Goal: Task Accomplishment & Management: Complete application form

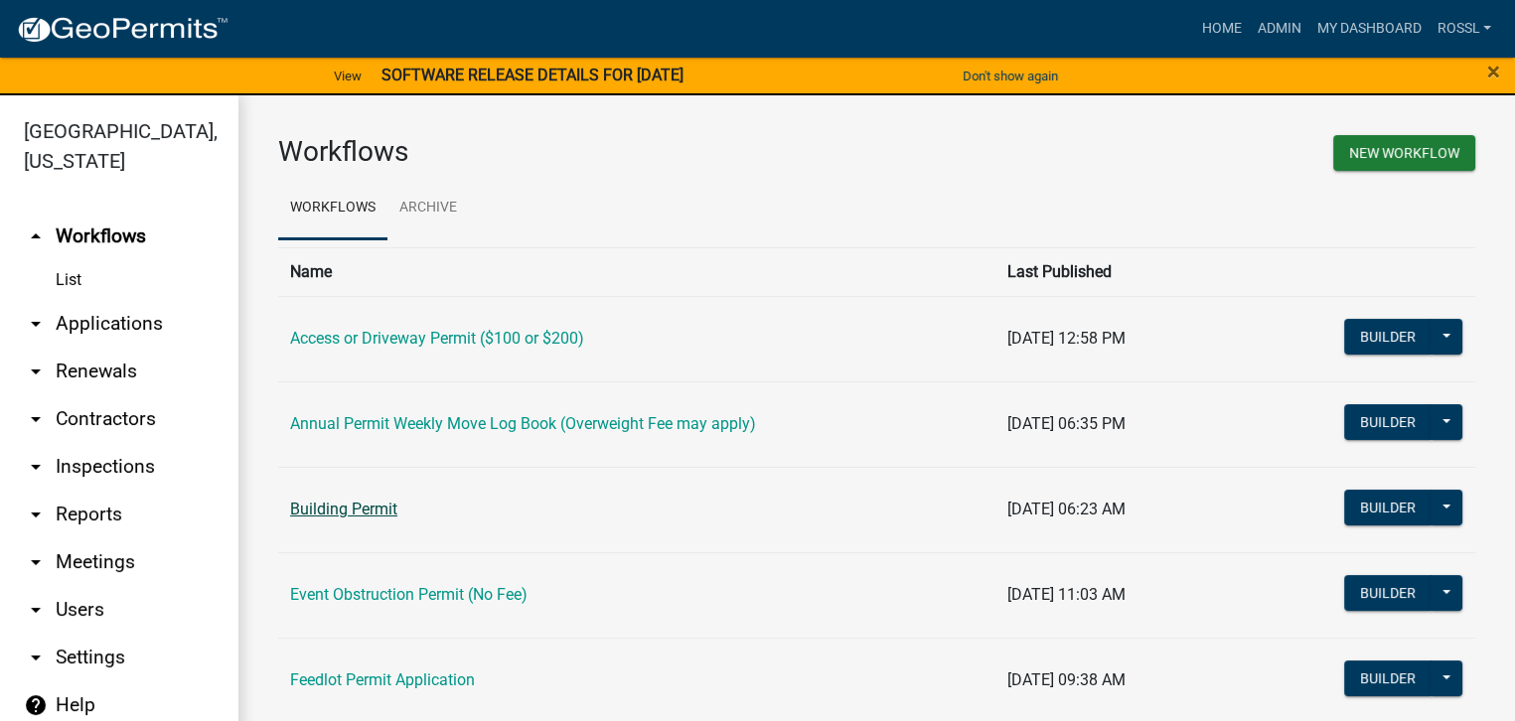
click at [350, 512] on link "Building Permit" at bounding box center [343, 509] width 107 height 19
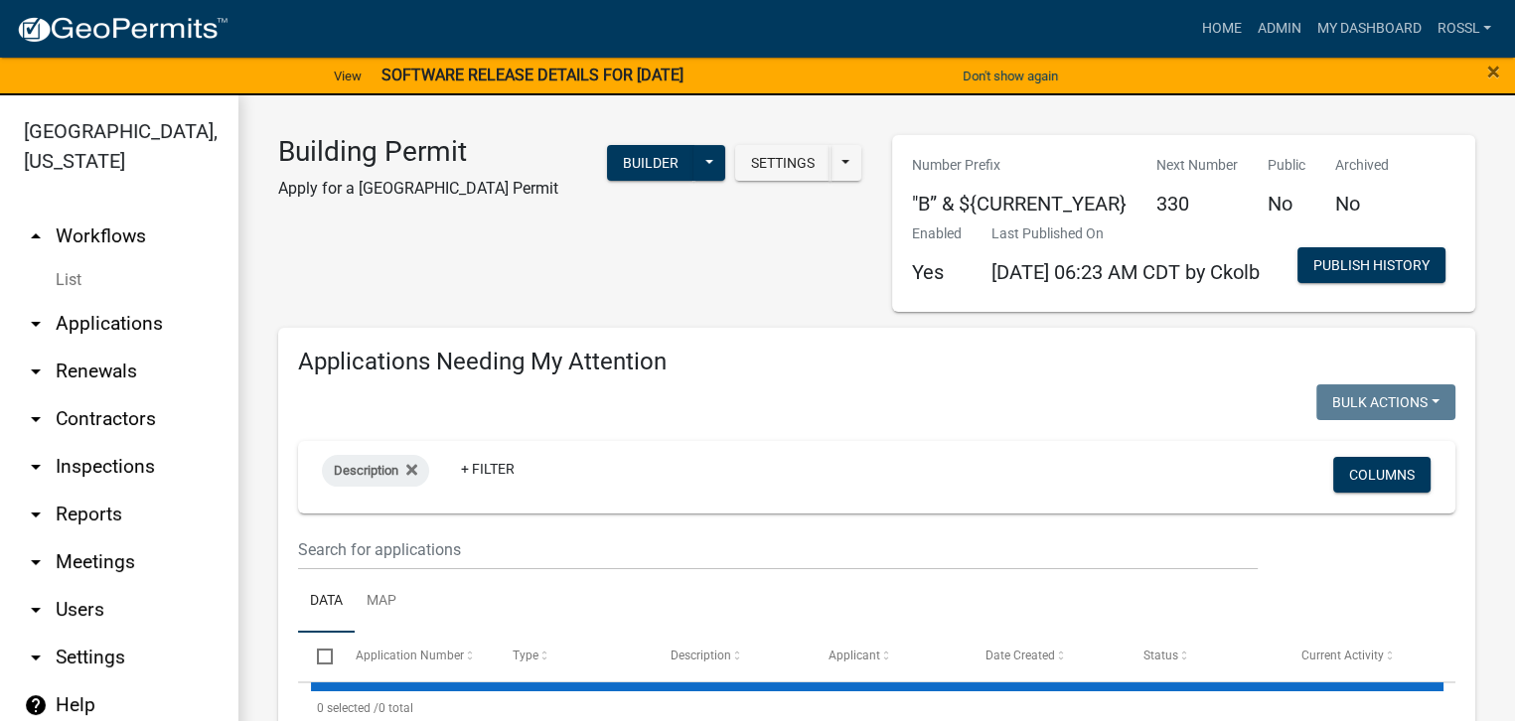
select select "2: 50"
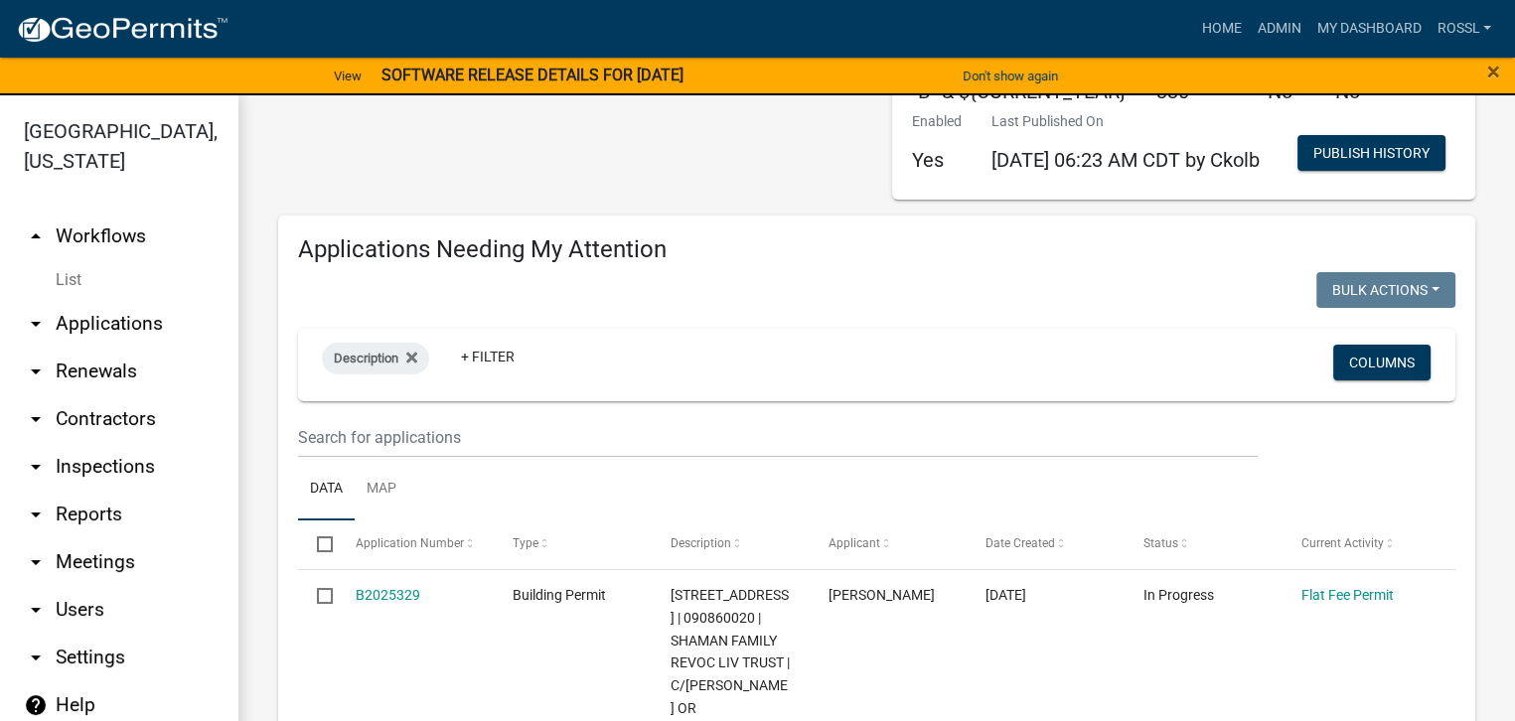
scroll to position [99, 0]
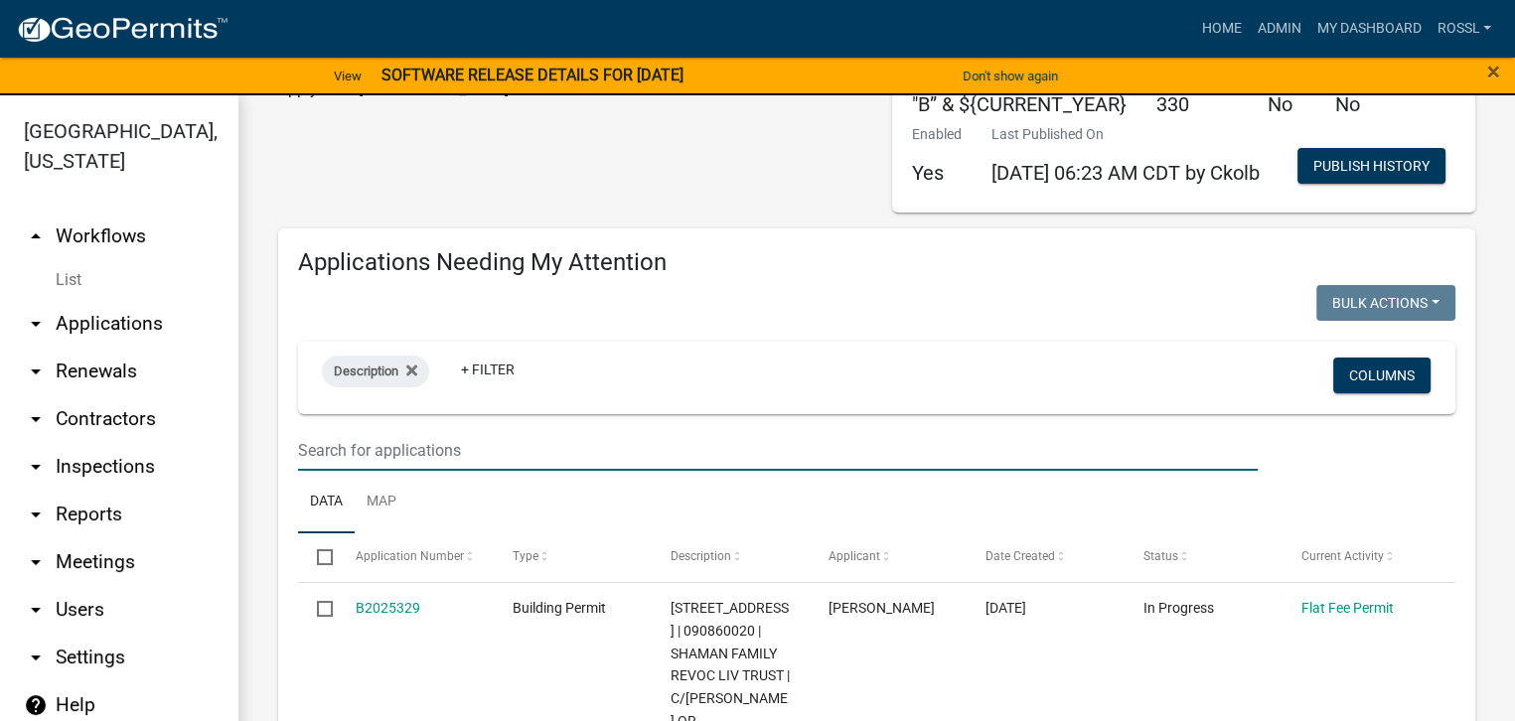
click at [388, 471] on input "text" at bounding box center [777, 450] width 959 height 41
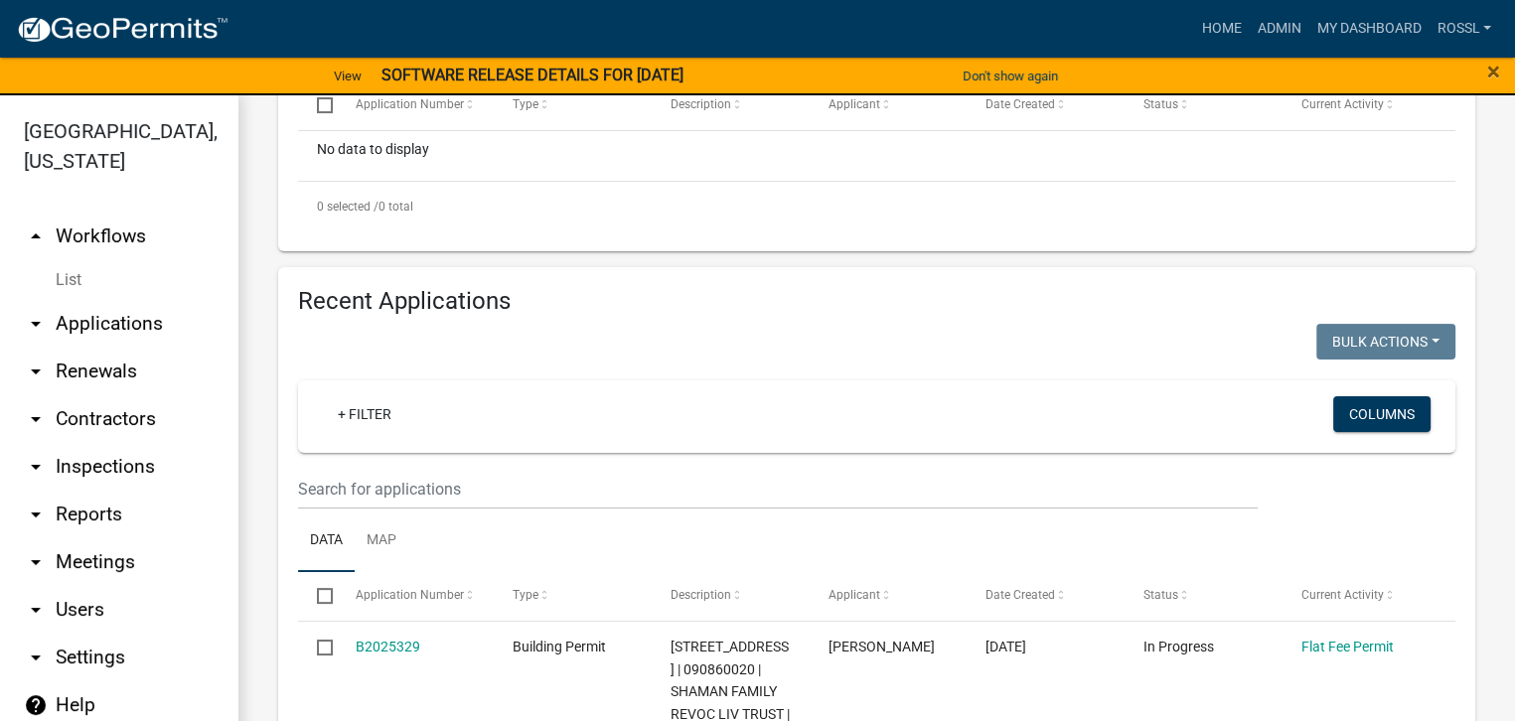
scroll to position [695, 0]
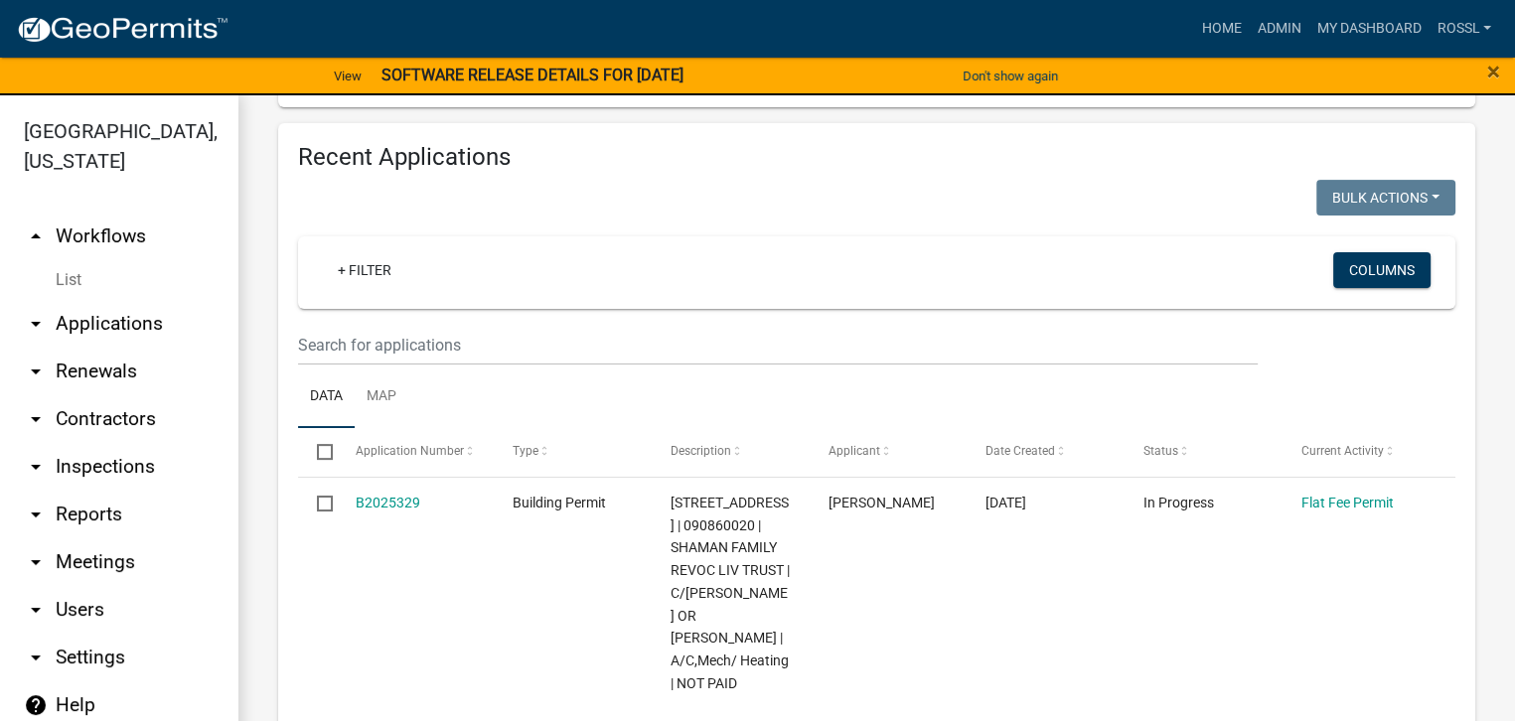
type input "90528"
click at [436, 365] on input "text" at bounding box center [777, 345] width 959 height 41
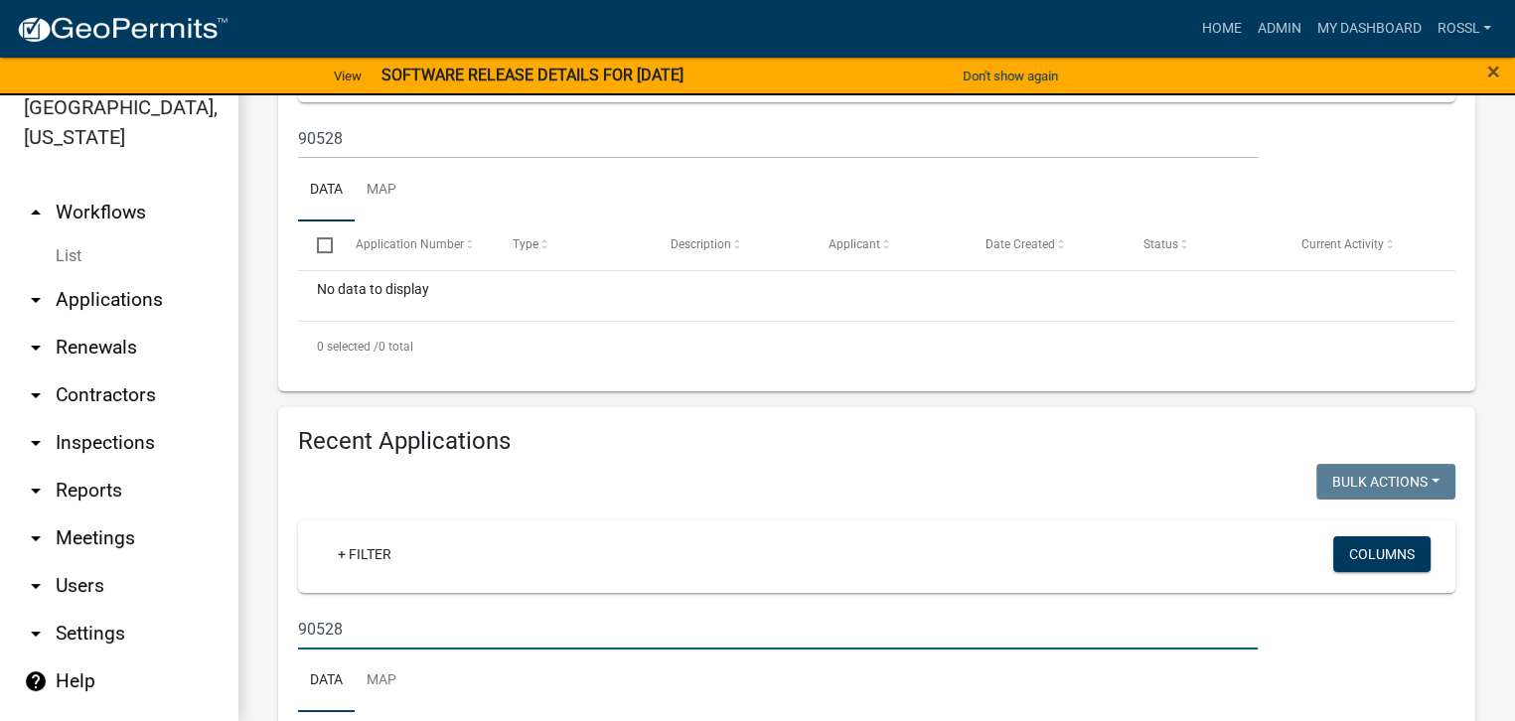
scroll to position [0, 0]
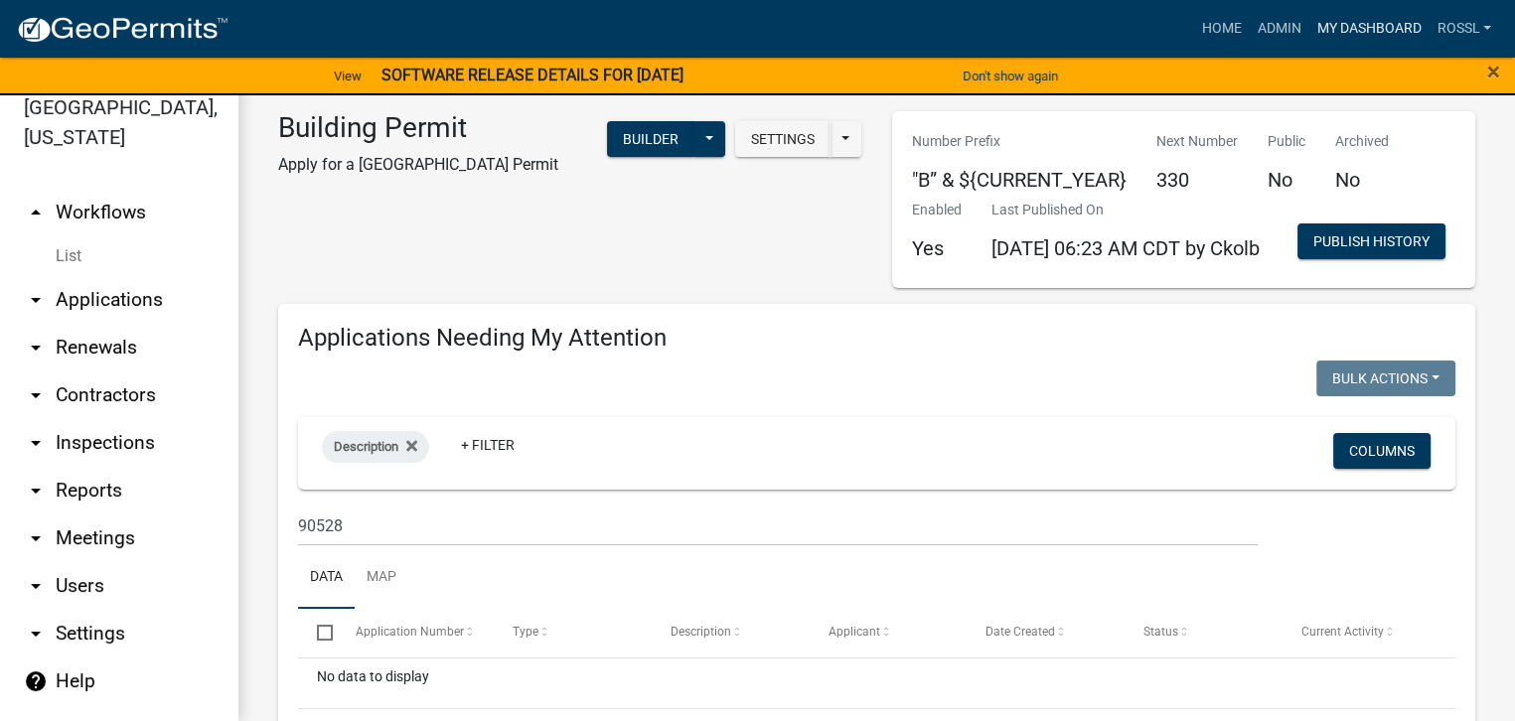
type input "90528"
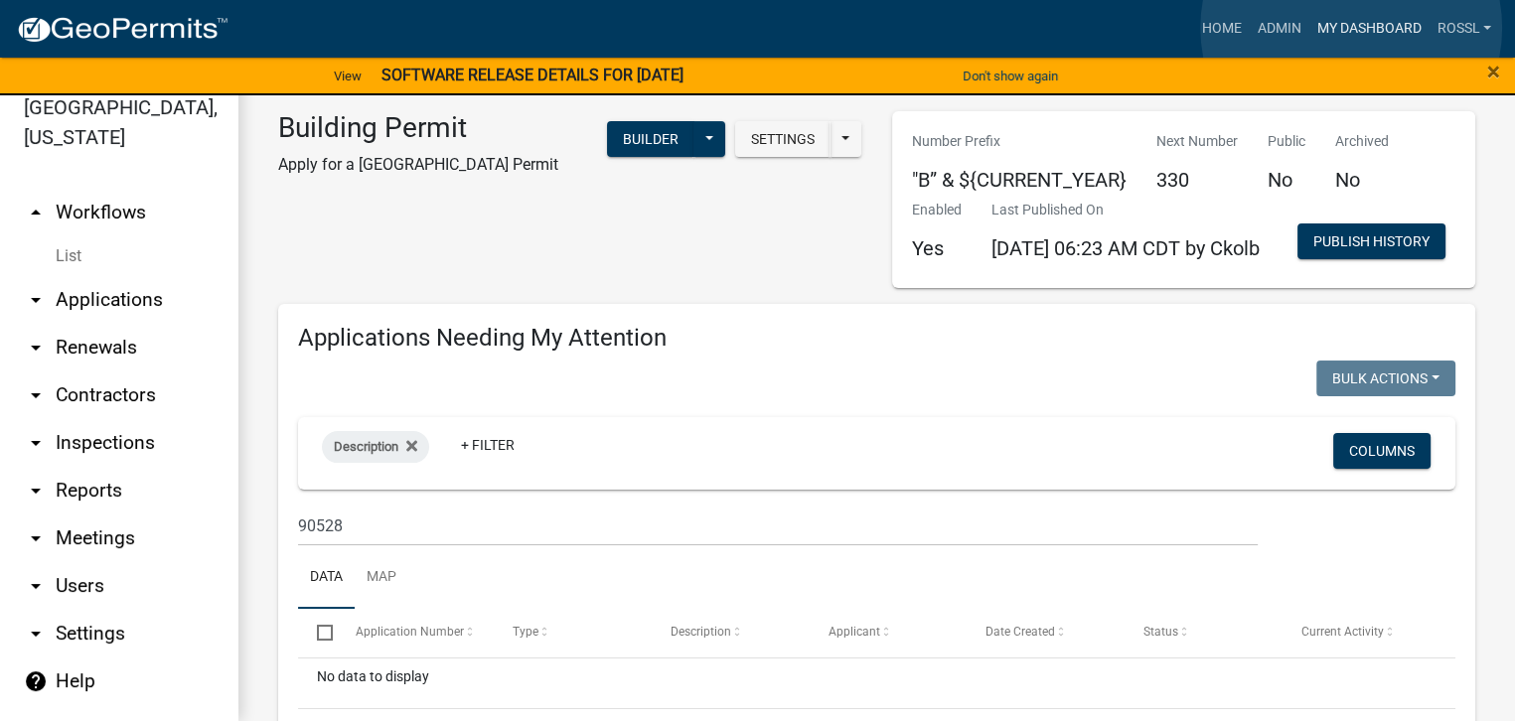
click at [1351, 28] on link "My Dashboard" at bounding box center [1368, 29] width 120 height 38
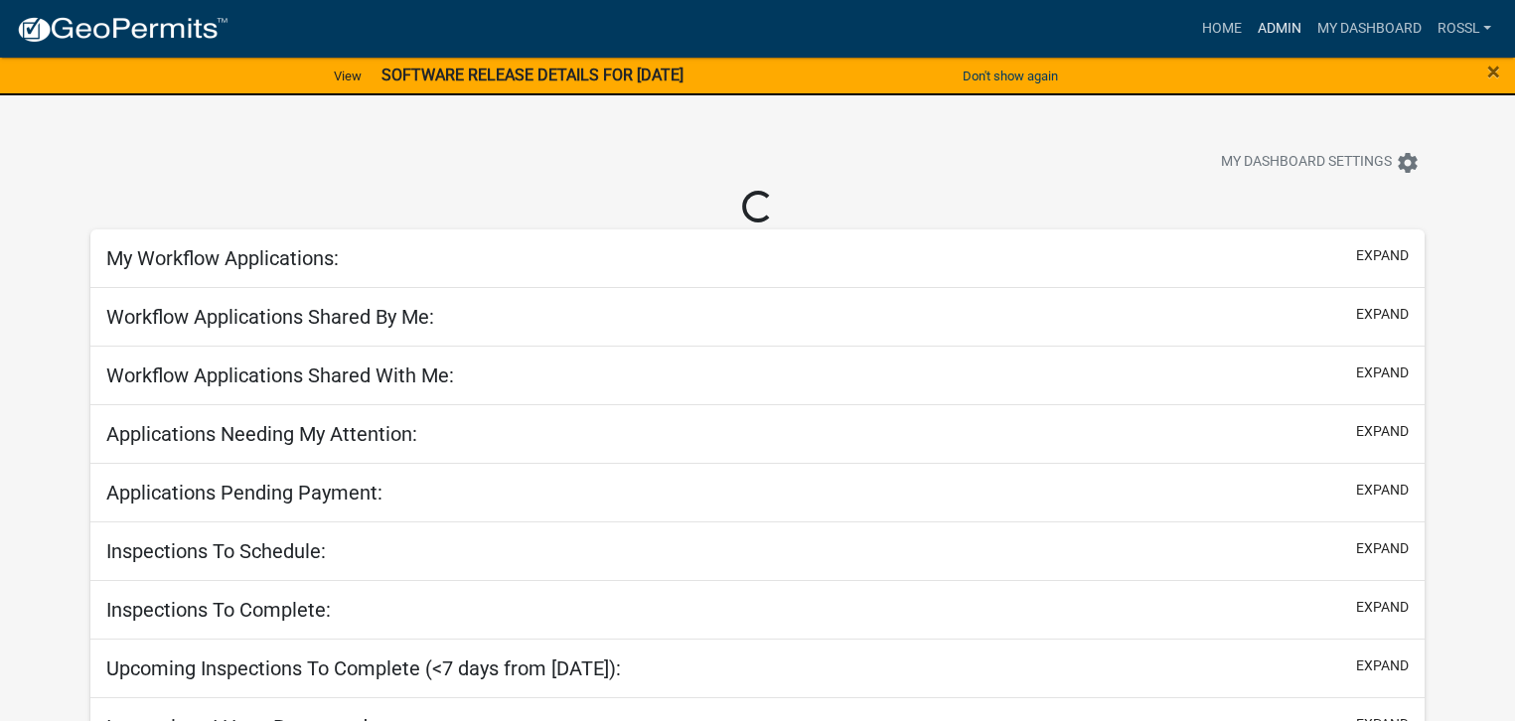
click at [1283, 27] on link "Admin" at bounding box center [1278, 29] width 60 height 38
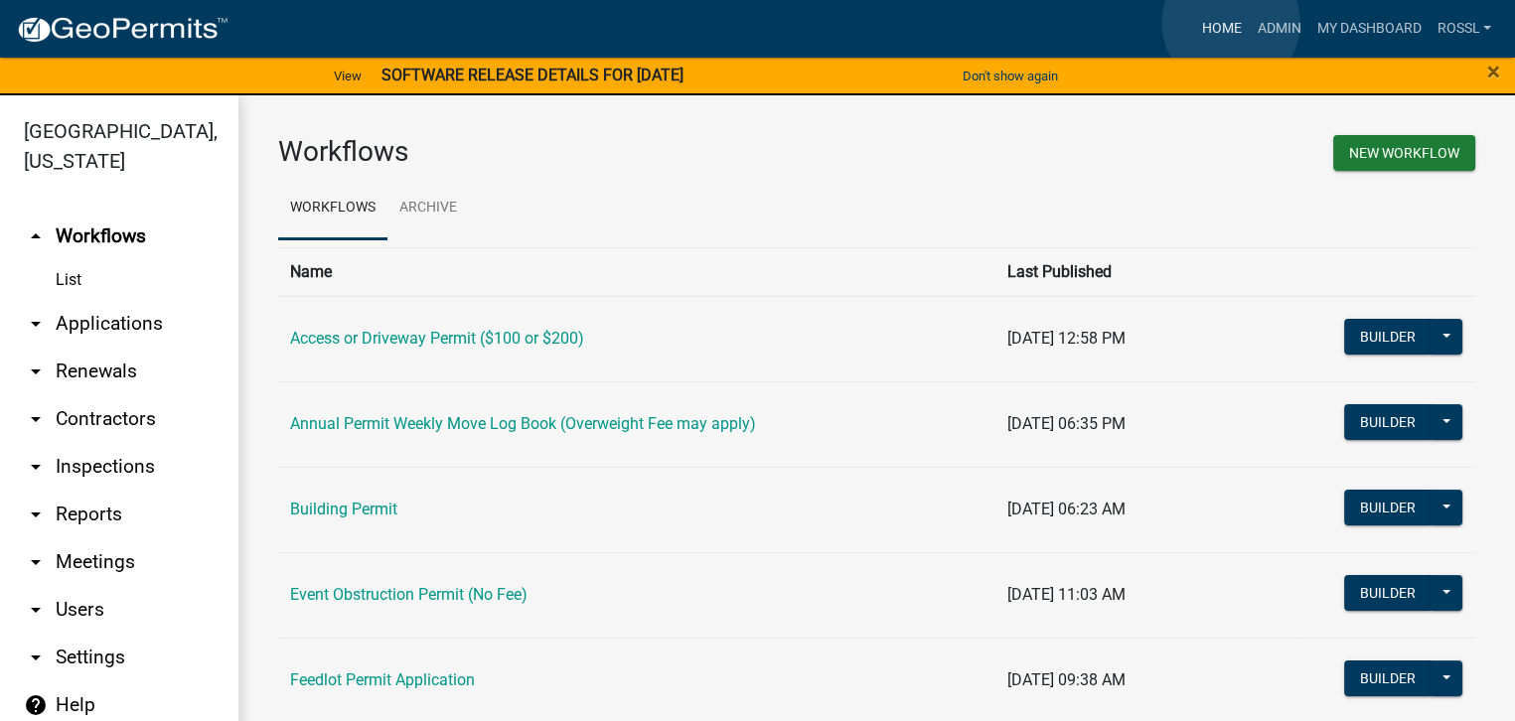
click at [1231, 22] on link "Home" at bounding box center [1221, 29] width 56 height 38
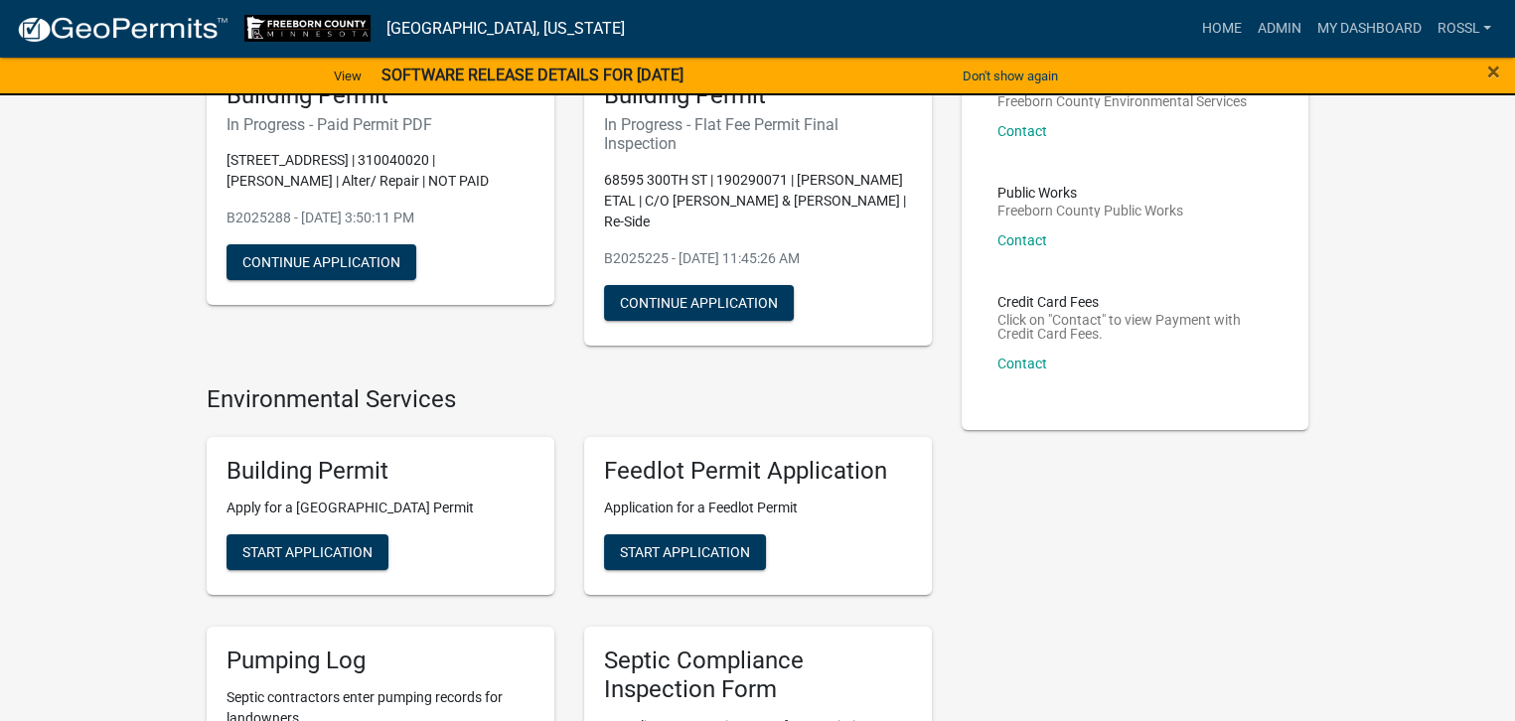
scroll to position [298, 0]
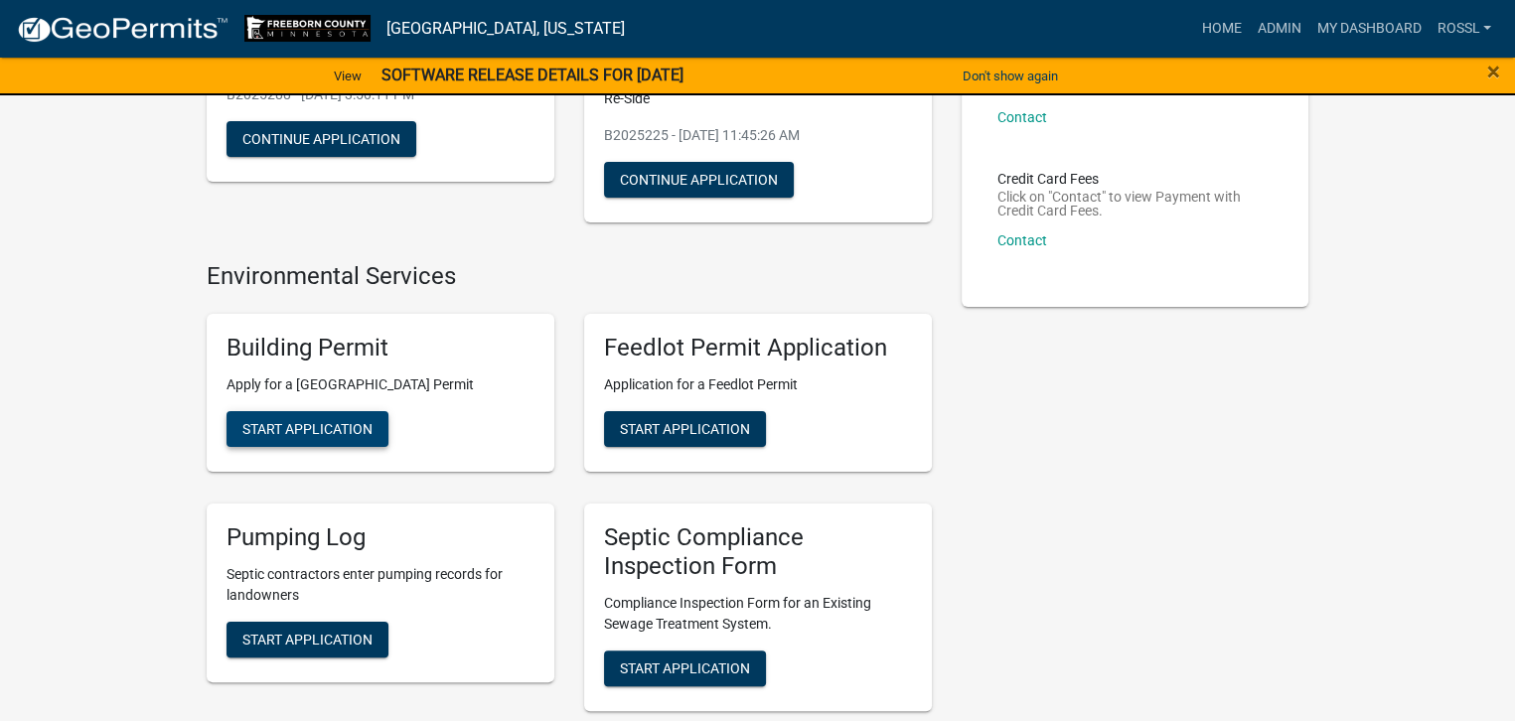
click at [333, 424] on span "Start Application" at bounding box center [307, 429] width 130 height 16
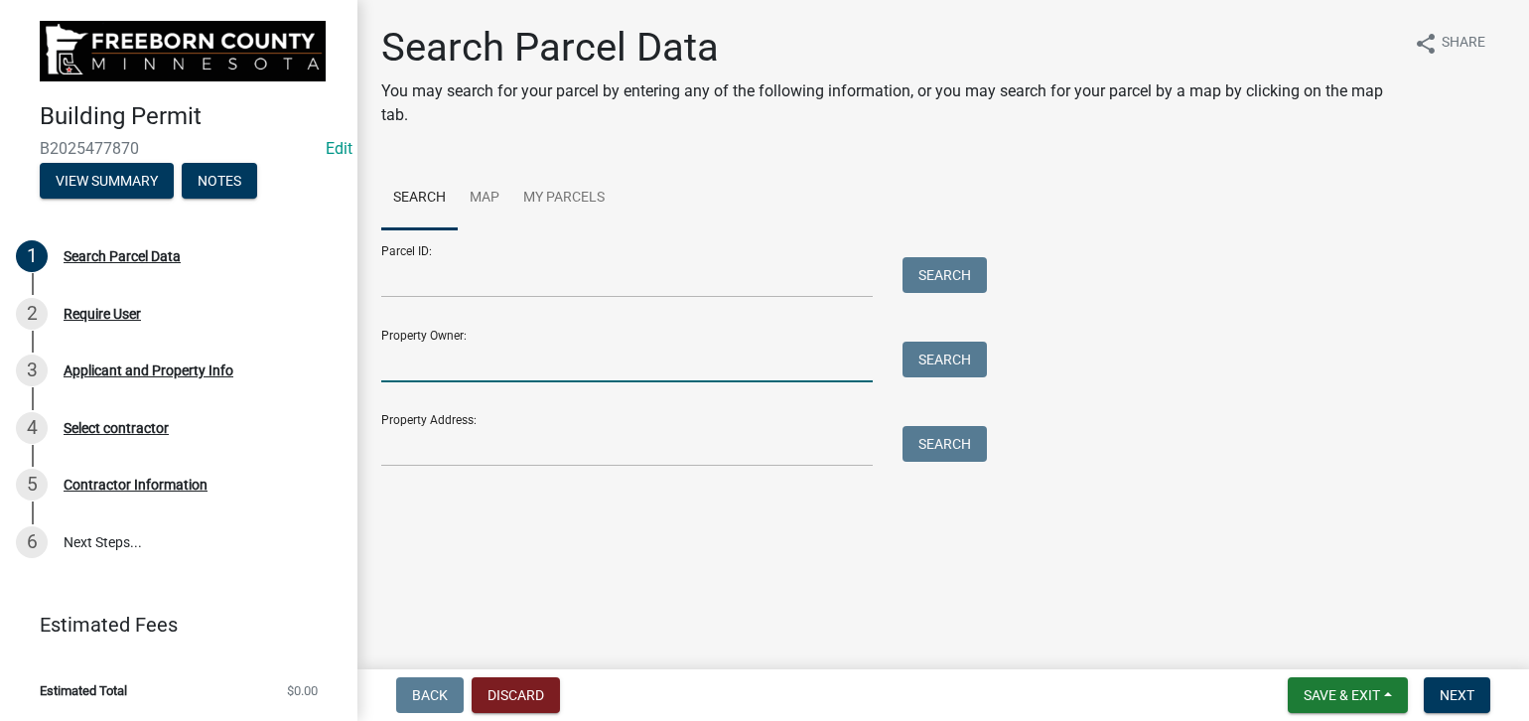
click at [415, 372] on input "Property Owner:" at bounding box center [627, 362] width 492 height 41
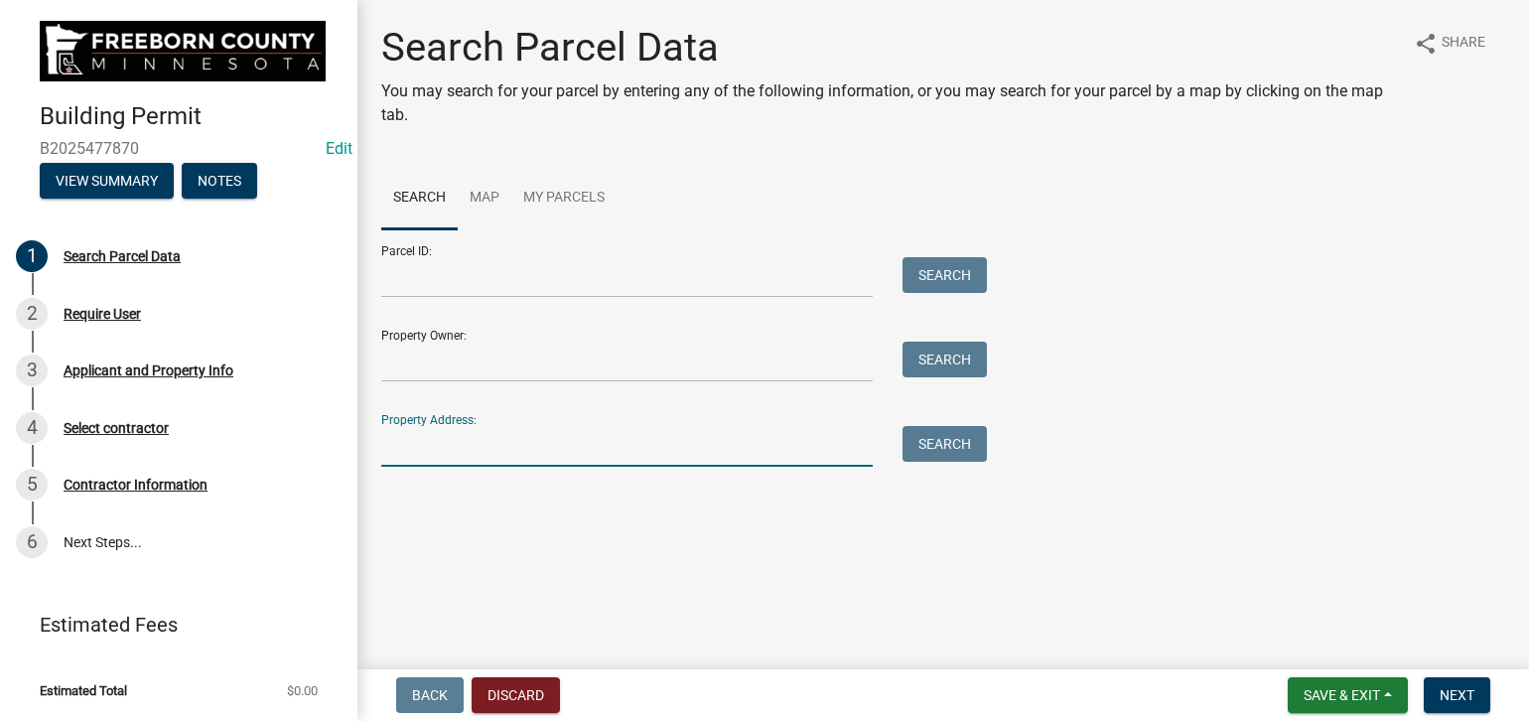
click at [432, 456] on input "Property Address:" at bounding box center [627, 446] width 492 height 41
type input "90528"
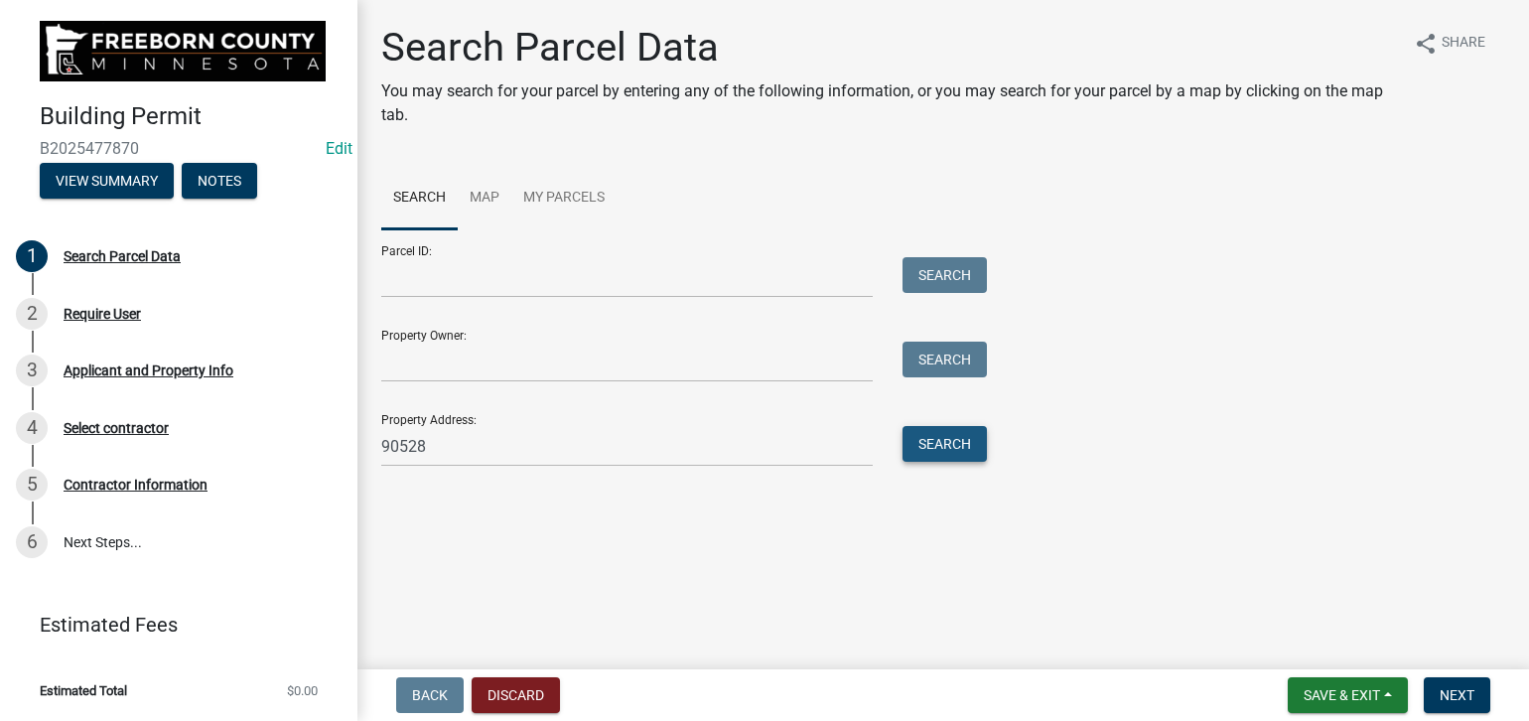
click at [934, 440] on button "Search" at bounding box center [945, 444] width 84 height 36
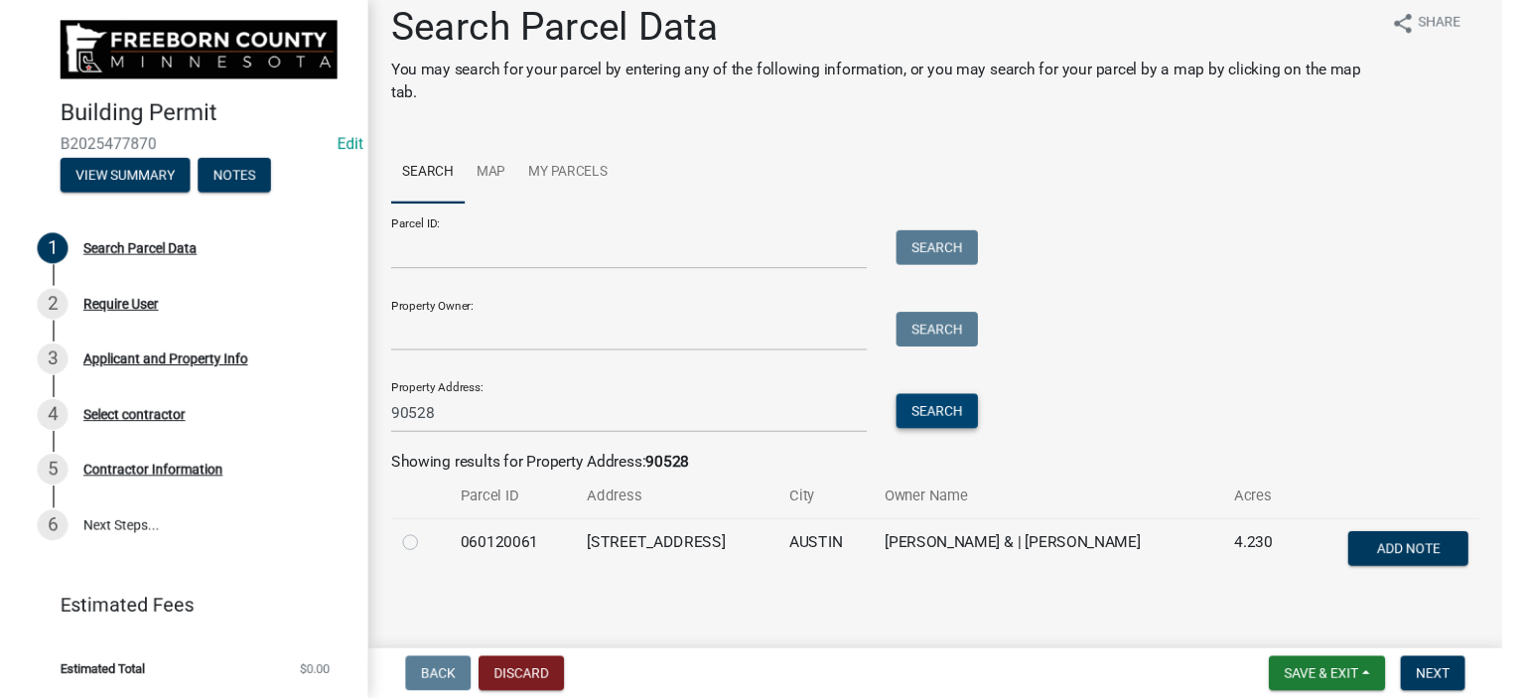
scroll to position [37, 0]
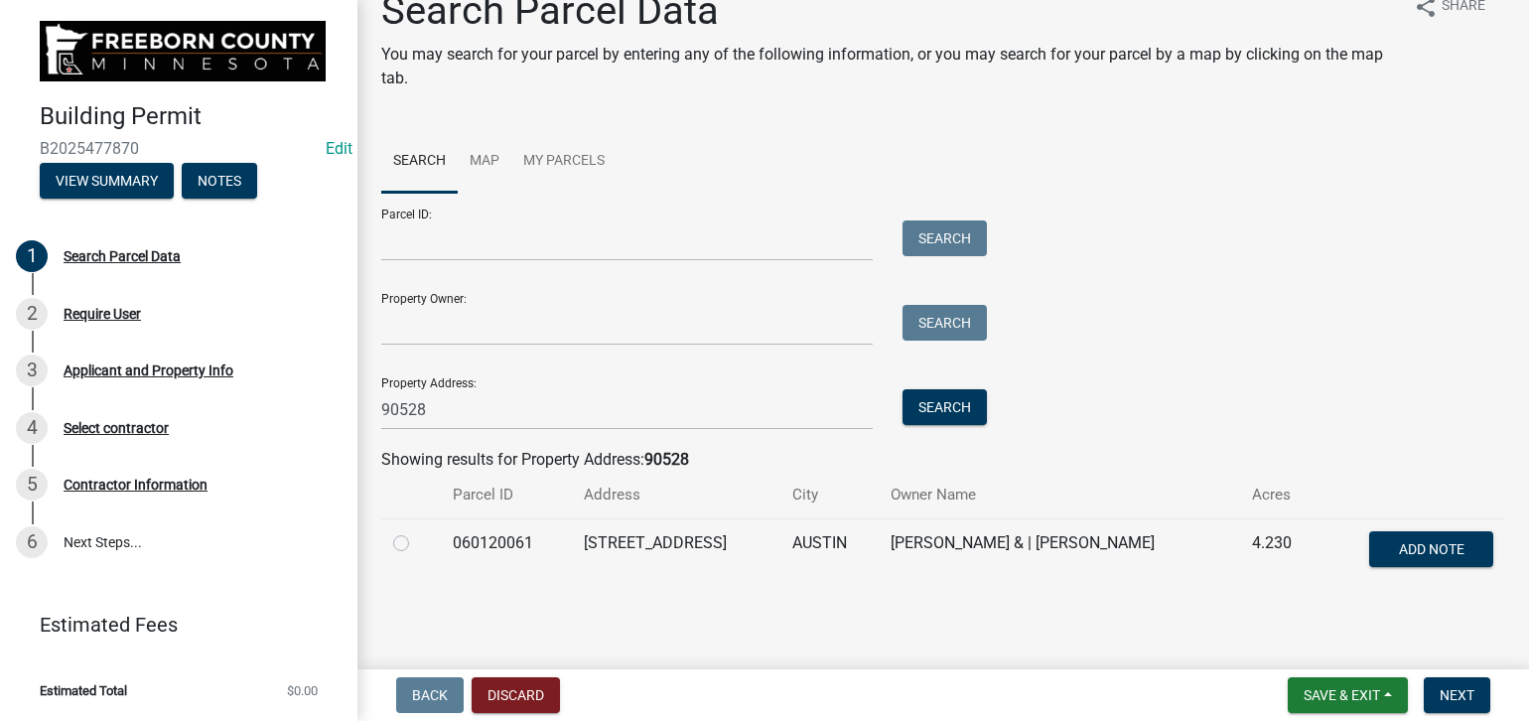
click at [417, 531] on label at bounding box center [417, 531] width 0 height 0
click at [417, 542] on input "radio" at bounding box center [423, 537] width 13 height 13
radio input "true"
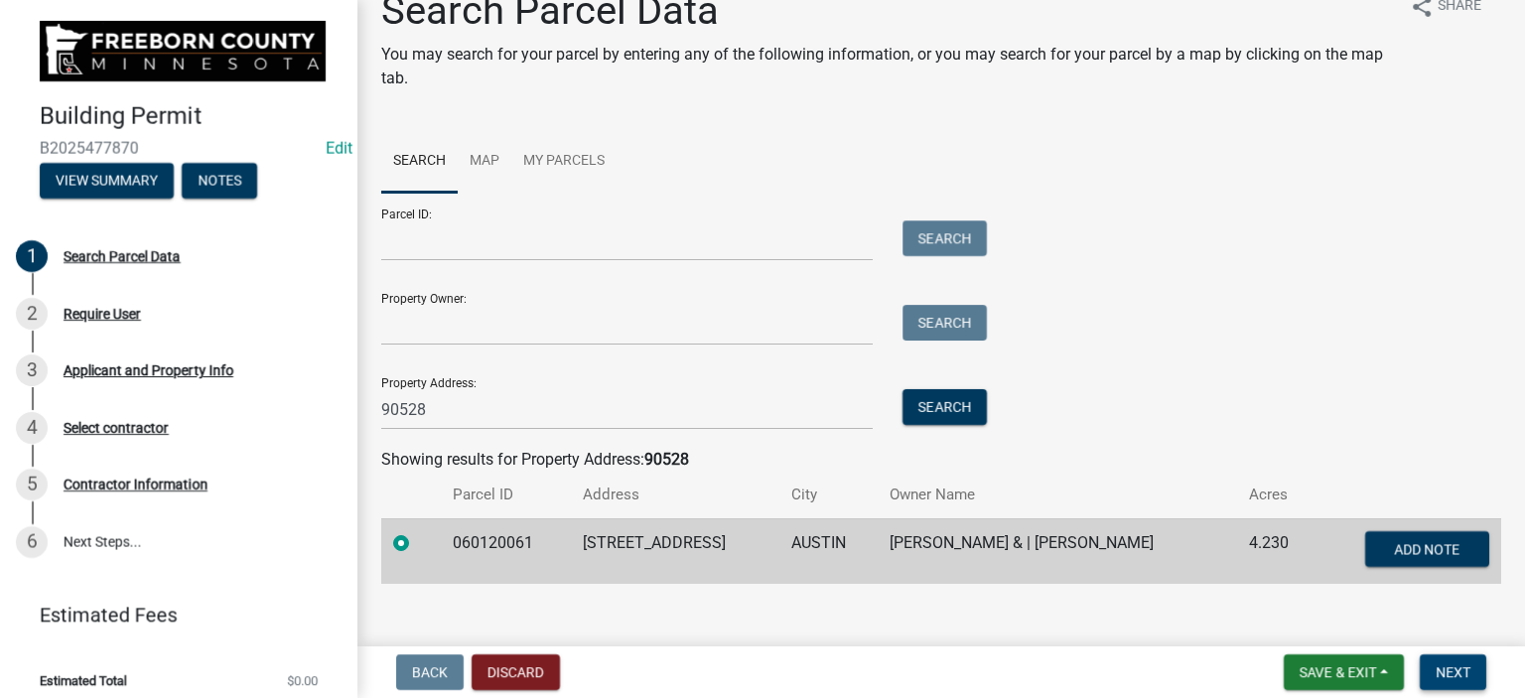
click at [1466, 668] on span "Next" at bounding box center [1453, 672] width 35 height 16
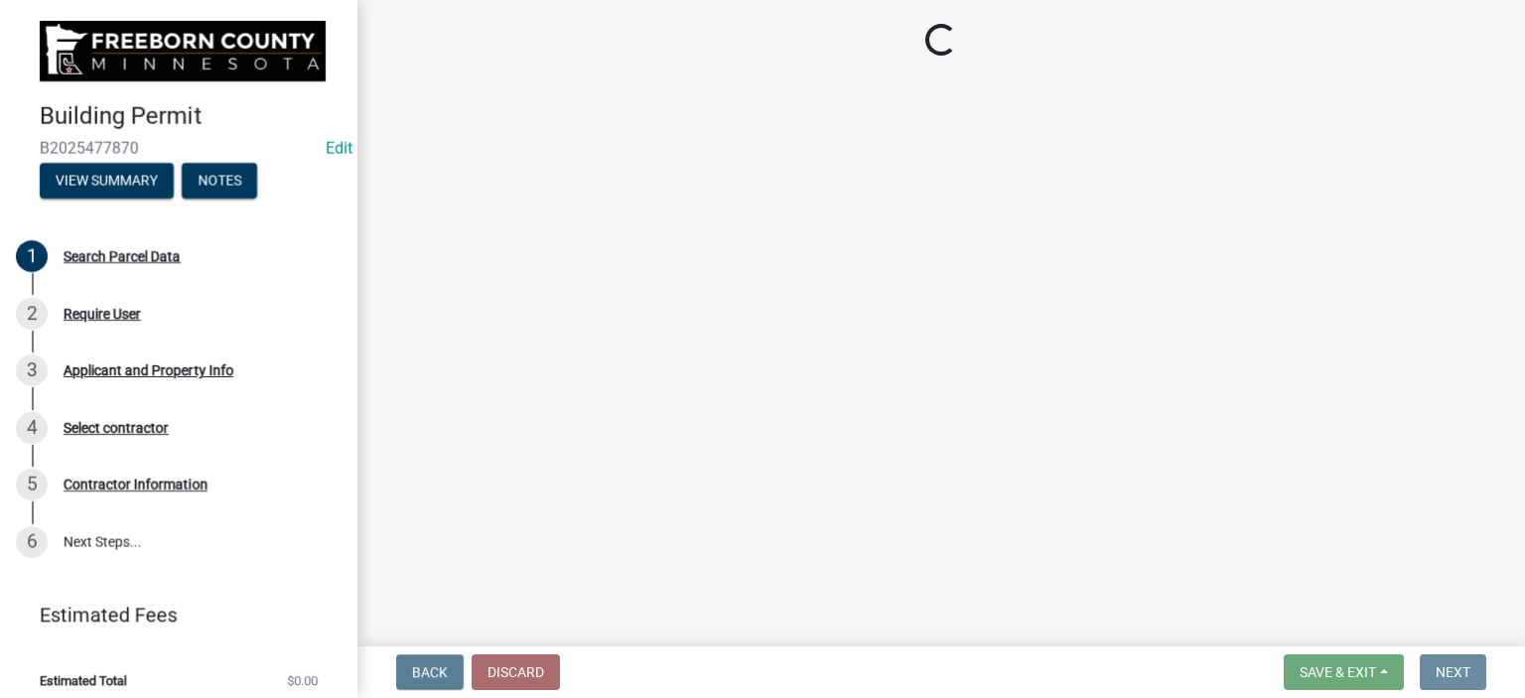
scroll to position [0, 0]
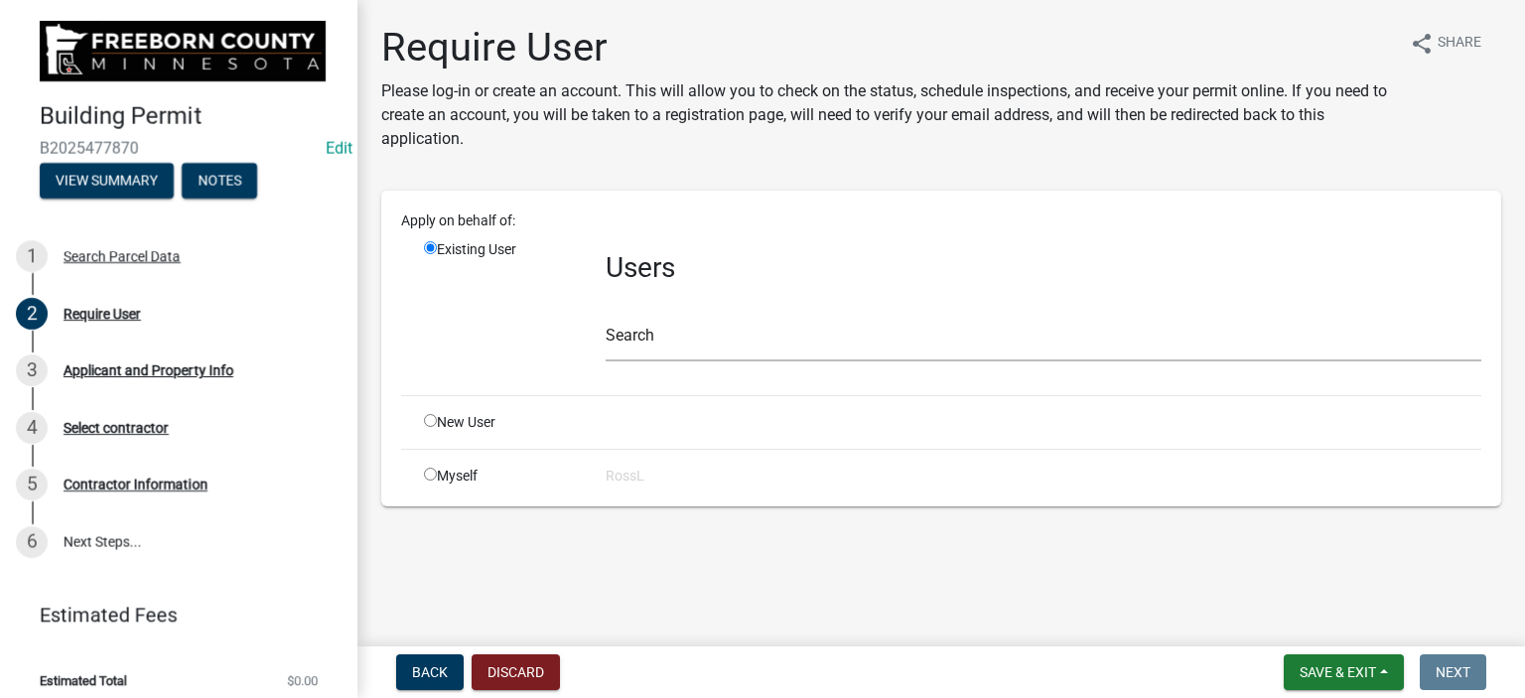
click at [428, 414] on input "radio" at bounding box center [430, 420] width 13 height 13
radio input "true"
radio input "false"
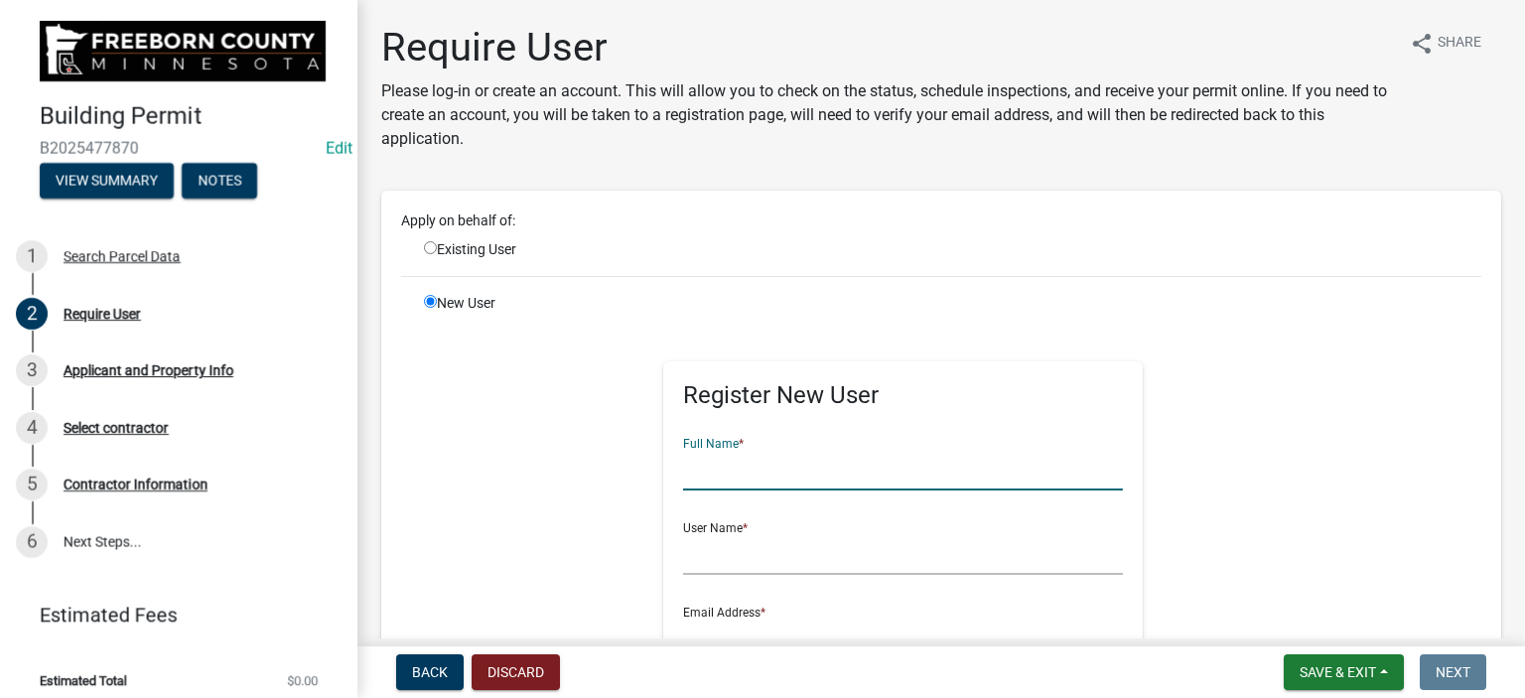
click at [718, 487] on input "text" at bounding box center [903, 470] width 440 height 41
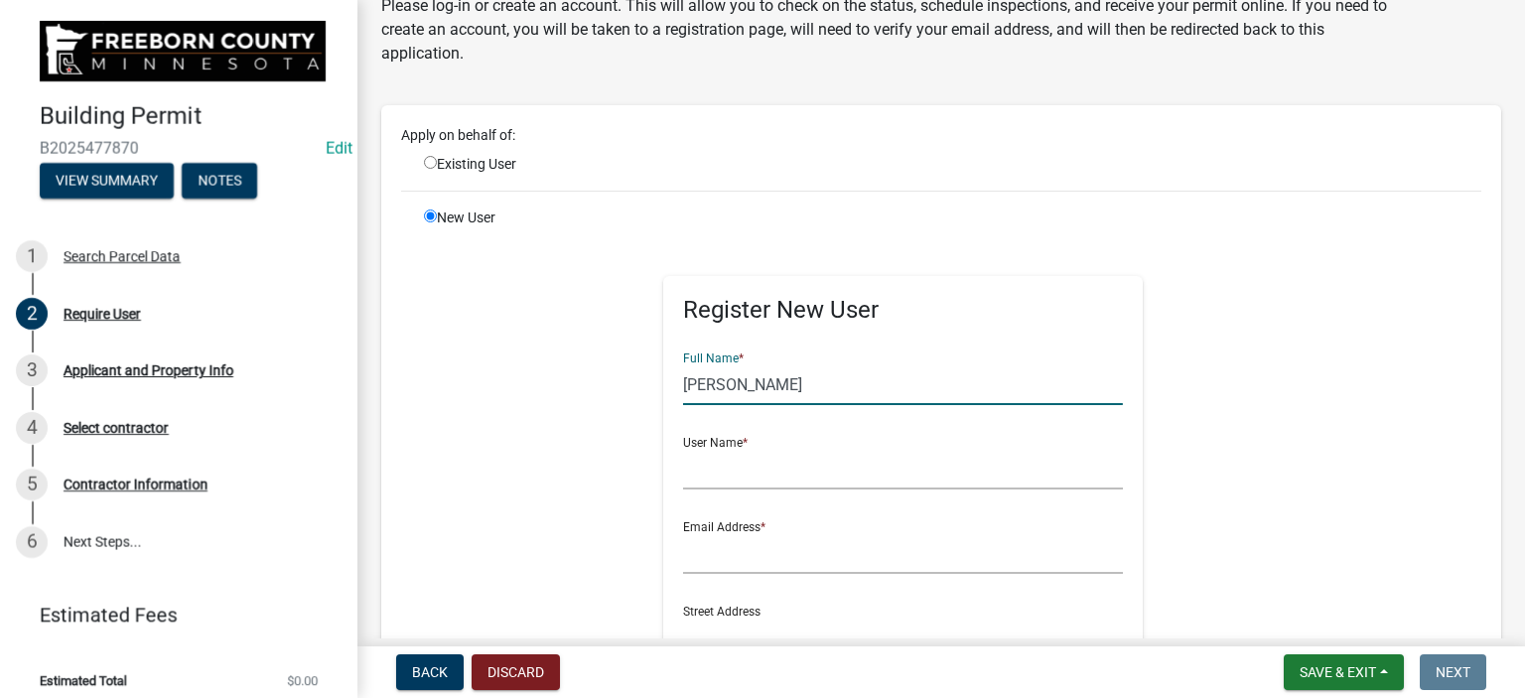
scroll to position [298, 0]
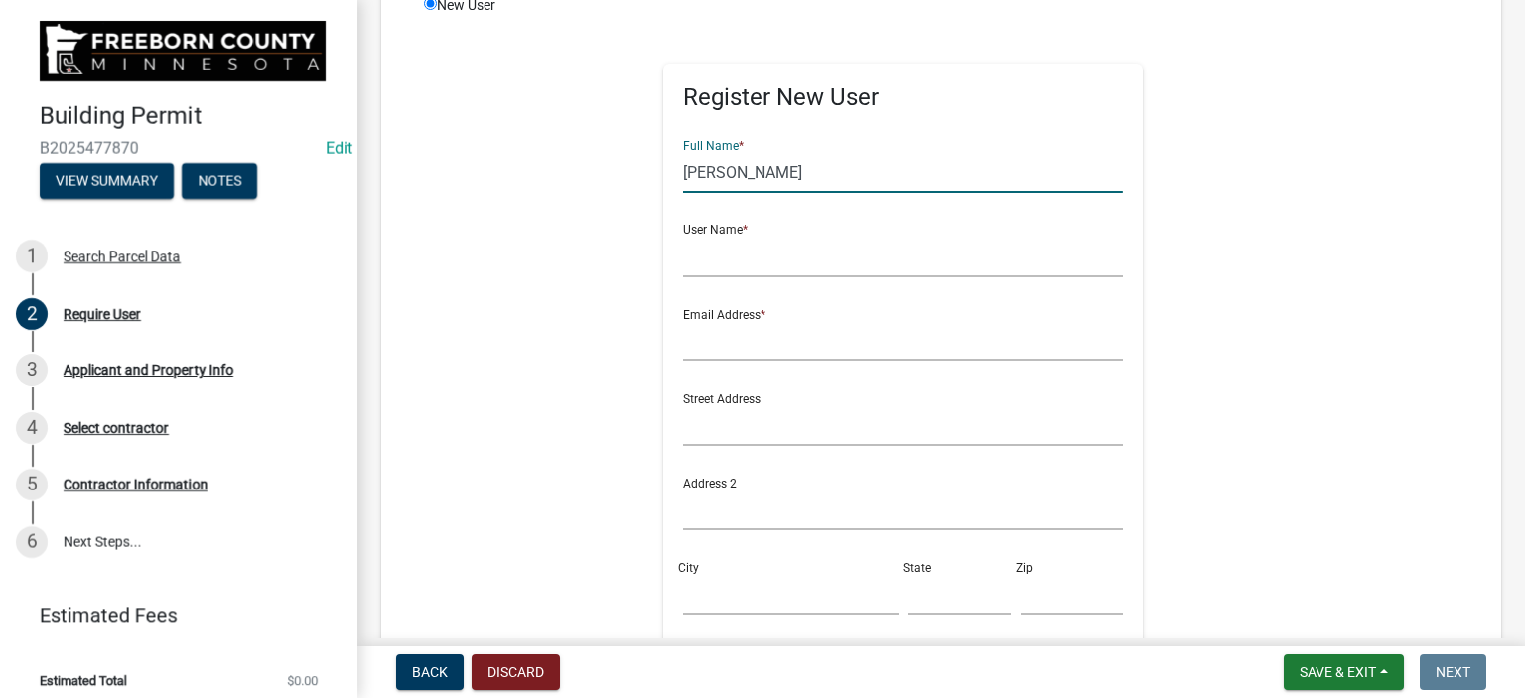
type input "[PERSON_NAME]"
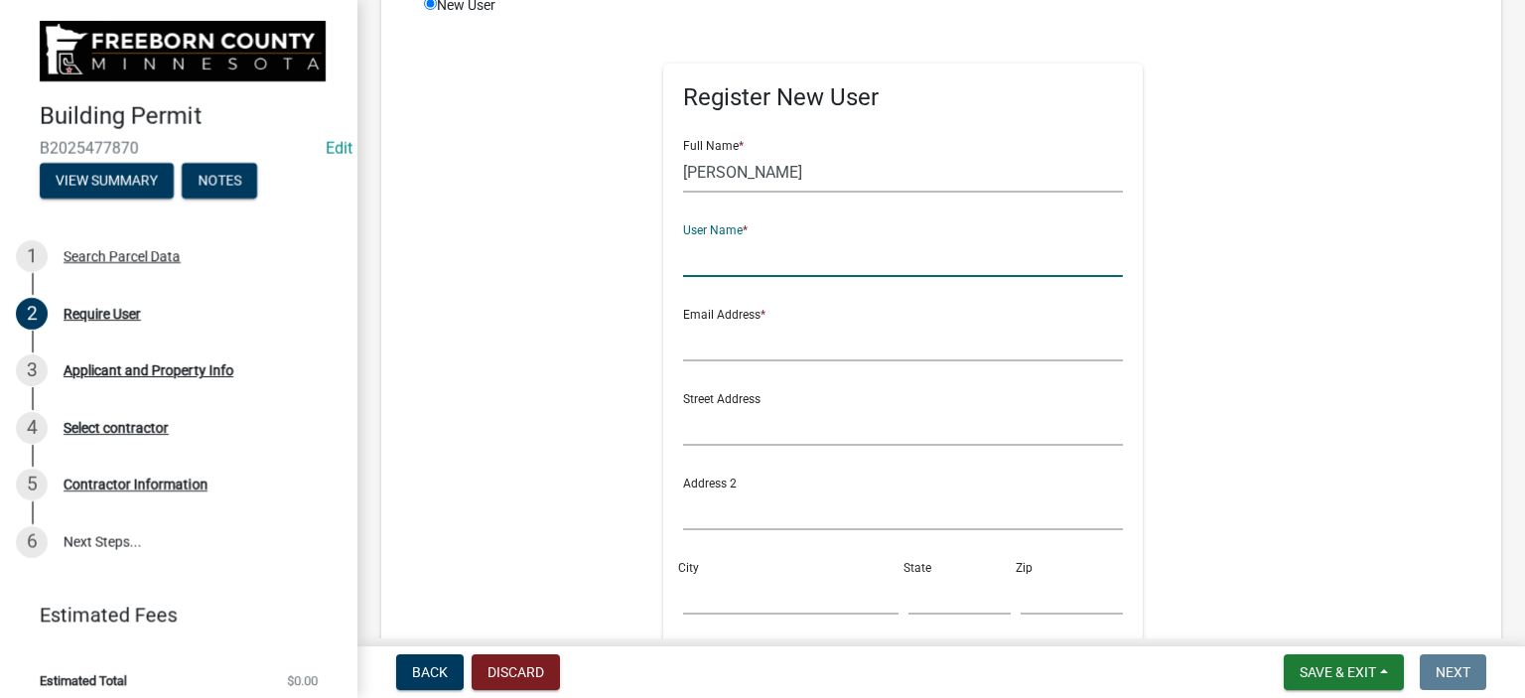
click at [721, 265] on input "text" at bounding box center [903, 256] width 440 height 41
type input "[PERSON_NAME]"
click at [707, 354] on input "text" at bounding box center [903, 341] width 440 height 41
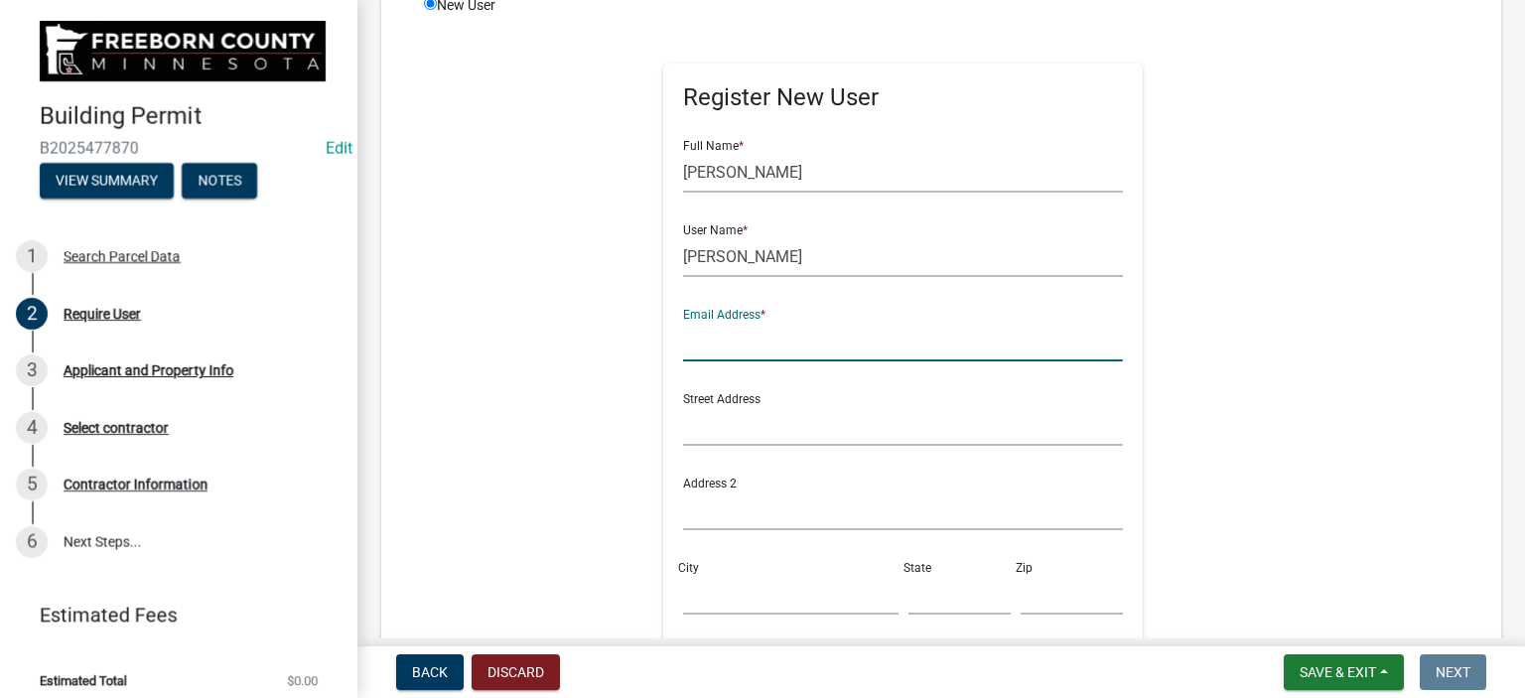
type input "[PERSON_NAME][EMAIL_ADDRESS][PERSON_NAME][DOMAIN_NAME][PERSON_NAME]"
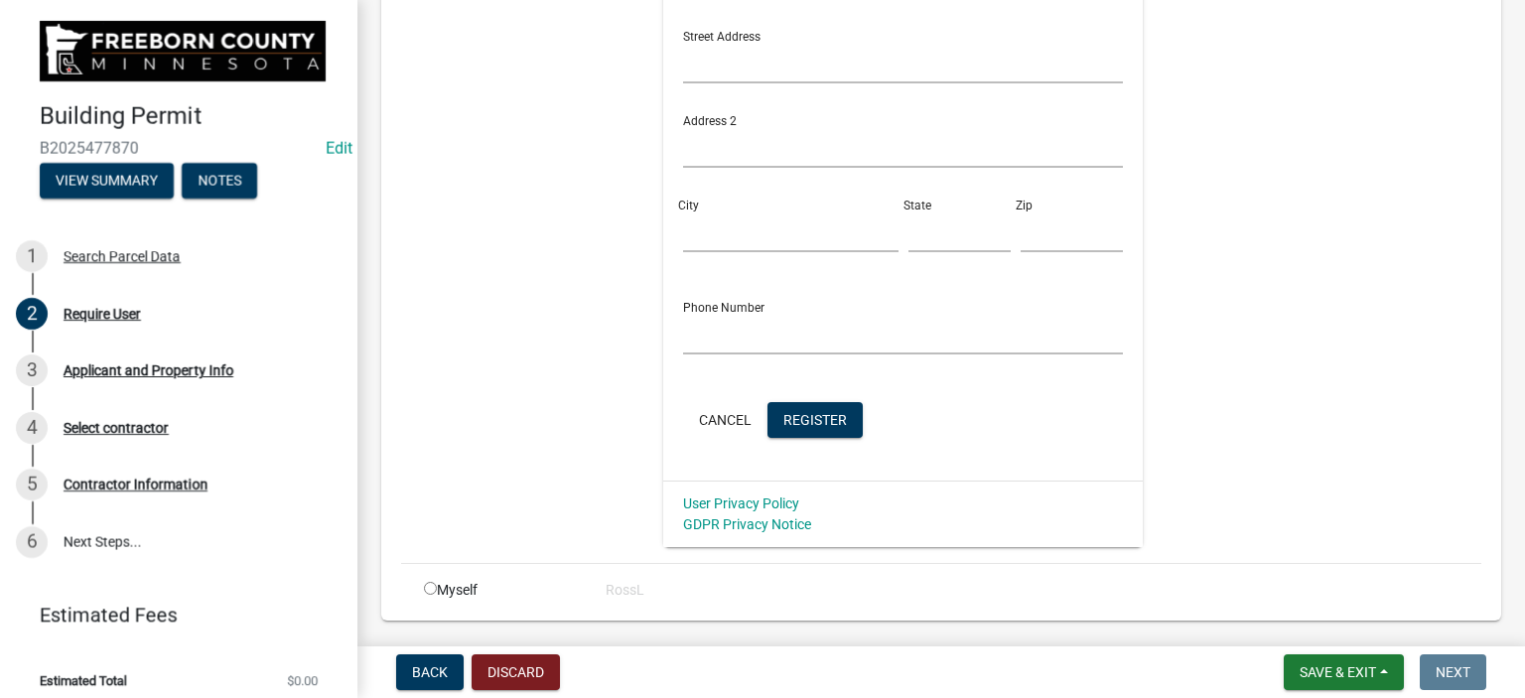
scroll to position [719, 0]
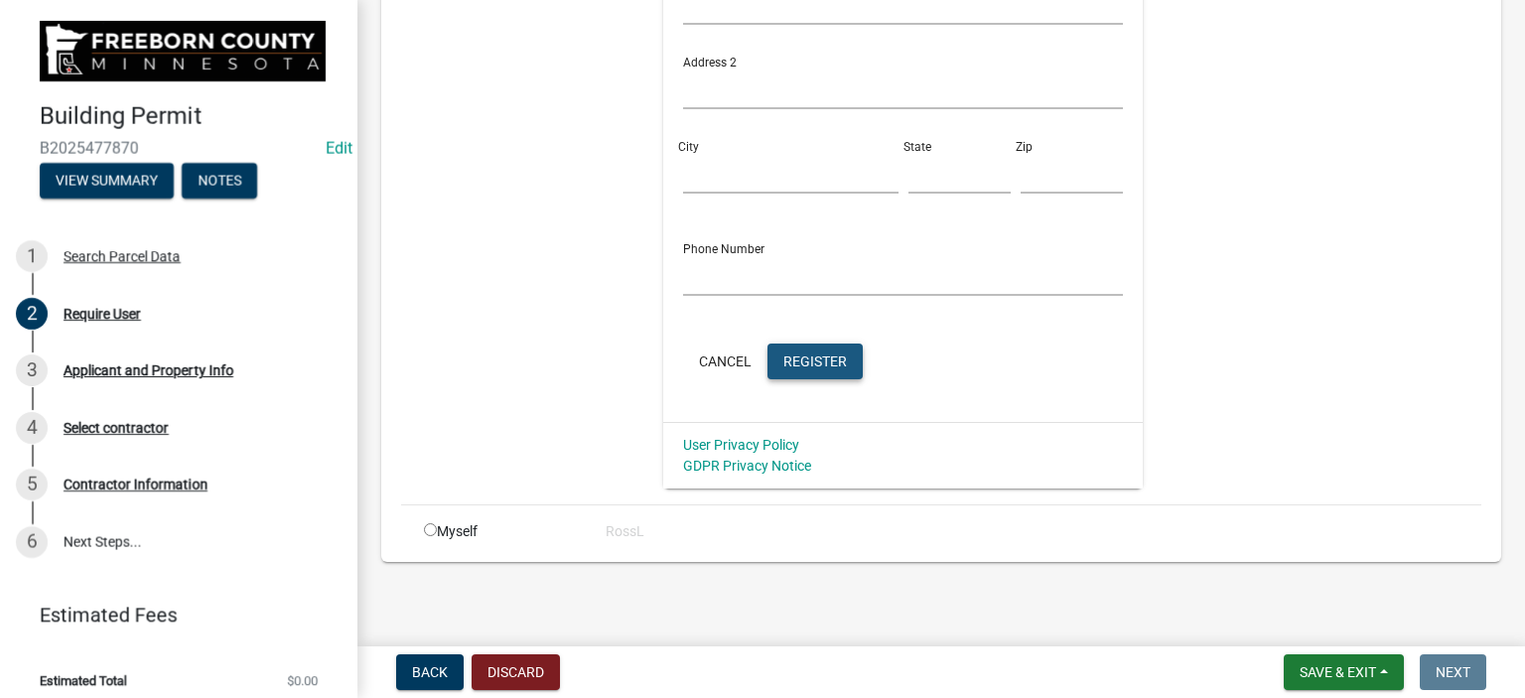
click at [790, 355] on span "Register" at bounding box center [816, 361] width 64 height 16
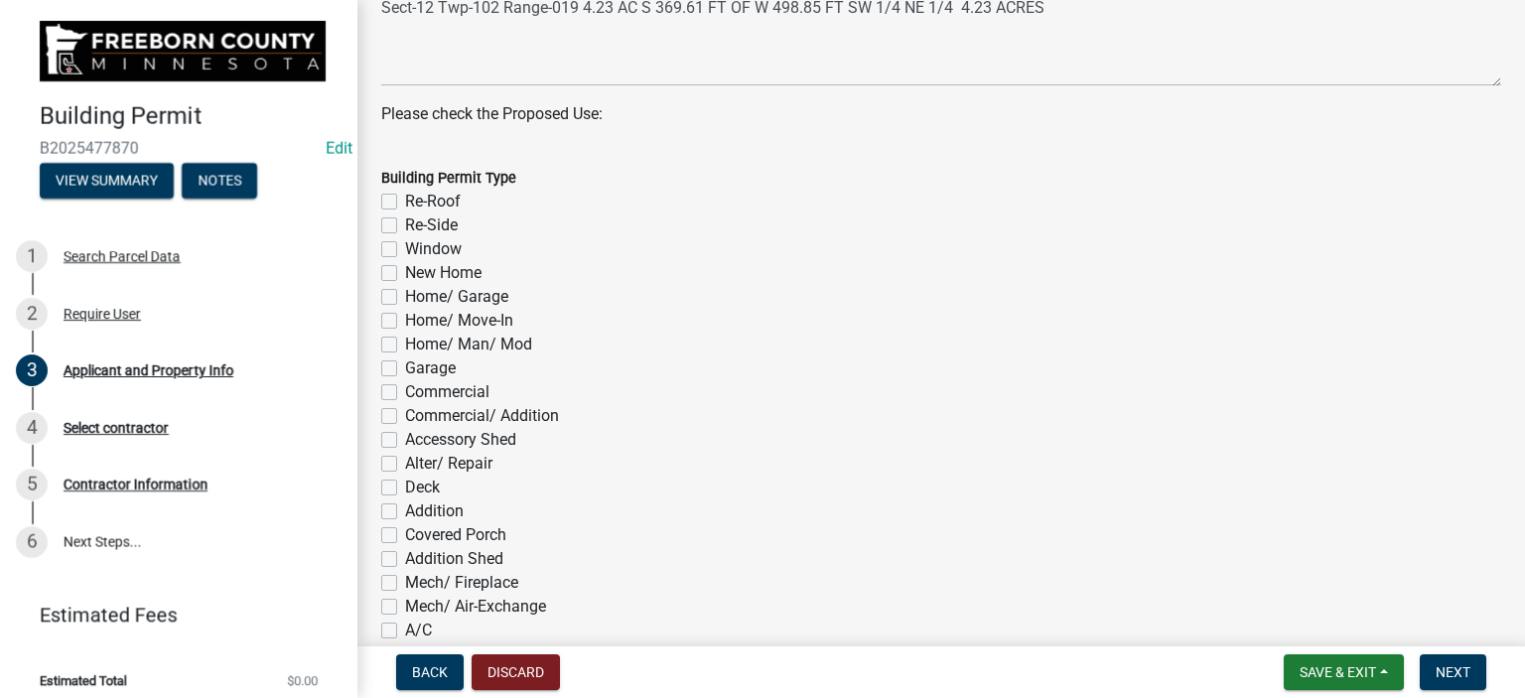
scroll to position [894, 0]
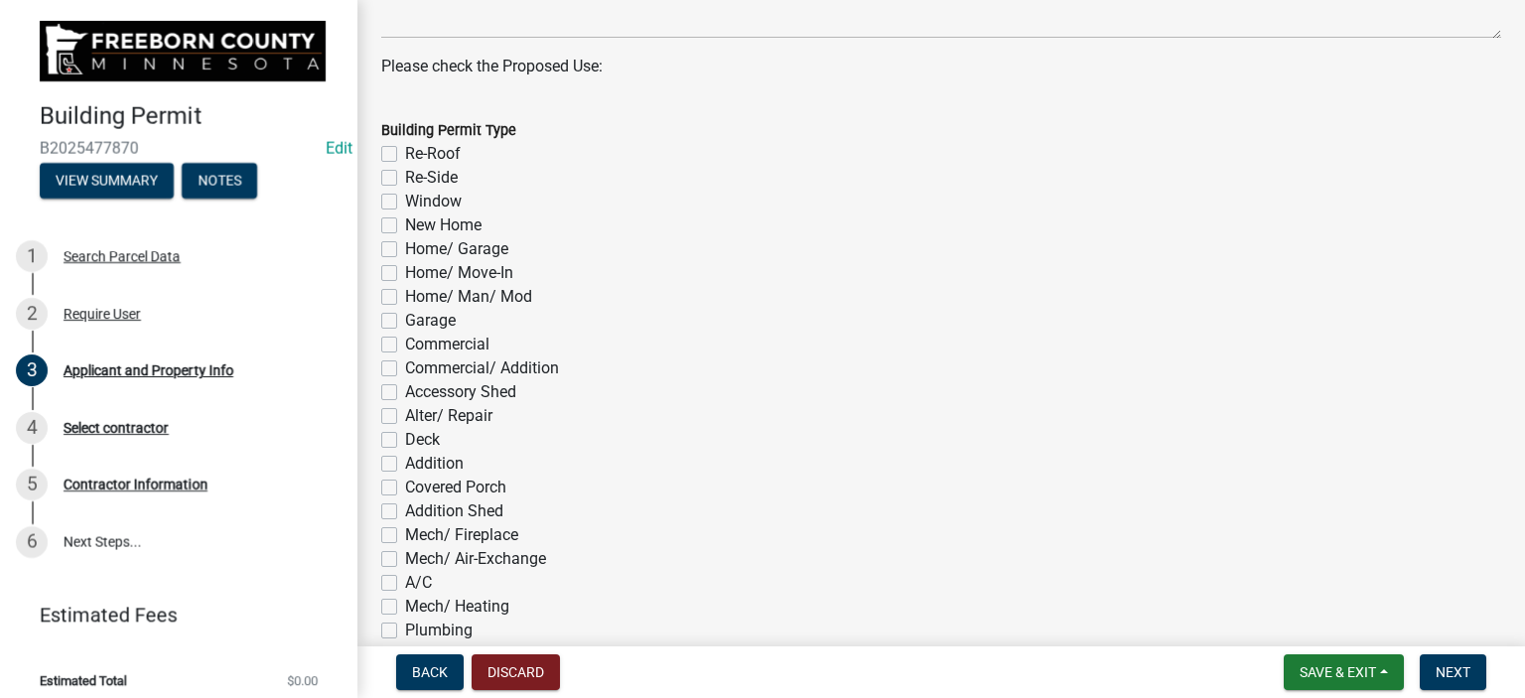
click at [405, 482] on label "Covered Porch" at bounding box center [455, 488] width 101 height 24
click at [405, 482] on input "Covered Porch" at bounding box center [411, 482] width 13 height 13
checkbox input "true"
checkbox input "false"
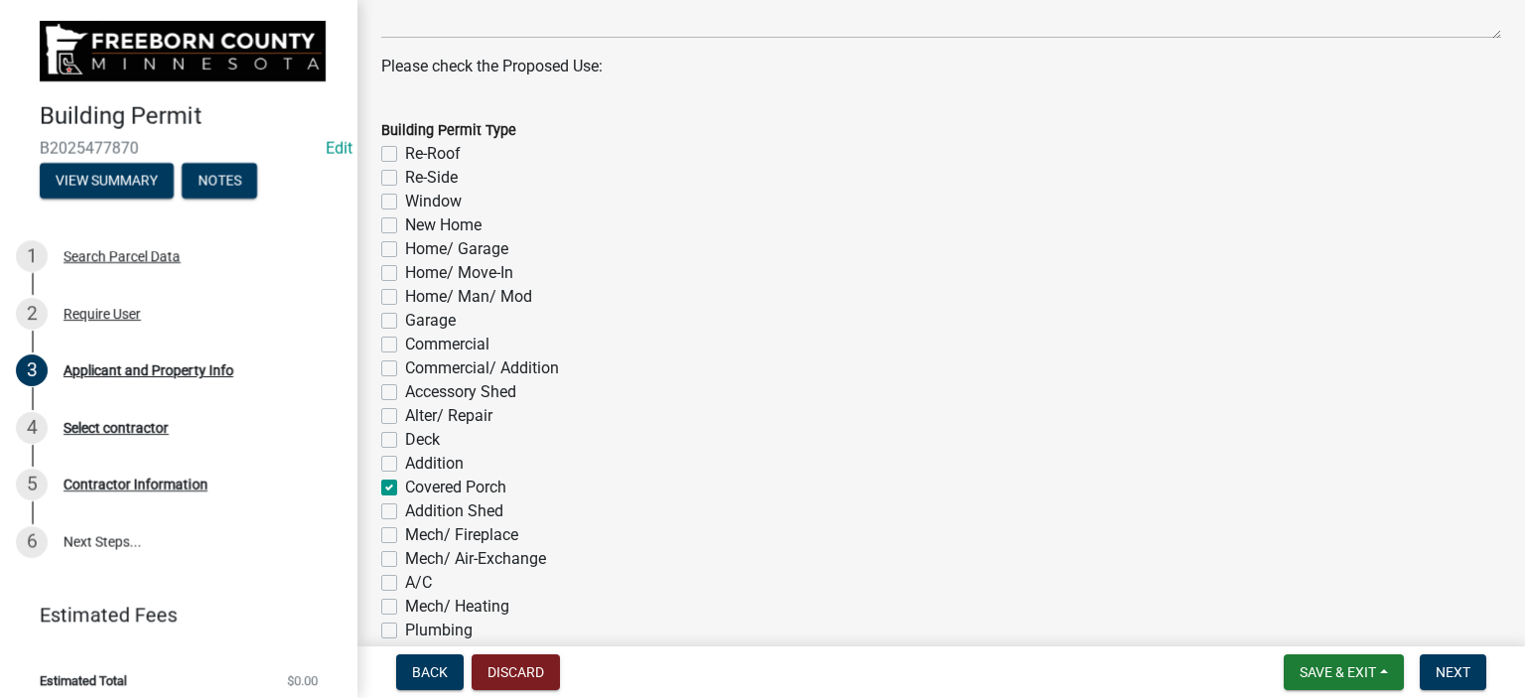
checkbox input "false"
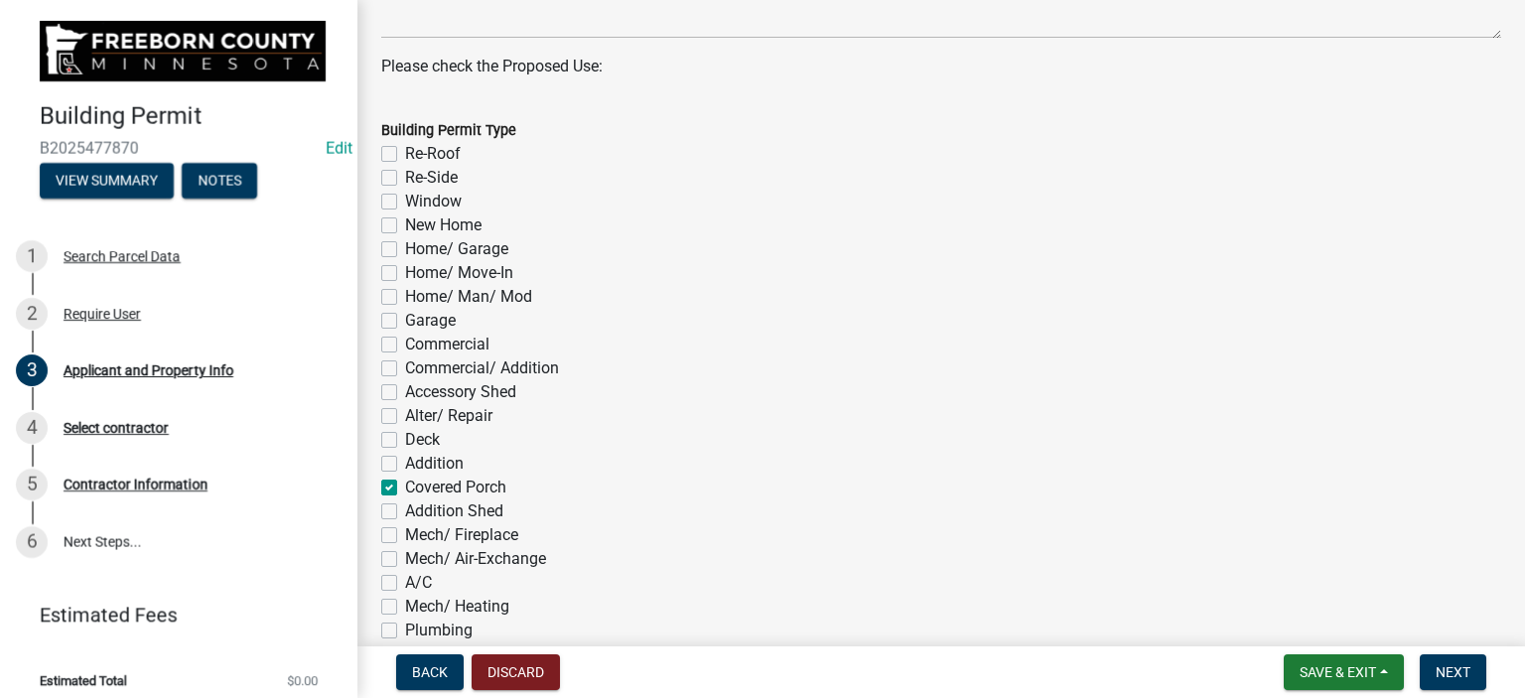
checkbox input "false"
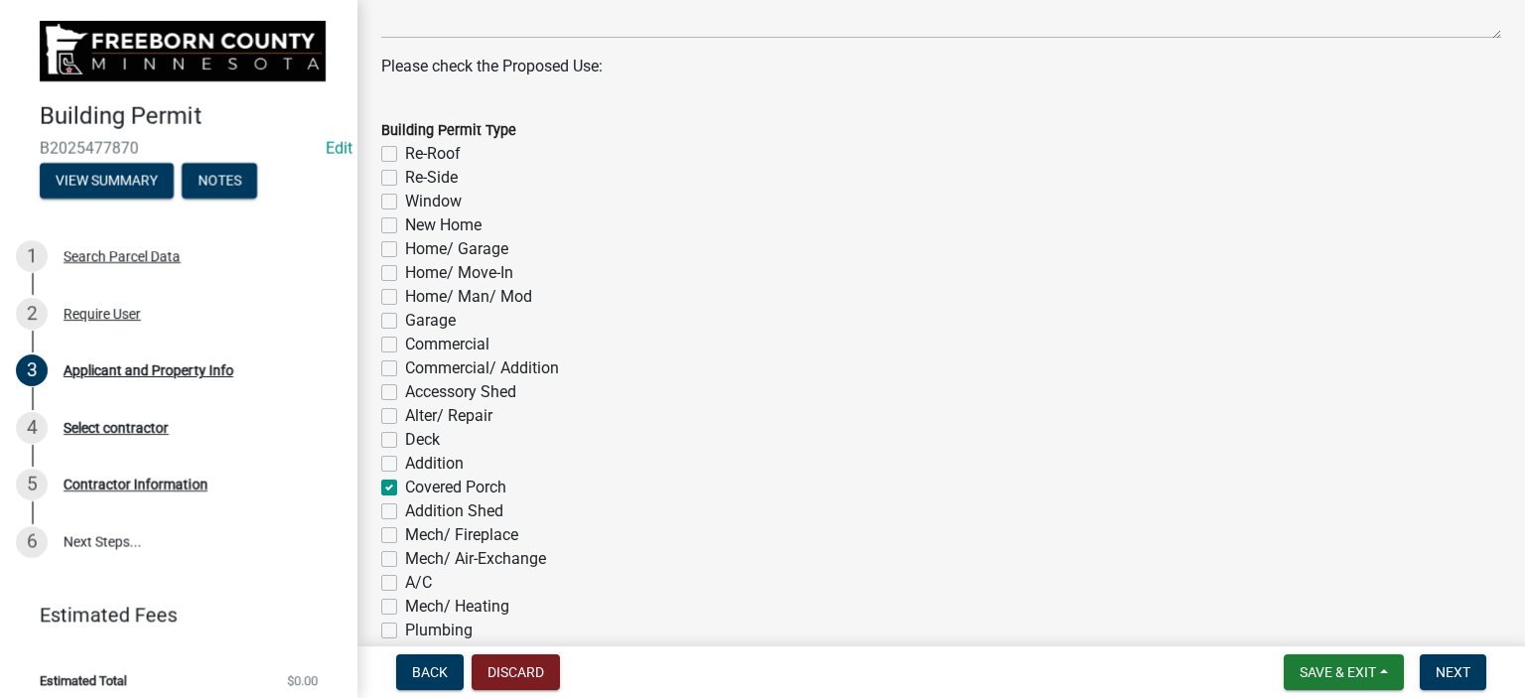
checkbox input "false"
checkbox input "true"
checkbox input "false"
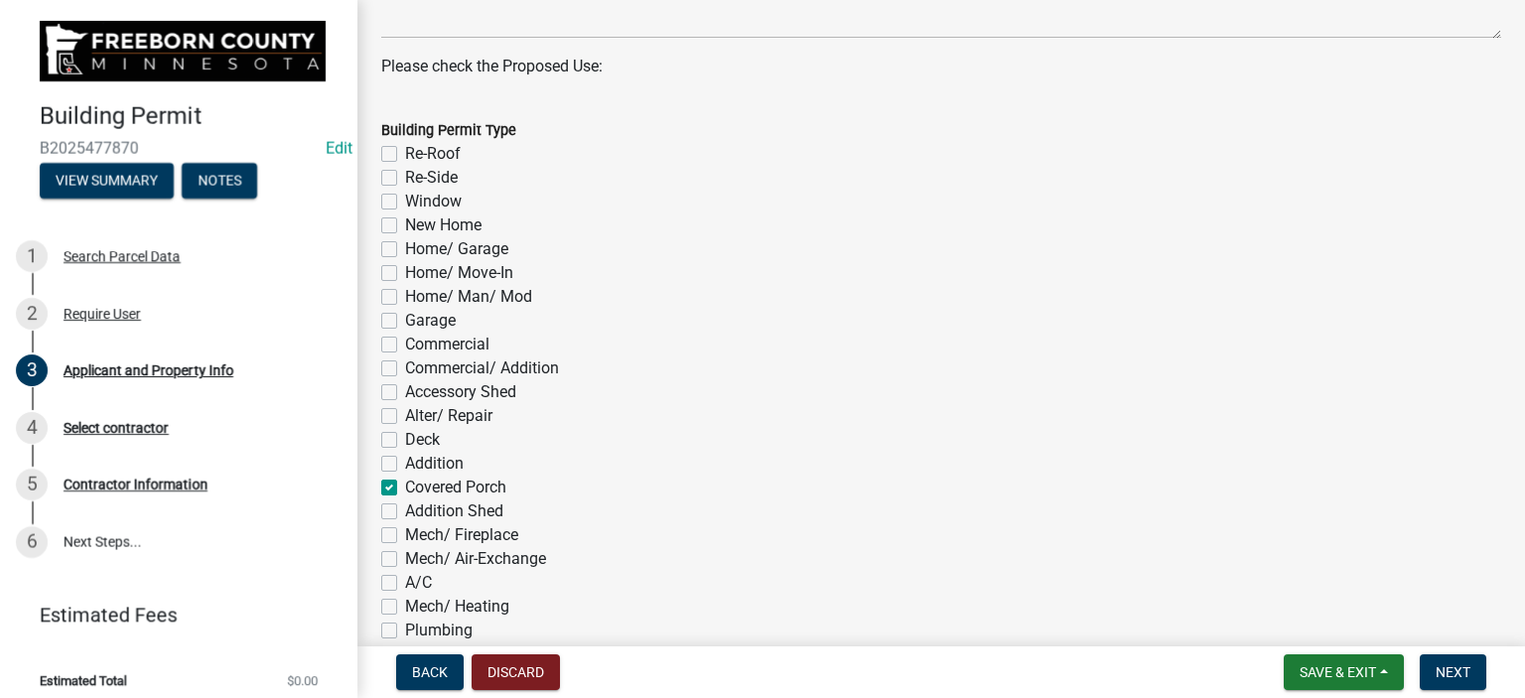
checkbox input "false"
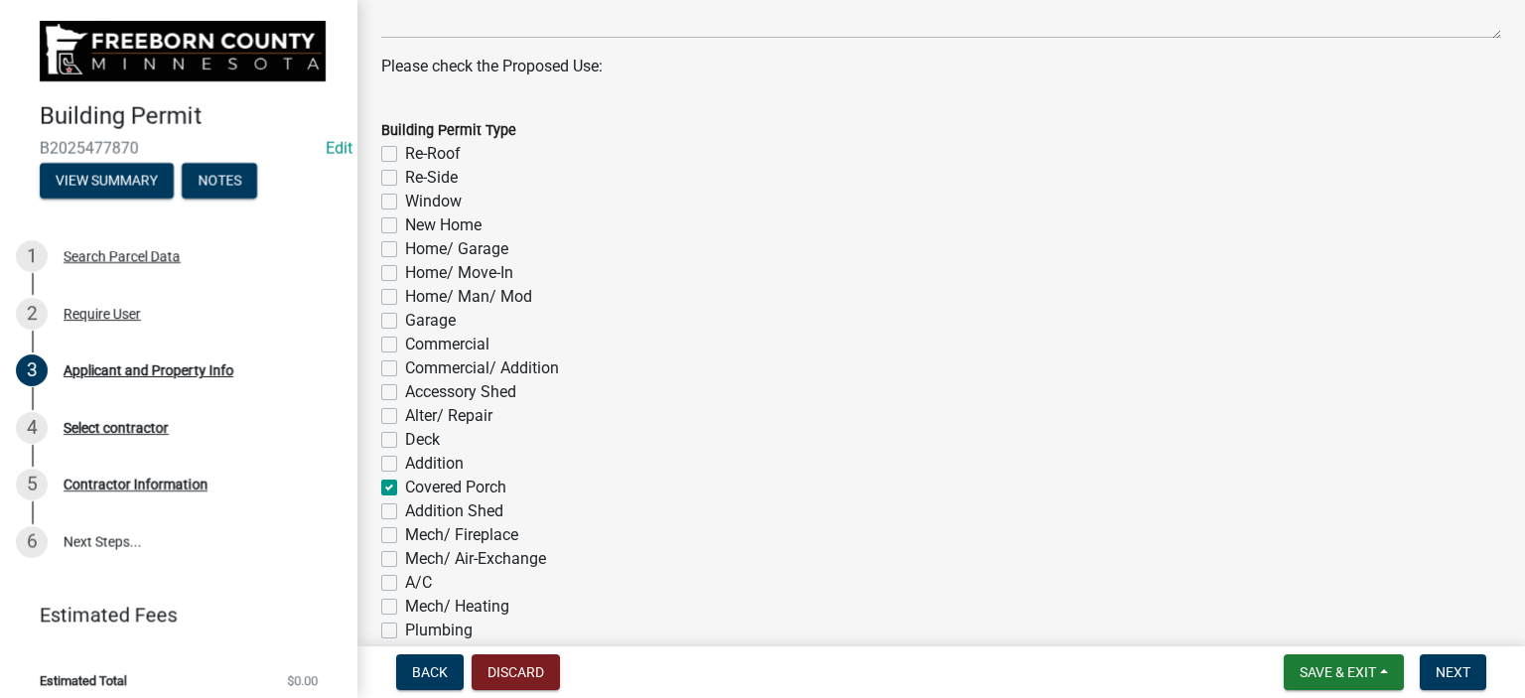
checkbox input "false"
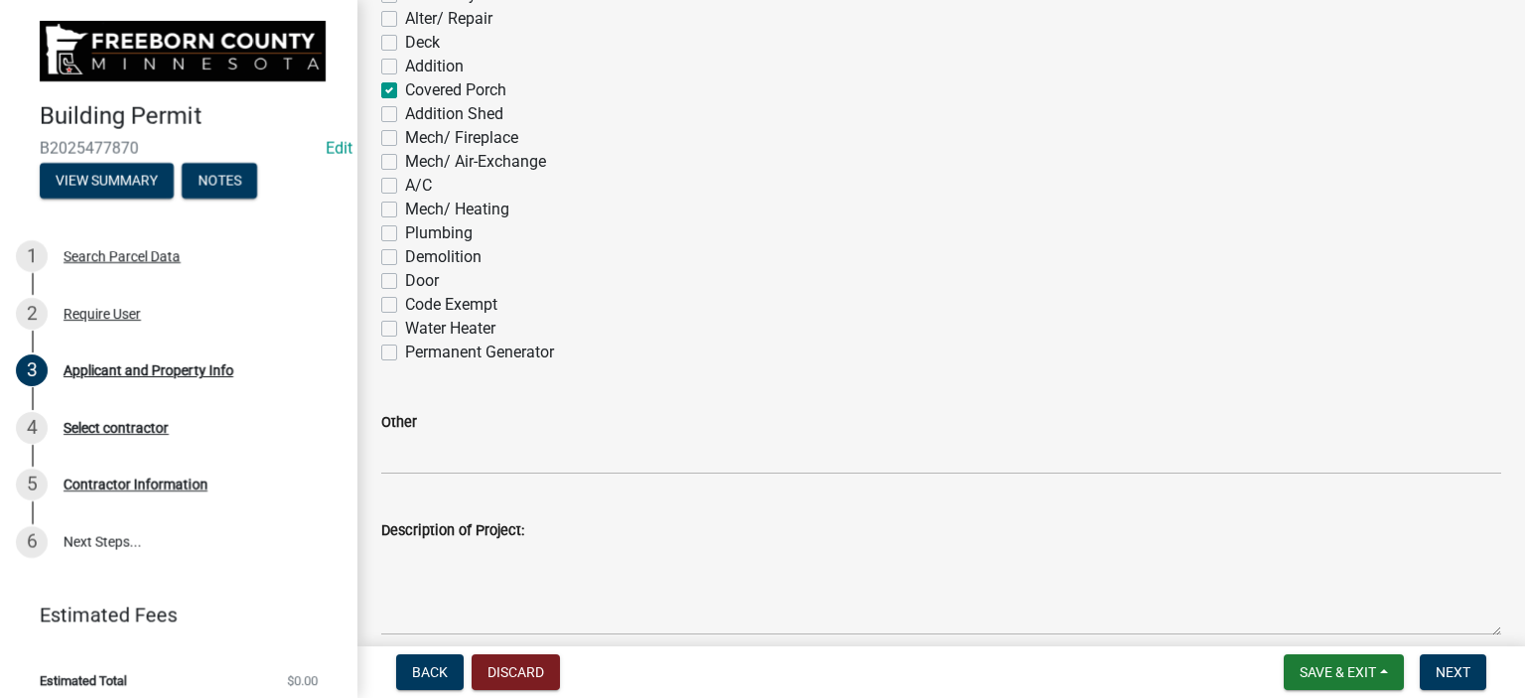
scroll to position [1490, 0]
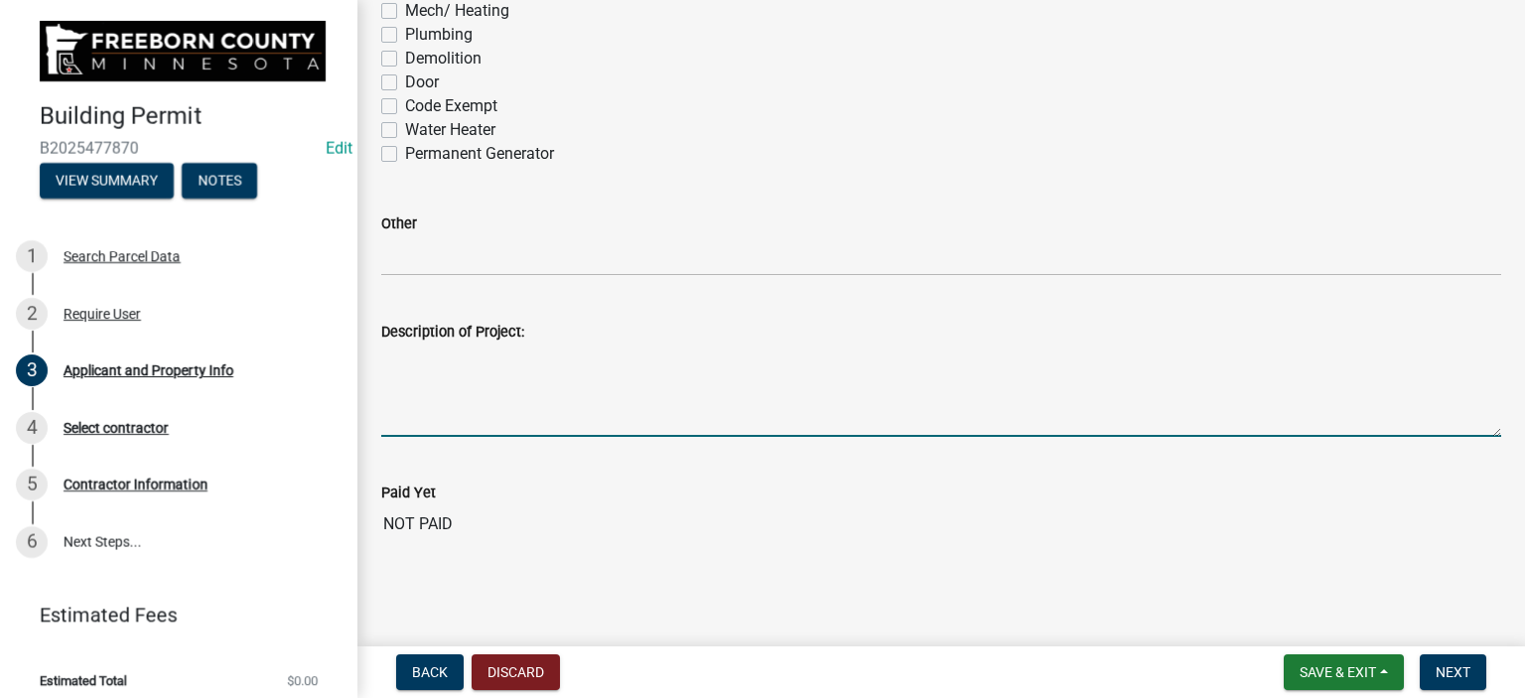
click at [414, 429] on textarea "Description of Project:" at bounding box center [941, 390] width 1120 height 93
type textarea "New covered deck"
click at [1443, 670] on span "Next" at bounding box center [1453, 672] width 35 height 16
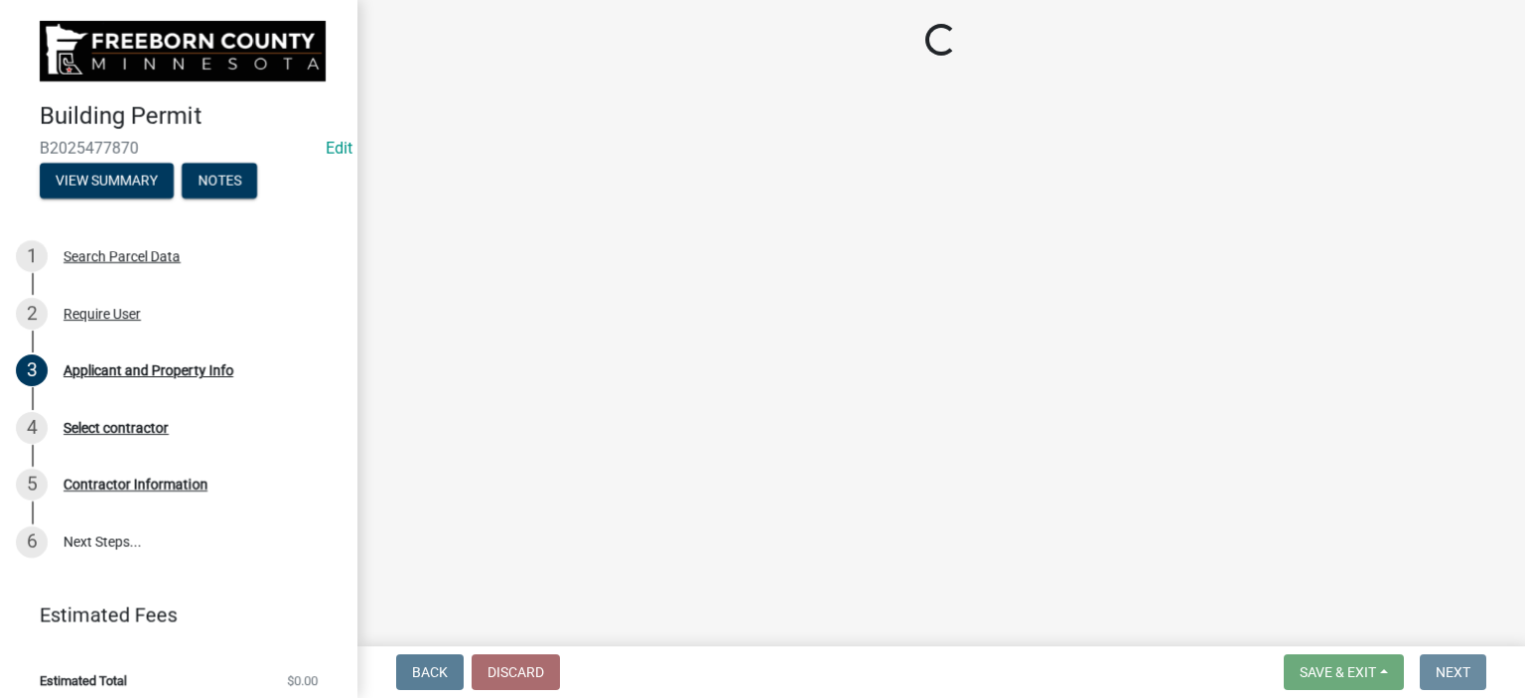
scroll to position [0, 0]
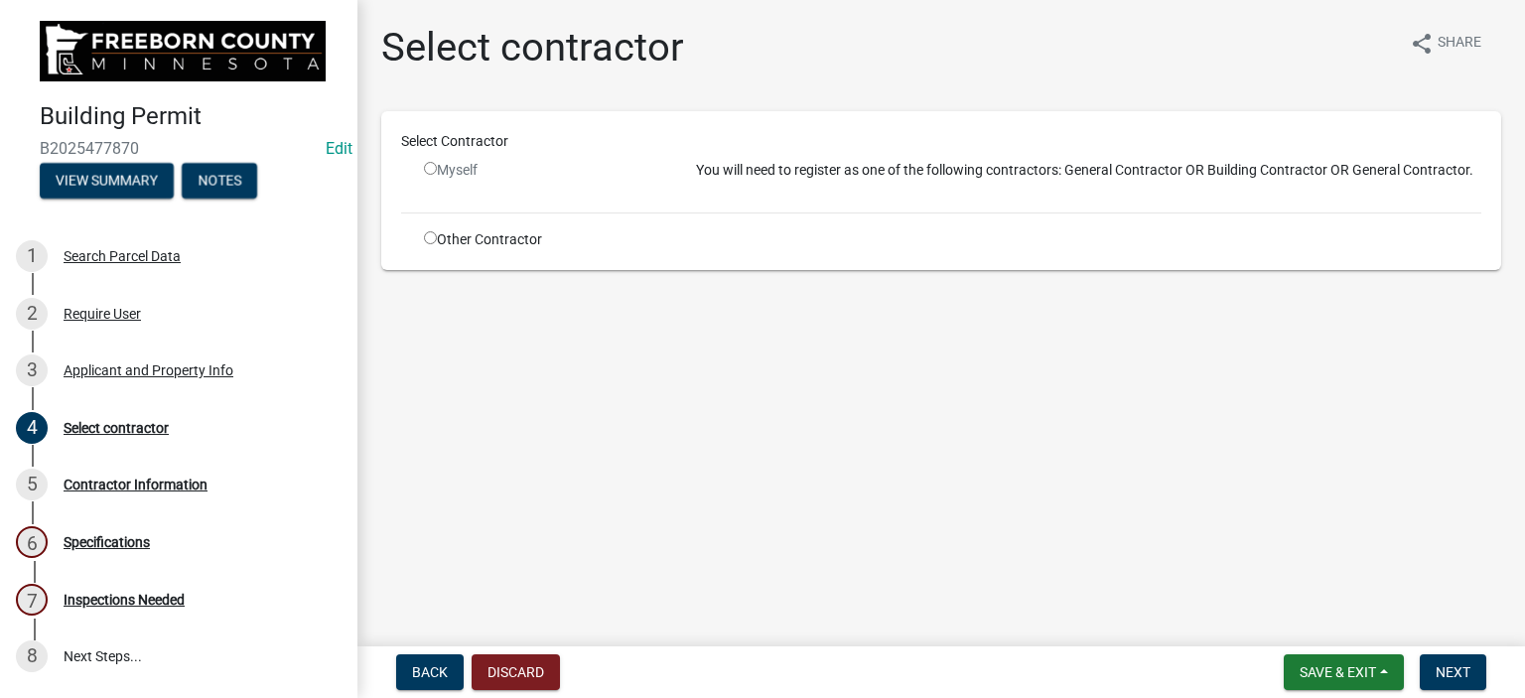
click at [427, 231] on input "radio" at bounding box center [430, 237] width 13 height 13
radio input "true"
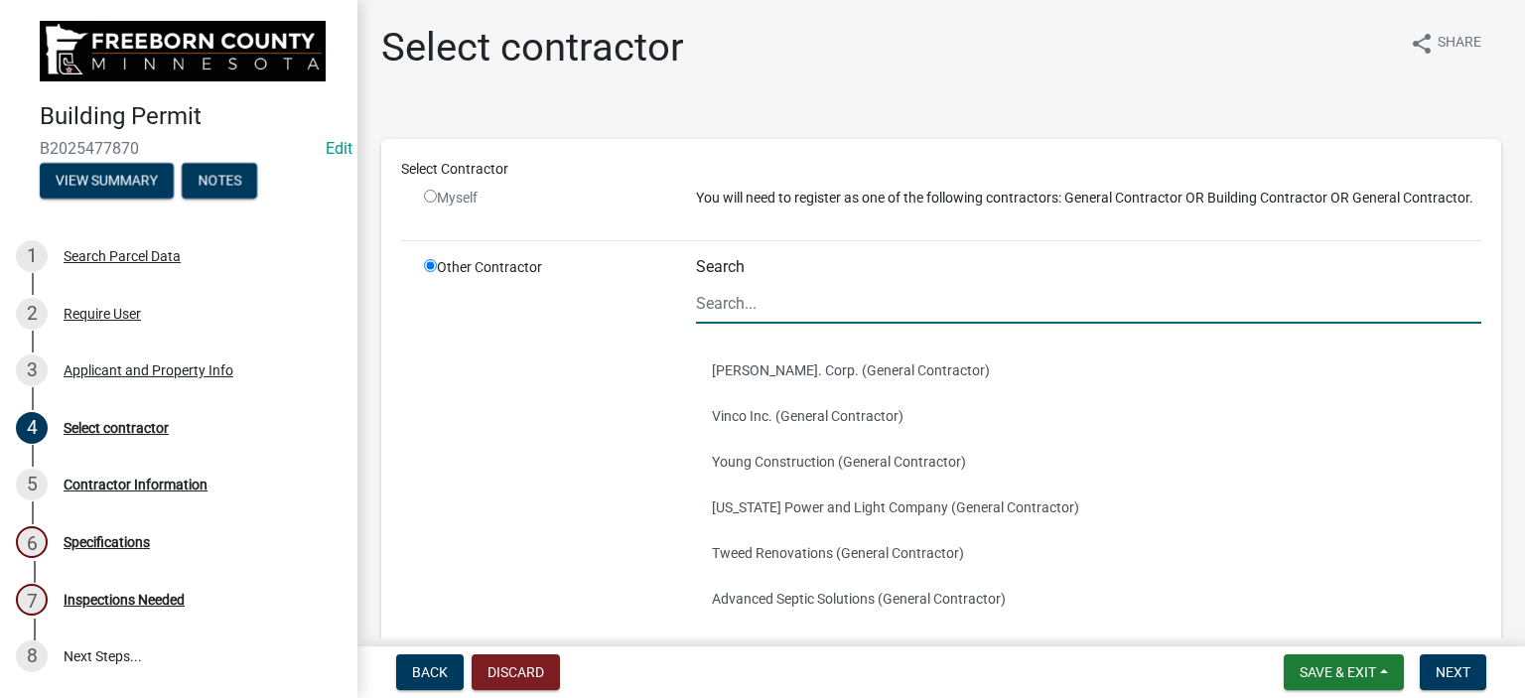
click at [738, 317] on input "Search" at bounding box center [1089, 303] width 786 height 41
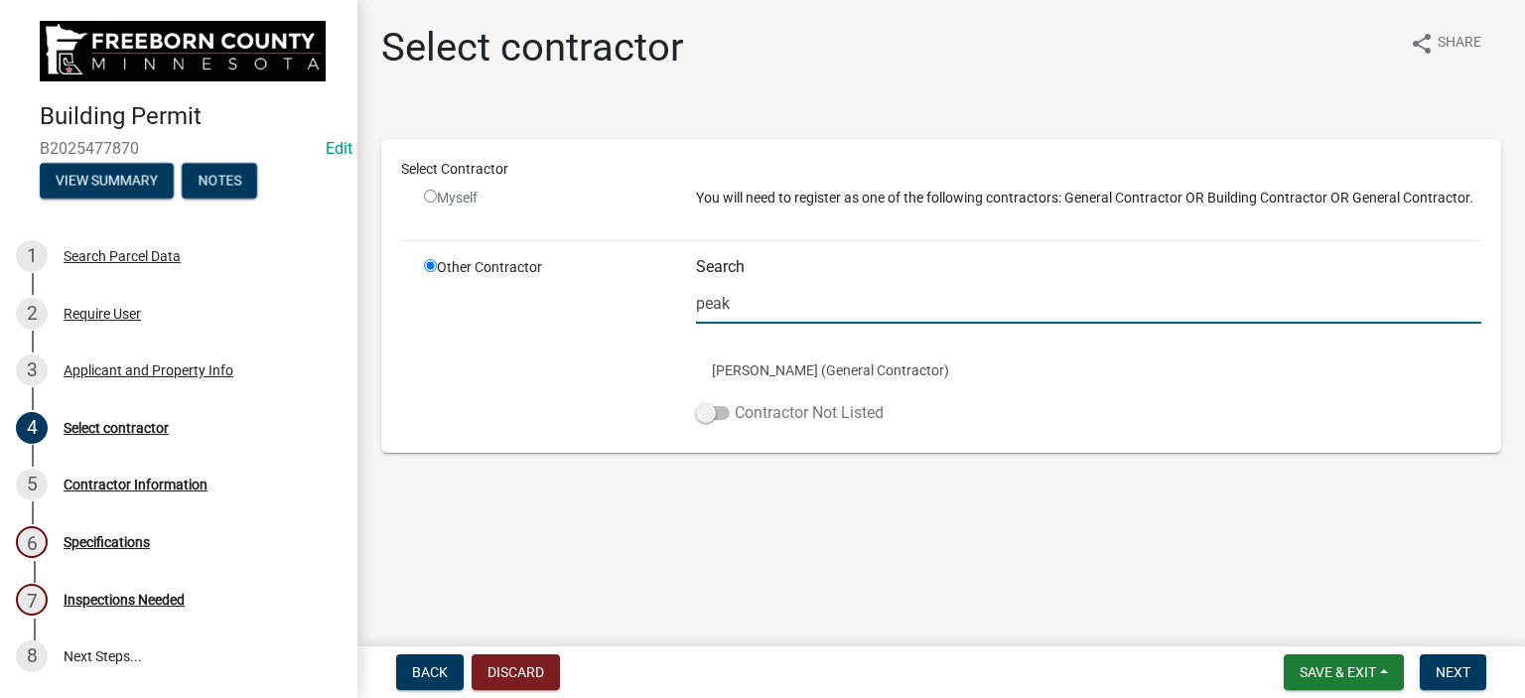
type input "peak"
click at [752, 417] on label "Contractor Not Listed" at bounding box center [790, 413] width 188 height 24
click at [735, 401] on input "Contractor Not Listed" at bounding box center [735, 401] width 0 height 0
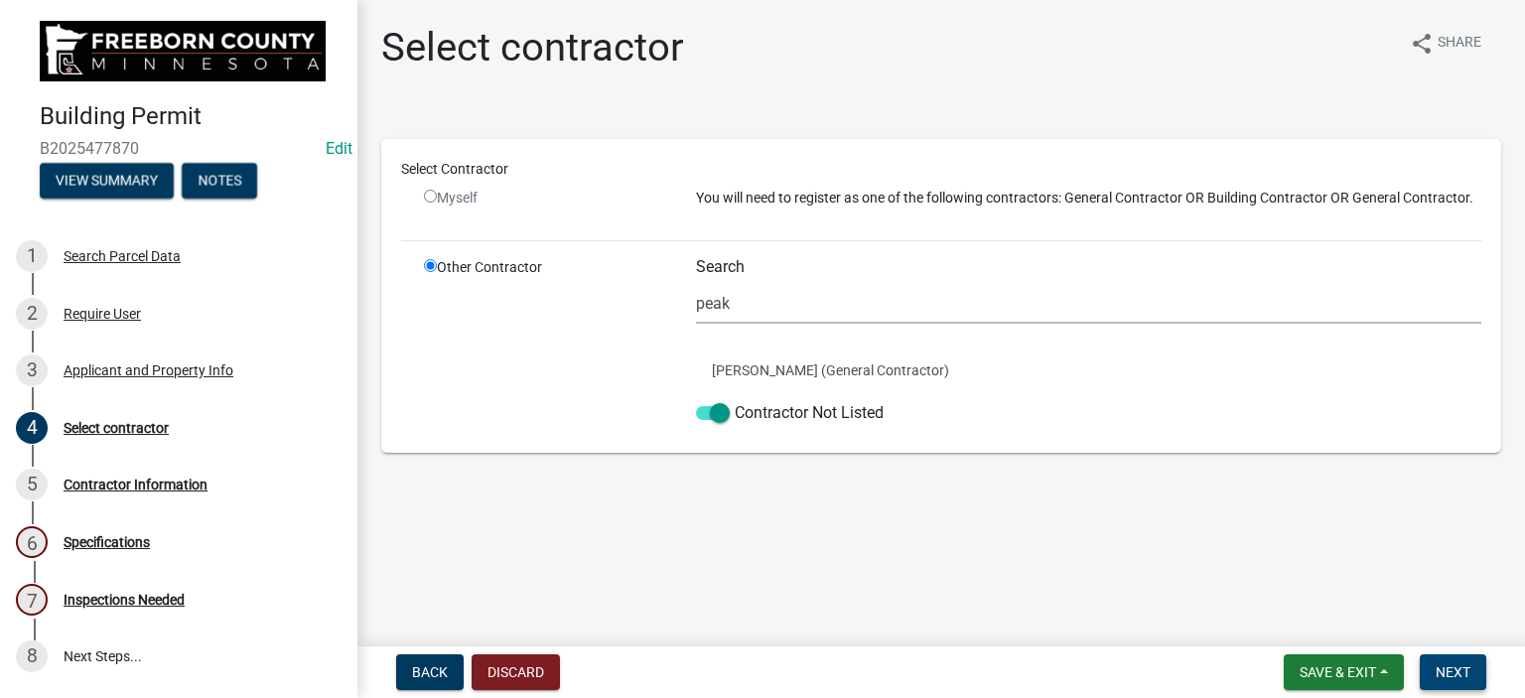
click at [1465, 668] on span "Next" at bounding box center [1453, 672] width 35 height 16
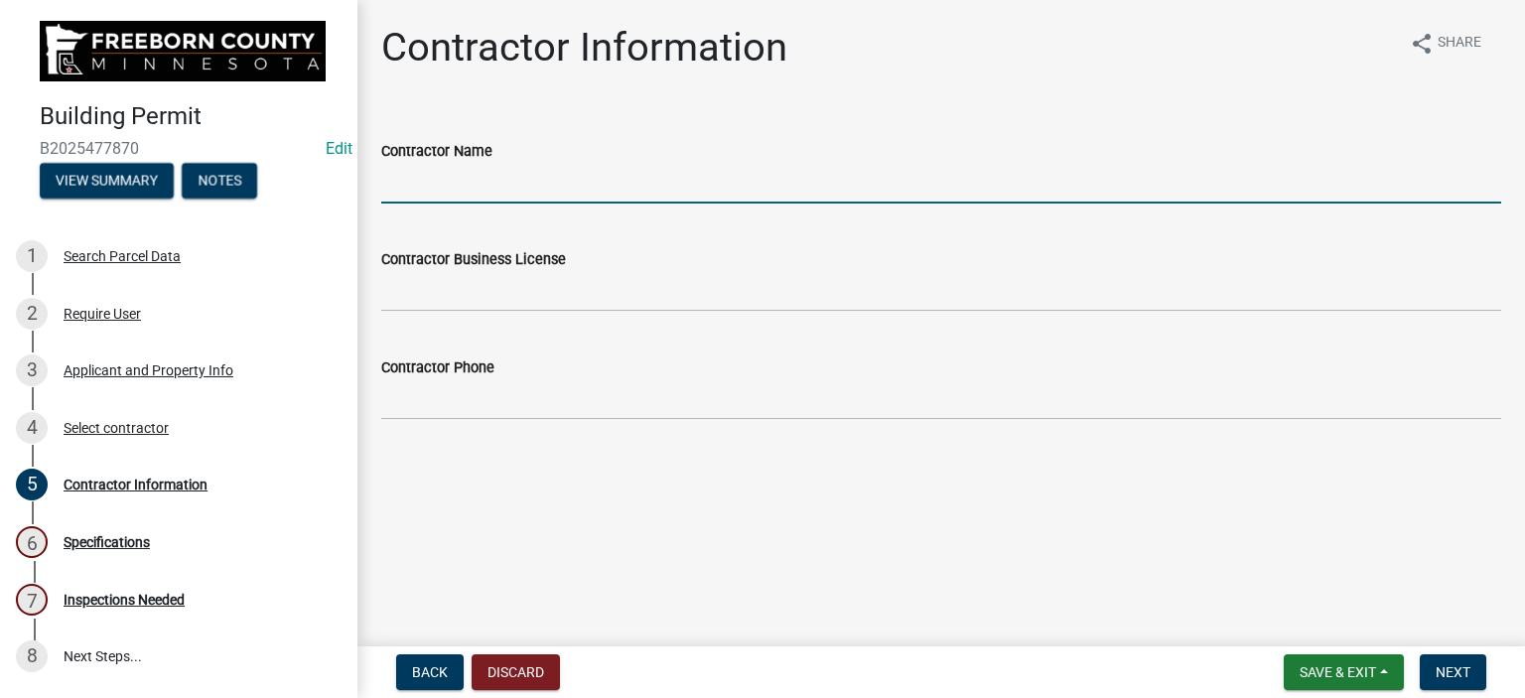
click at [417, 188] on input "Contractor Name" at bounding box center [941, 183] width 1120 height 41
type input "Peak Remodel & Design"
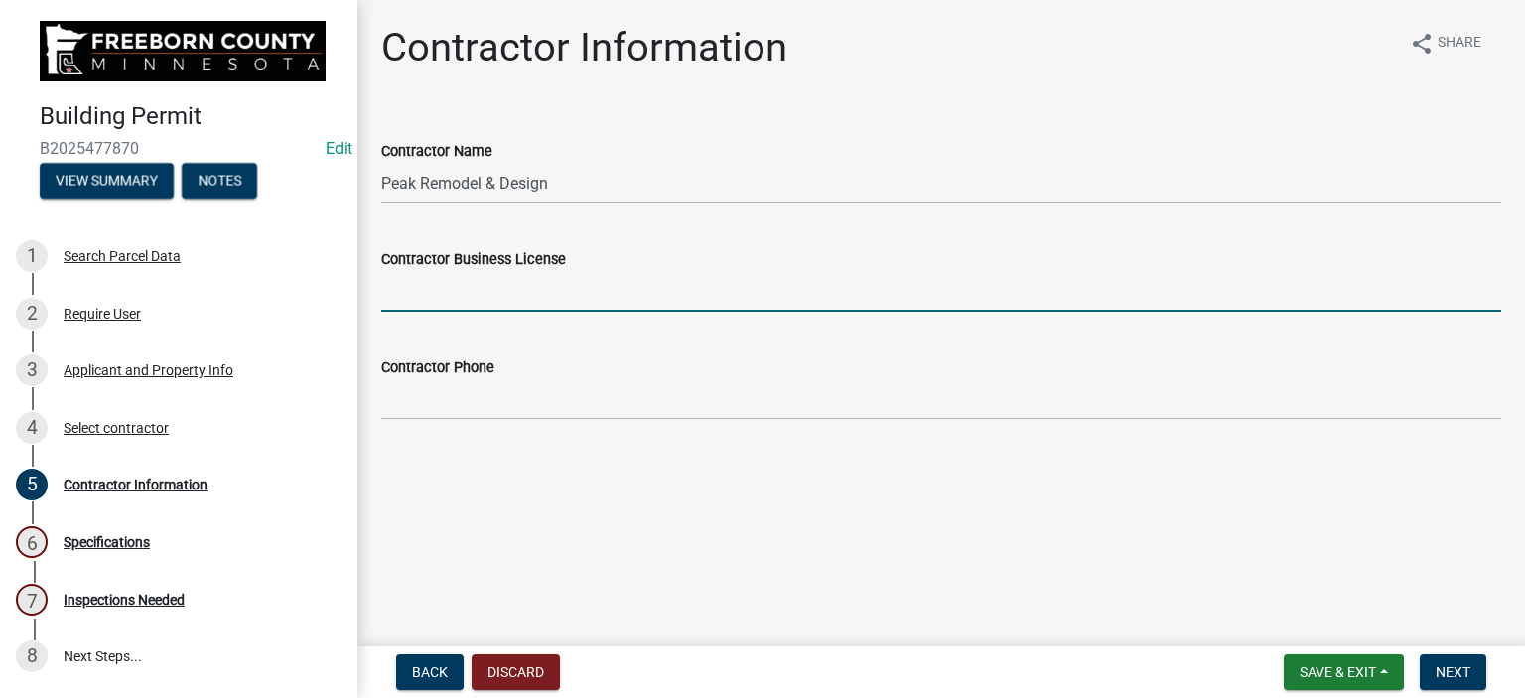
click at [453, 289] on input "Contractor Business License" at bounding box center [941, 291] width 1120 height 41
type input "BC730469"
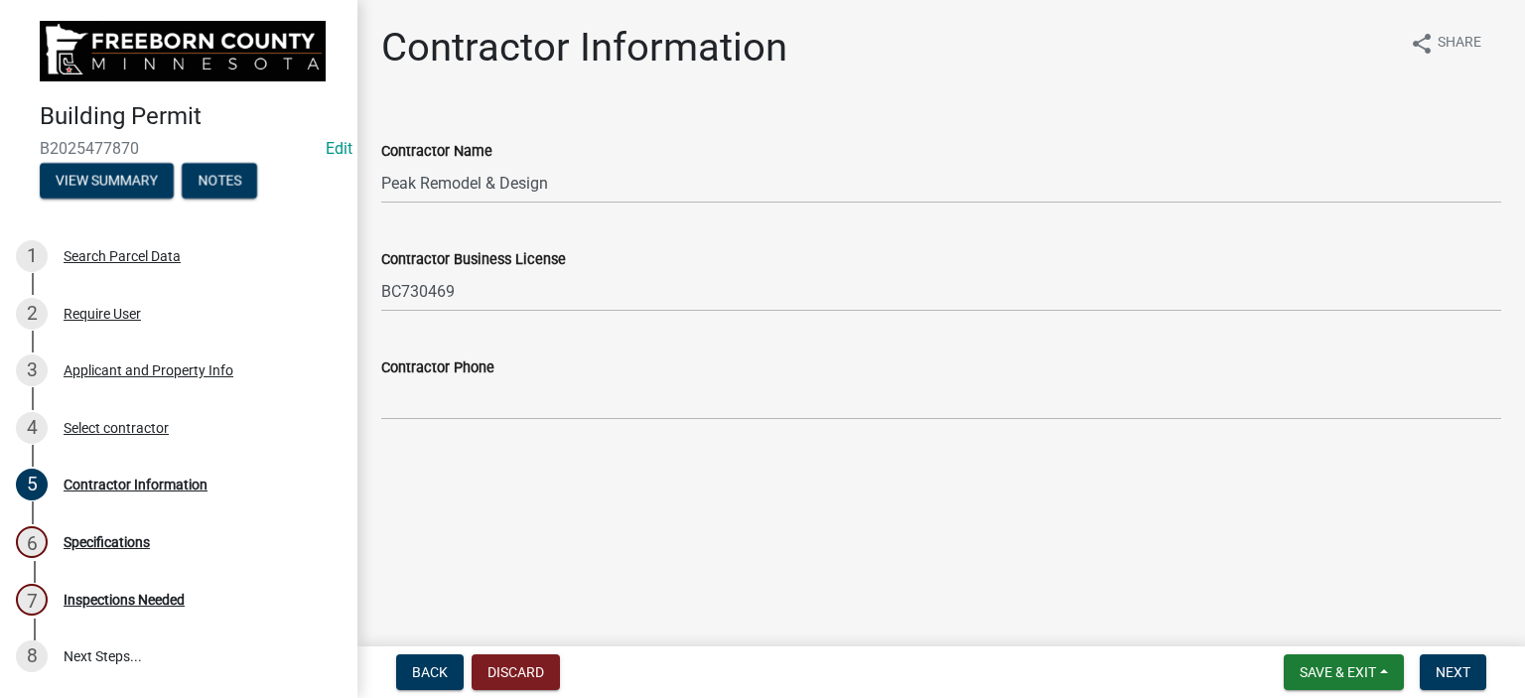
click at [379, 391] on div "Contractor Phone" at bounding box center [941, 374] width 1150 height 92
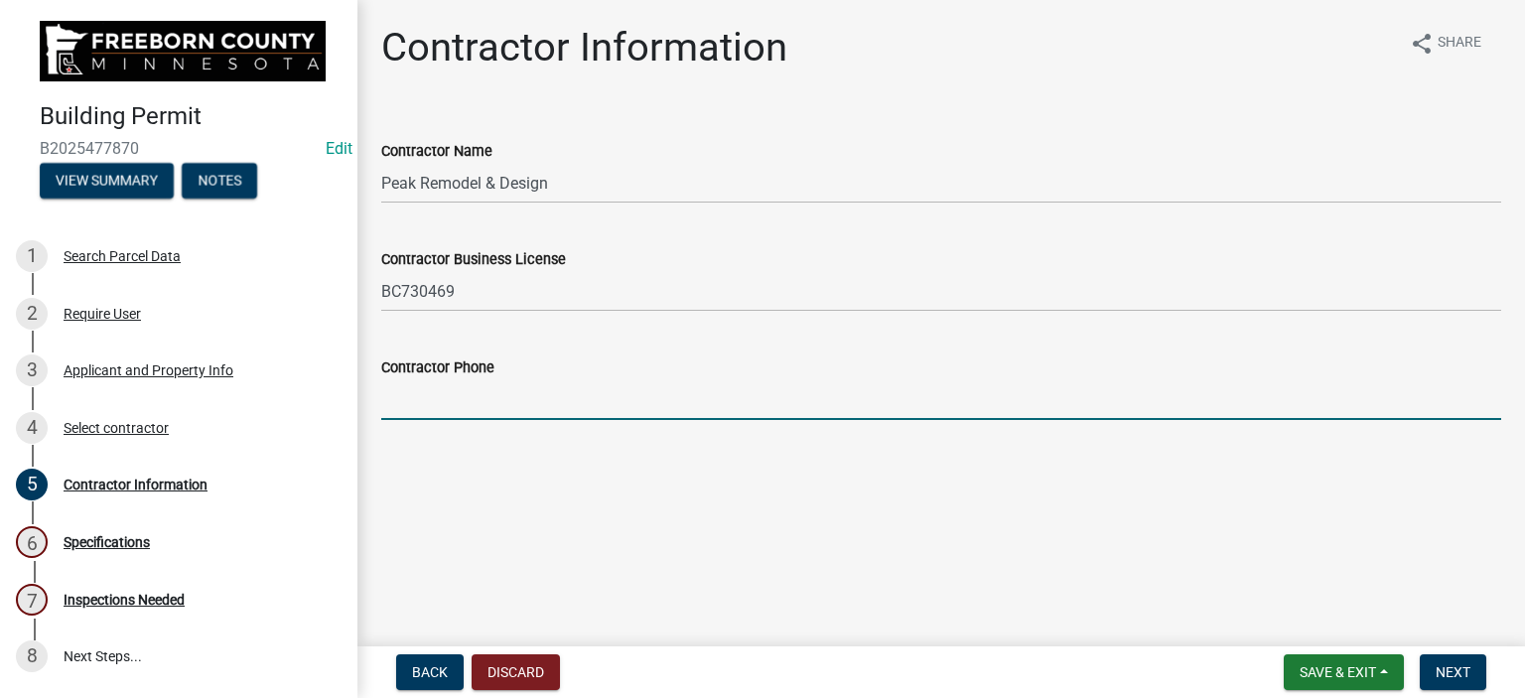
click at [411, 389] on input "Contractor Phone" at bounding box center [941, 399] width 1120 height 41
type input "[PHONE_NUMBER]"
click at [1444, 667] on span "Next" at bounding box center [1453, 672] width 35 height 16
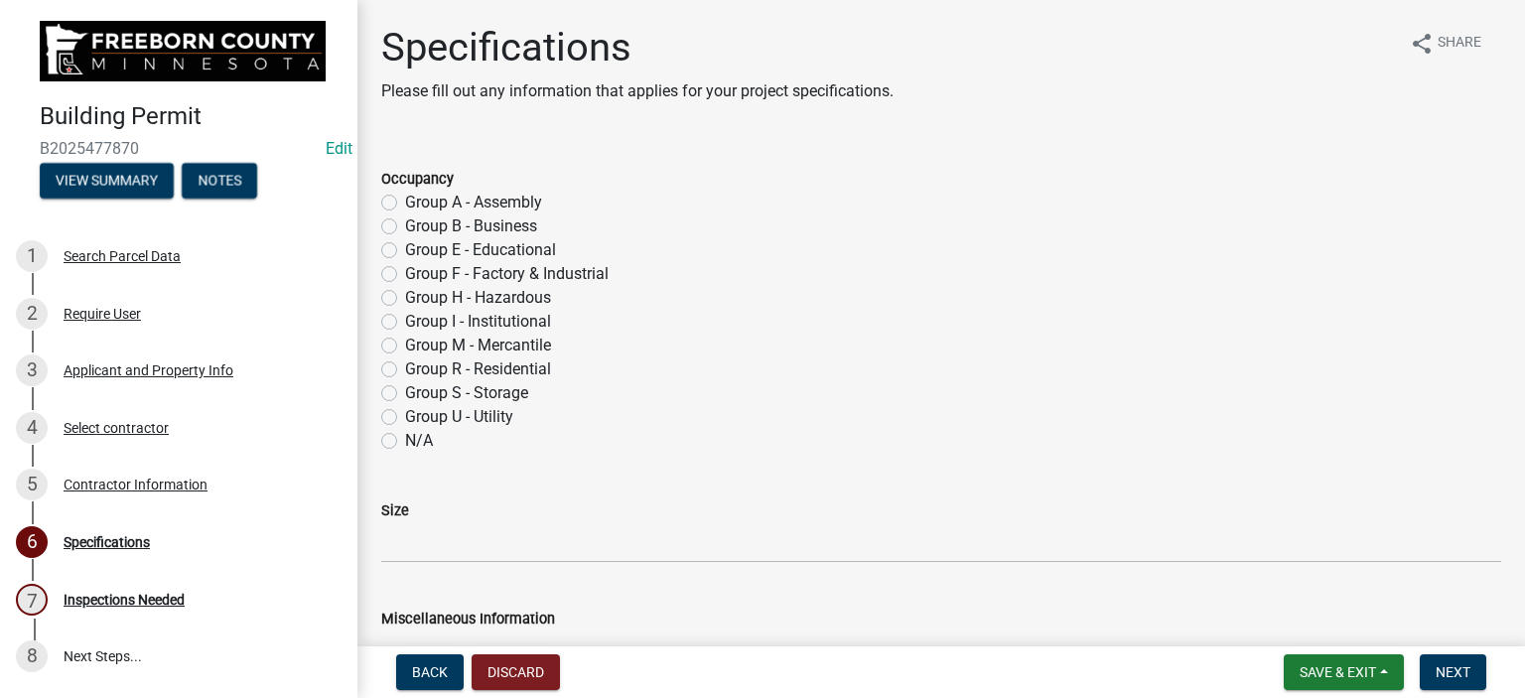
click at [405, 372] on label "Group R - Residential" at bounding box center [478, 370] width 146 height 24
click at [405, 370] on input "Group R - Residential" at bounding box center [411, 364] width 13 height 13
radio input "true"
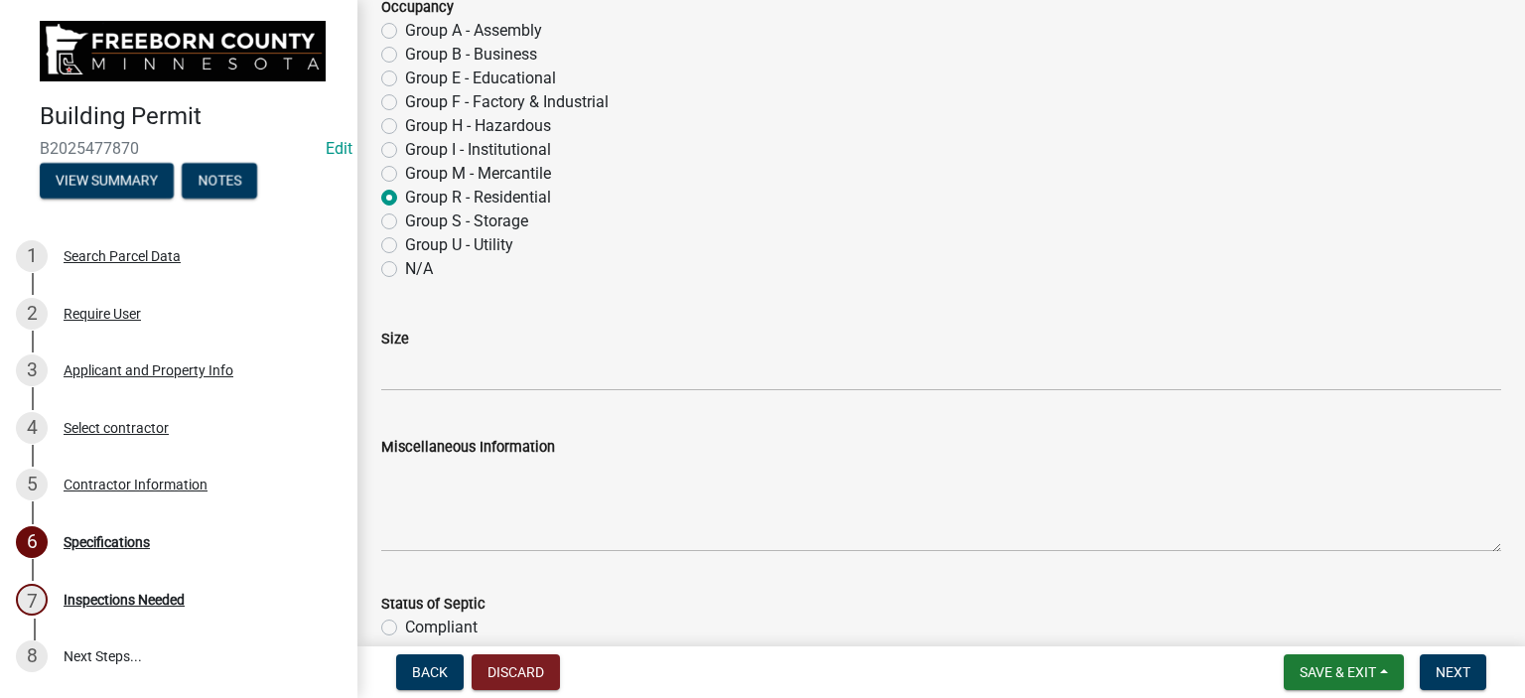
scroll to position [199, 0]
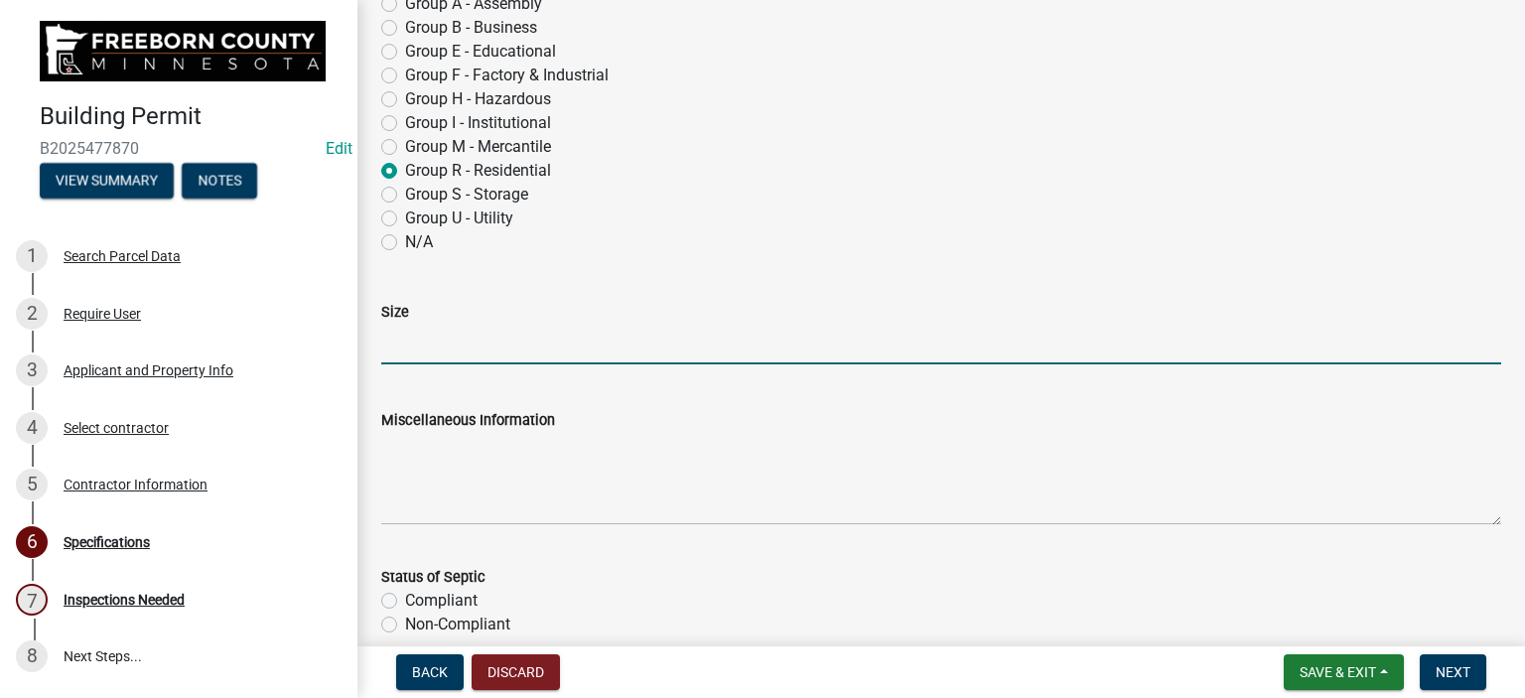
click at [397, 356] on input "Size" at bounding box center [941, 344] width 1120 height 41
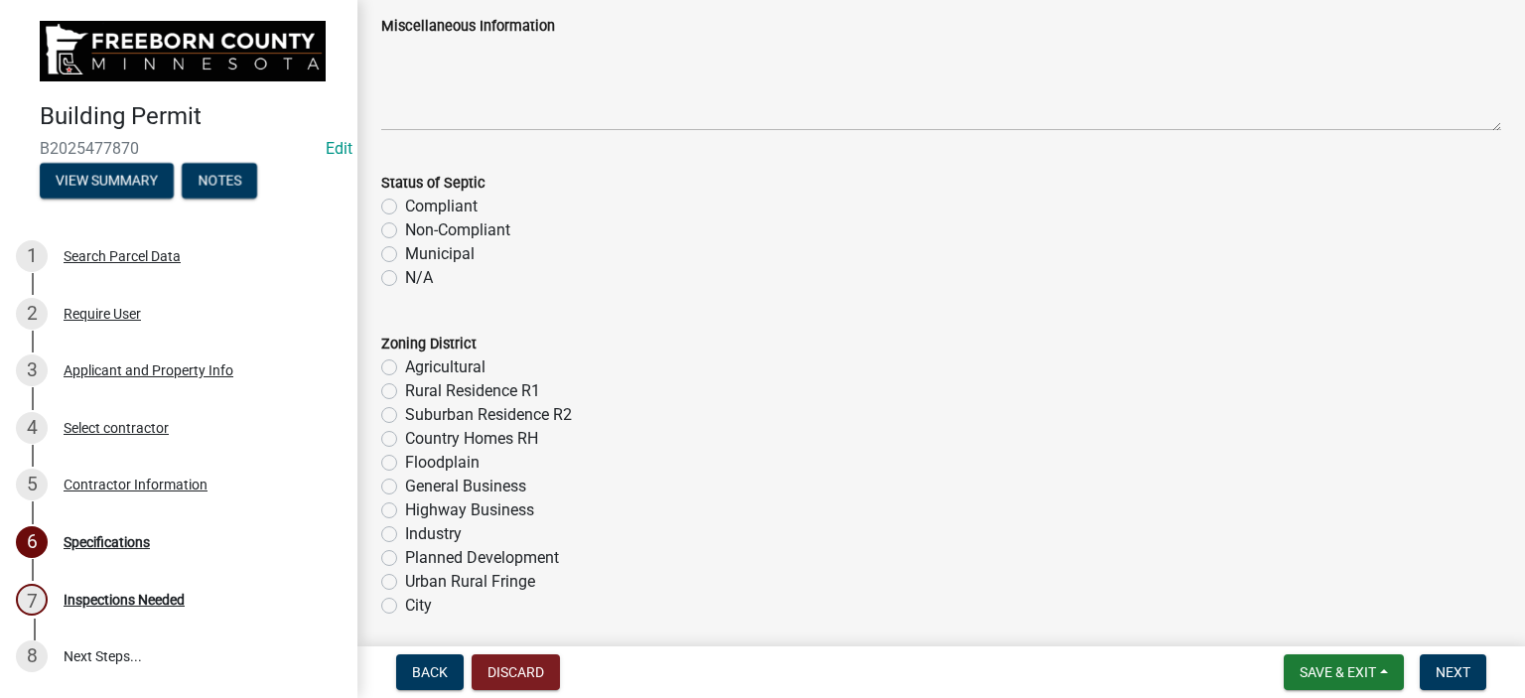
scroll to position [596, 0]
type input "14x14"
click at [405, 276] on label "N/A" at bounding box center [419, 275] width 28 height 24
click at [405, 276] on input "N/A" at bounding box center [411, 269] width 13 height 13
radio input "true"
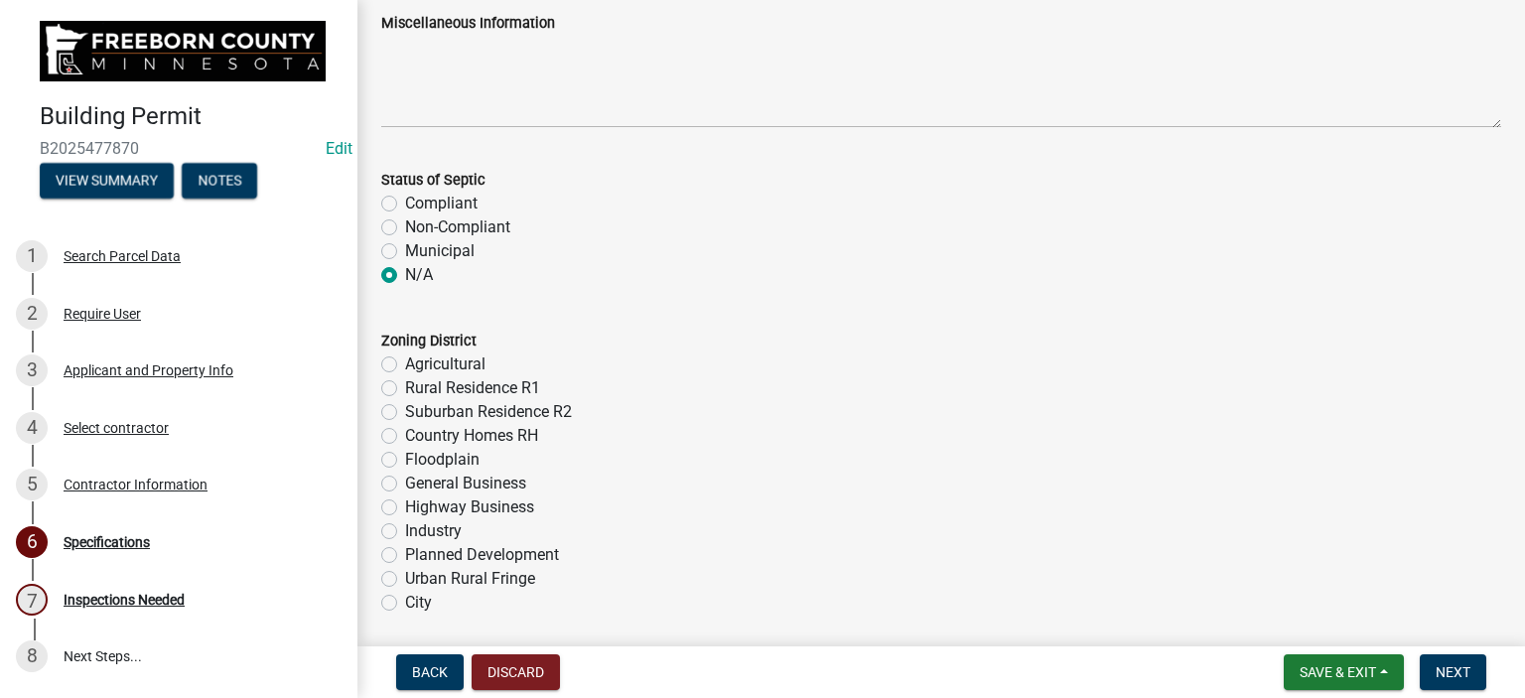
click at [405, 365] on label "Agricultural" at bounding box center [445, 365] width 80 height 24
click at [405, 365] on input "Agricultural" at bounding box center [411, 359] width 13 height 13
radio input "true"
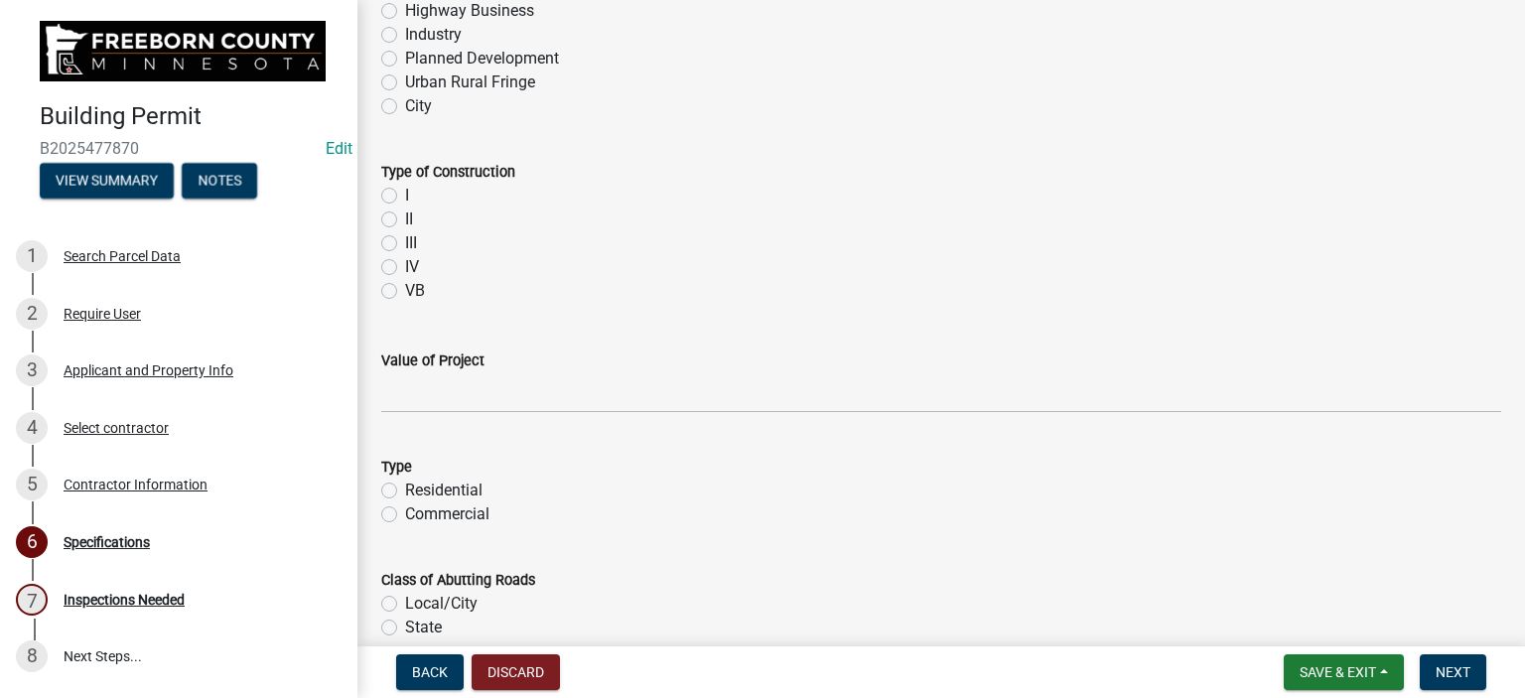
click at [405, 294] on label "VB" at bounding box center [415, 291] width 20 height 24
click at [405, 292] on input "VB" at bounding box center [411, 285] width 13 height 13
radio input "true"
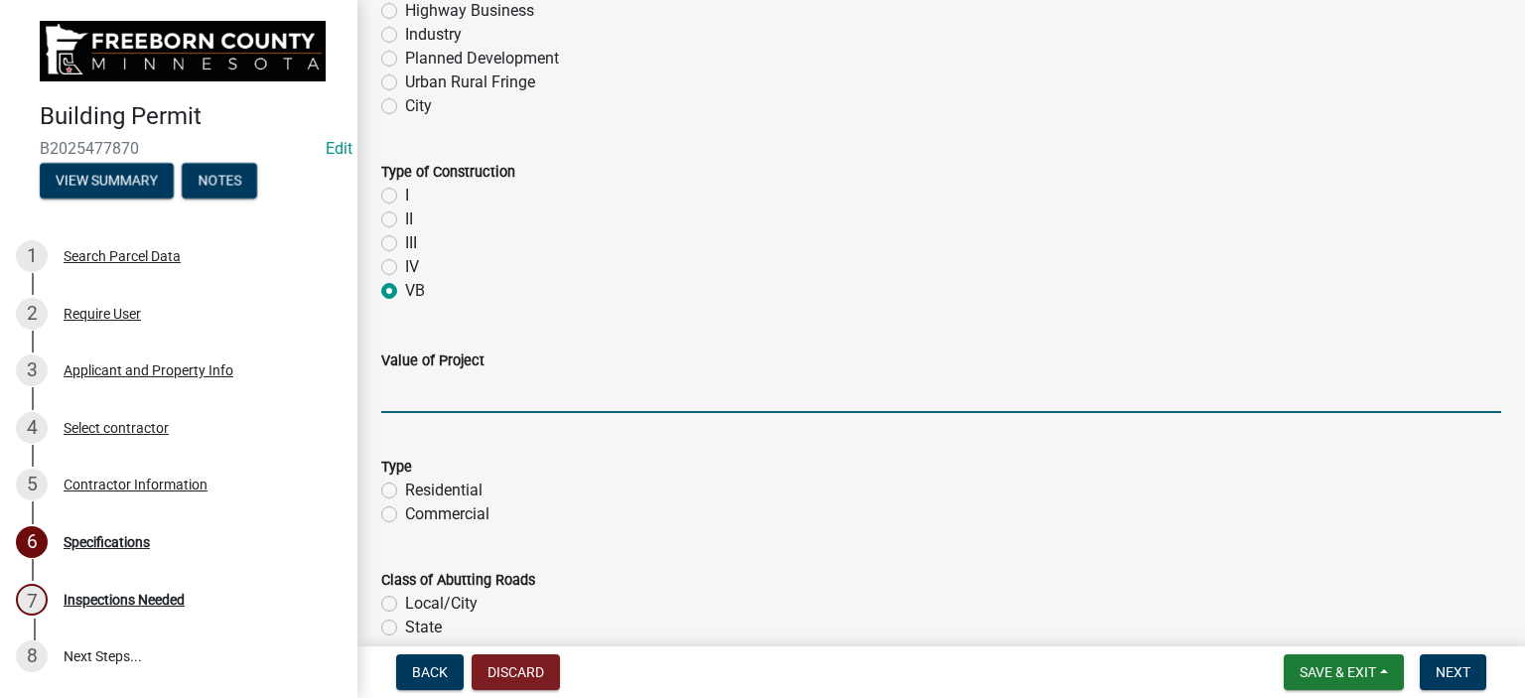
click at [414, 402] on input "text" at bounding box center [941, 392] width 1120 height 41
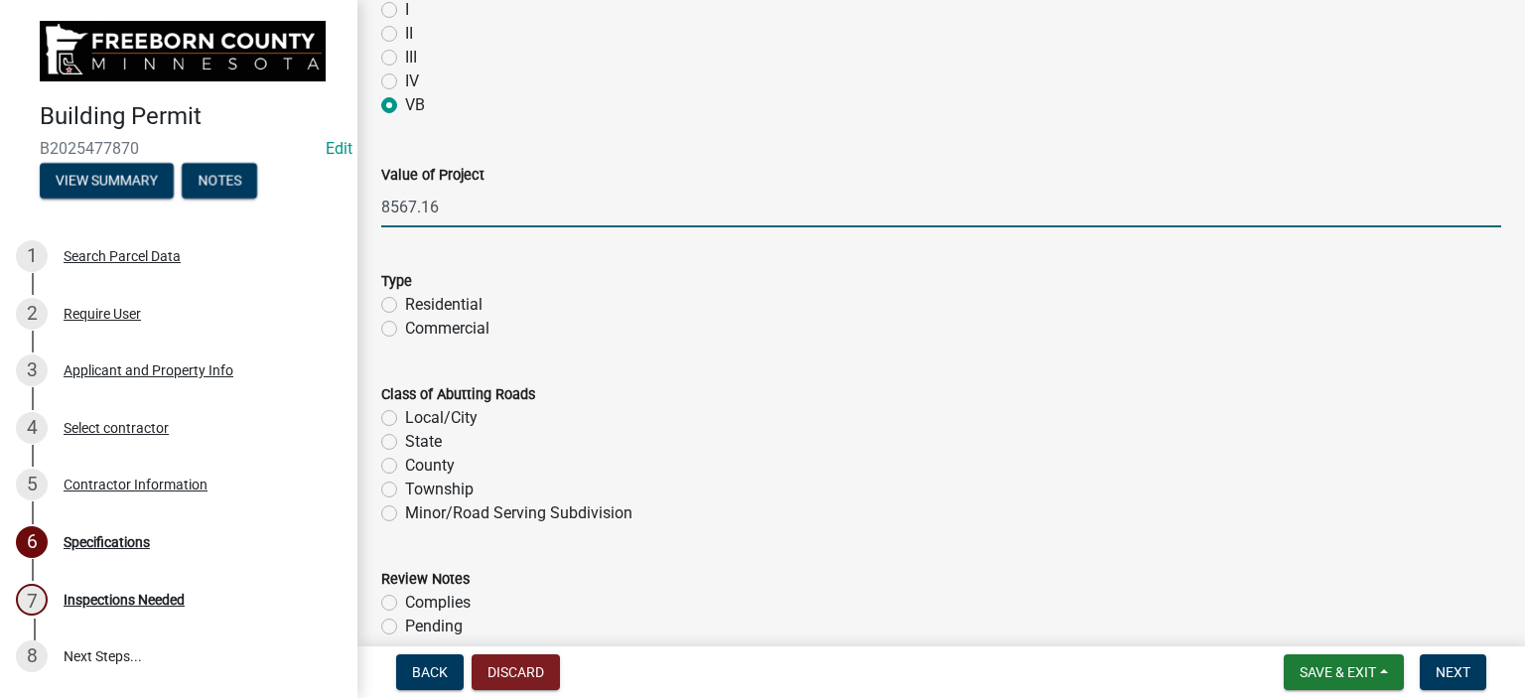
scroll to position [1291, 0]
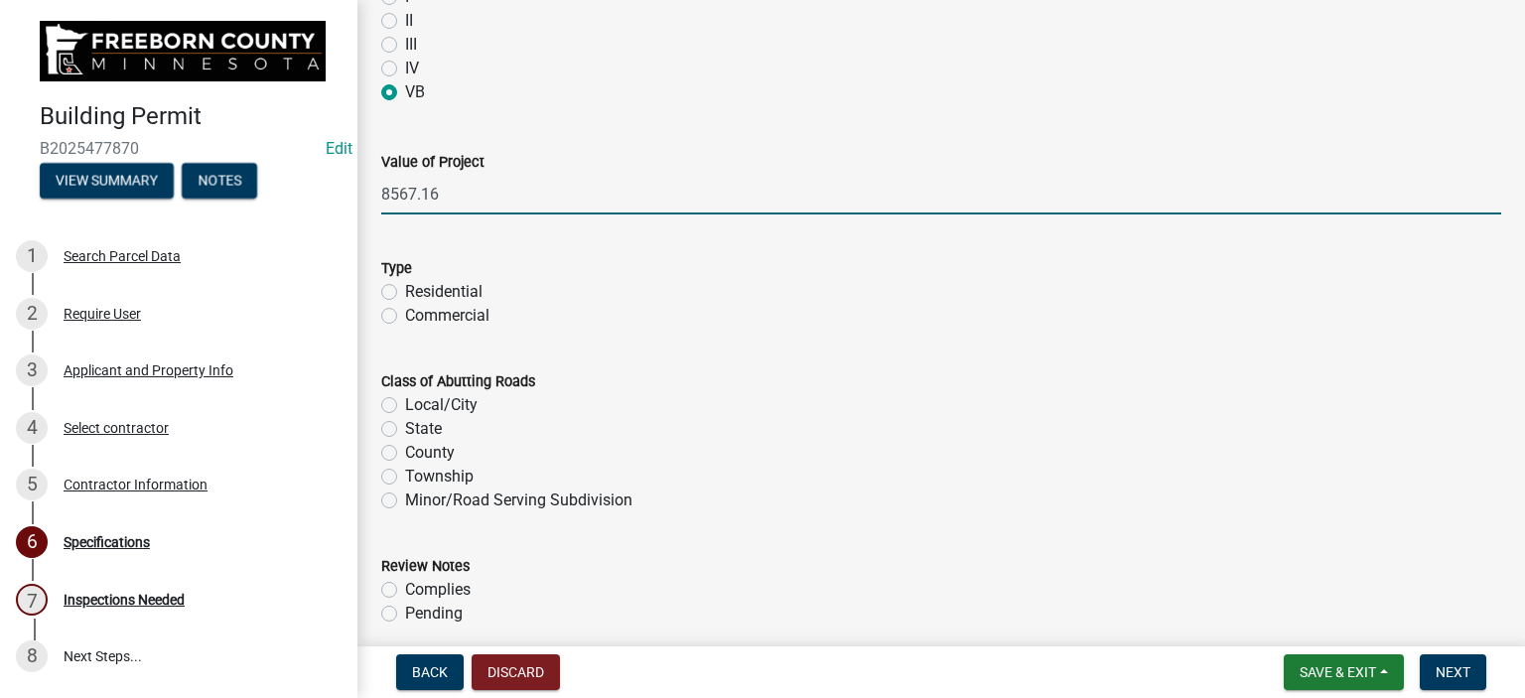
type input "8567.16"
click at [405, 290] on label "Residential" at bounding box center [443, 292] width 77 height 24
click at [405, 290] on input "Residential" at bounding box center [411, 286] width 13 height 13
radio input "true"
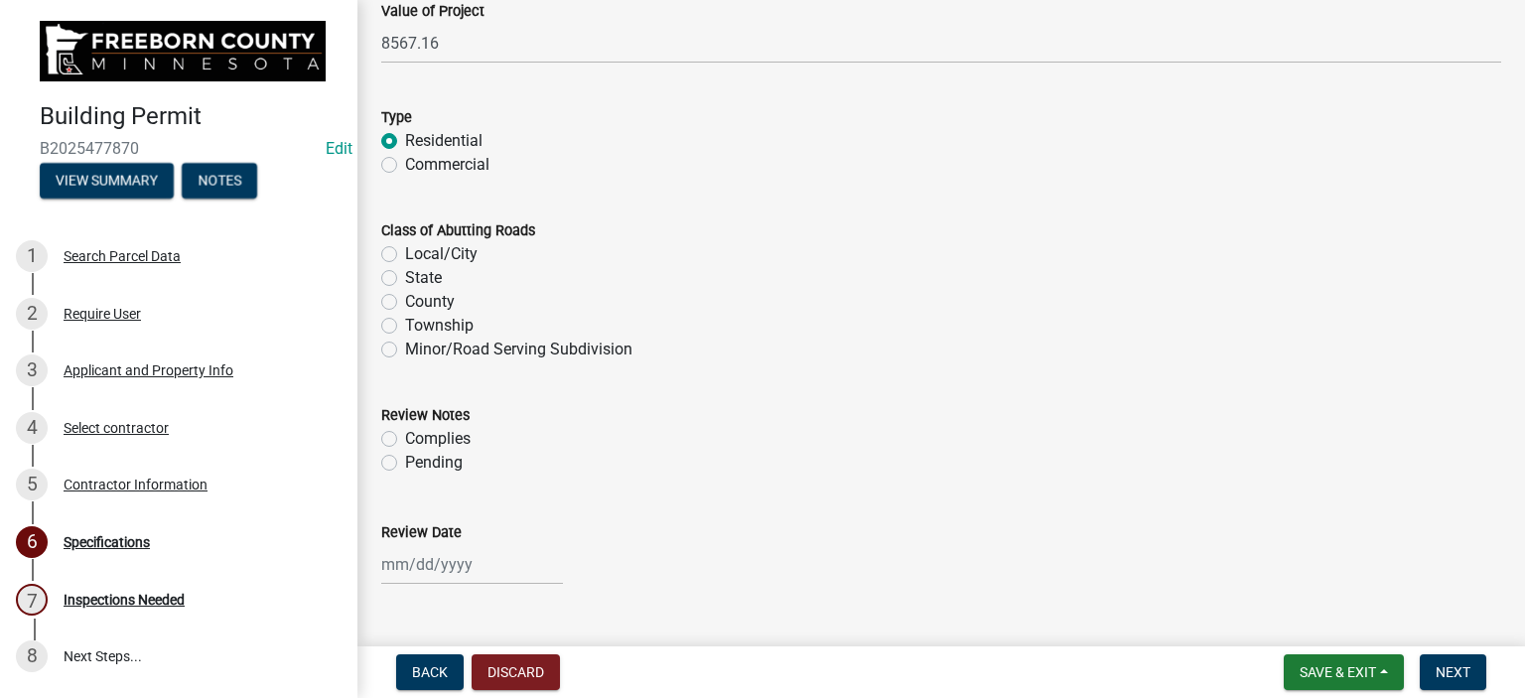
scroll to position [1490, 0]
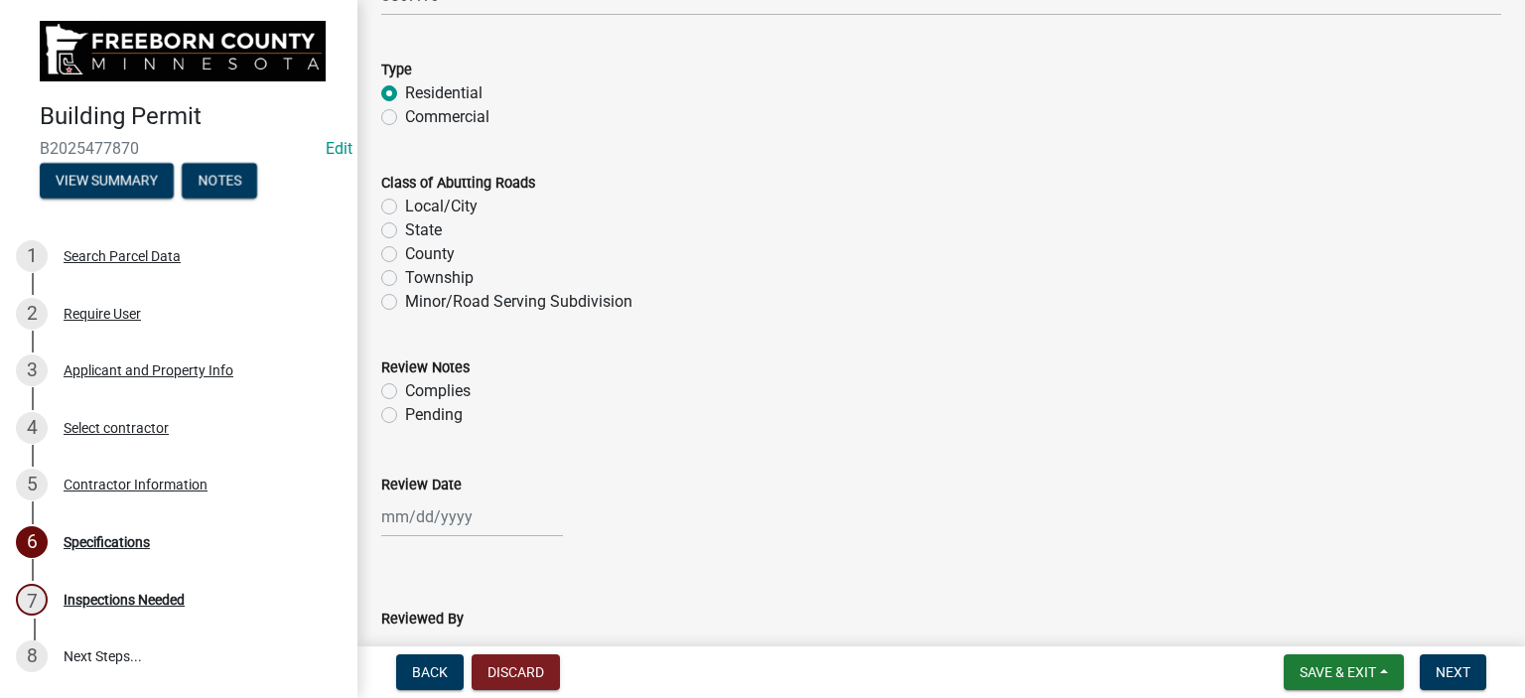
click at [405, 274] on label "Township" at bounding box center [439, 278] width 69 height 24
click at [405, 274] on input "Township" at bounding box center [411, 272] width 13 height 13
radio input "true"
click at [405, 393] on label "Complies" at bounding box center [438, 391] width 66 height 24
click at [405, 392] on input "Complies" at bounding box center [411, 385] width 13 height 13
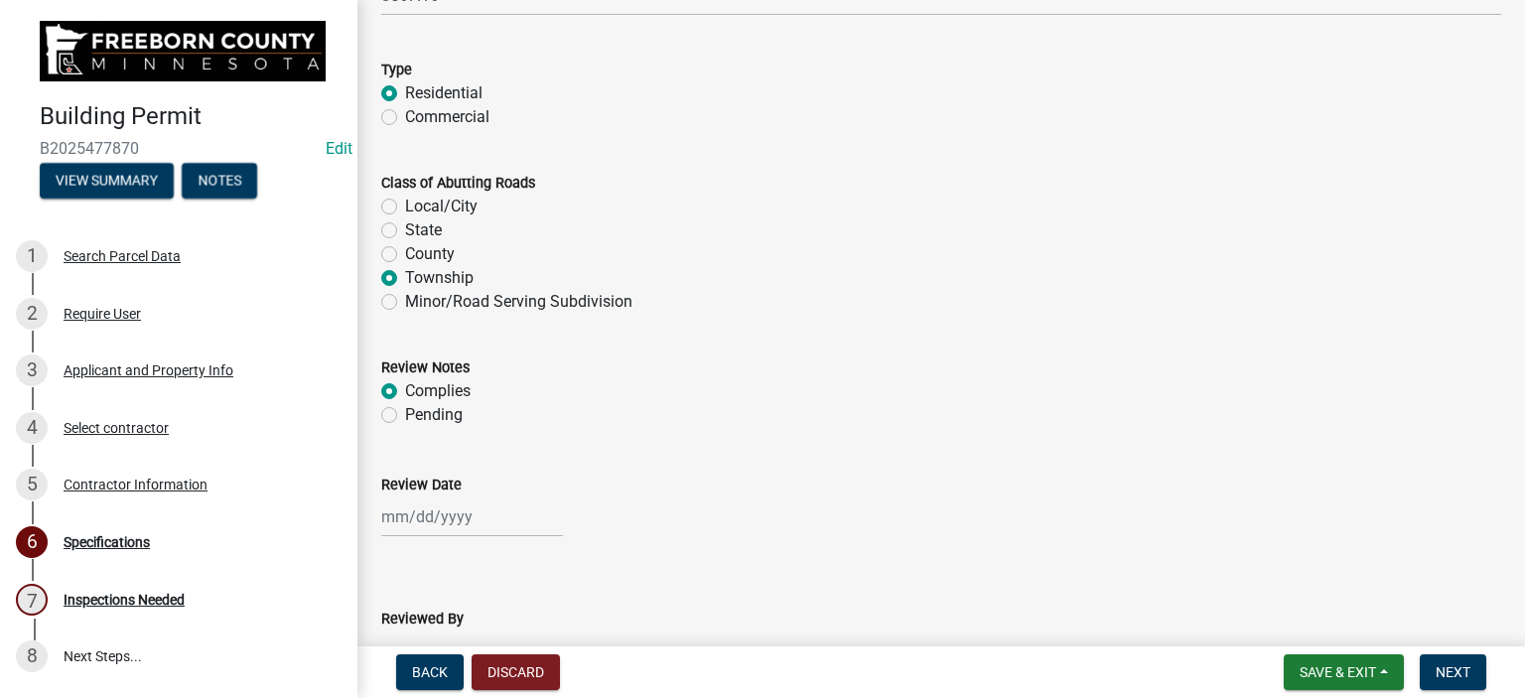
radio input "true"
select select "9"
select select "2025"
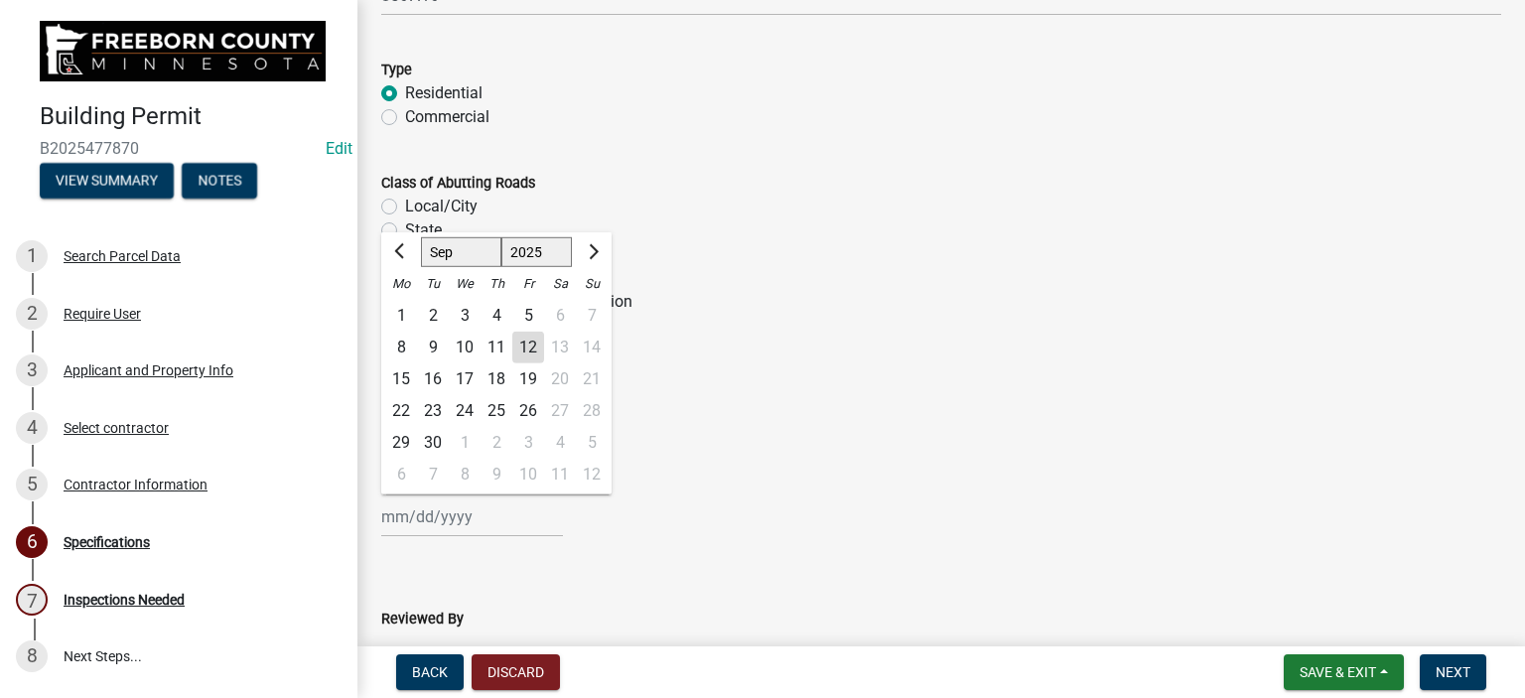
click at [418, 521] on div "[PERSON_NAME] Feb Mar Apr [PERSON_NAME][DATE] Oct Nov [DATE] 1526 1527 1528 152…" at bounding box center [472, 517] width 182 height 41
click at [534, 347] on div "12" at bounding box center [528, 348] width 32 height 32
type input "[DATE]"
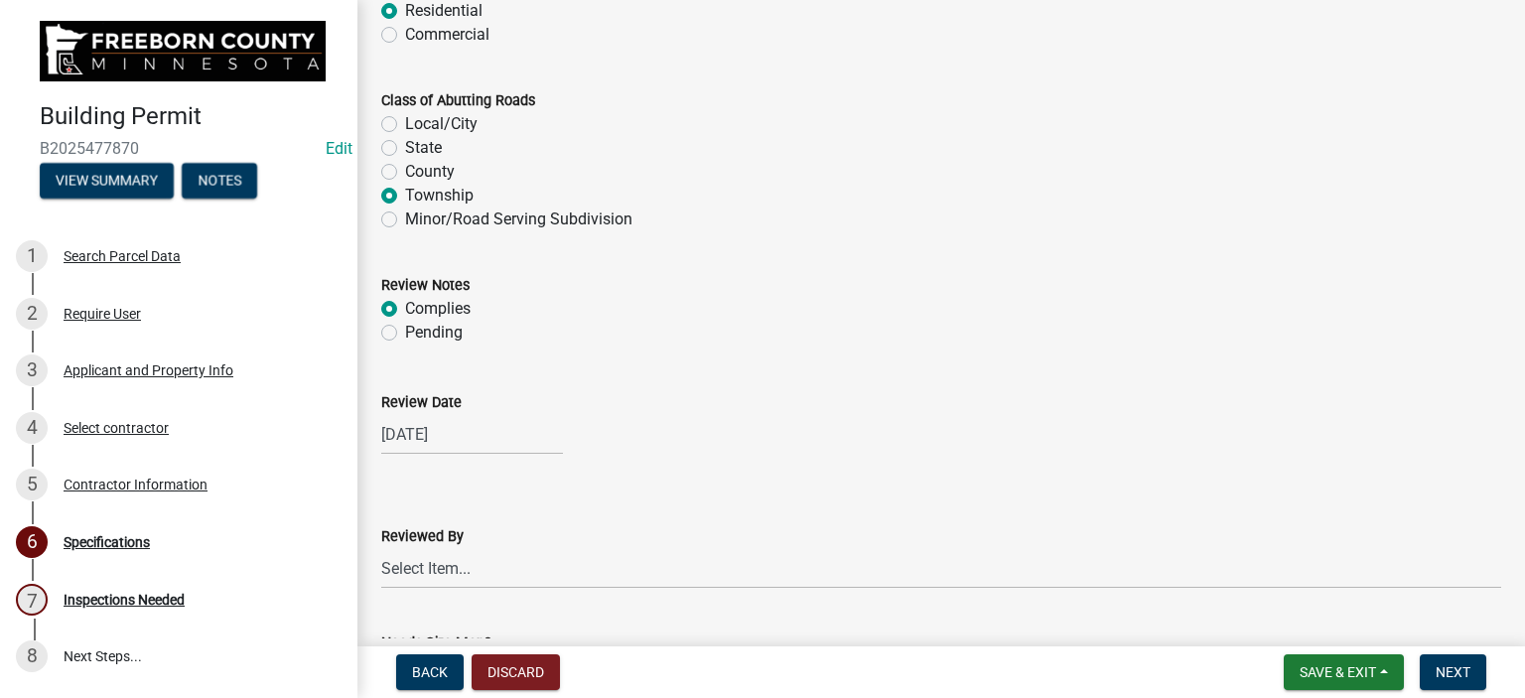
scroll to position [1788, 0]
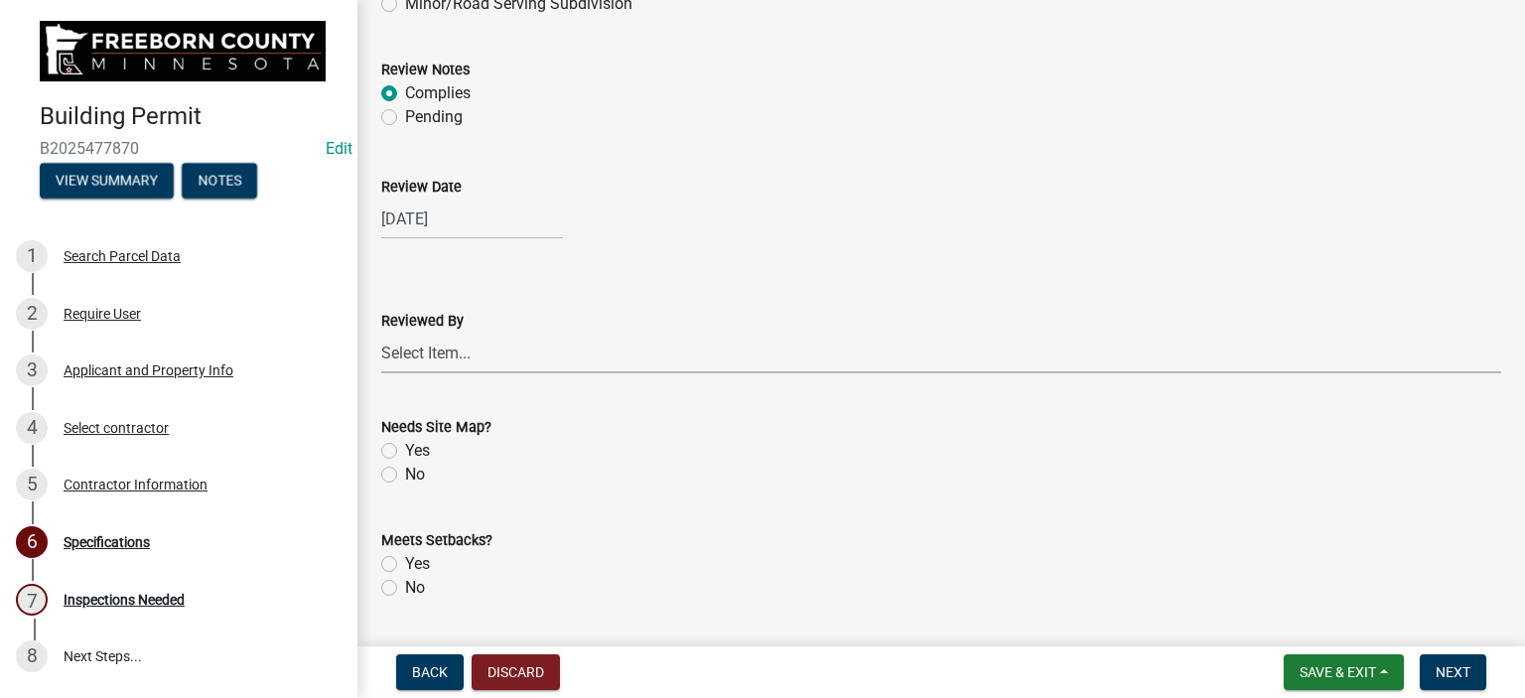
click at [403, 339] on select "Select Item... [PERSON_NAME] [PERSON_NAME] [PERSON_NAME] [PERSON_NAME] [PERSON_…" at bounding box center [941, 353] width 1120 height 41
click at [381, 333] on select "Select Item... [PERSON_NAME] [PERSON_NAME] [PERSON_NAME] [PERSON_NAME] [PERSON_…" at bounding box center [941, 353] width 1120 height 41
select select "cf5e982a-8fde-449d-bcd8-be8cdfb99374"
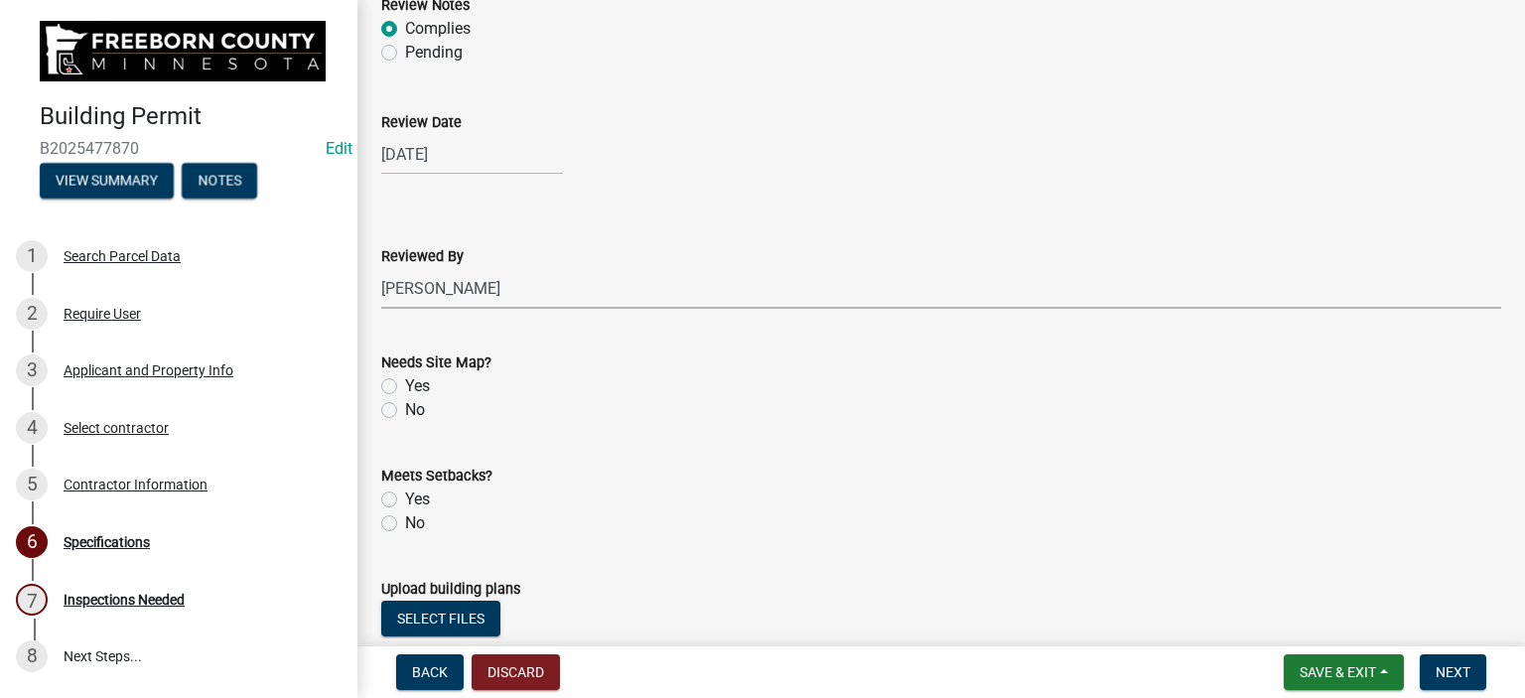
scroll to position [1887, 0]
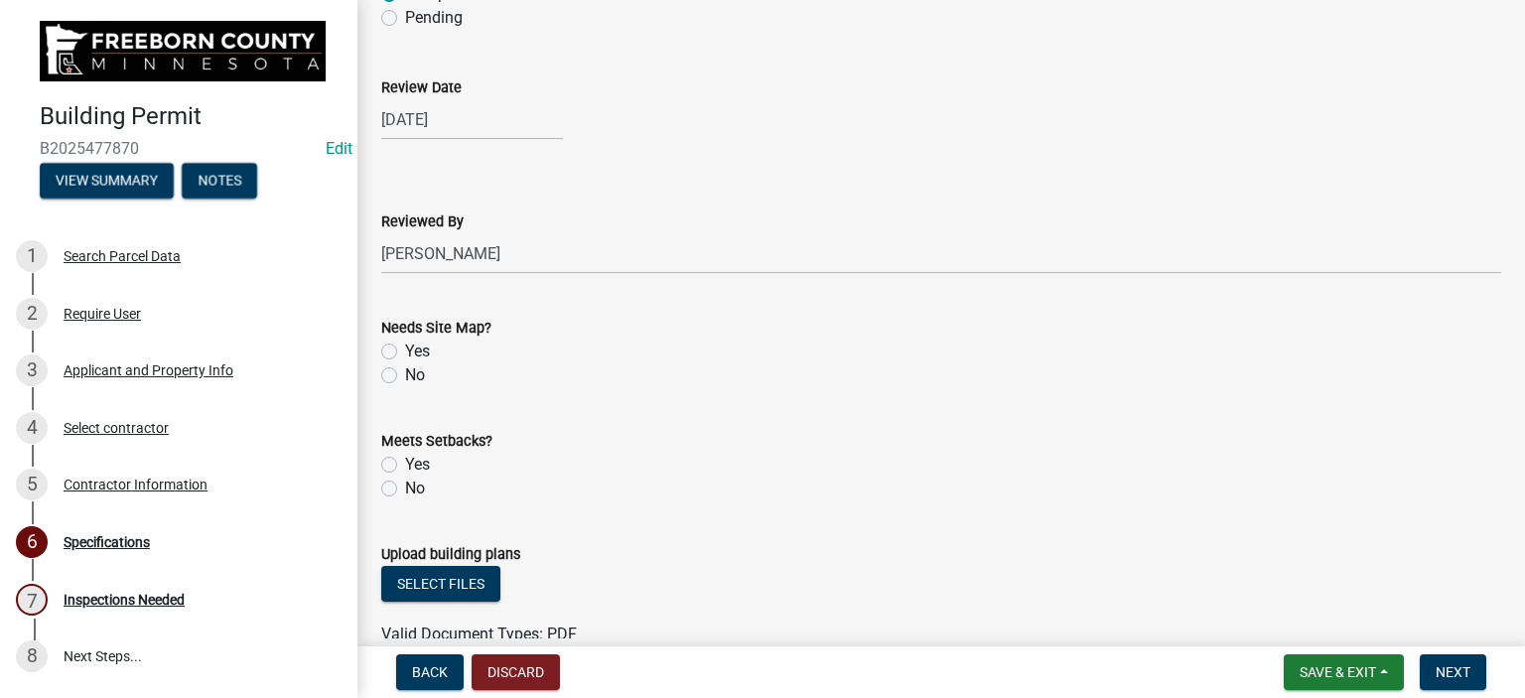
click at [405, 376] on label "No" at bounding box center [415, 375] width 20 height 24
click at [405, 376] on input "No" at bounding box center [411, 369] width 13 height 13
radio input "true"
click at [405, 465] on label "Yes" at bounding box center [417, 465] width 25 height 24
click at [405, 465] on input "Yes" at bounding box center [411, 459] width 13 height 13
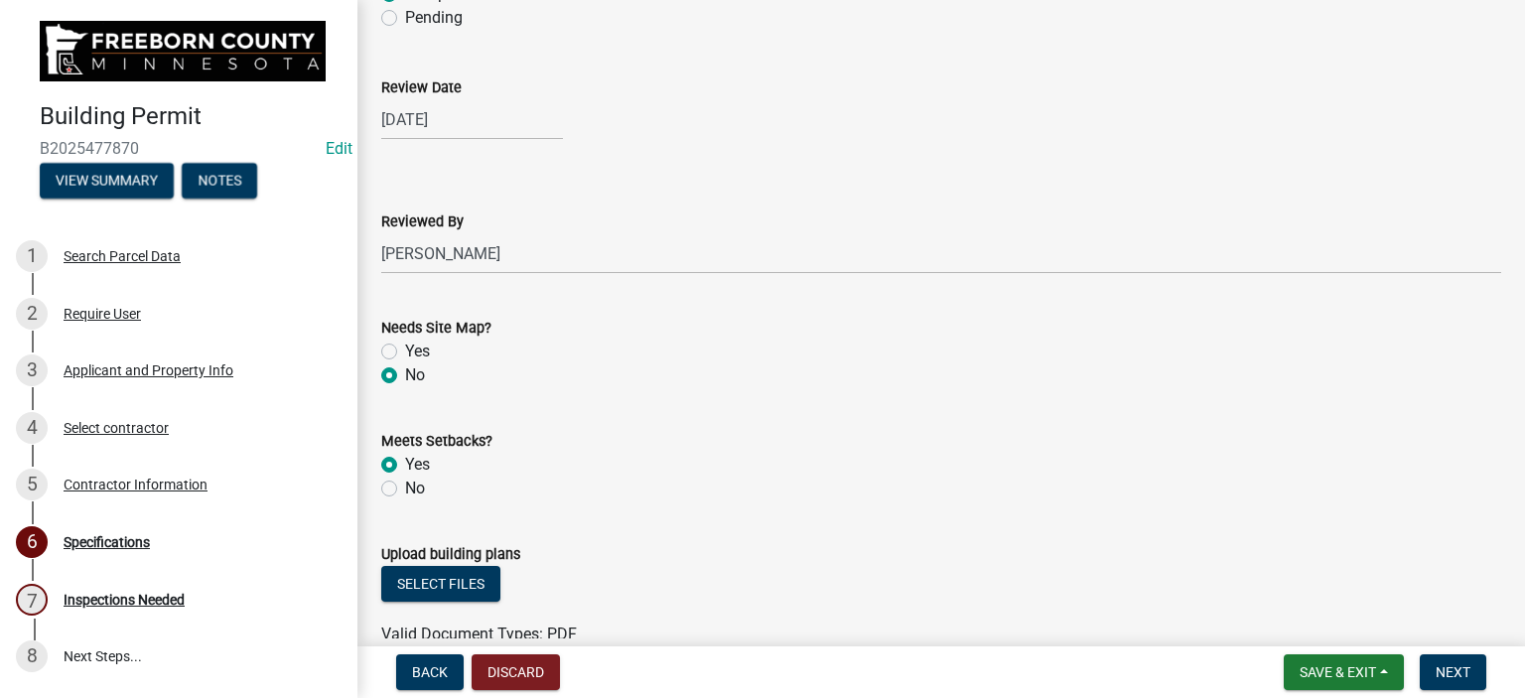
radio input "true"
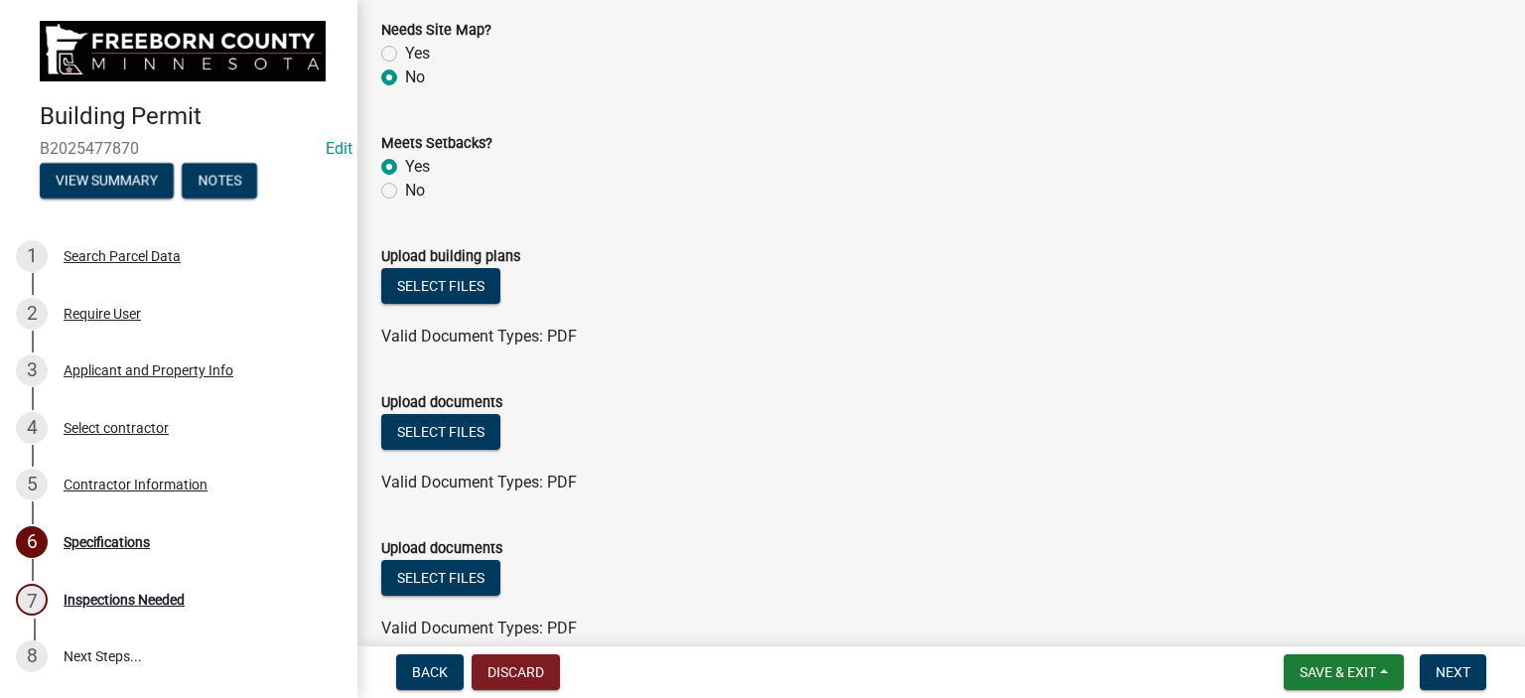
scroll to position [2427, 0]
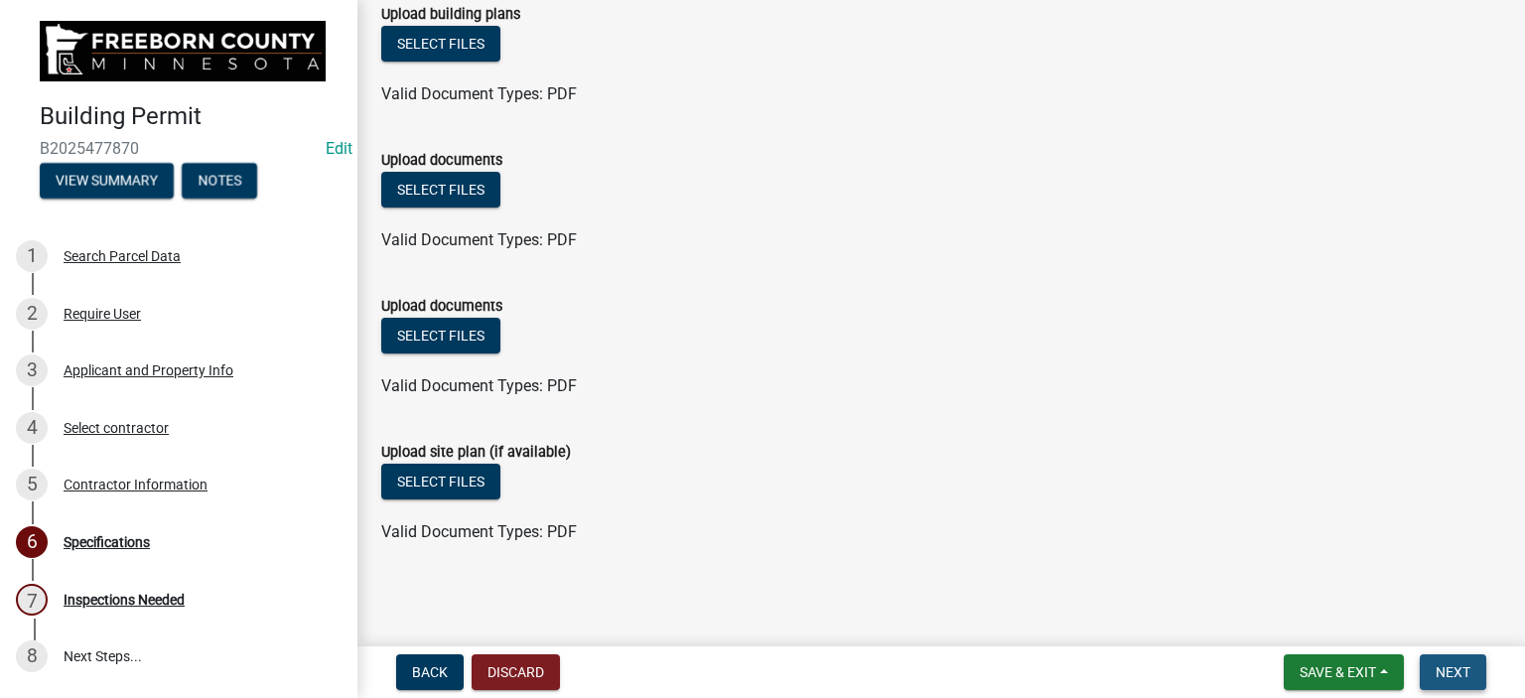
click at [1466, 669] on span "Next" at bounding box center [1453, 672] width 35 height 16
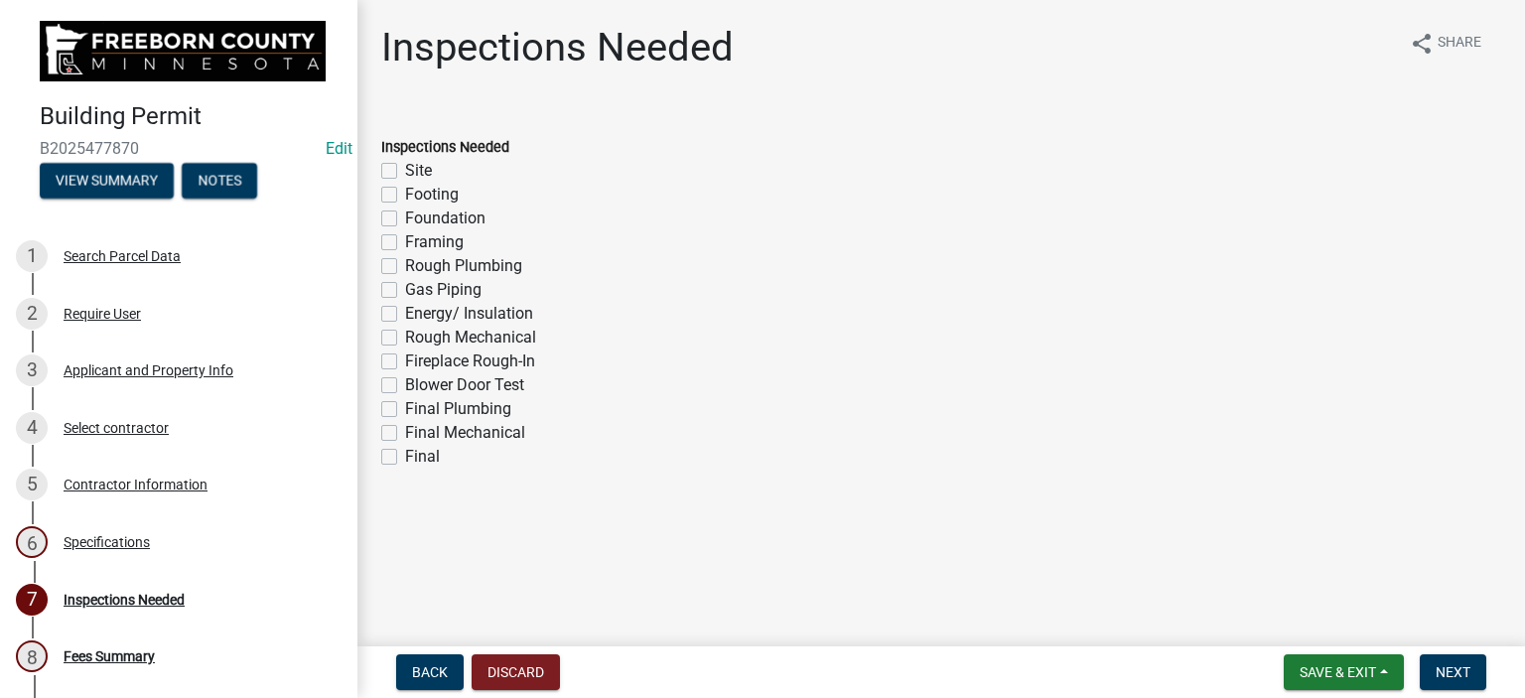
click at [385, 203] on div "Footing" at bounding box center [941, 195] width 1120 height 24
click at [405, 456] on label "Final" at bounding box center [422, 457] width 35 height 24
click at [405, 456] on input "Final" at bounding box center [411, 451] width 13 height 13
checkbox input "true"
checkbox input "false"
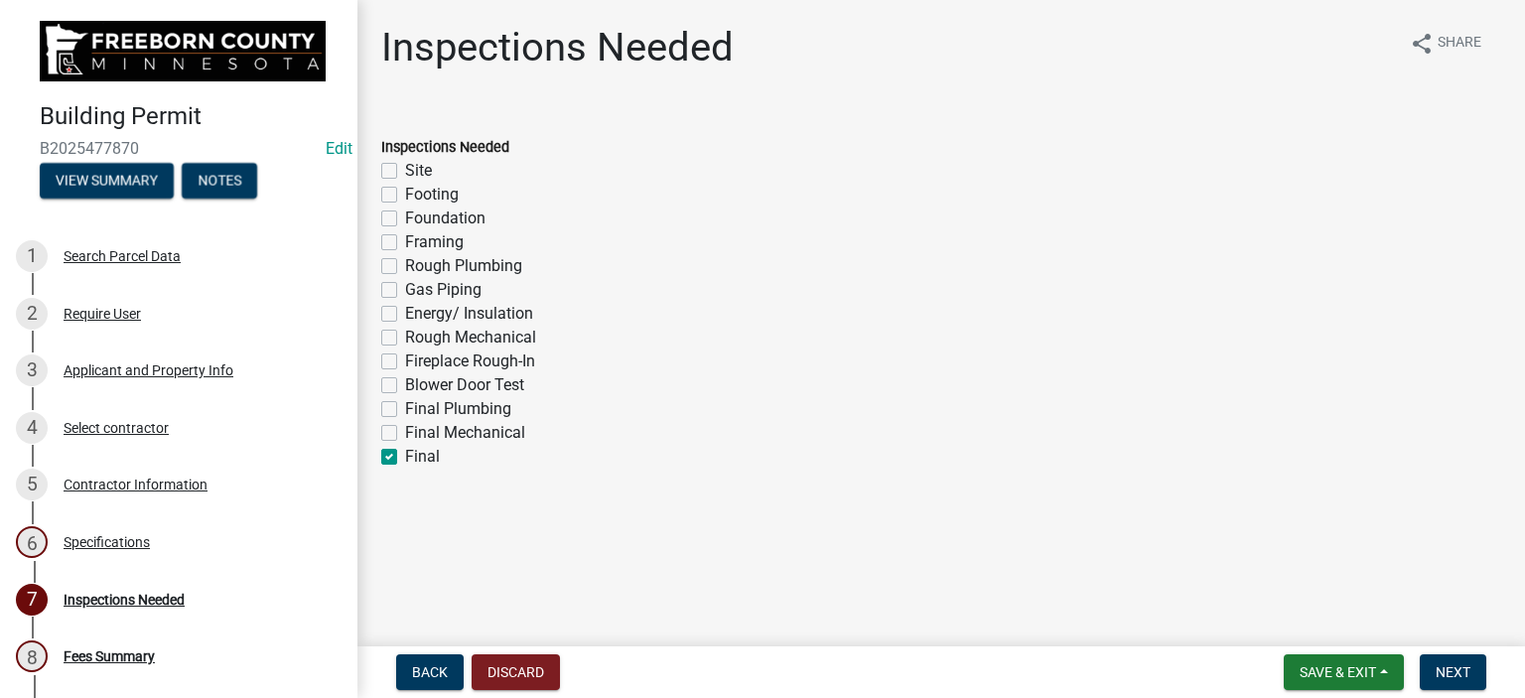
checkbox input "false"
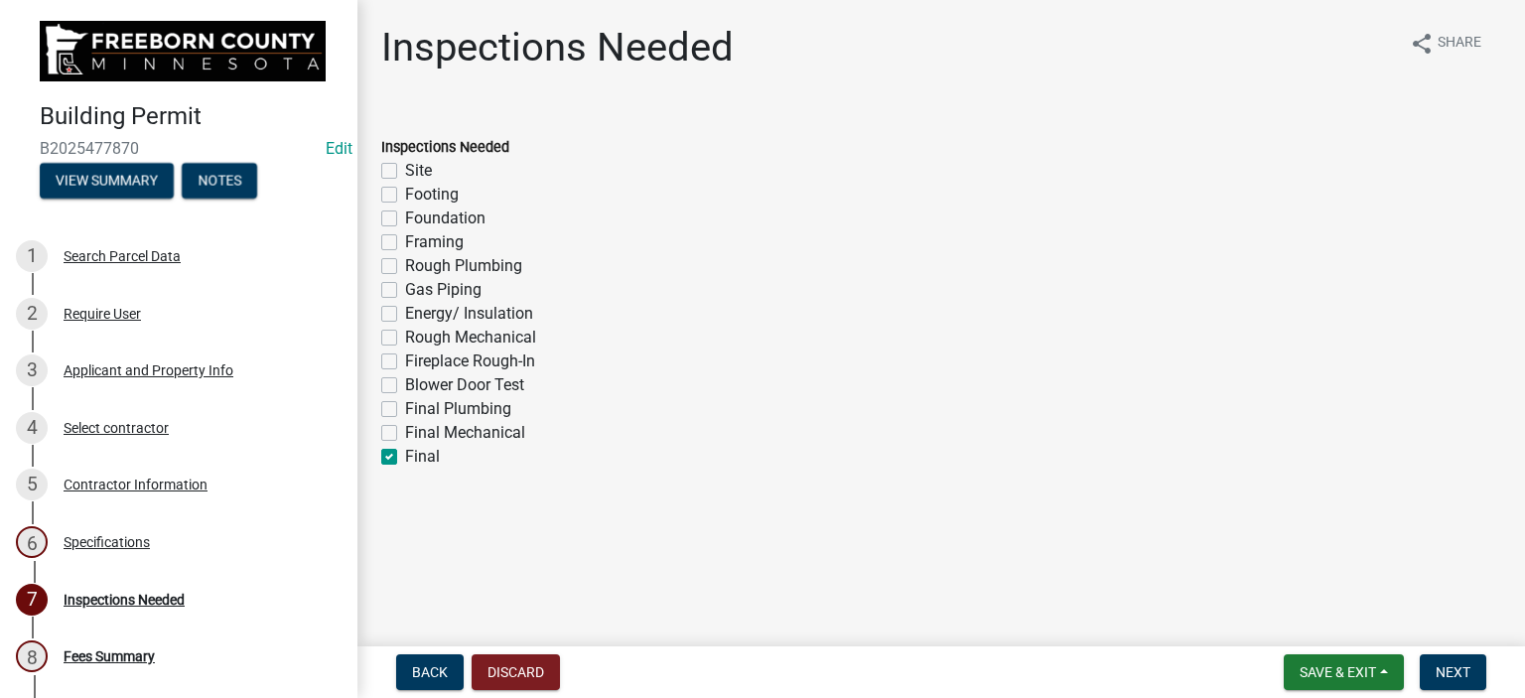
checkbox input "false"
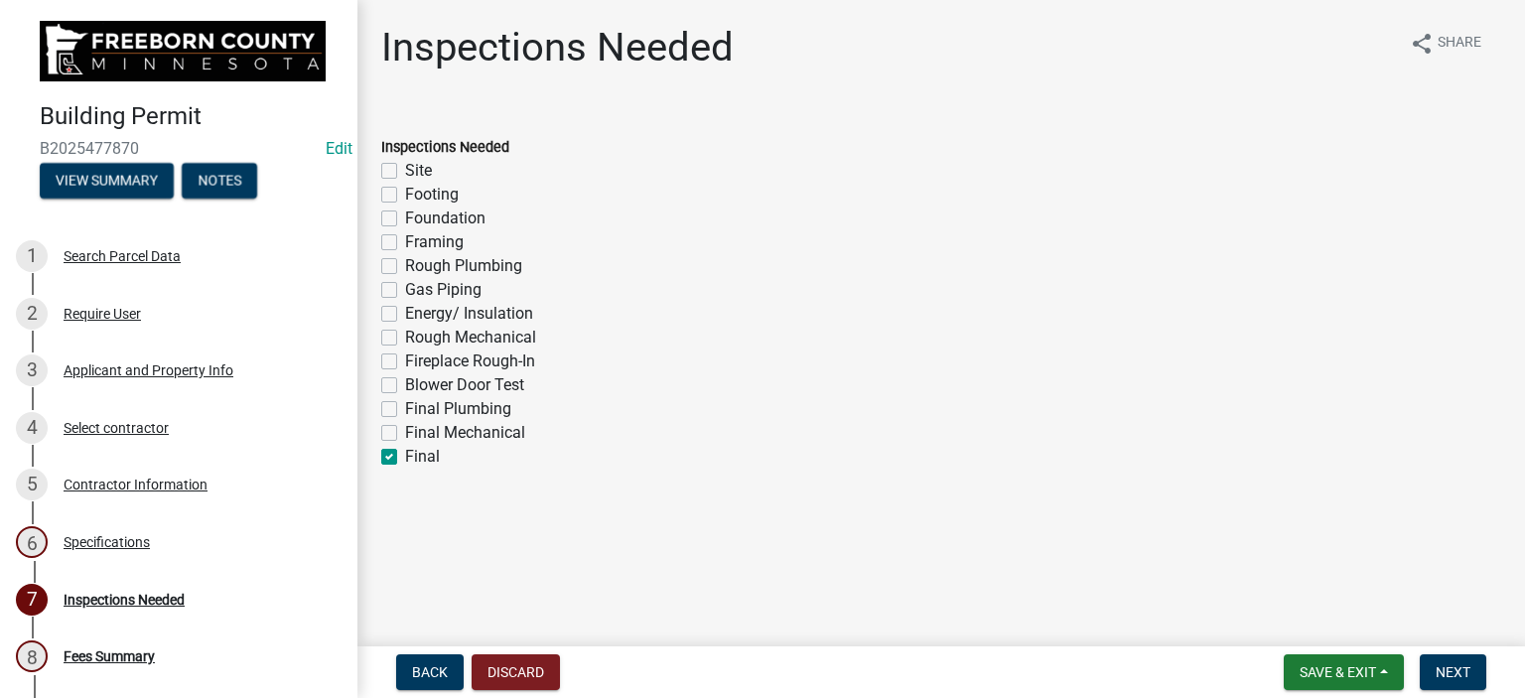
checkbox input "false"
checkbox input "true"
click at [405, 241] on label "Framing" at bounding box center [434, 242] width 59 height 24
click at [405, 241] on input "Framing" at bounding box center [411, 236] width 13 height 13
checkbox input "true"
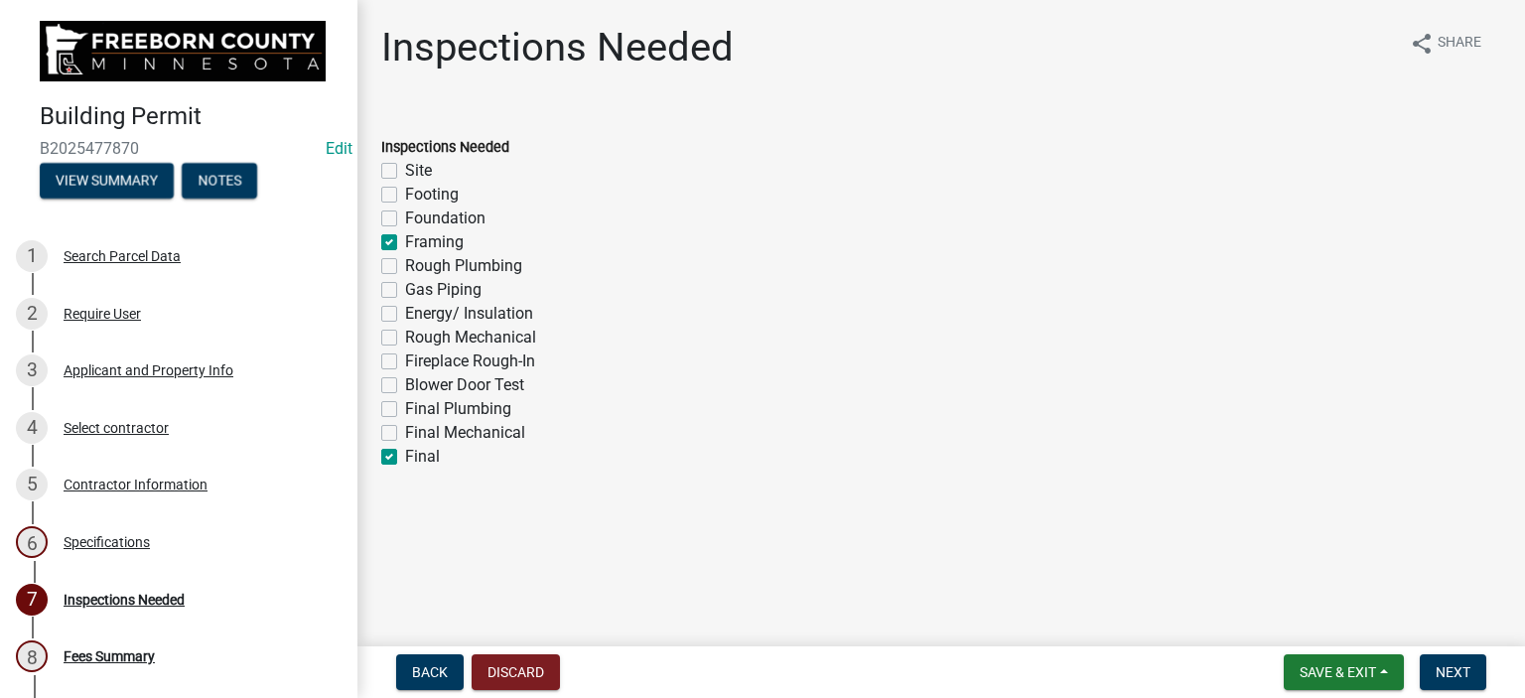
checkbox input "false"
checkbox input "true"
checkbox input "false"
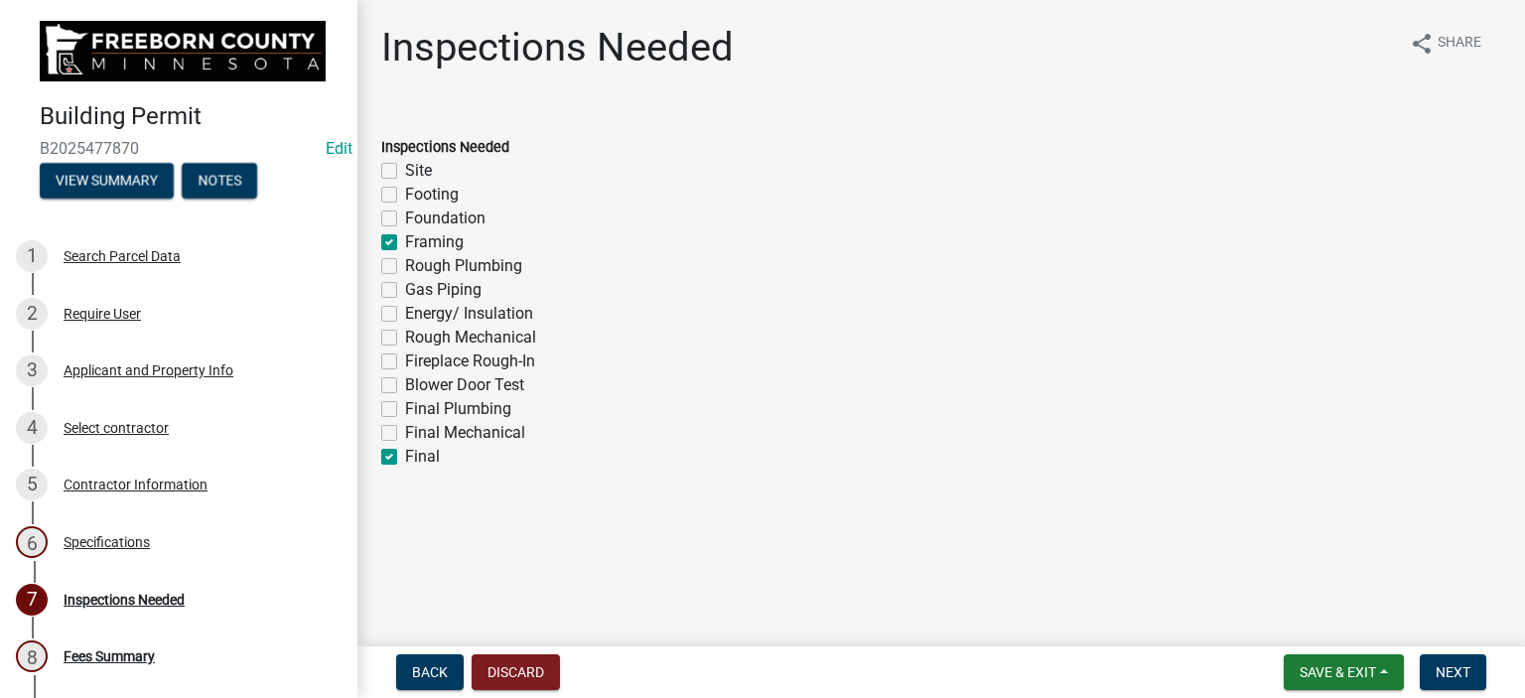
checkbox input "false"
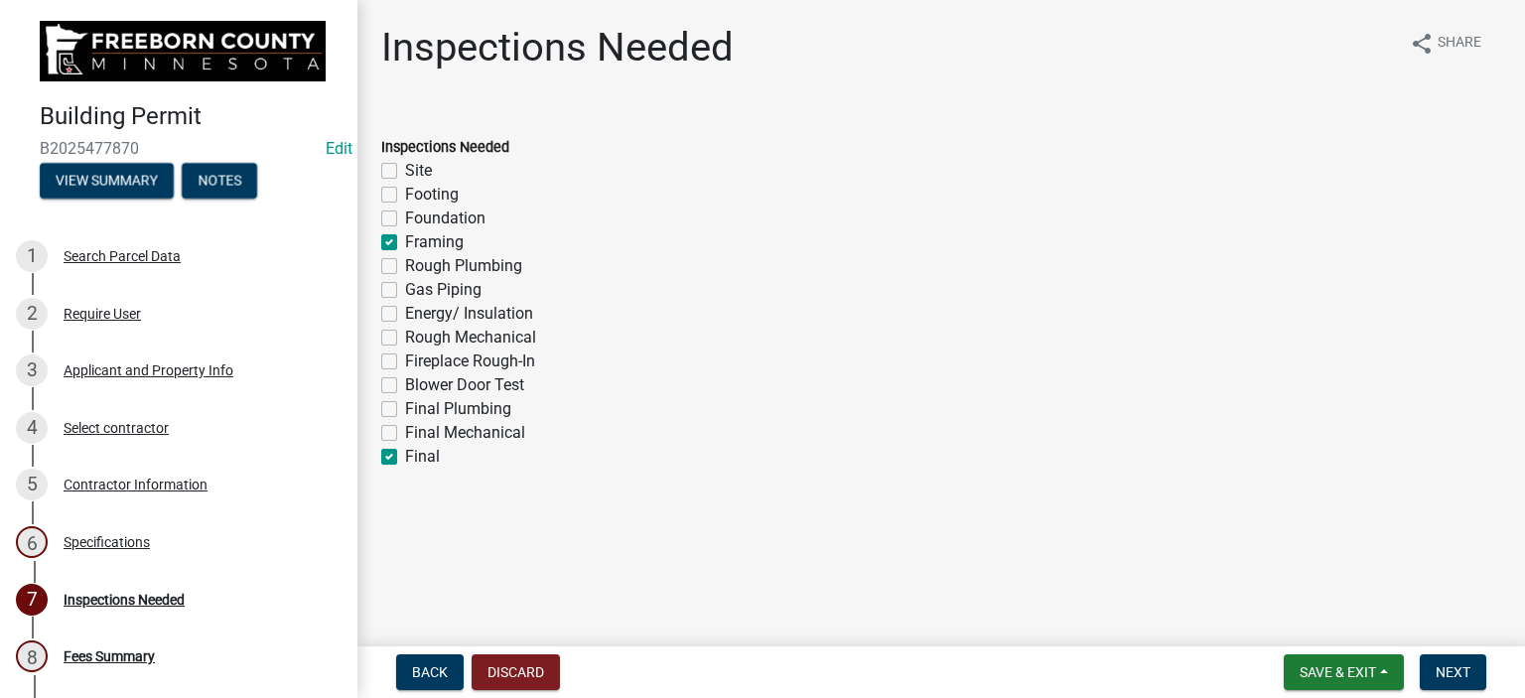
checkbox input "false"
checkbox input "true"
click at [405, 198] on label "Footing" at bounding box center [432, 195] width 54 height 24
click at [405, 196] on input "Footing" at bounding box center [411, 189] width 13 height 13
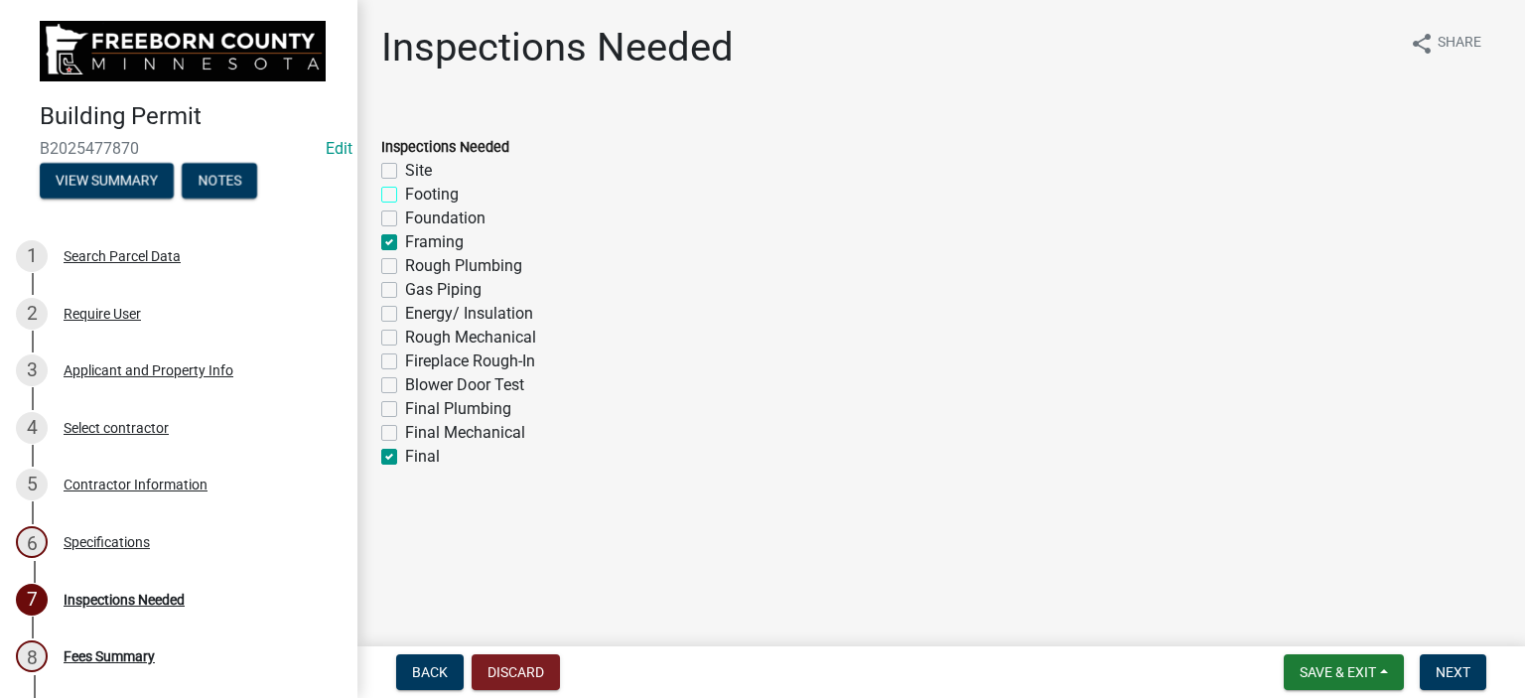
checkbox input "true"
checkbox input "false"
checkbox input "true"
checkbox input "false"
checkbox input "true"
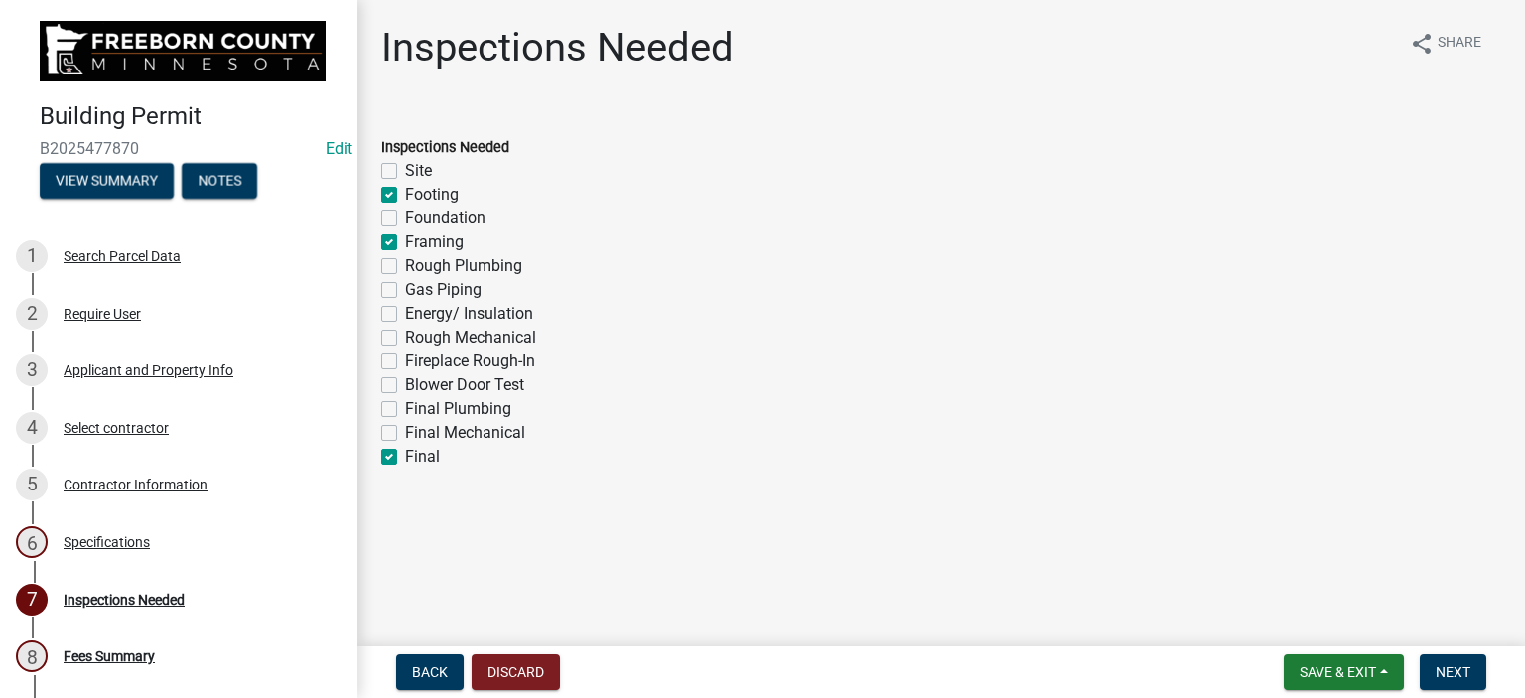
checkbox input "false"
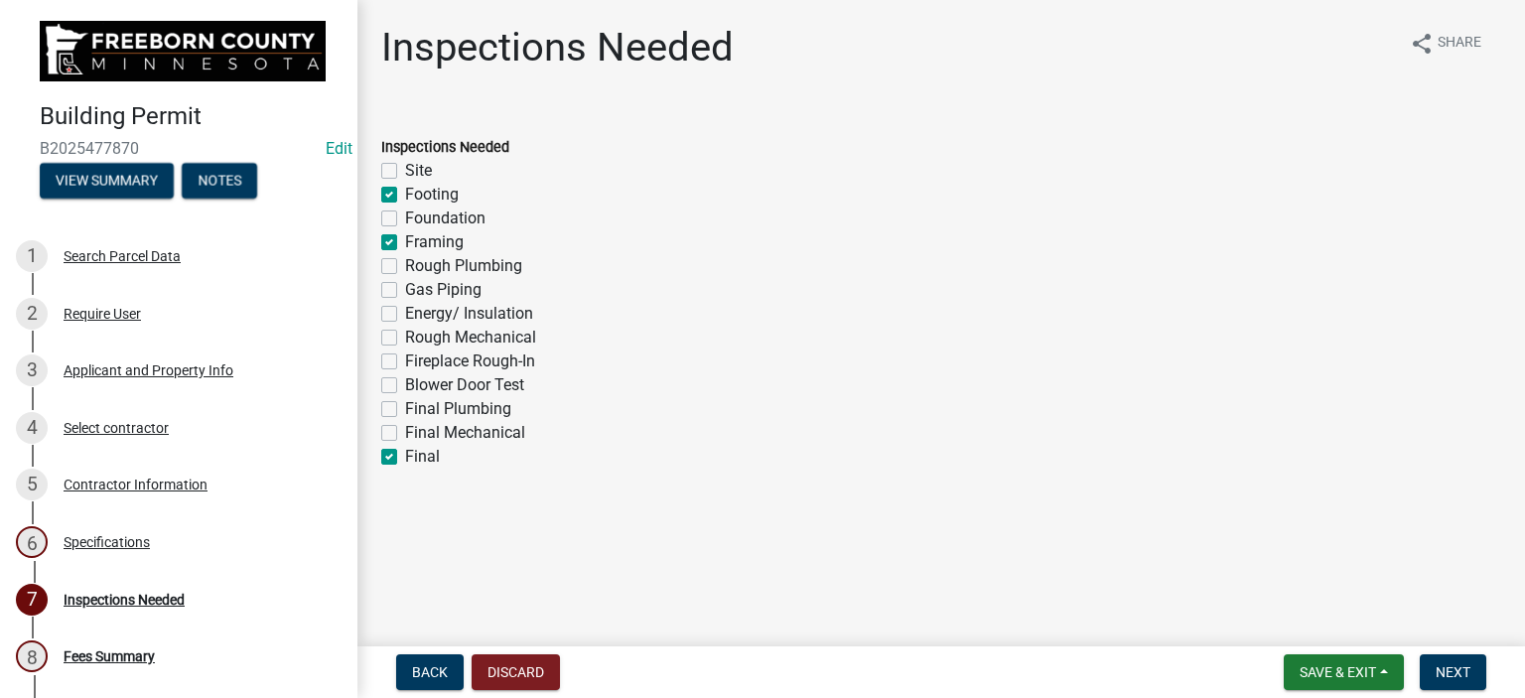
checkbox input "false"
checkbox input "true"
click at [1448, 678] on span "Next" at bounding box center [1453, 672] width 35 height 16
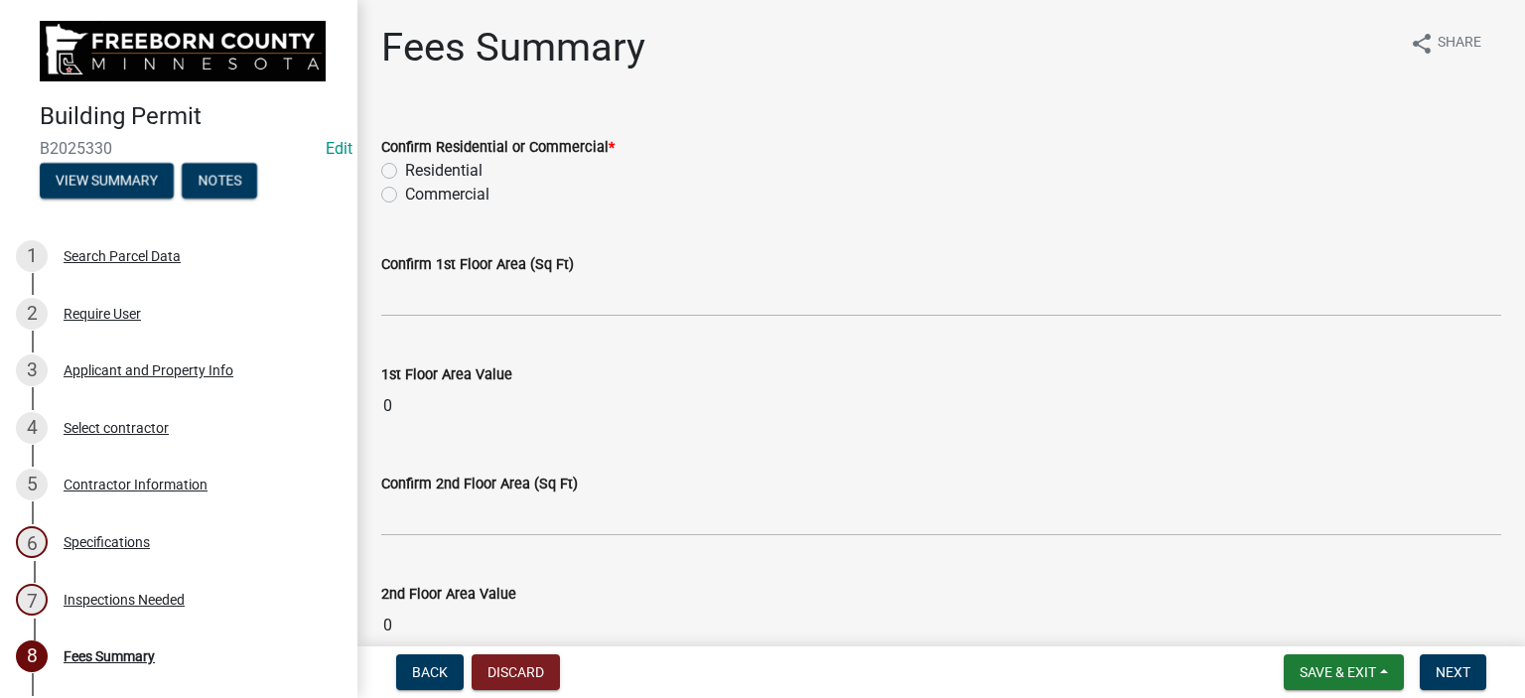
click at [405, 170] on label "Residential" at bounding box center [443, 171] width 77 height 24
click at [405, 170] on input "Residential" at bounding box center [411, 165] width 13 height 13
radio input "true"
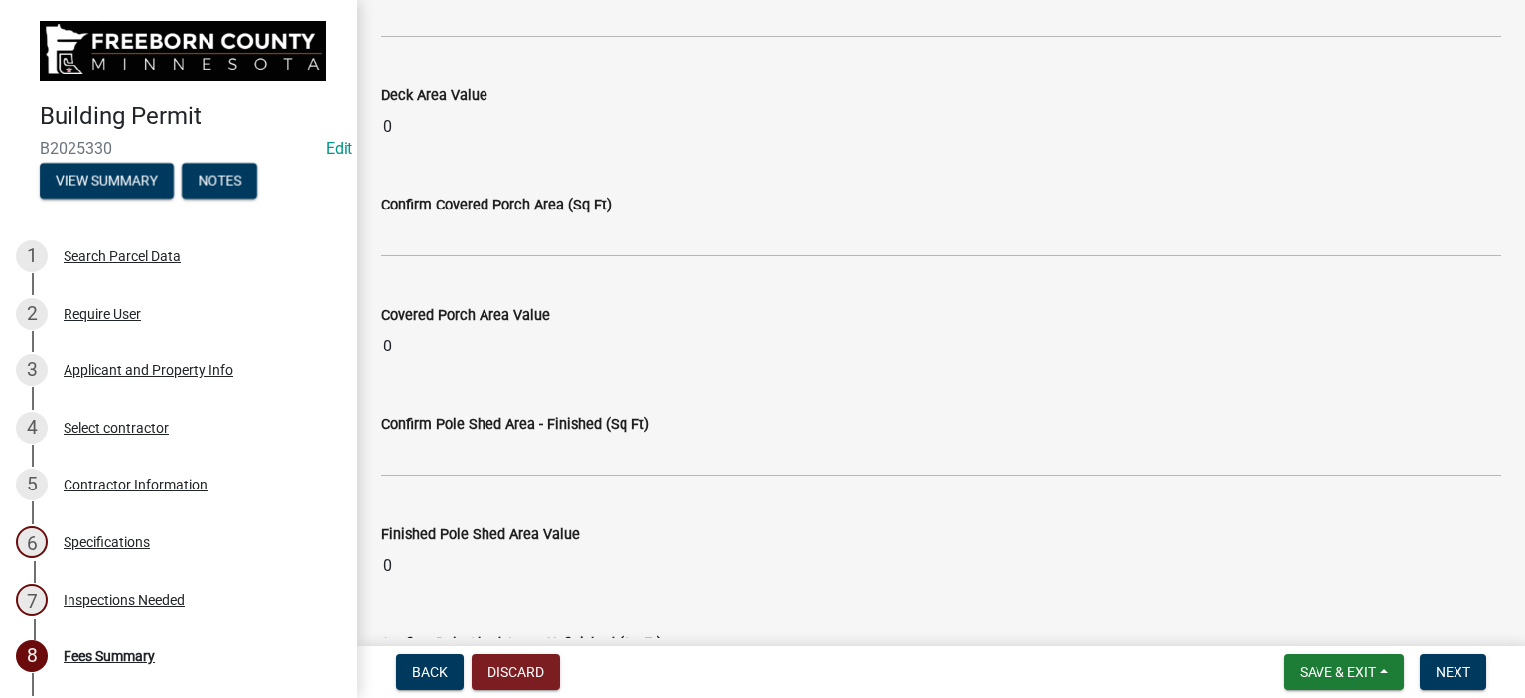
scroll to position [1192, 0]
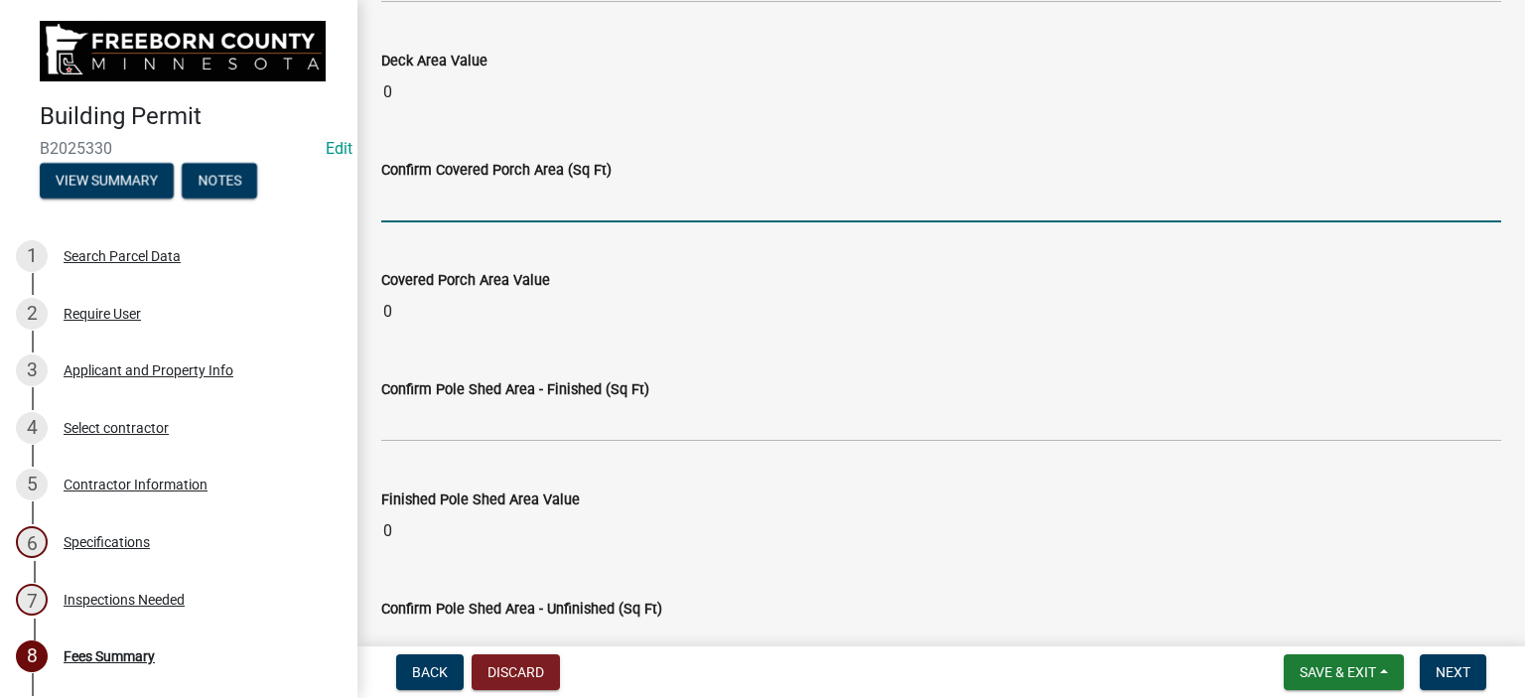
click at [429, 214] on input "text" at bounding box center [941, 202] width 1120 height 41
type input "196"
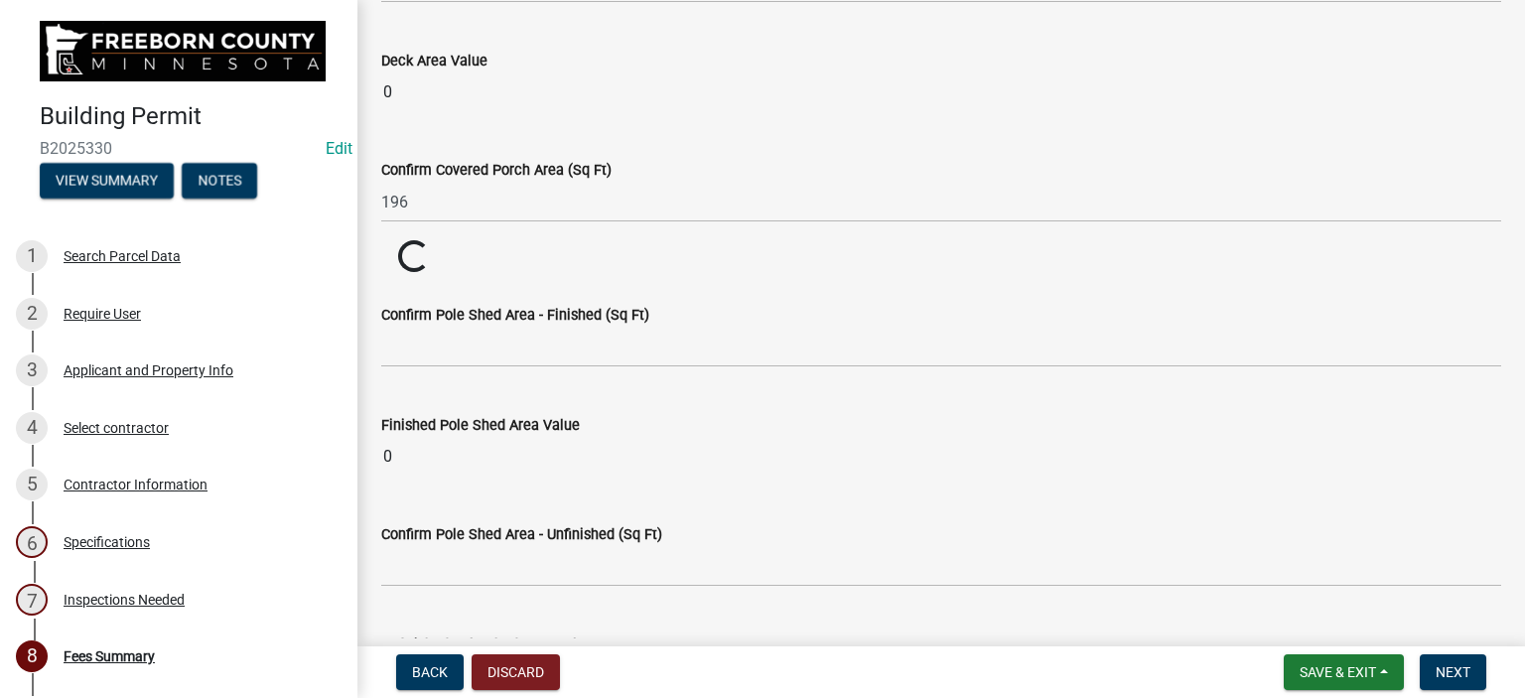
click at [566, 235] on wm-data-entity-input "Confirm Covered Porch Area (Sq Ft) 196" at bounding box center [941, 185] width 1120 height 110
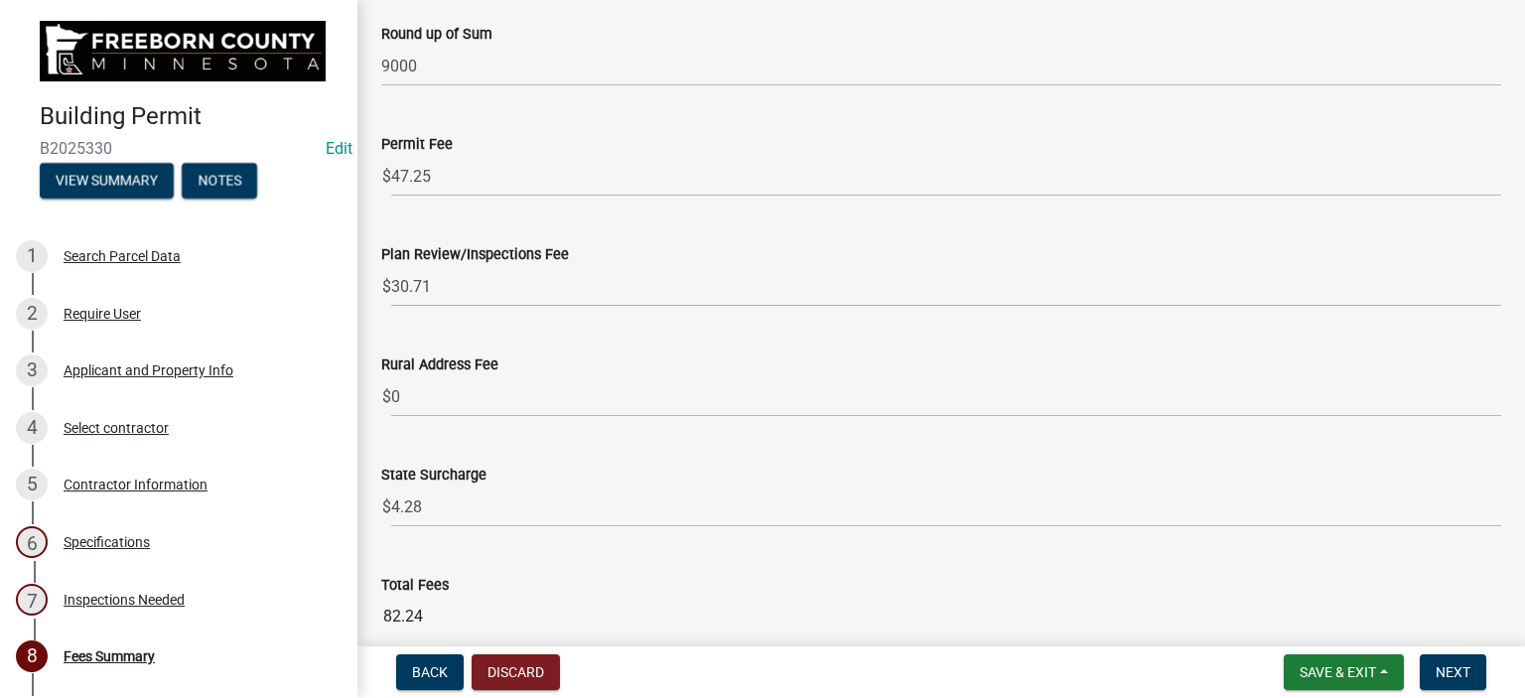
scroll to position [2582, 0]
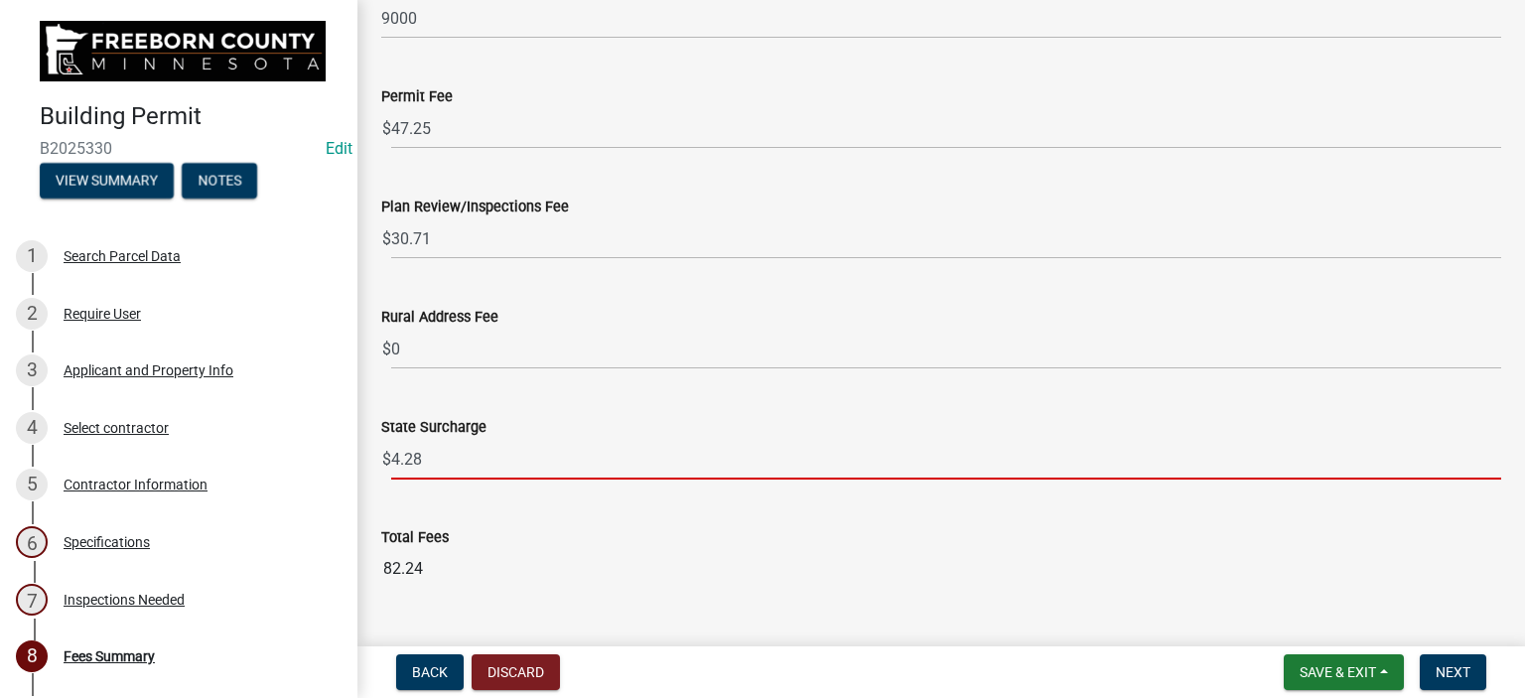
click at [429, 456] on input "4.28" at bounding box center [946, 459] width 1110 height 41
type input "4.50"
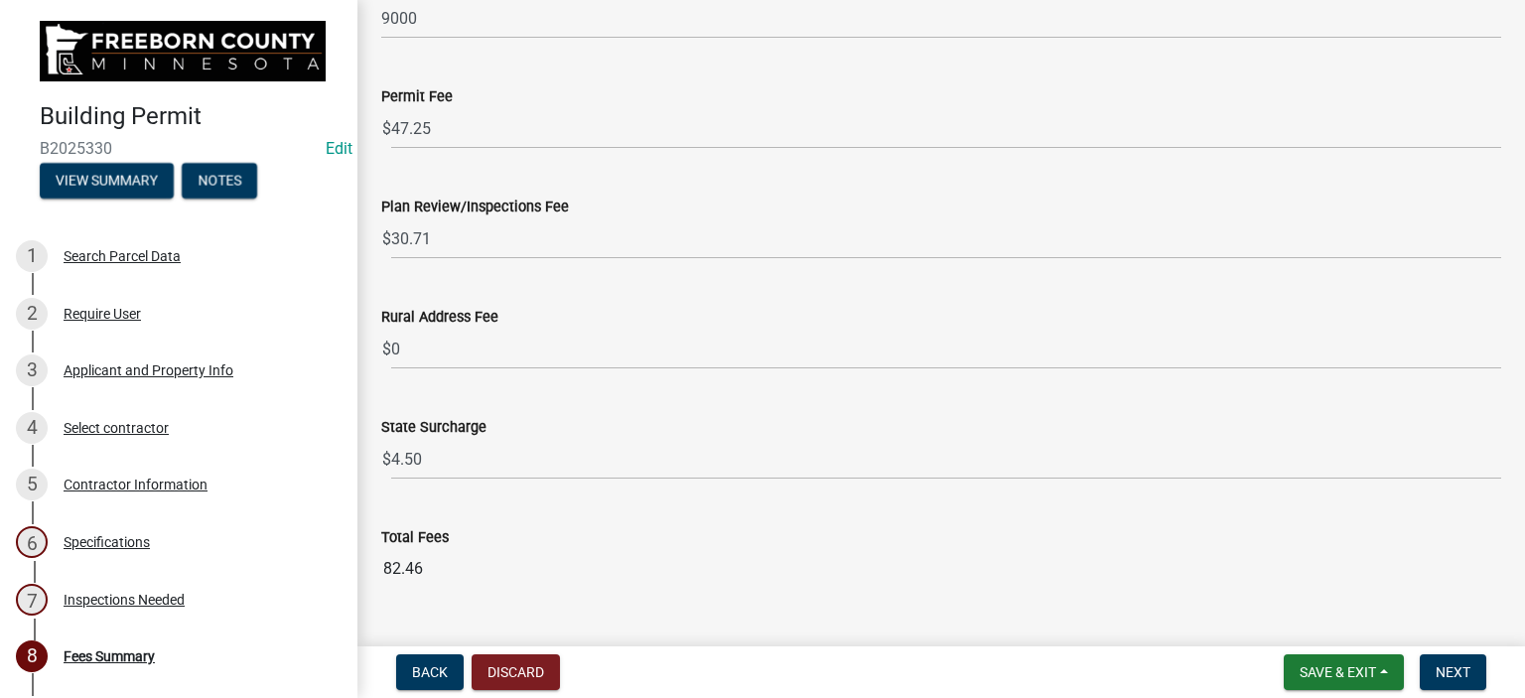
click at [715, 549] on input "82.46" at bounding box center [941, 569] width 1120 height 40
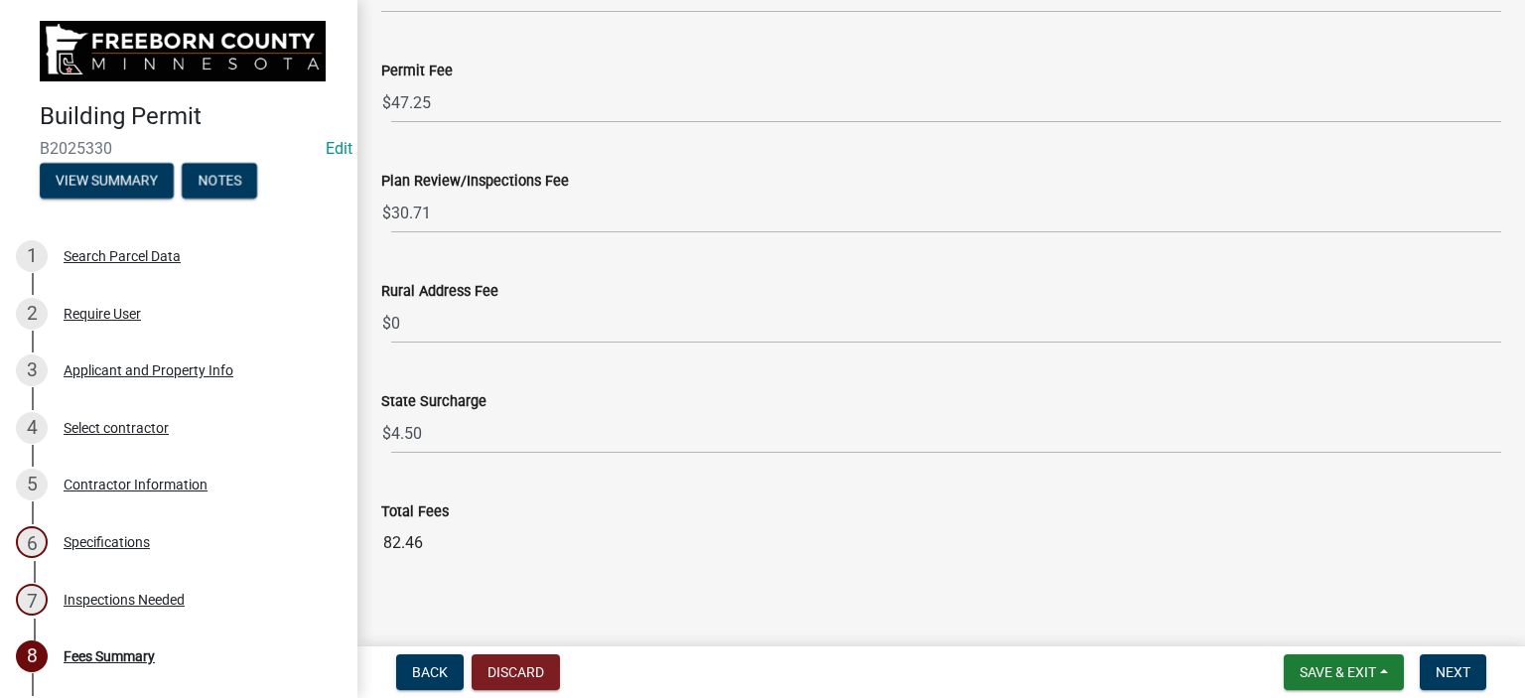
scroll to position [2622, 0]
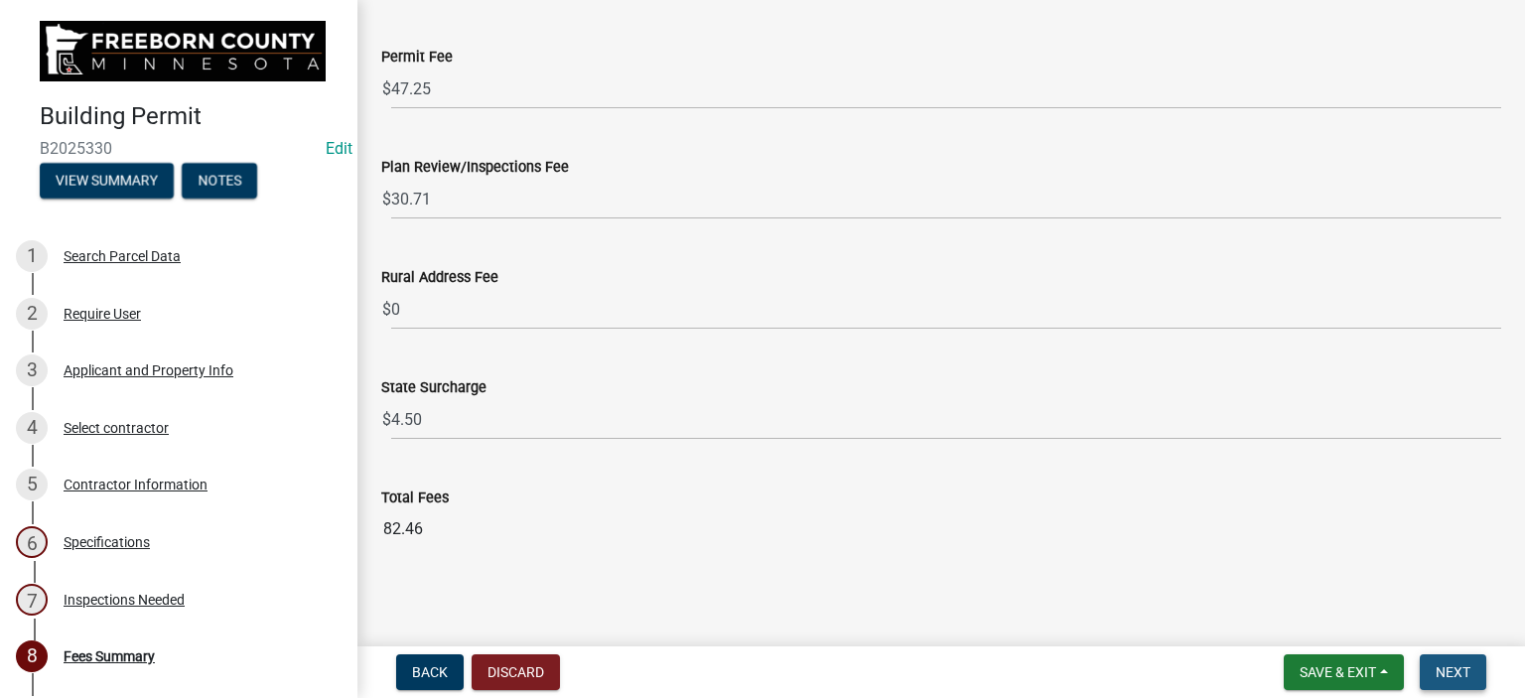
click at [1454, 663] on button "Next" at bounding box center [1453, 672] width 67 height 36
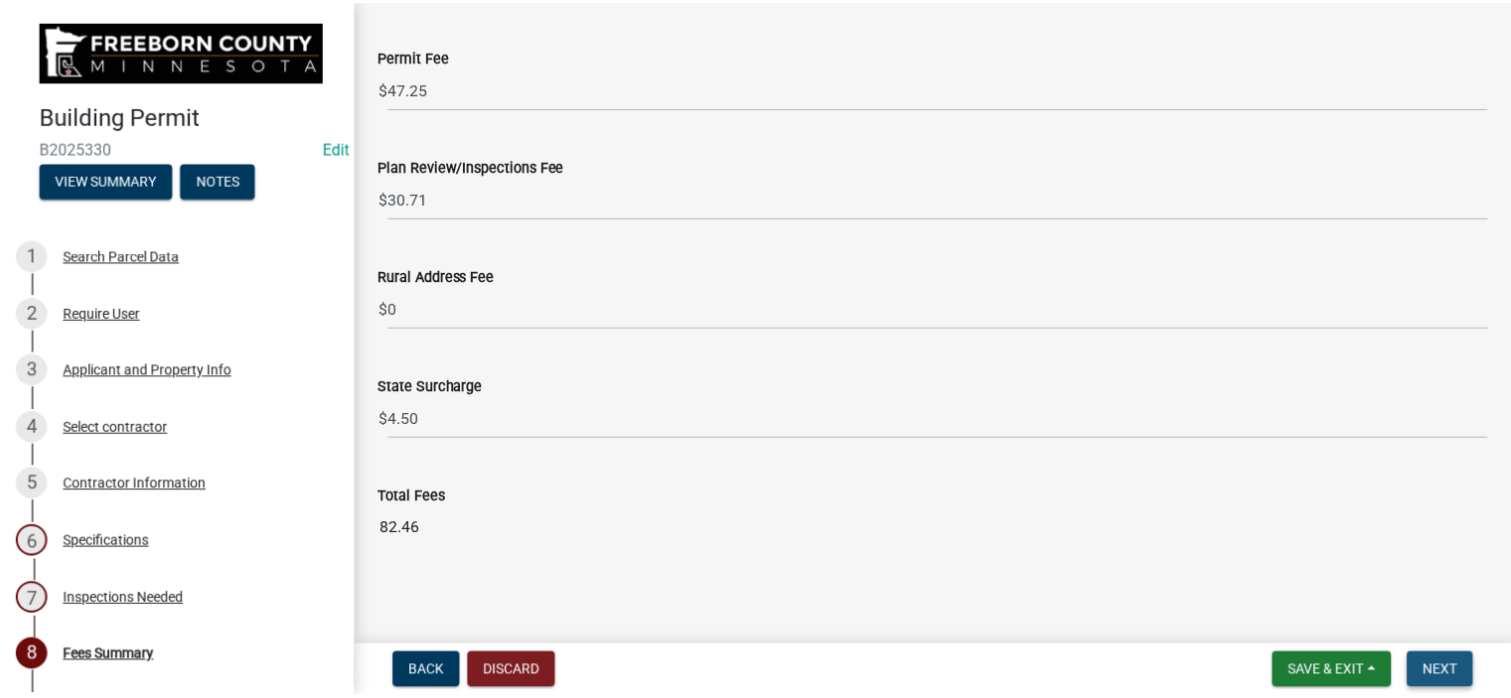
scroll to position [0, 0]
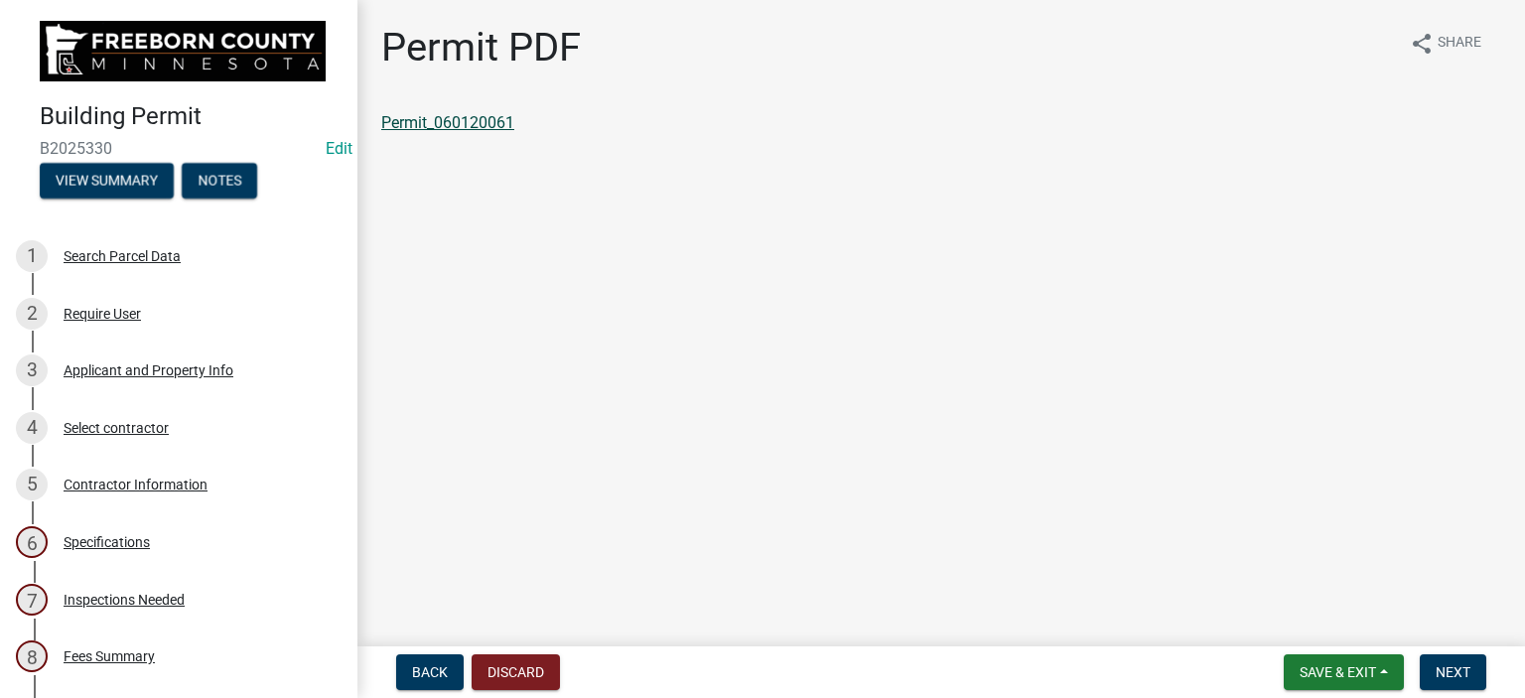
click at [462, 123] on link "Permit_060120061" at bounding box center [447, 122] width 133 height 19
click at [479, 121] on link "Permit_060120061" at bounding box center [447, 122] width 133 height 19
click at [1378, 667] on button "Save & Exit" at bounding box center [1344, 672] width 120 height 36
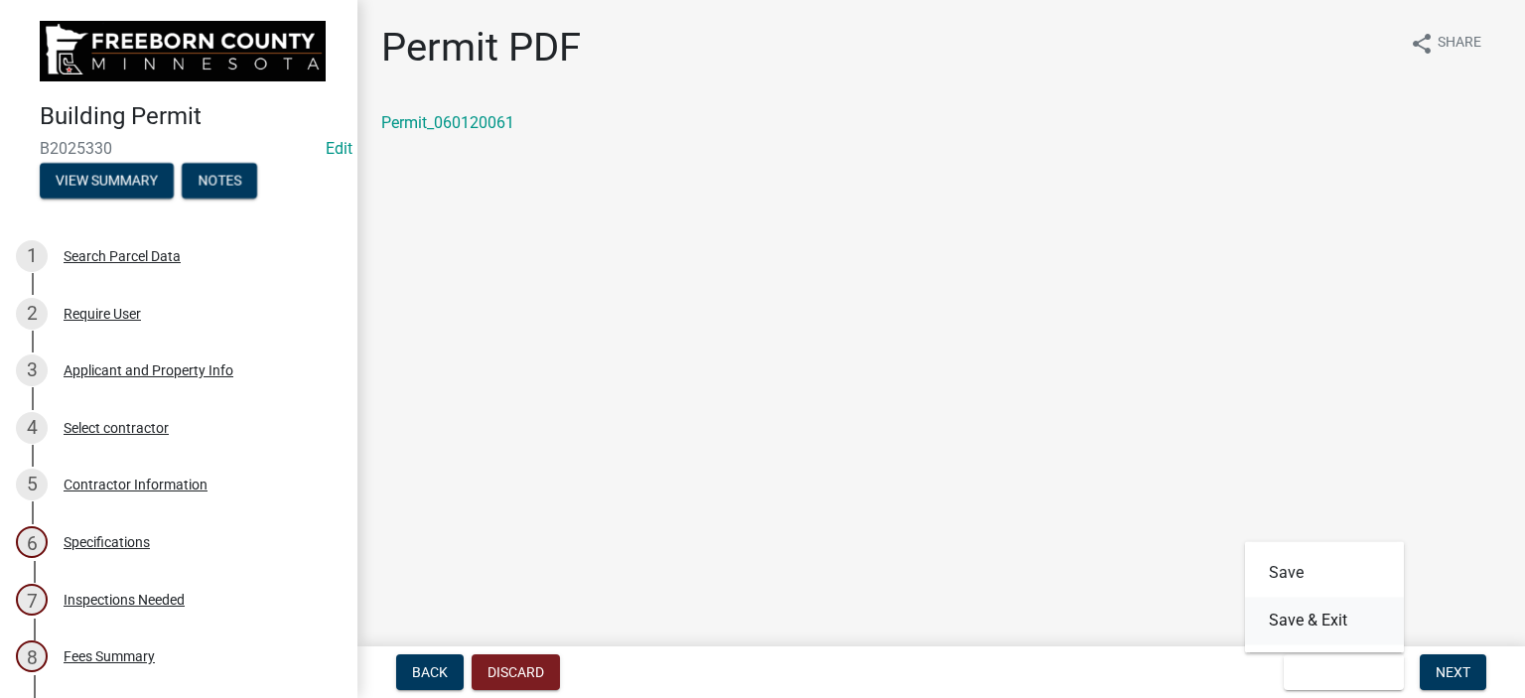
click at [1303, 615] on button "Save & Exit" at bounding box center [1324, 621] width 159 height 48
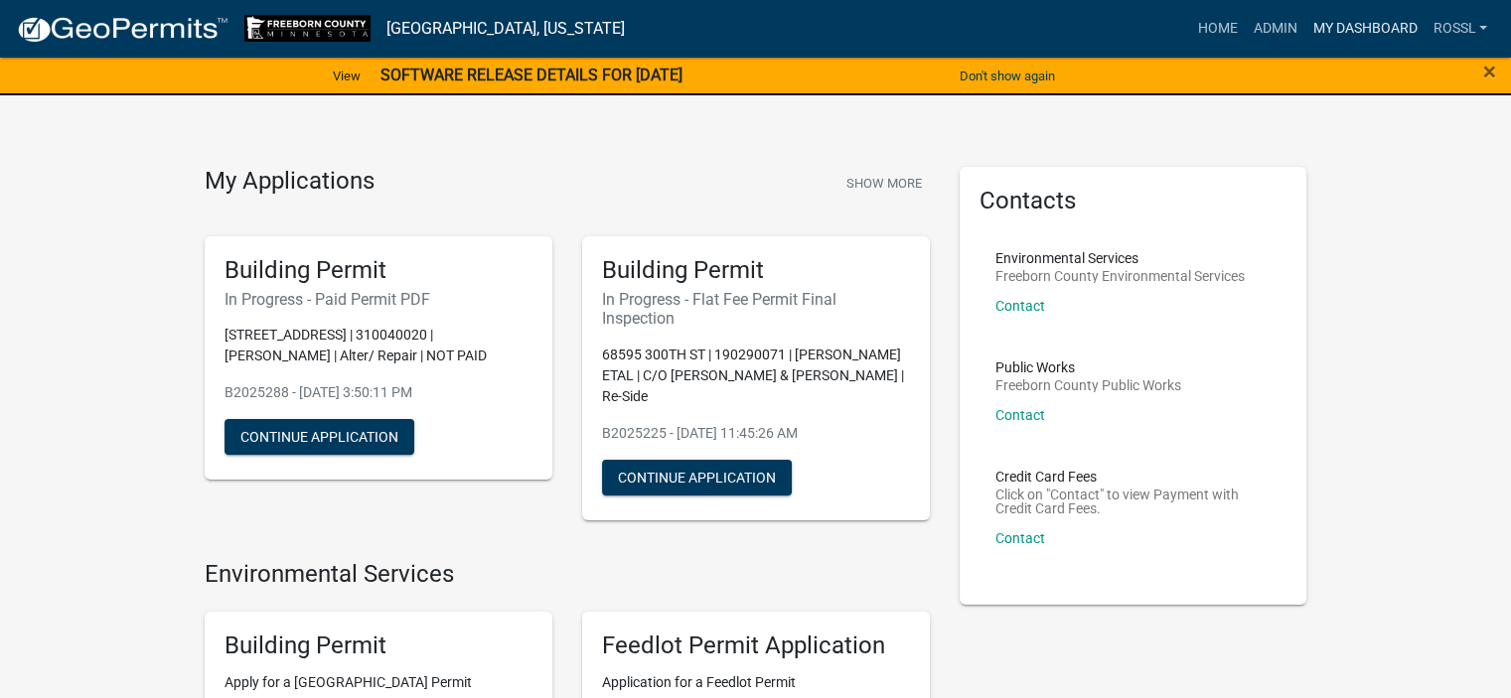
click at [1357, 24] on link "My Dashboard" at bounding box center [1364, 29] width 120 height 38
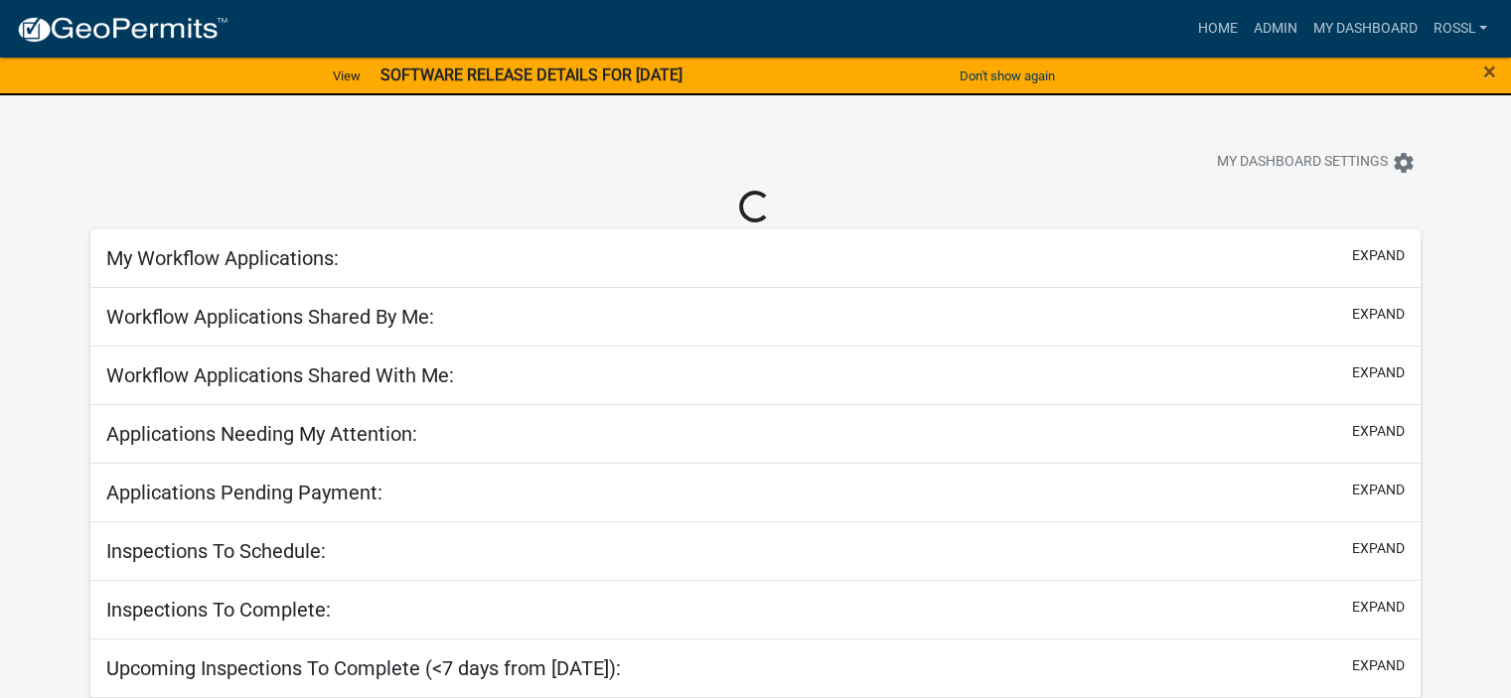
scroll to position [173, 0]
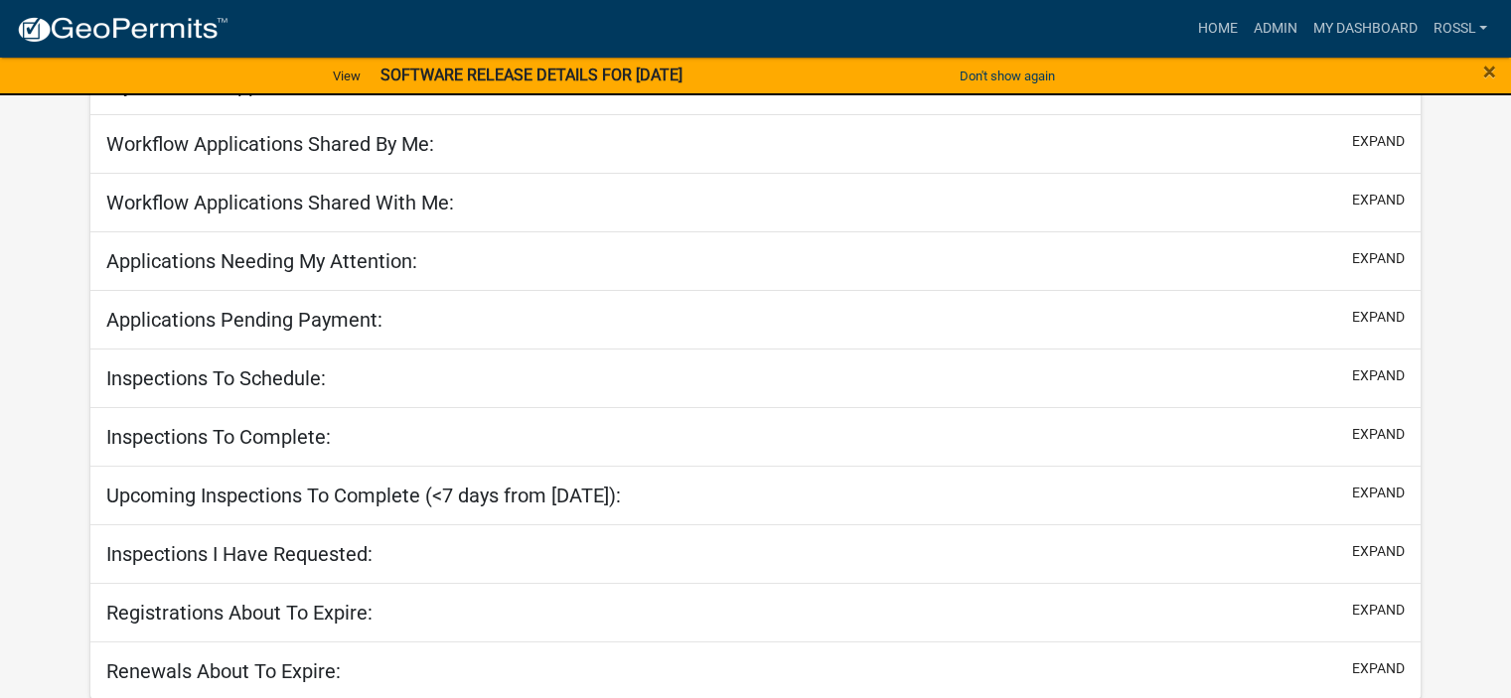
select select "2: 50"
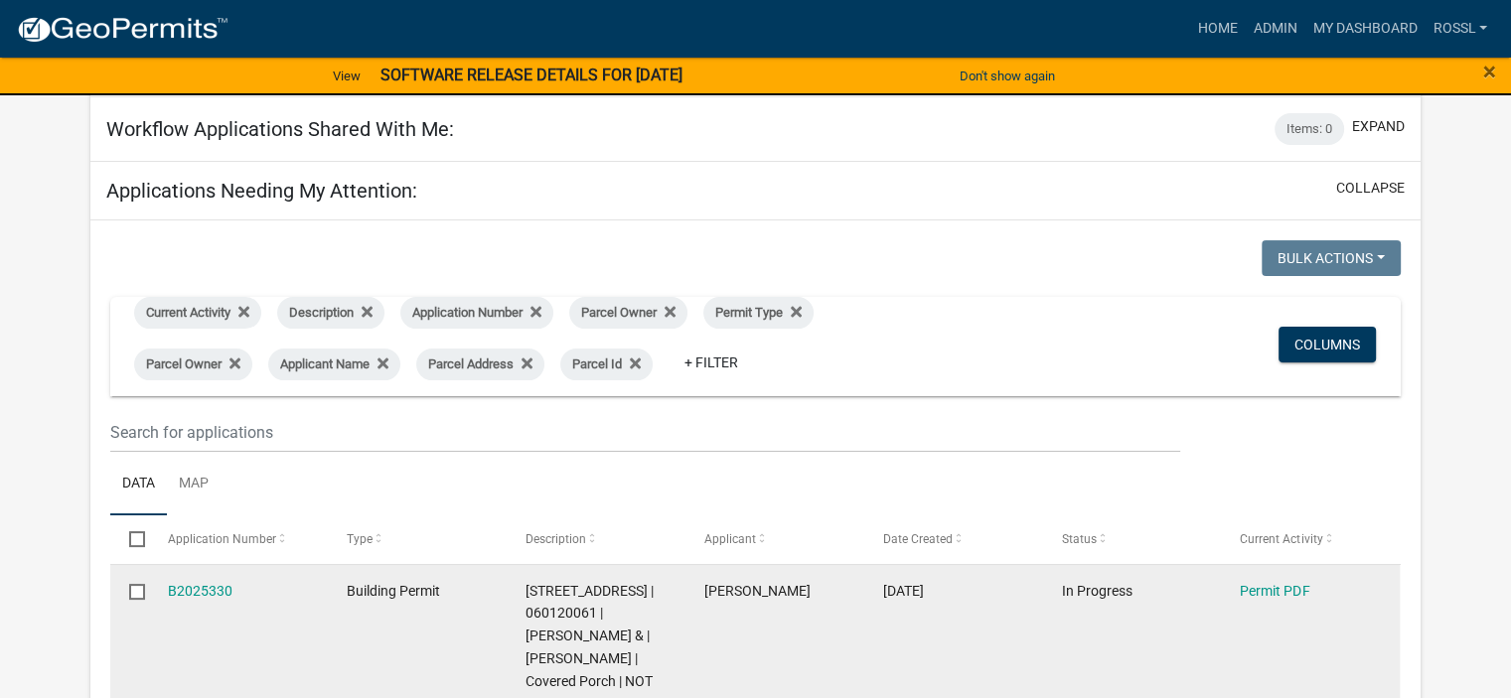
scroll to position [272, 0]
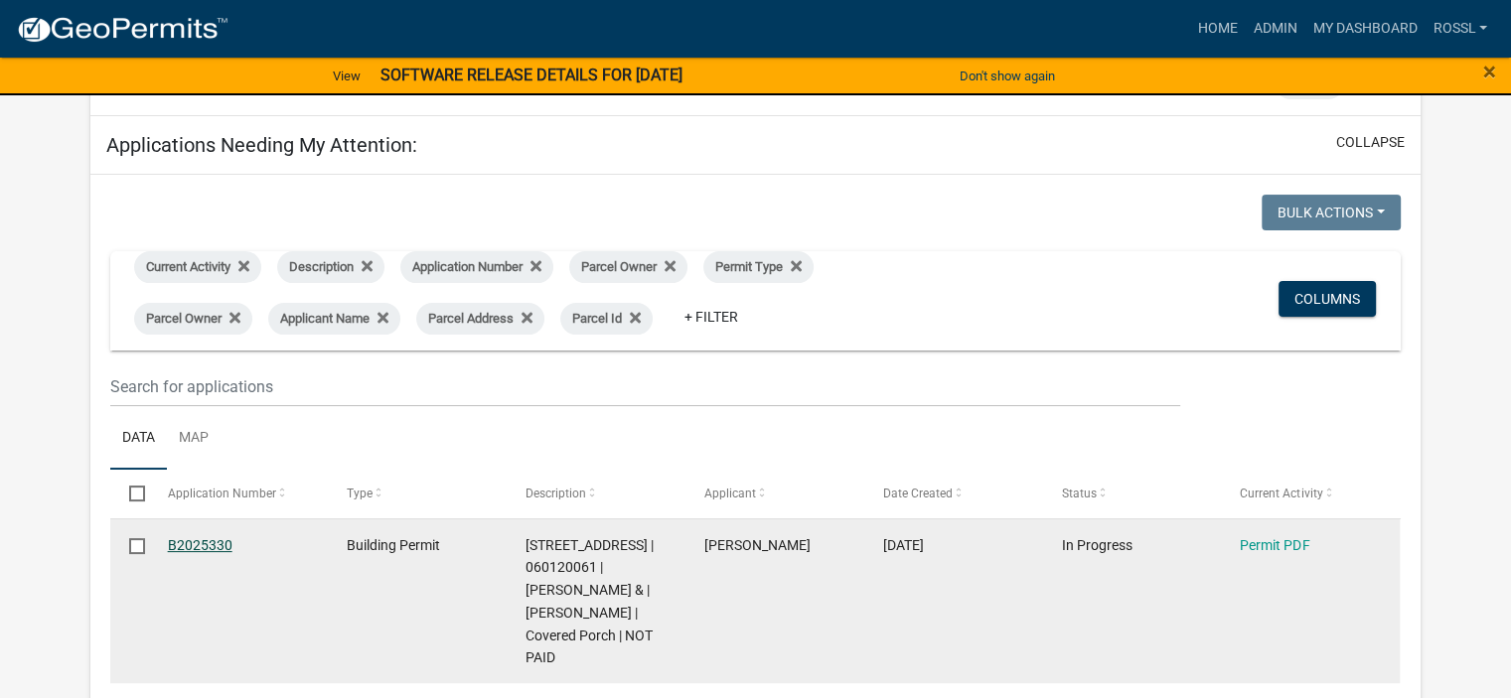
click at [215, 544] on link "B2025330" at bounding box center [200, 545] width 65 height 16
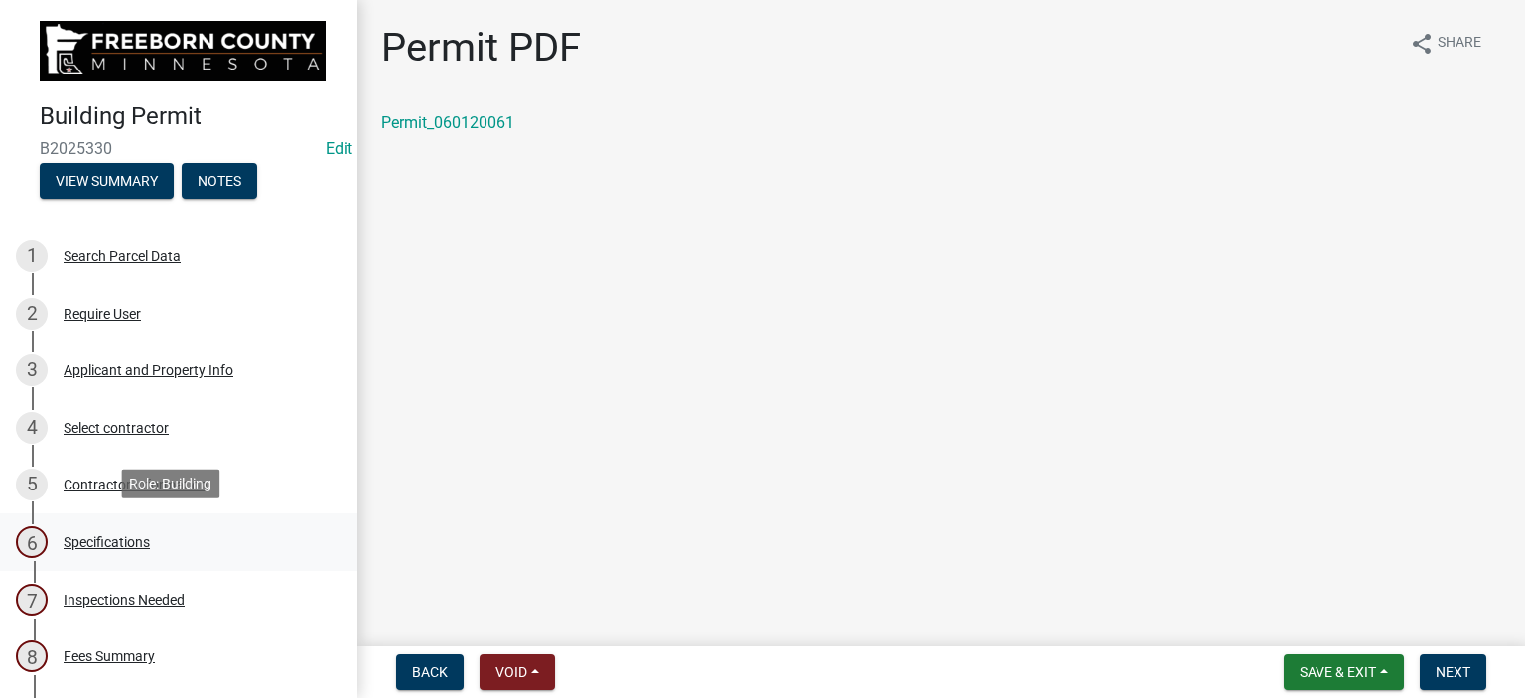
click at [103, 535] on div "Specifications" at bounding box center [107, 542] width 86 height 14
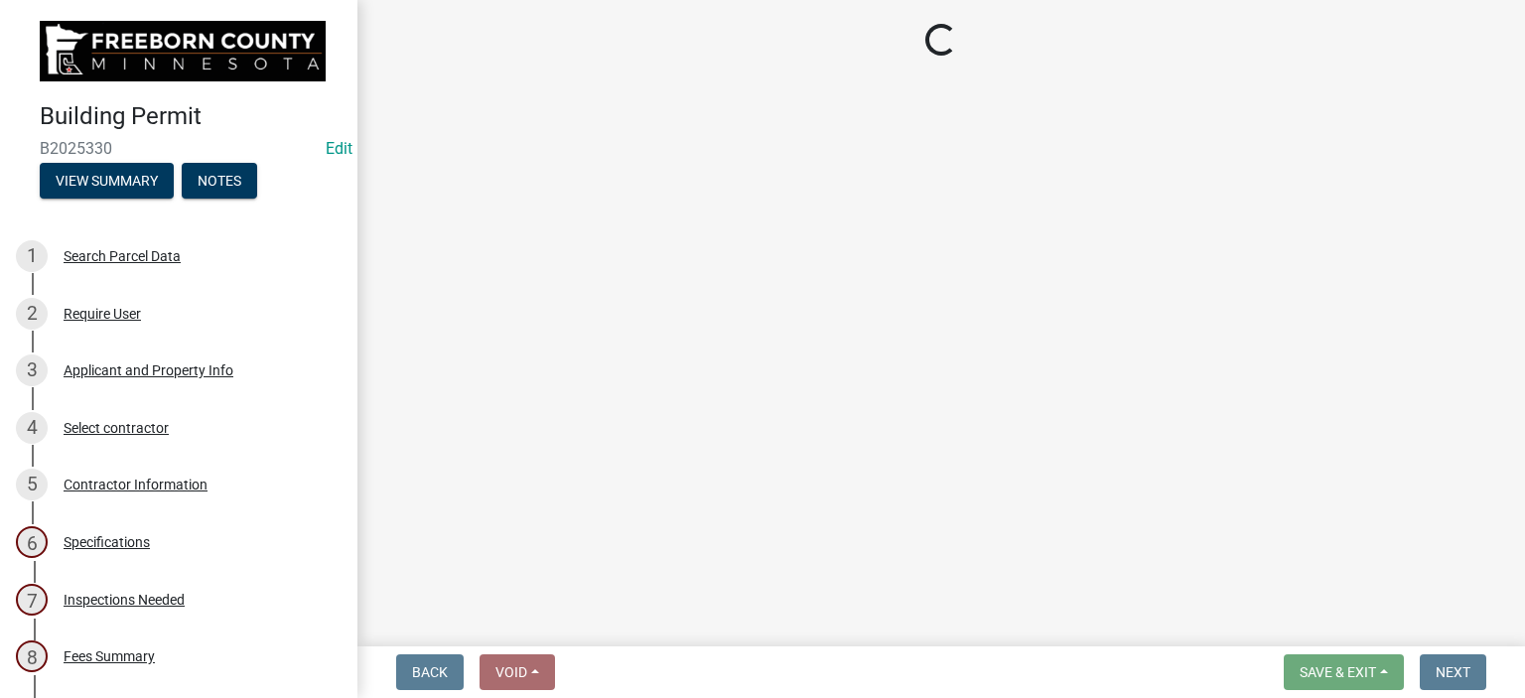
select select "cf5e982a-8fde-449d-bcd8-be8cdfb99374"
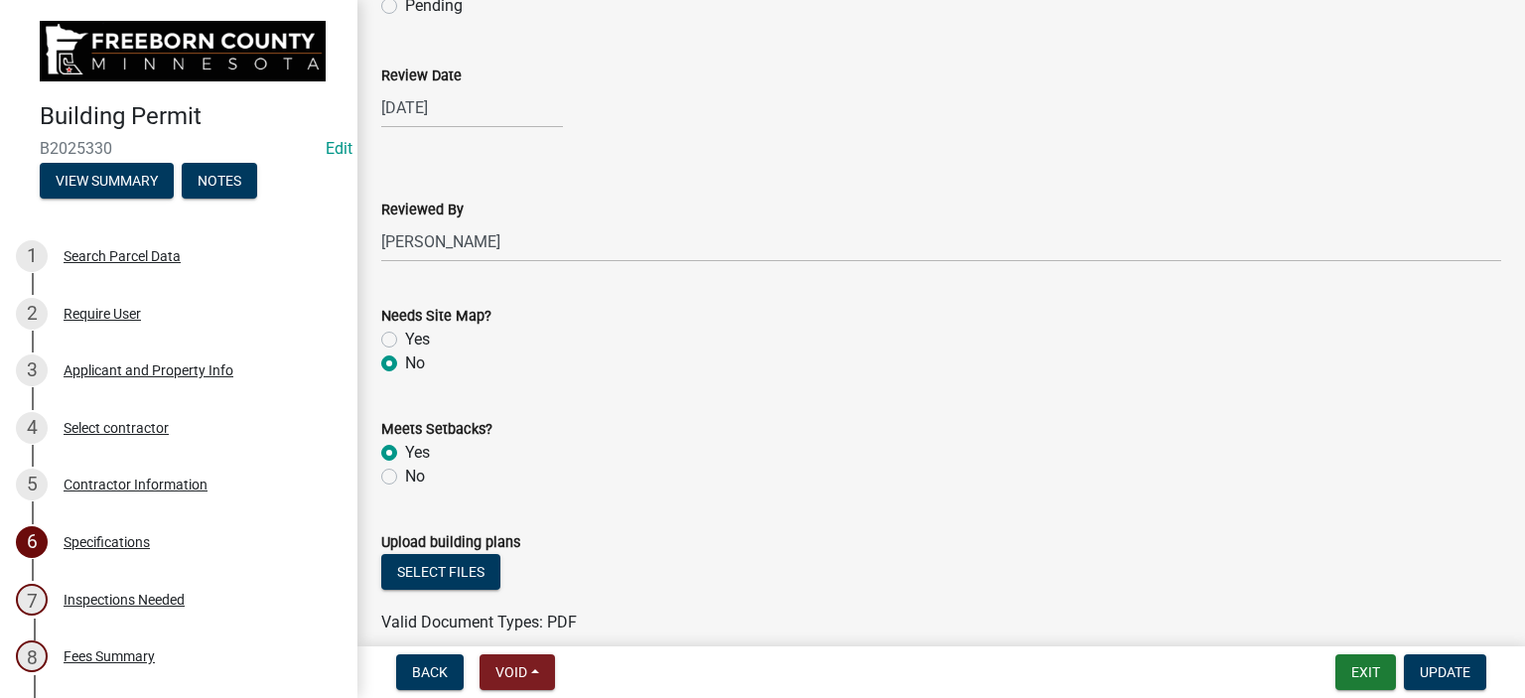
scroll to position [2086, 0]
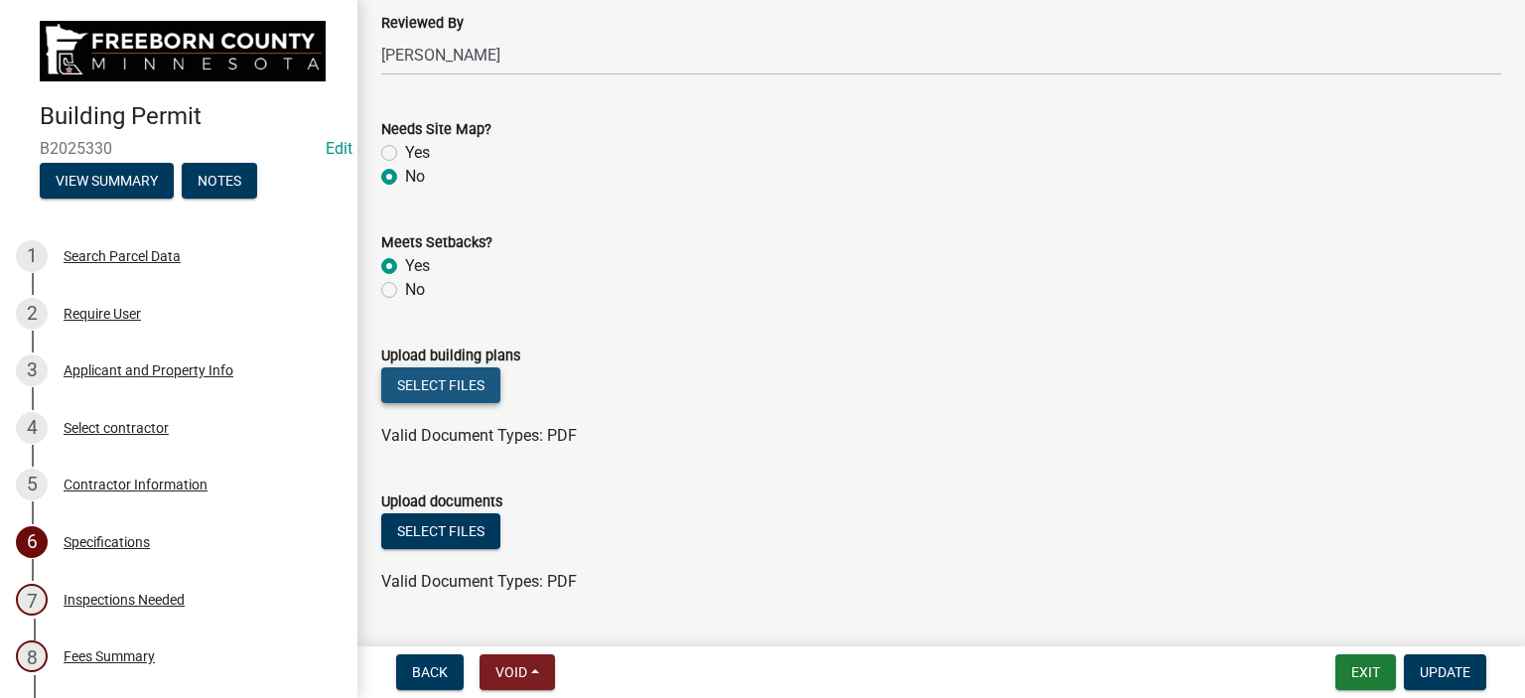
click at [468, 388] on button "Select files" at bounding box center [440, 385] width 119 height 36
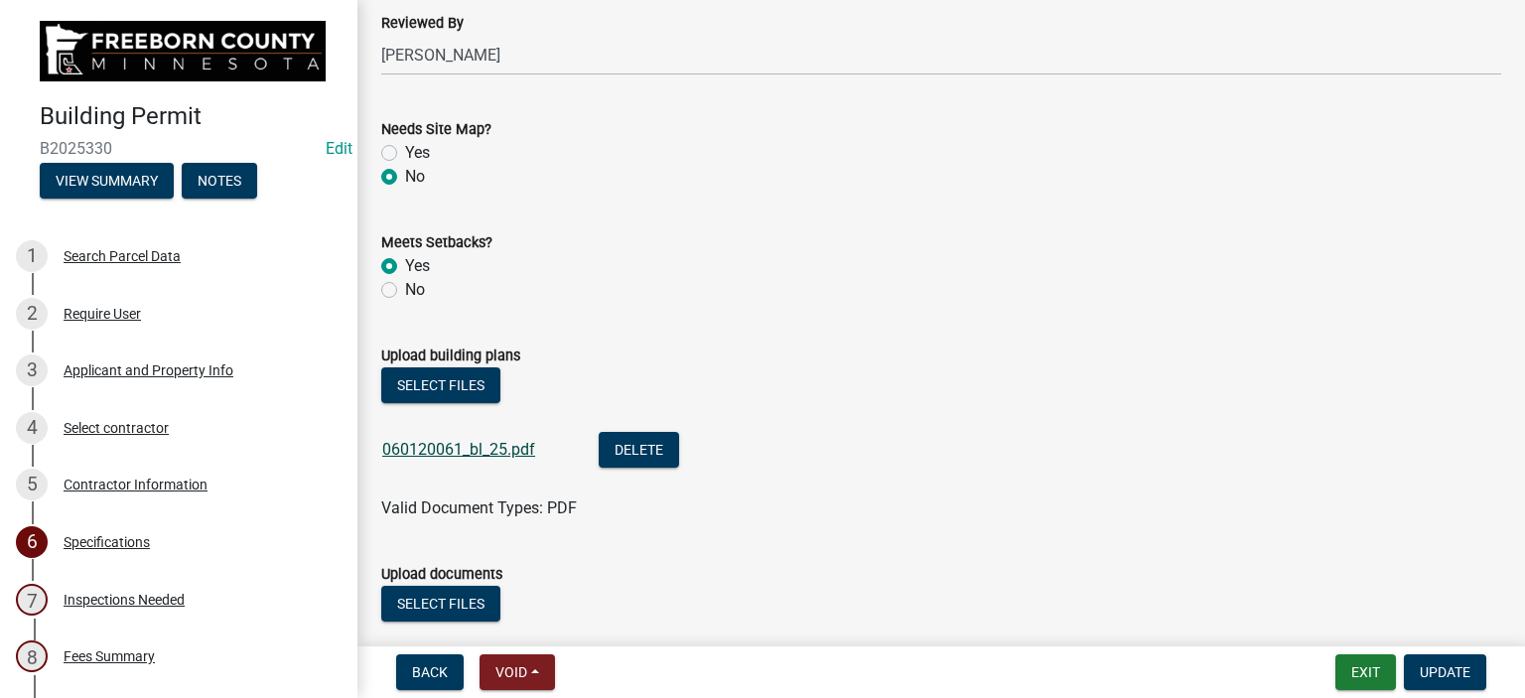
click at [458, 452] on link "060120061_bl_25.pdf" at bounding box center [458, 449] width 153 height 19
click at [1435, 674] on span "Update" at bounding box center [1445, 672] width 51 height 16
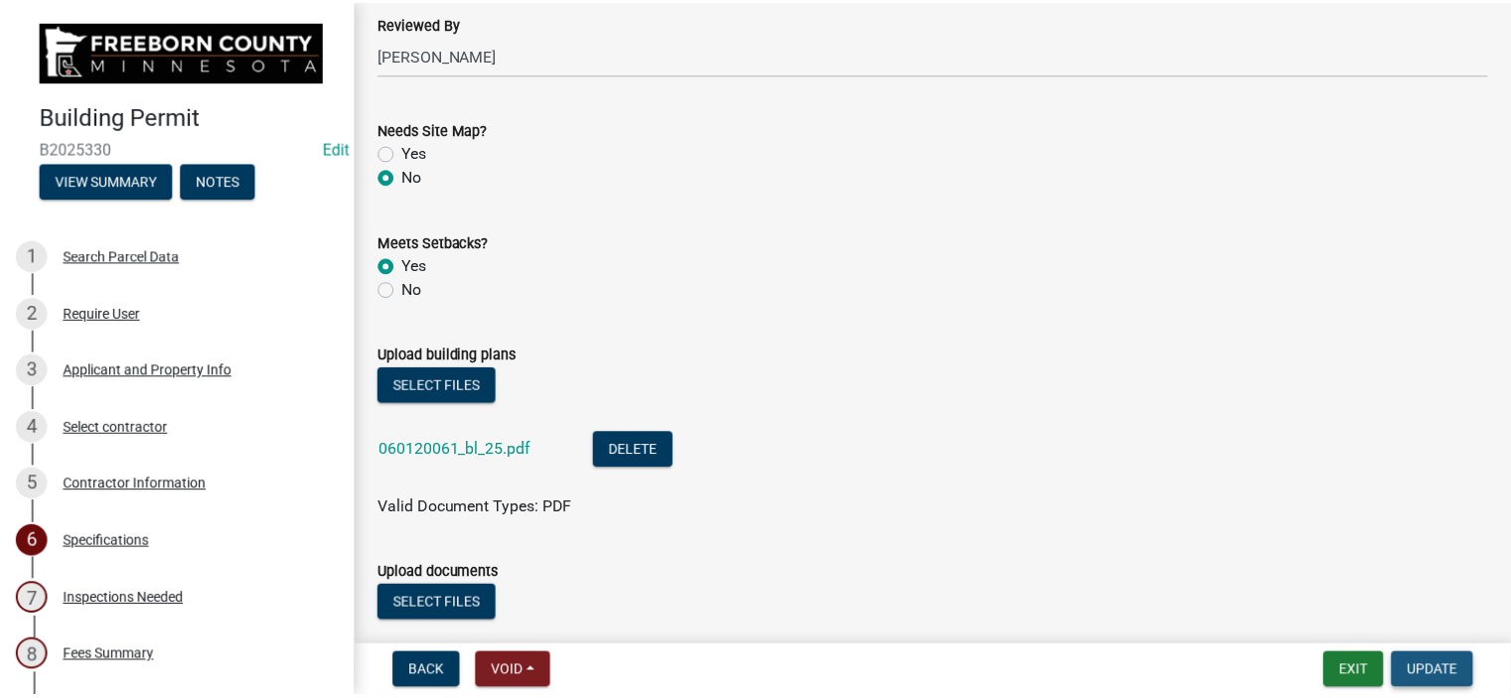
scroll to position [0, 0]
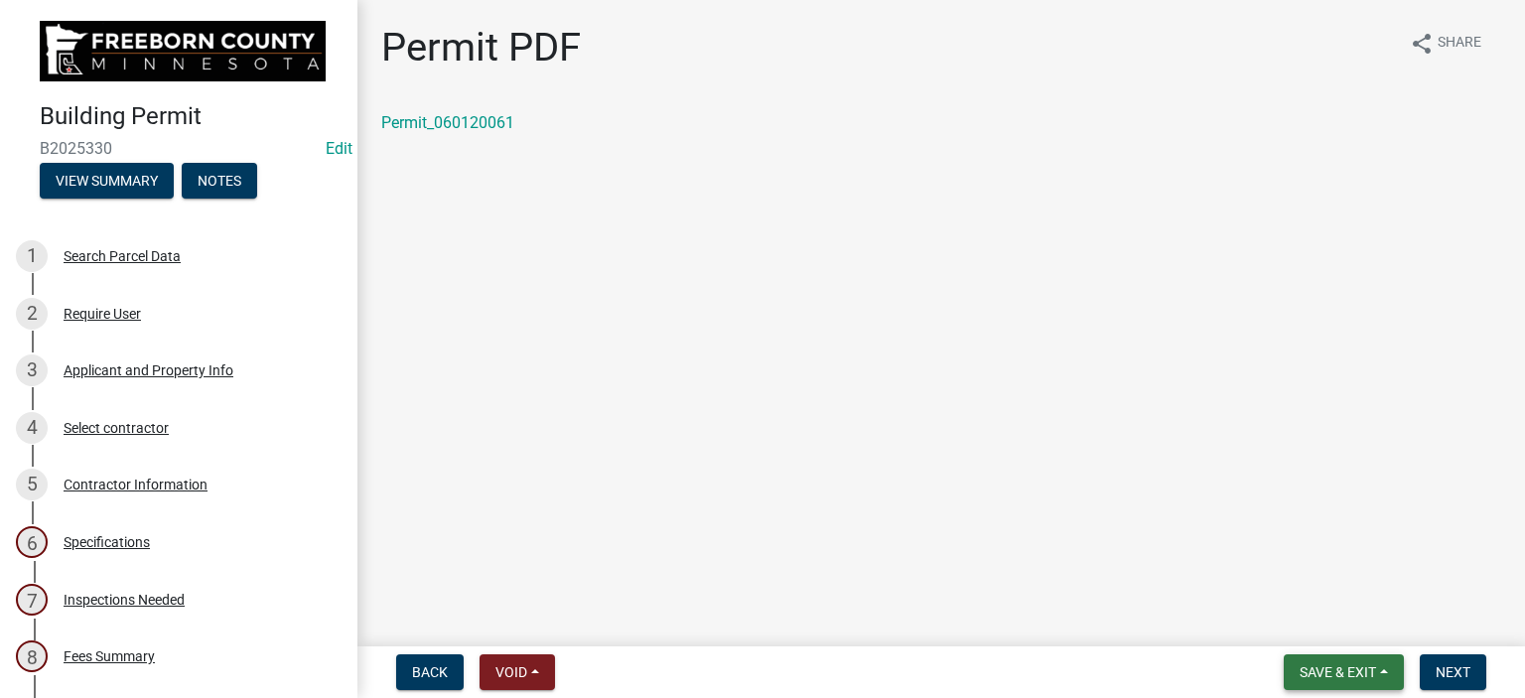
click at [1315, 666] on span "Save & Exit" at bounding box center [1338, 672] width 76 height 16
click at [1314, 619] on button "Save & Exit" at bounding box center [1324, 621] width 159 height 48
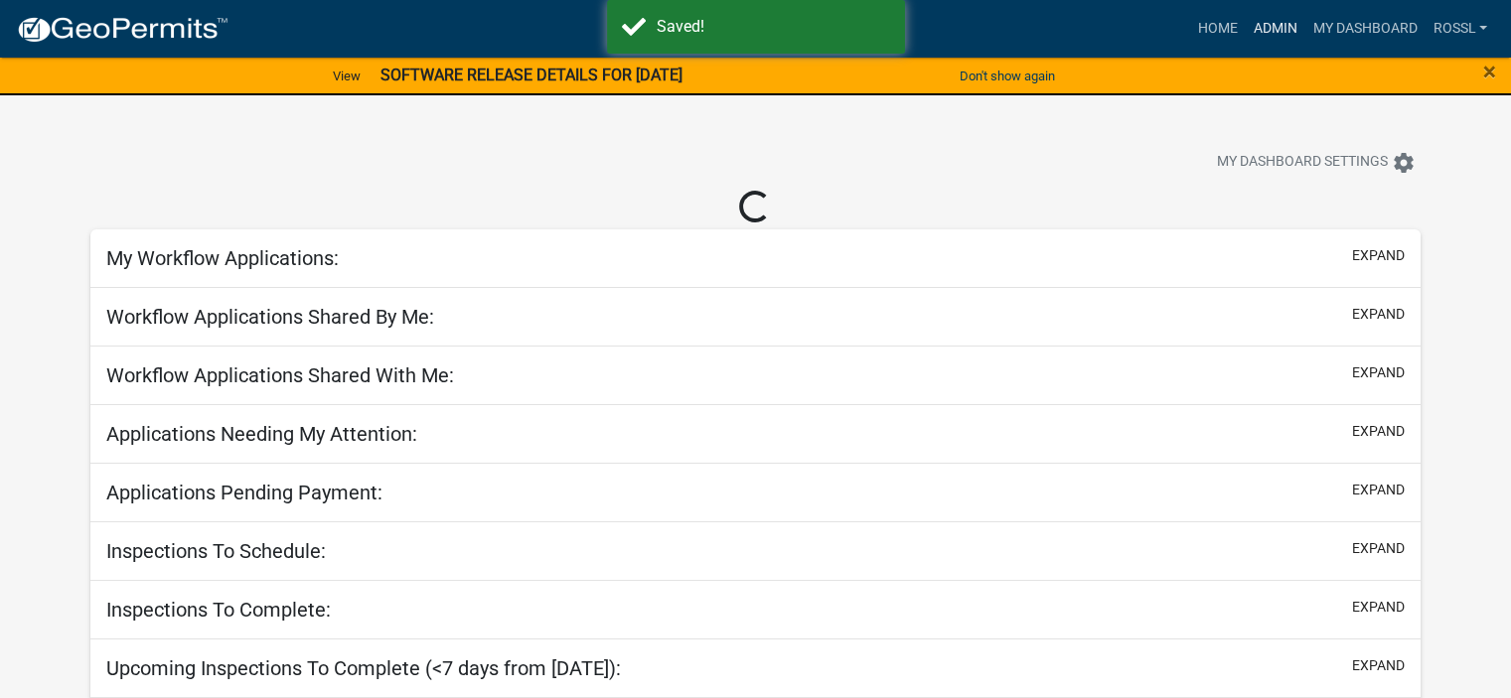
select select "2: 50"
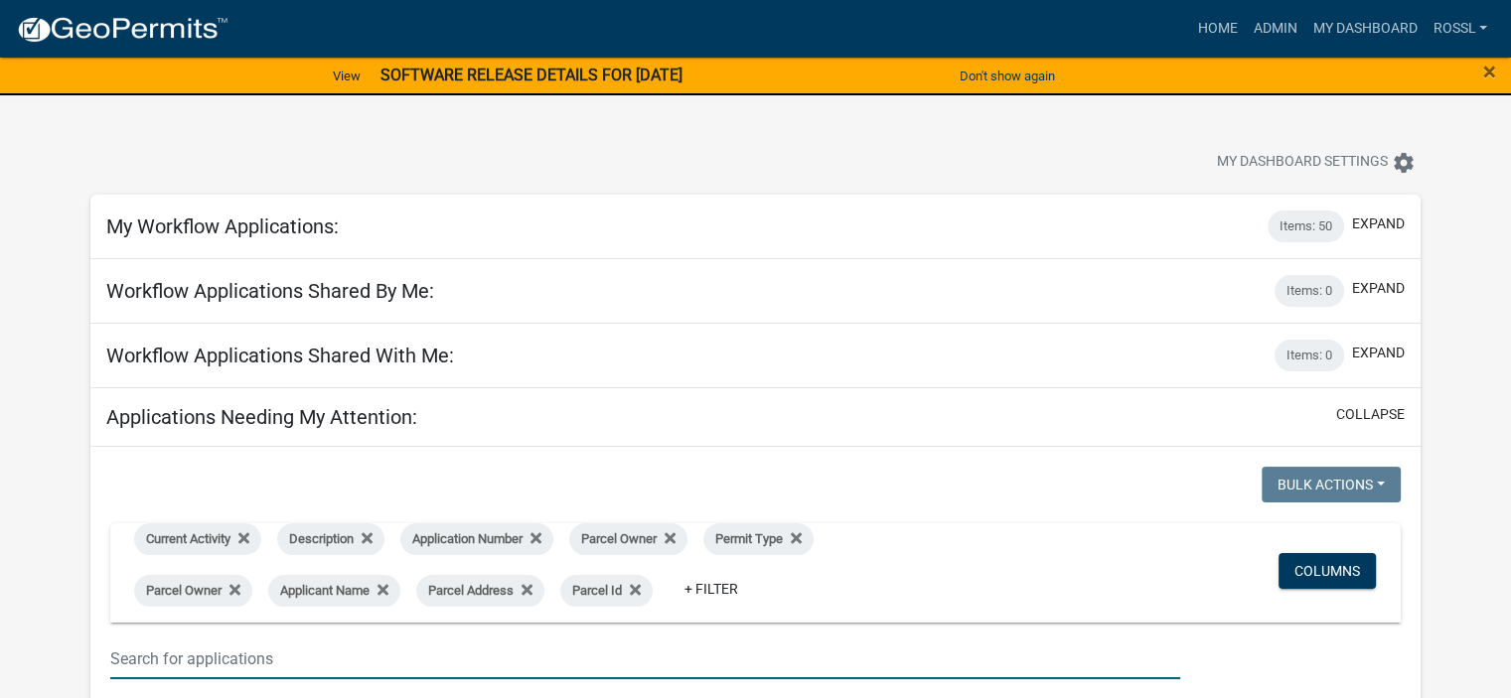
click at [144, 661] on input "text" at bounding box center [645, 659] width 1070 height 41
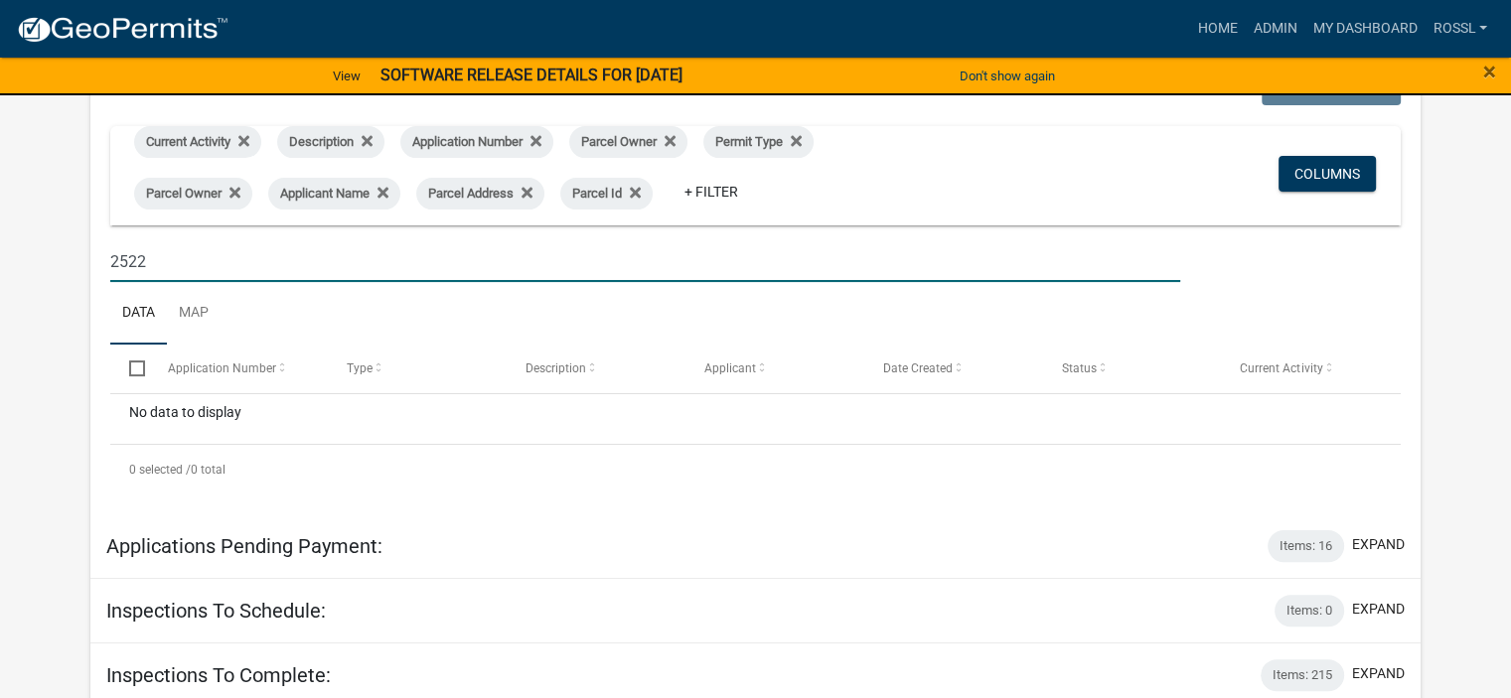
type input "2522"
click at [404, 308] on ul "Data Map" at bounding box center [755, 313] width 1290 height 63
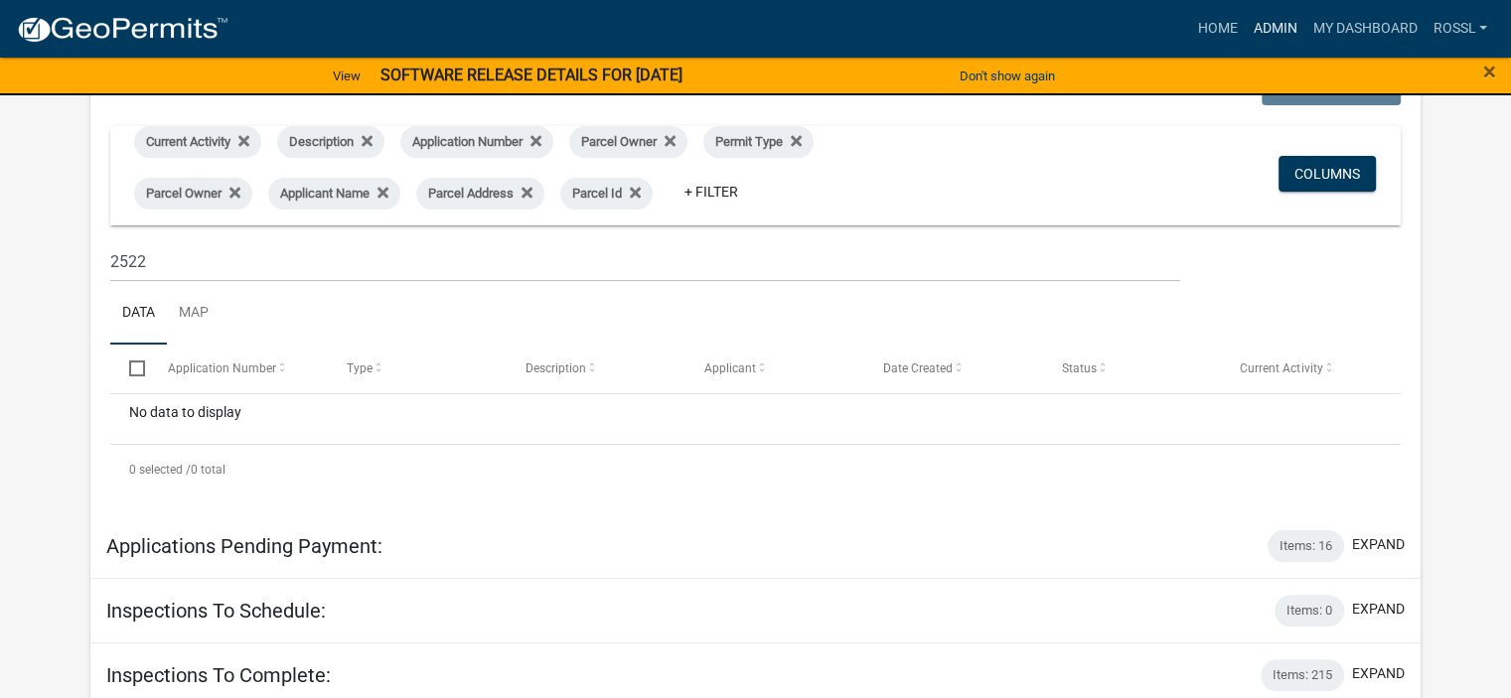
click at [1266, 32] on link "Admin" at bounding box center [1274, 29] width 60 height 38
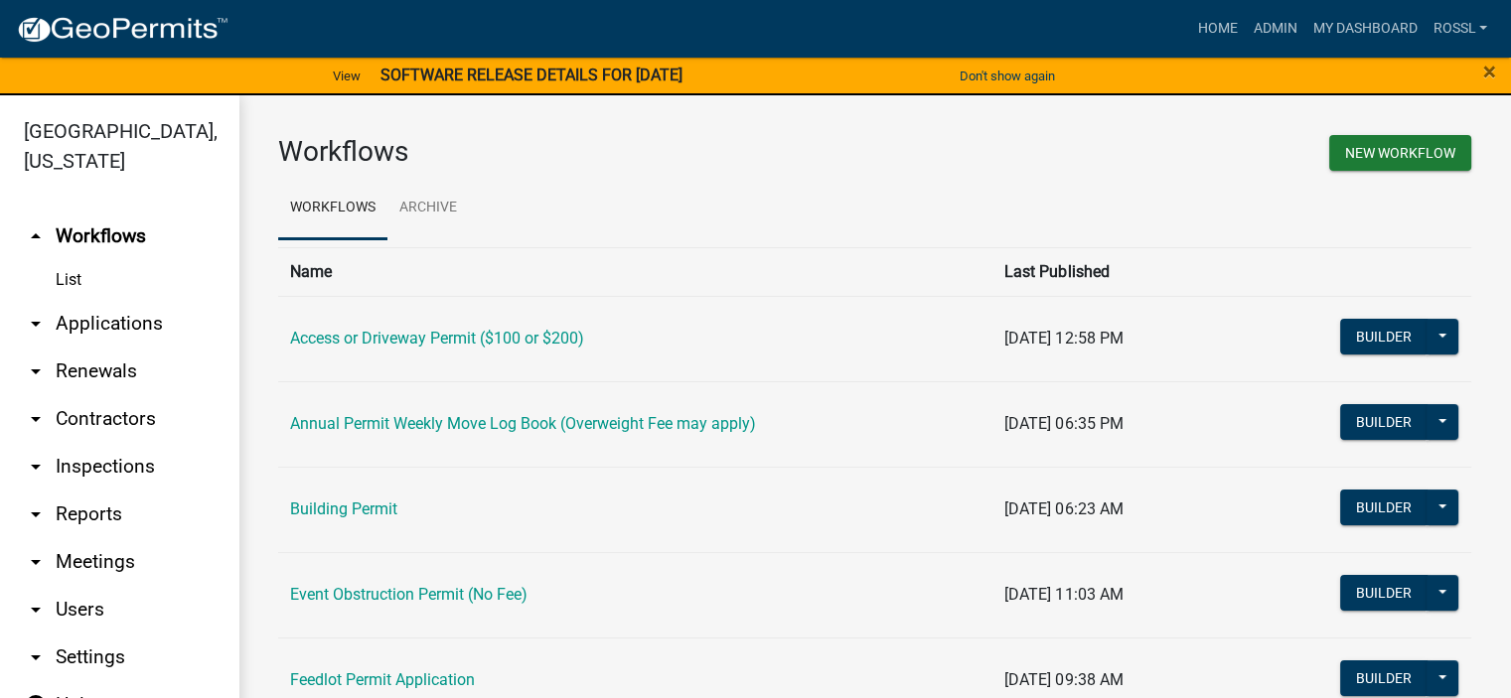
click at [391, 501] on link "Building Permit" at bounding box center [343, 509] width 107 height 19
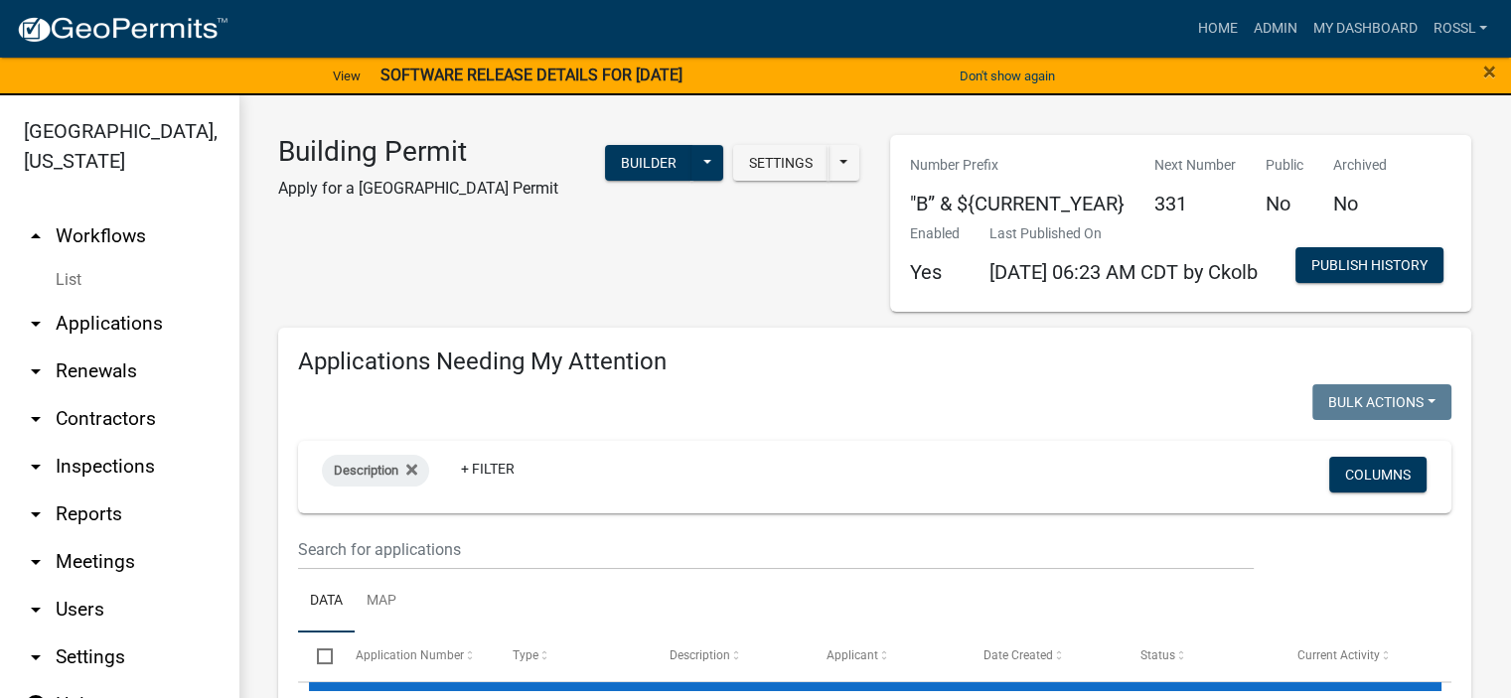
select select "2: 50"
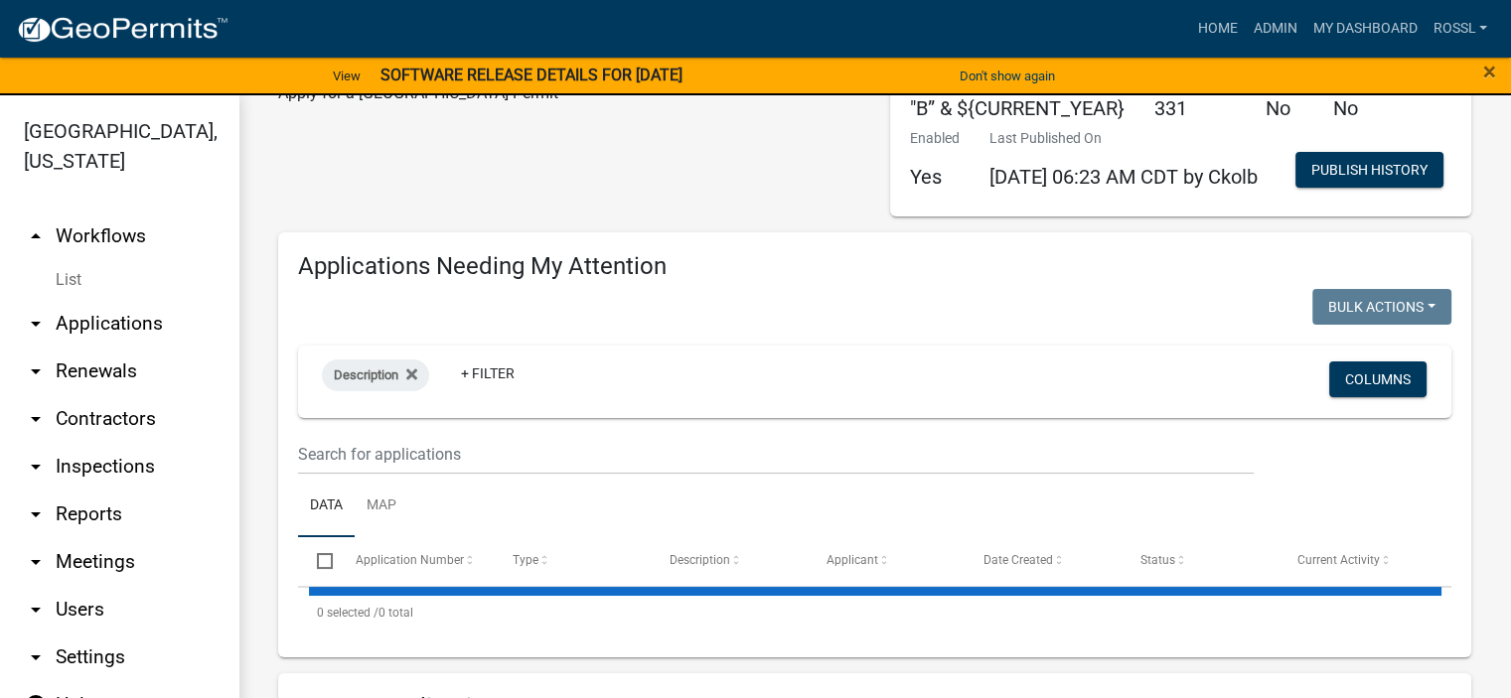
scroll to position [199, 0]
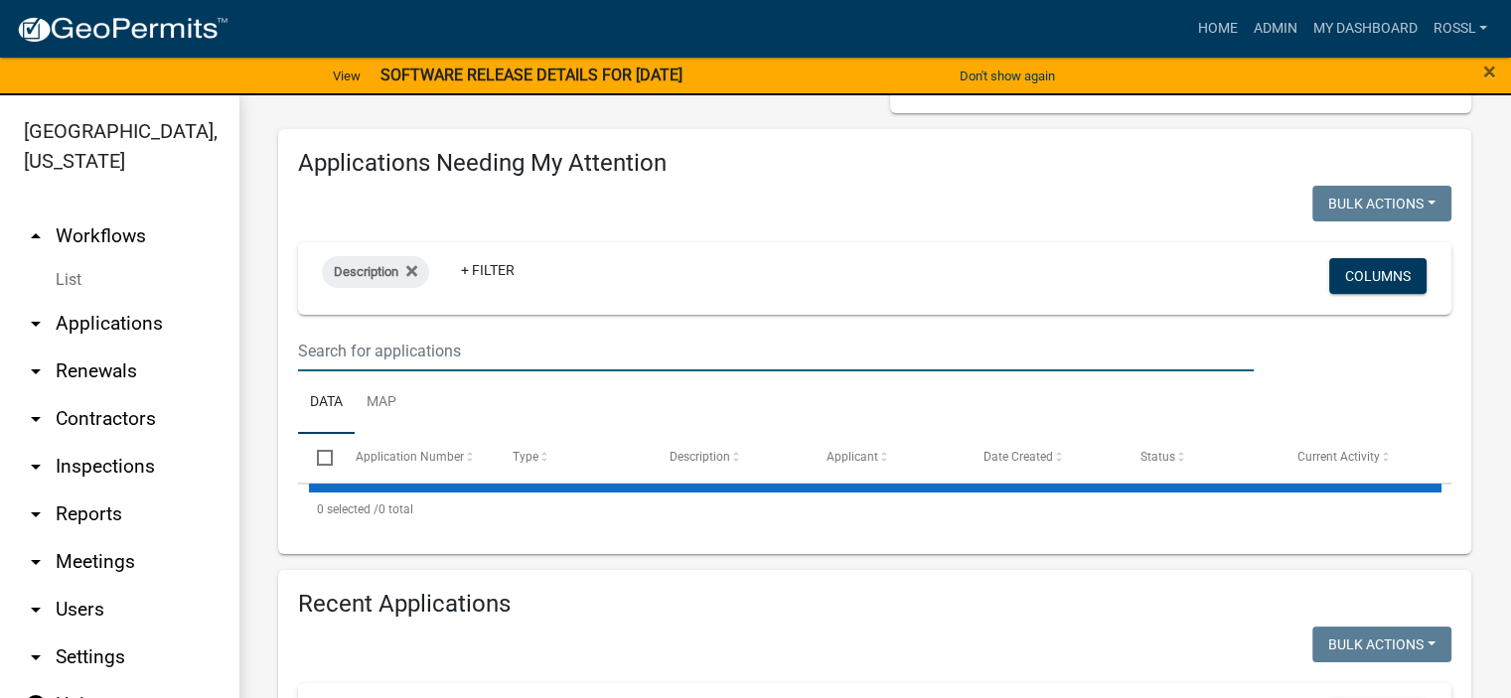
click at [340, 371] on input "text" at bounding box center [775, 351] width 955 height 41
select select "2: 50"
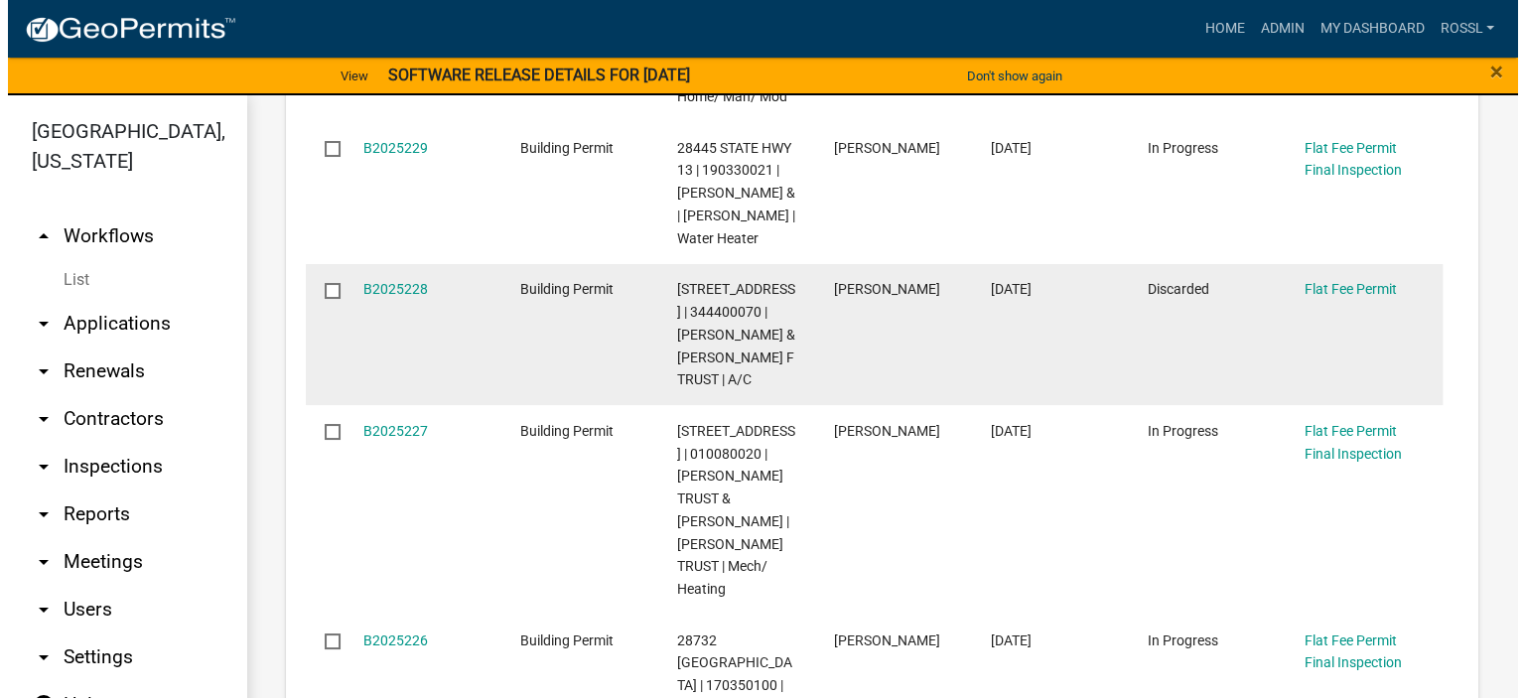
scroll to position [596, 0]
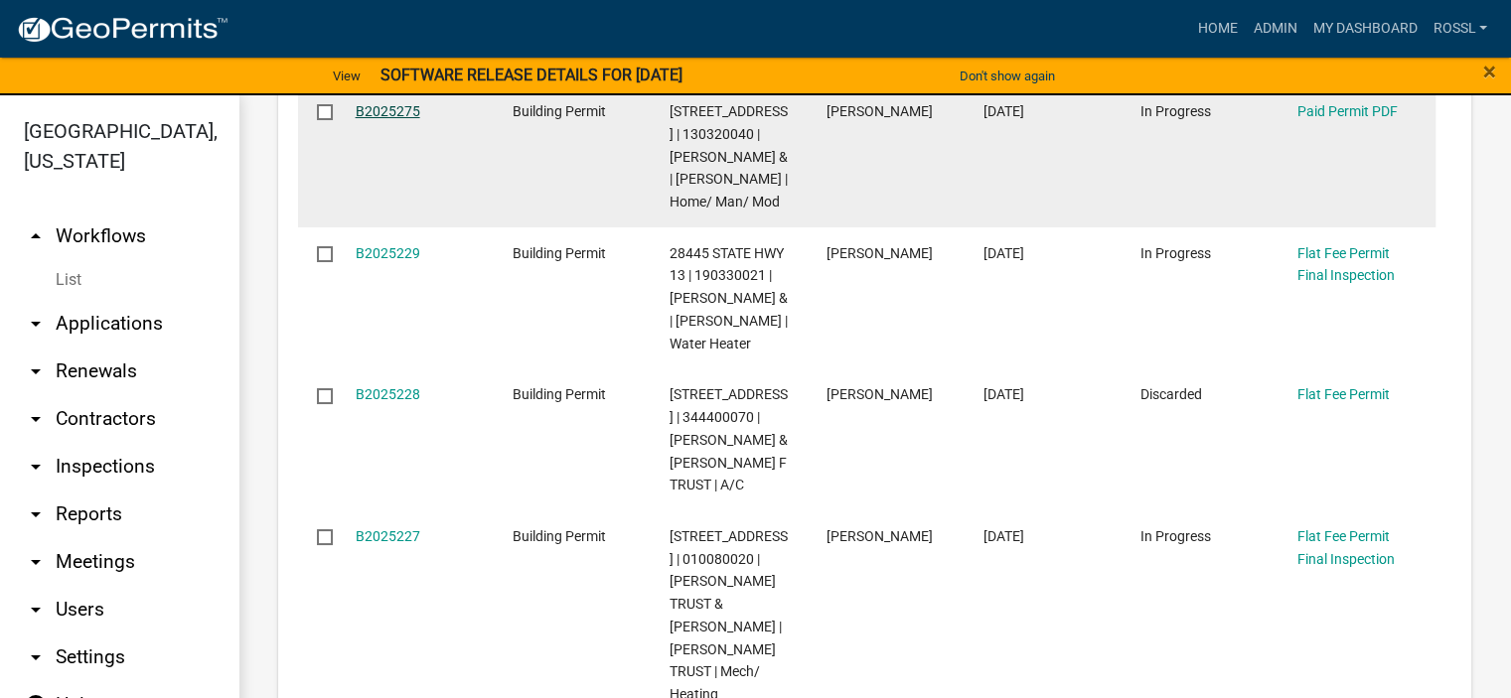
type input "2522"
click at [397, 119] on link "B2025275" at bounding box center [388, 111] width 65 height 16
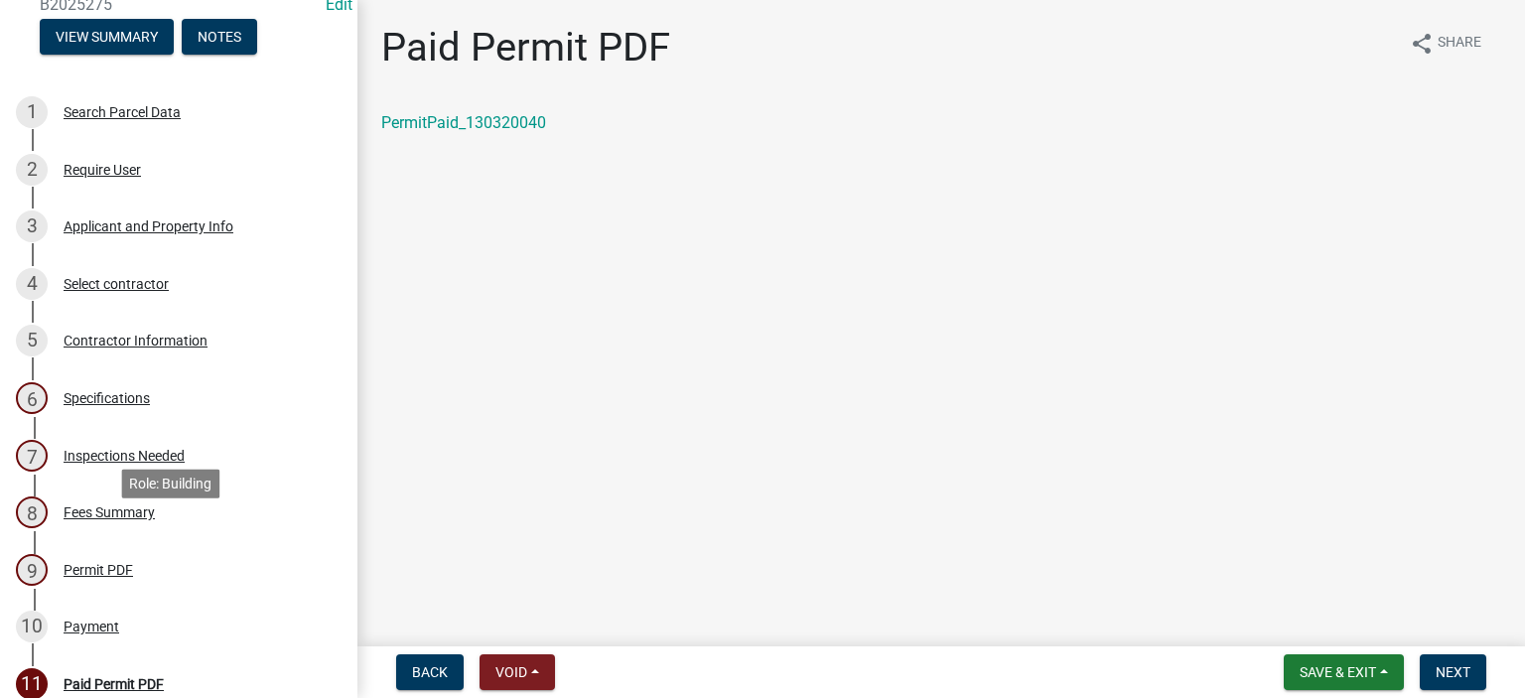
scroll to position [397, 0]
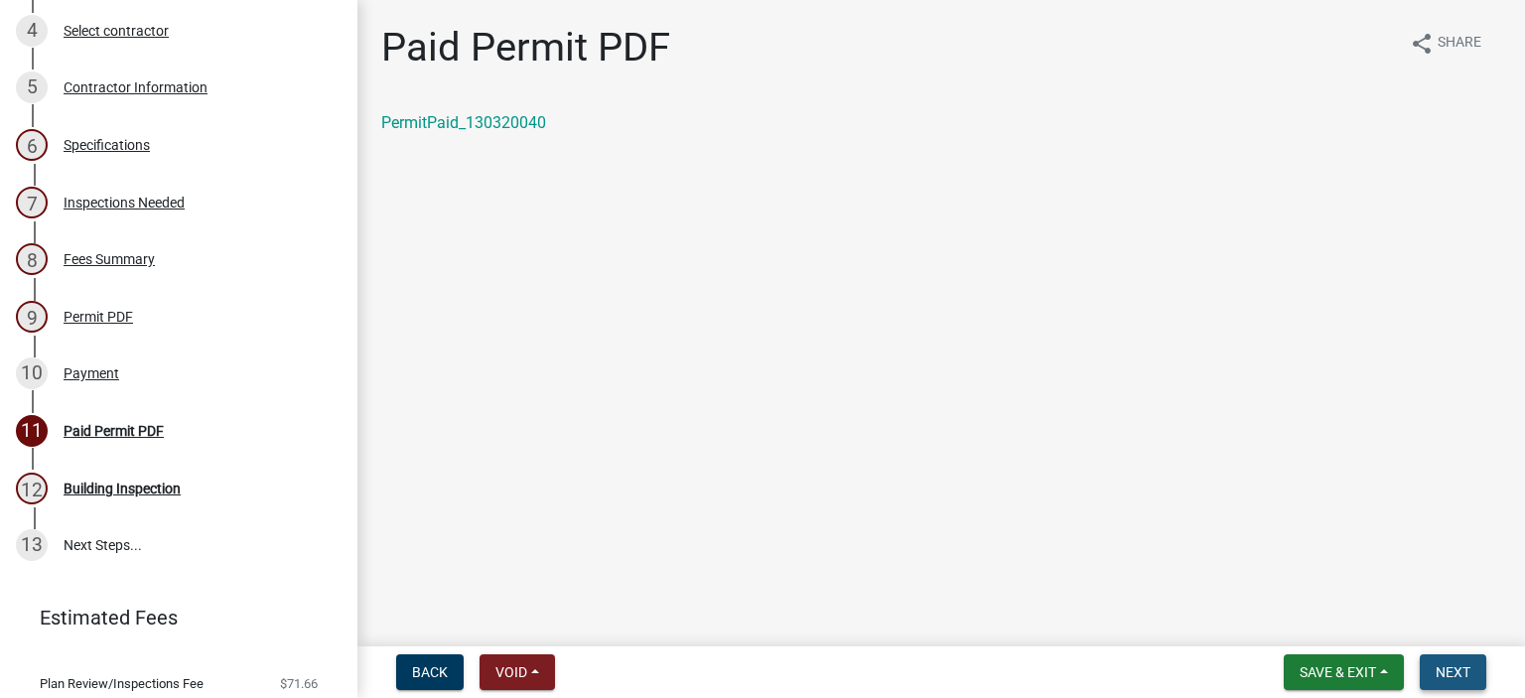
click at [1464, 672] on span "Next" at bounding box center [1453, 672] width 35 height 16
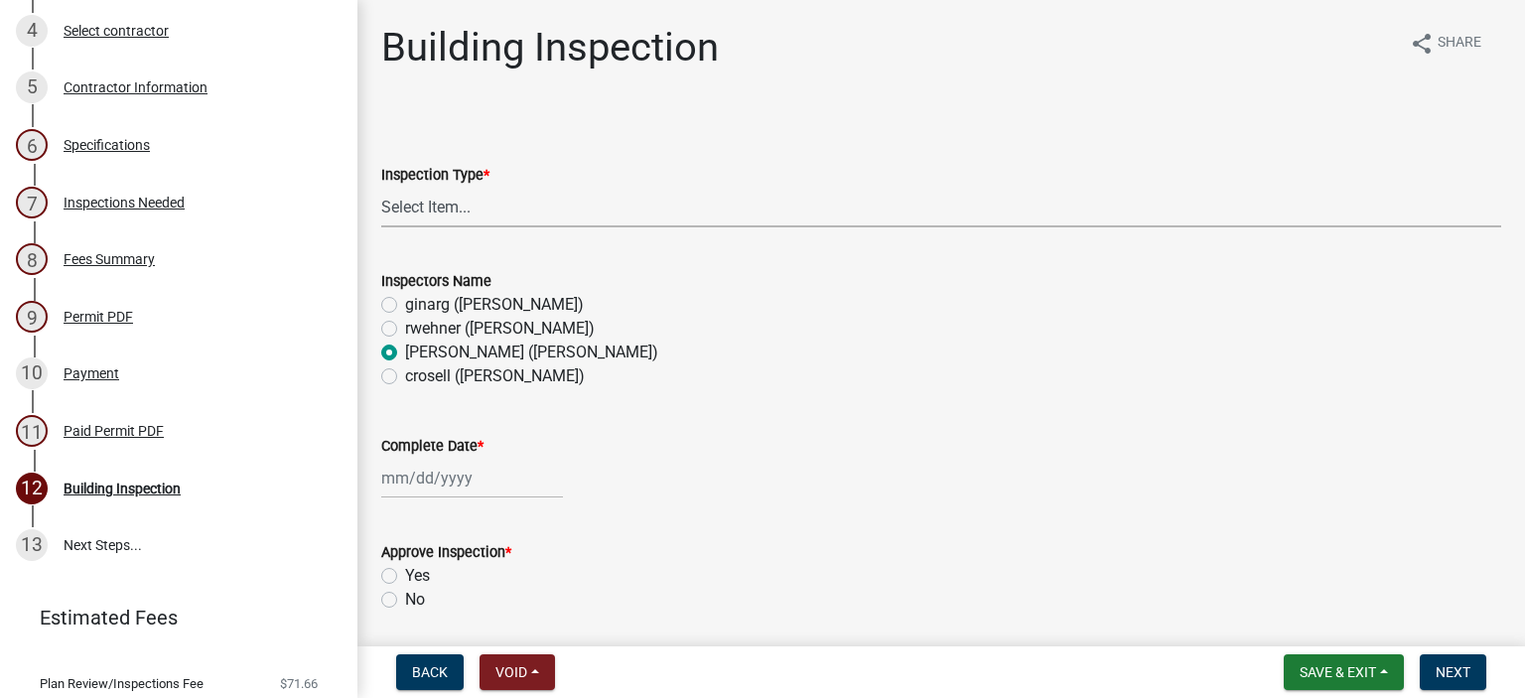
click at [432, 206] on select "Select Item... Footings Foundation Rough Plumbing Rough Mechanical Framing Gas …" at bounding box center [941, 207] width 1120 height 41
click at [381, 187] on select "Select Item... Footings Foundation Rough Plumbing Rough Mechanical Framing Gas …" at bounding box center [941, 207] width 1120 height 41
select select "306567ba-5481-4577-869f-56a75bb08b28"
click at [435, 474] on div at bounding box center [472, 478] width 182 height 41
select select "9"
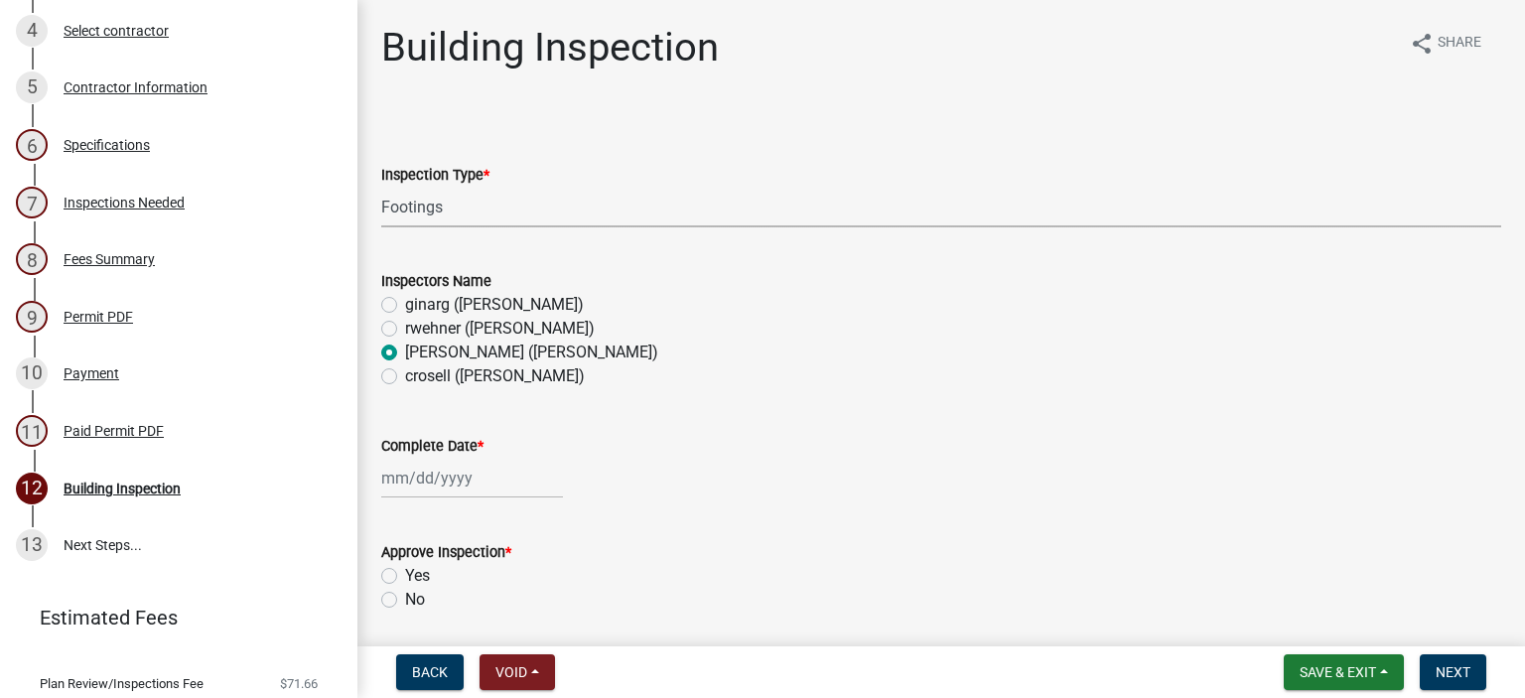
select select "2025"
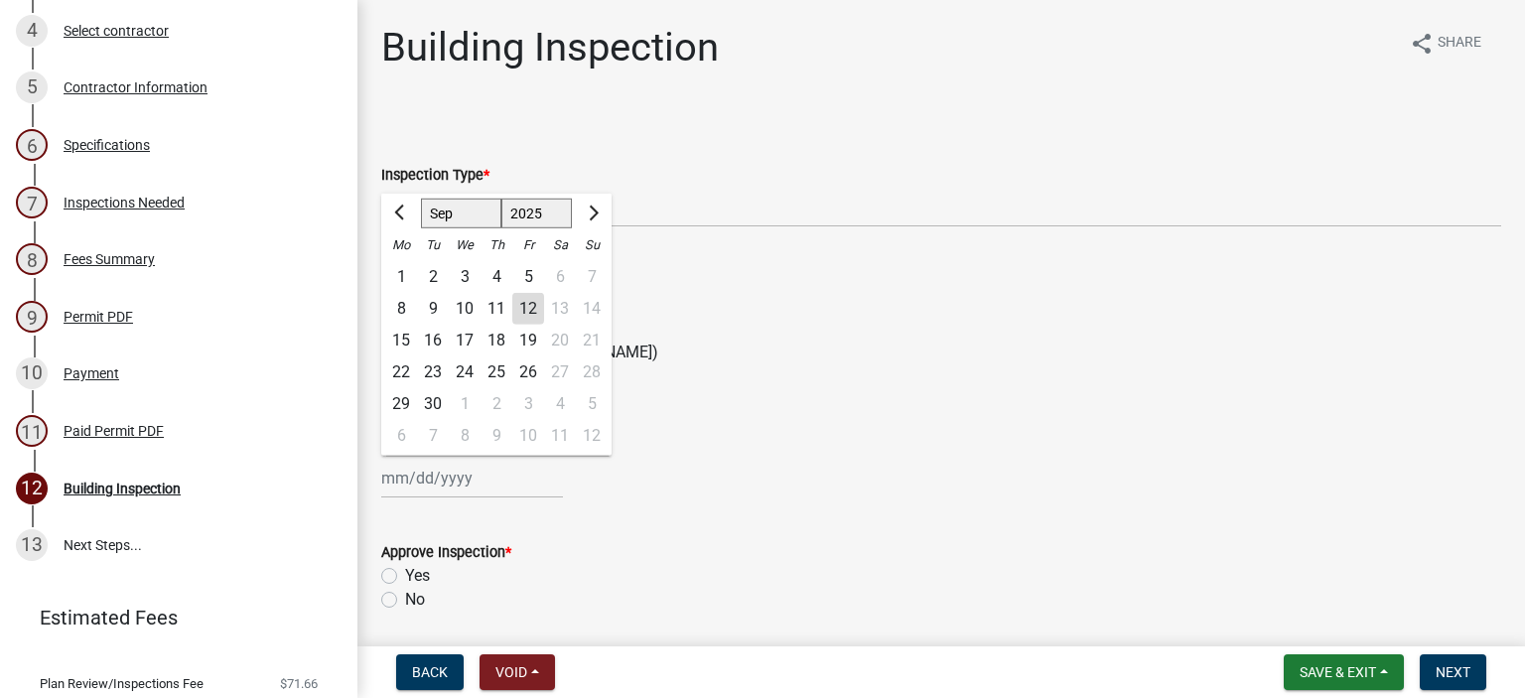
click at [536, 306] on div "12" at bounding box center [528, 309] width 32 height 32
type input "[DATE]"
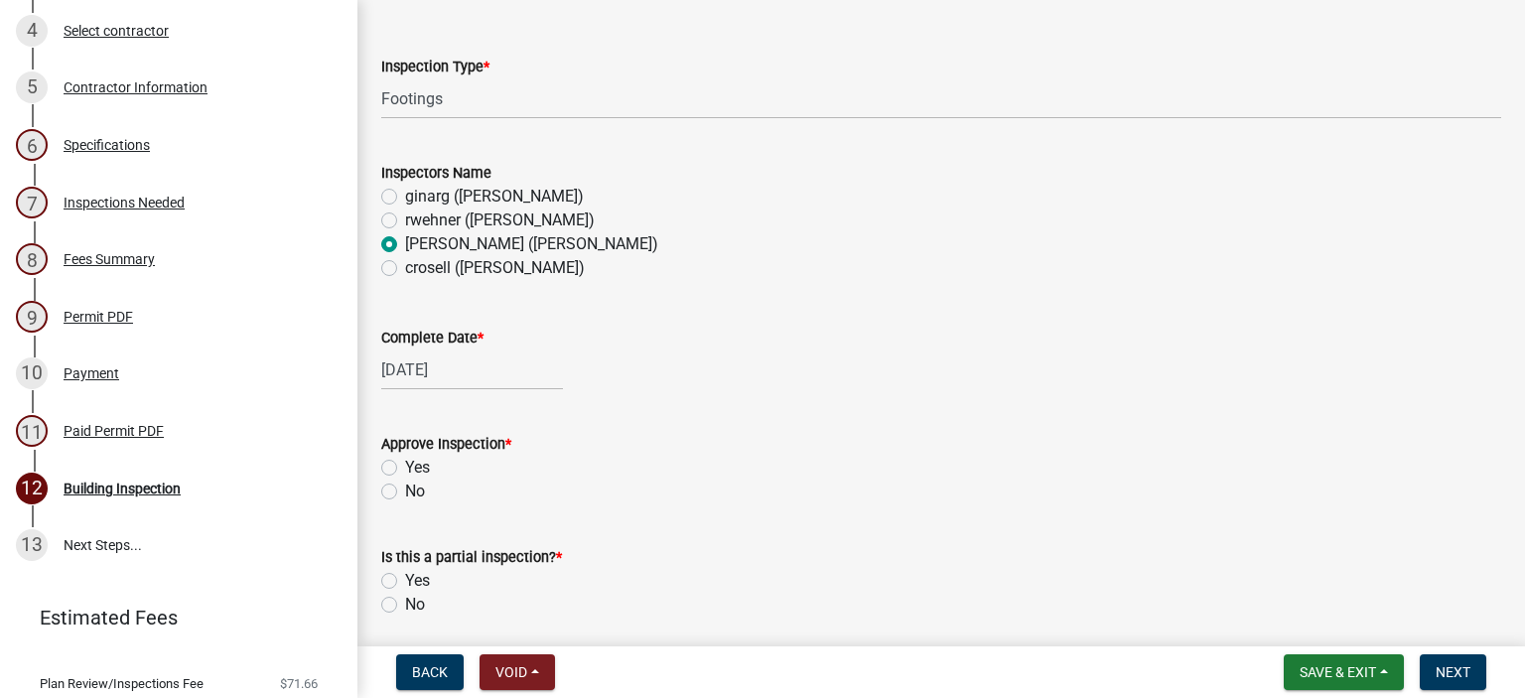
scroll to position [298, 0]
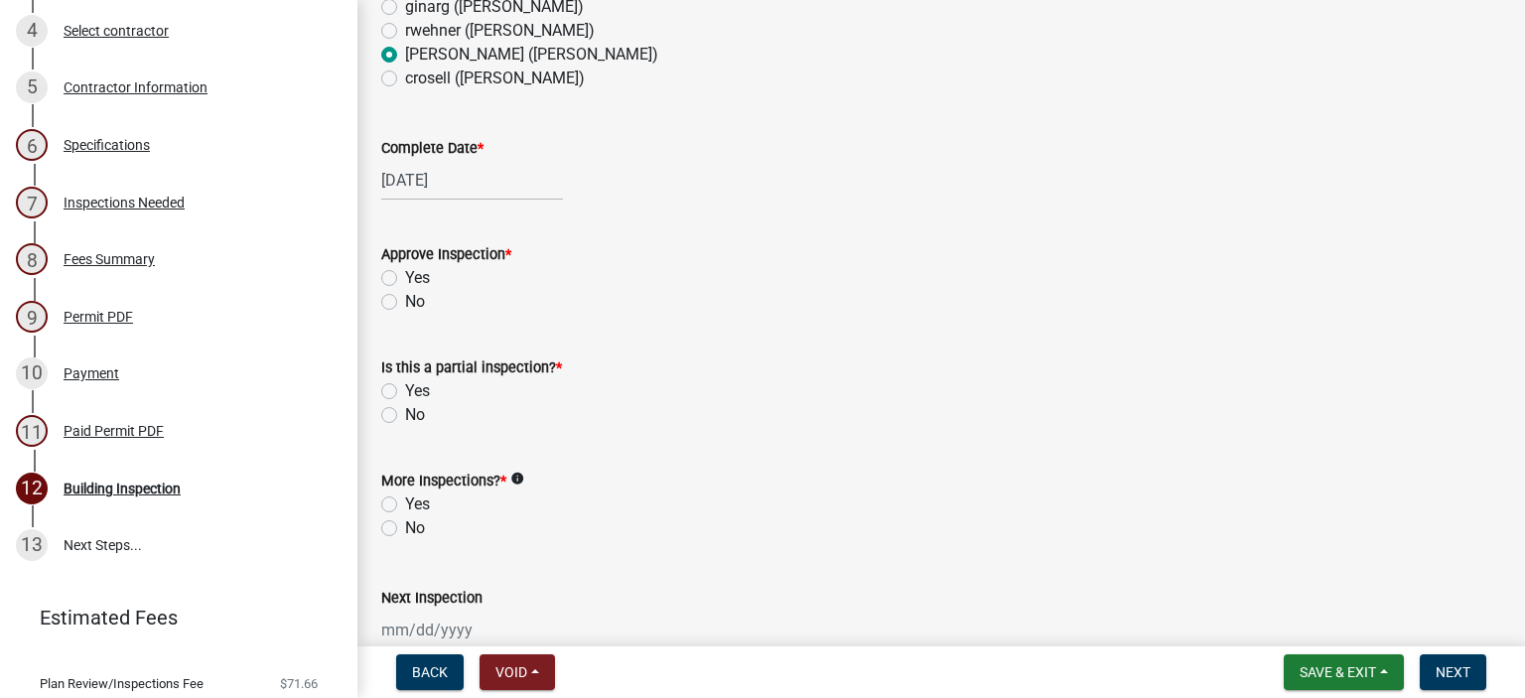
click at [390, 286] on div "Yes" at bounding box center [941, 278] width 1120 height 24
click at [405, 277] on label "Yes" at bounding box center [417, 278] width 25 height 24
click at [405, 277] on input "Yes" at bounding box center [411, 272] width 13 height 13
radio input "true"
click at [405, 407] on label "No" at bounding box center [415, 415] width 20 height 24
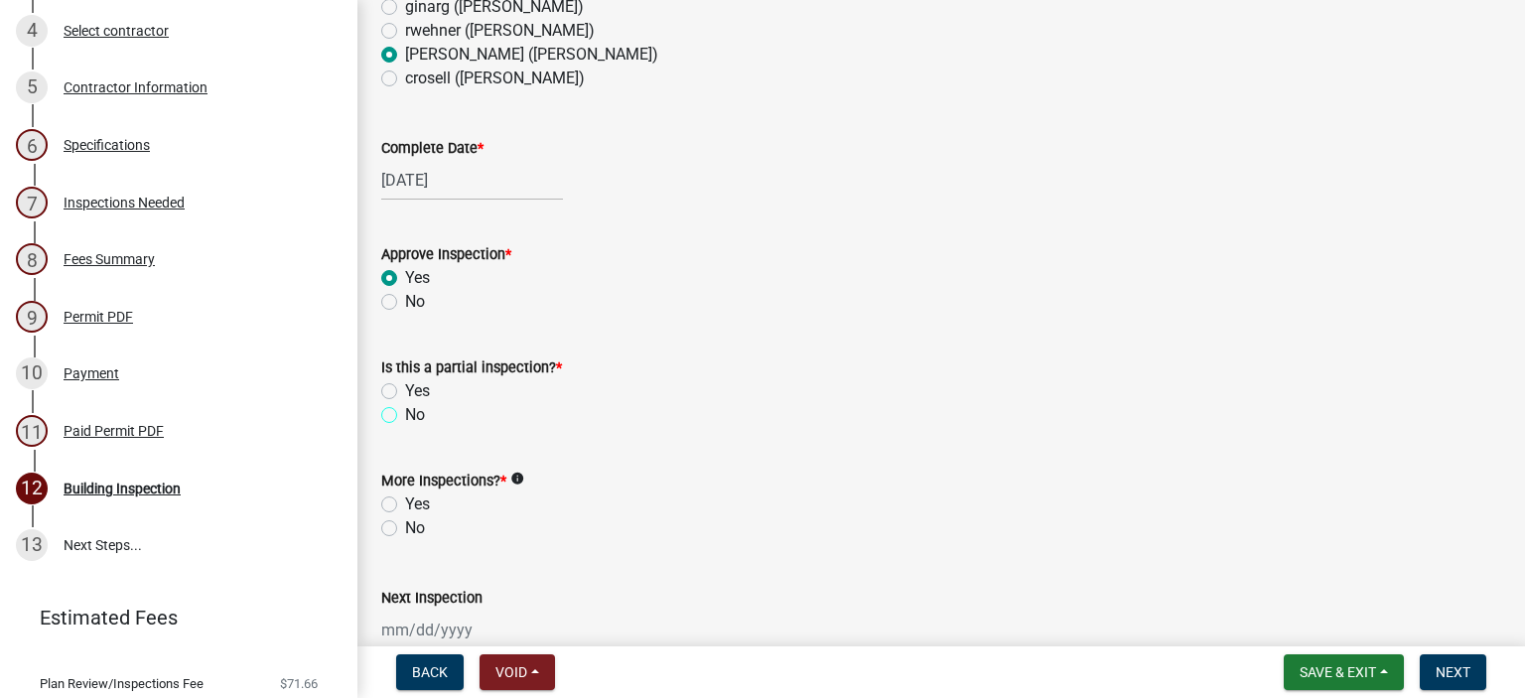
click at [405, 407] on input "No" at bounding box center [411, 409] width 13 height 13
radio input "true"
click at [405, 500] on label "Yes" at bounding box center [417, 505] width 25 height 24
click at [405, 500] on input "Yes" at bounding box center [411, 499] width 13 height 13
radio input "true"
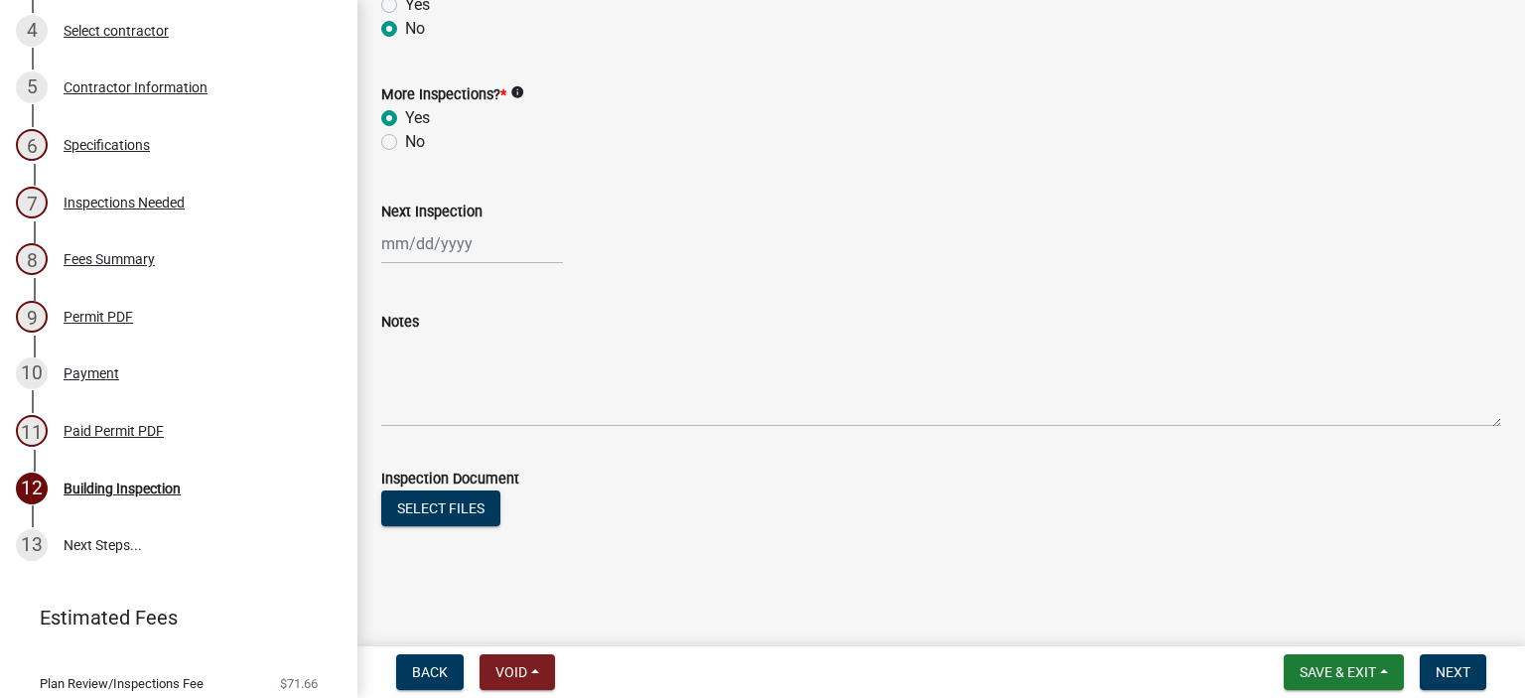
scroll to position [687, 0]
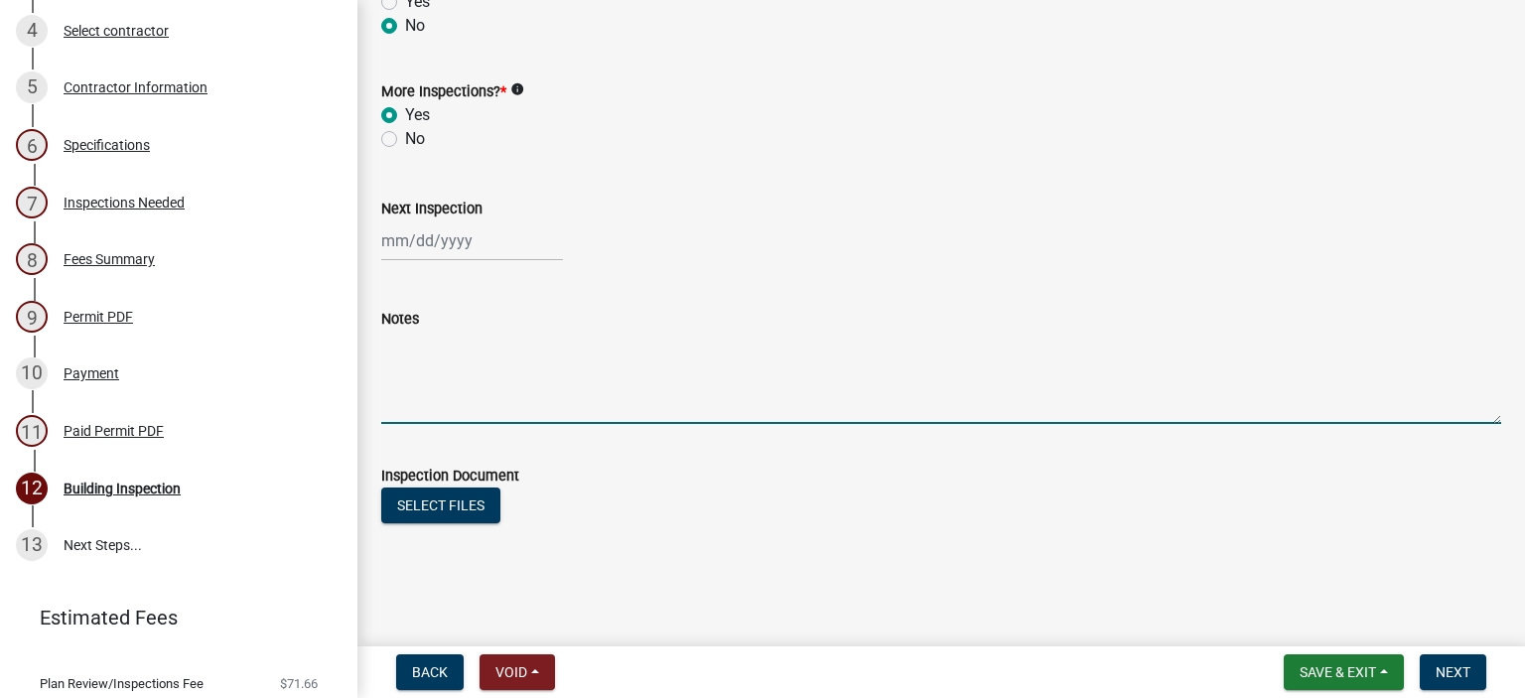
click at [398, 379] on textarea "Notes" at bounding box center [941, 377] width 1120 height 93
type textarea "Piers as per plan ok"
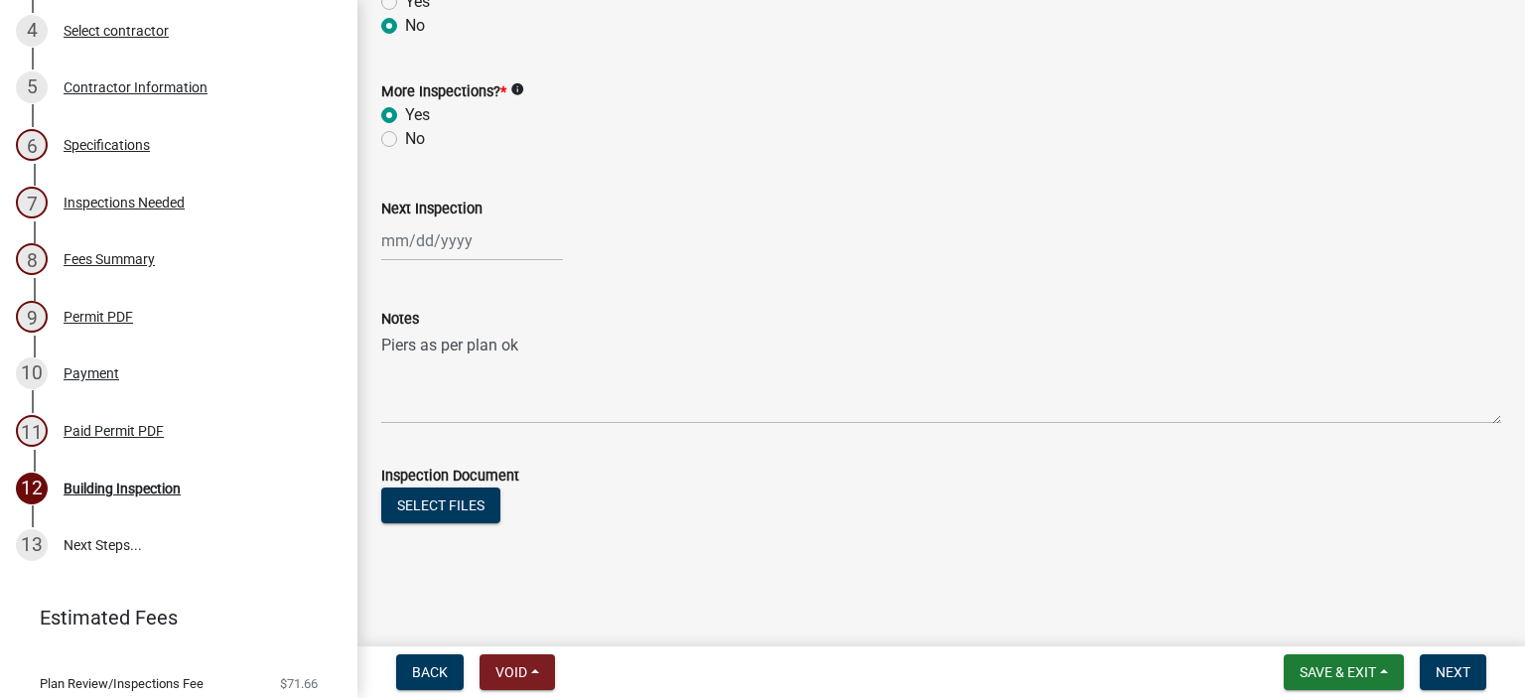
click at [773, 478] on div "Inspection Document" at bounding box center [941, 476] width 1120 height 24
click at [1376, 673] on span "Save & Exit" at bounding box center [1338, 672] width 76 height 16
click at [1341, 615] on button "Save & Exit" at bounding box center [1324, 621] width 159 height 48
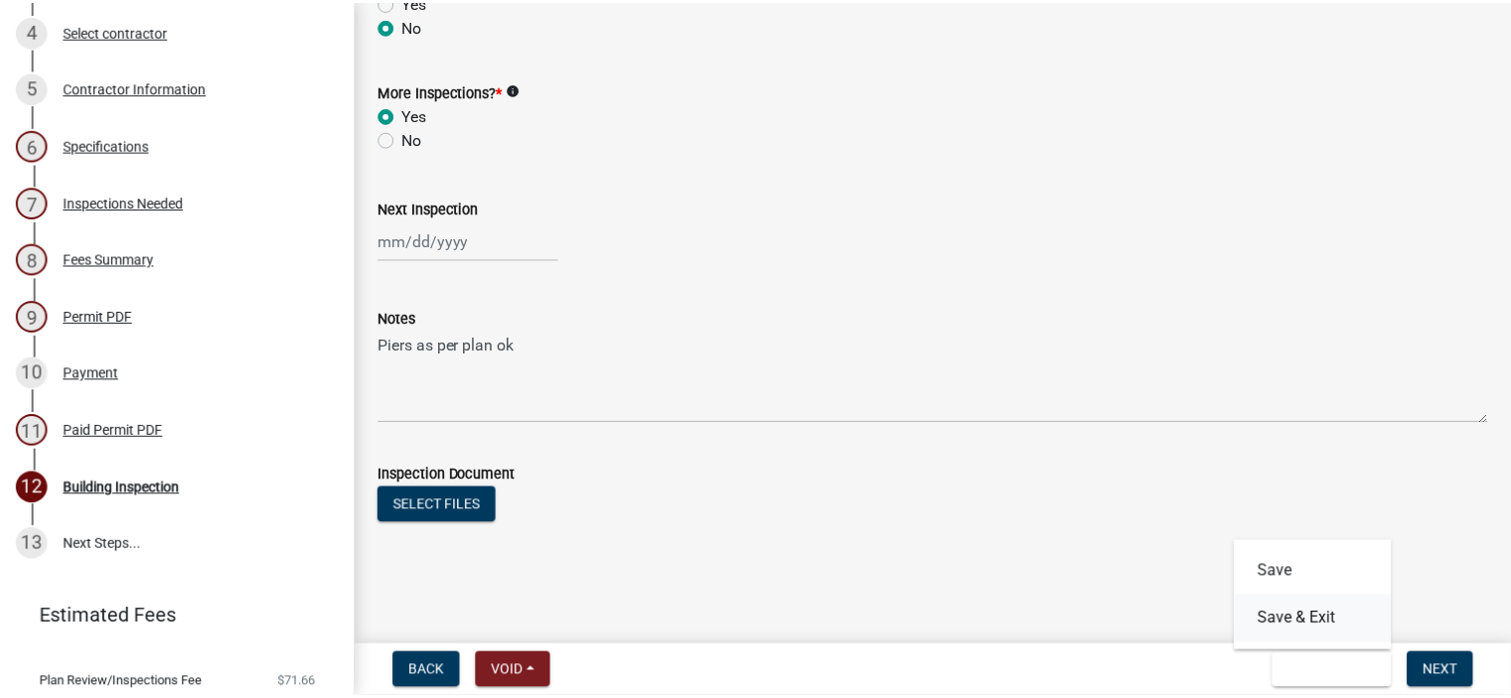
scroll to position [0, 0]
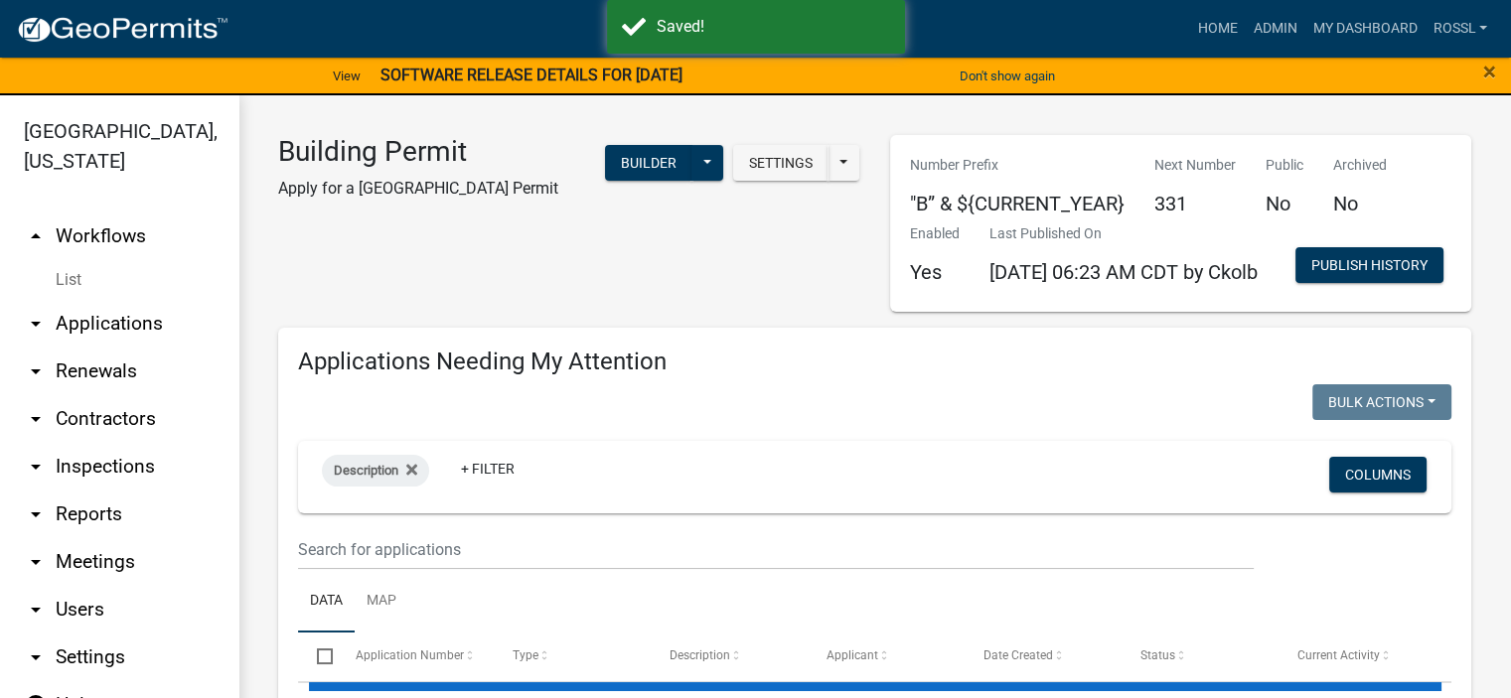
select select "2: 50"
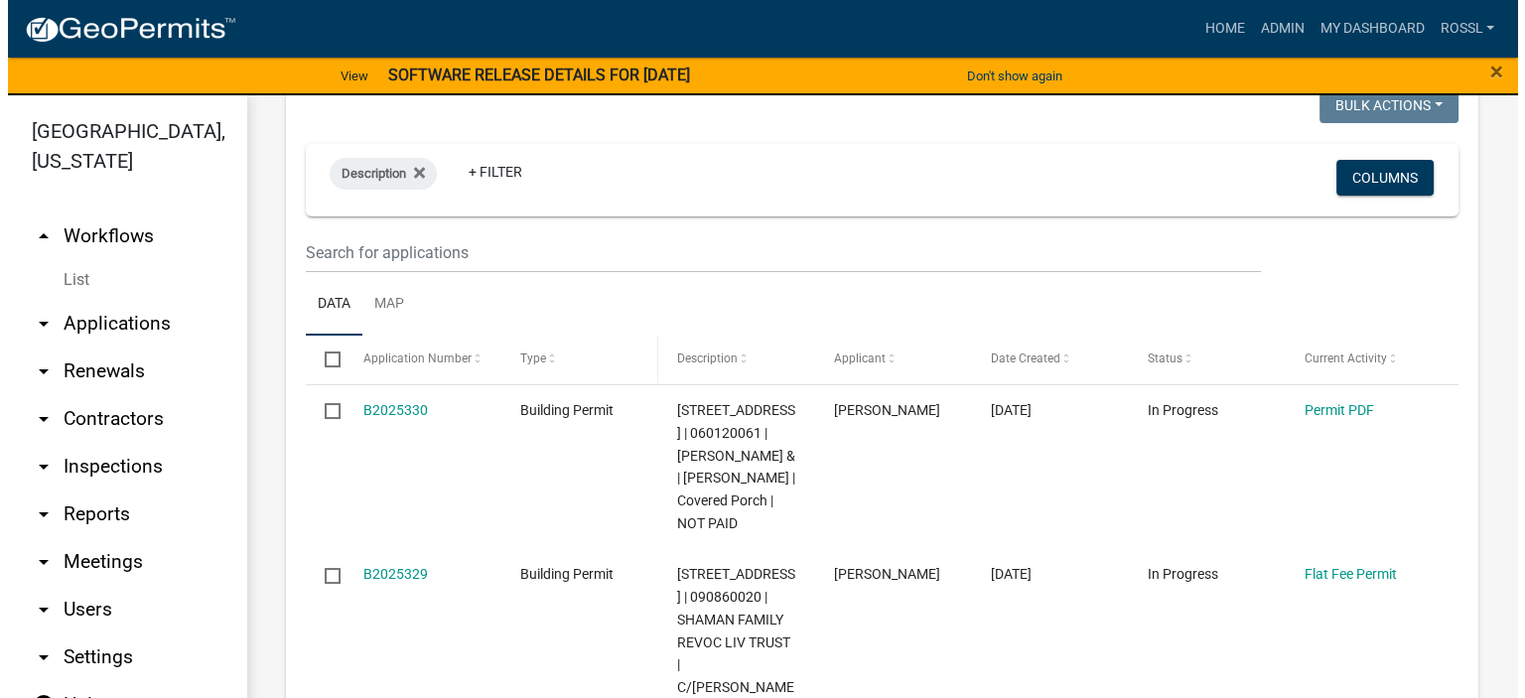
scroll to position [199, 0]
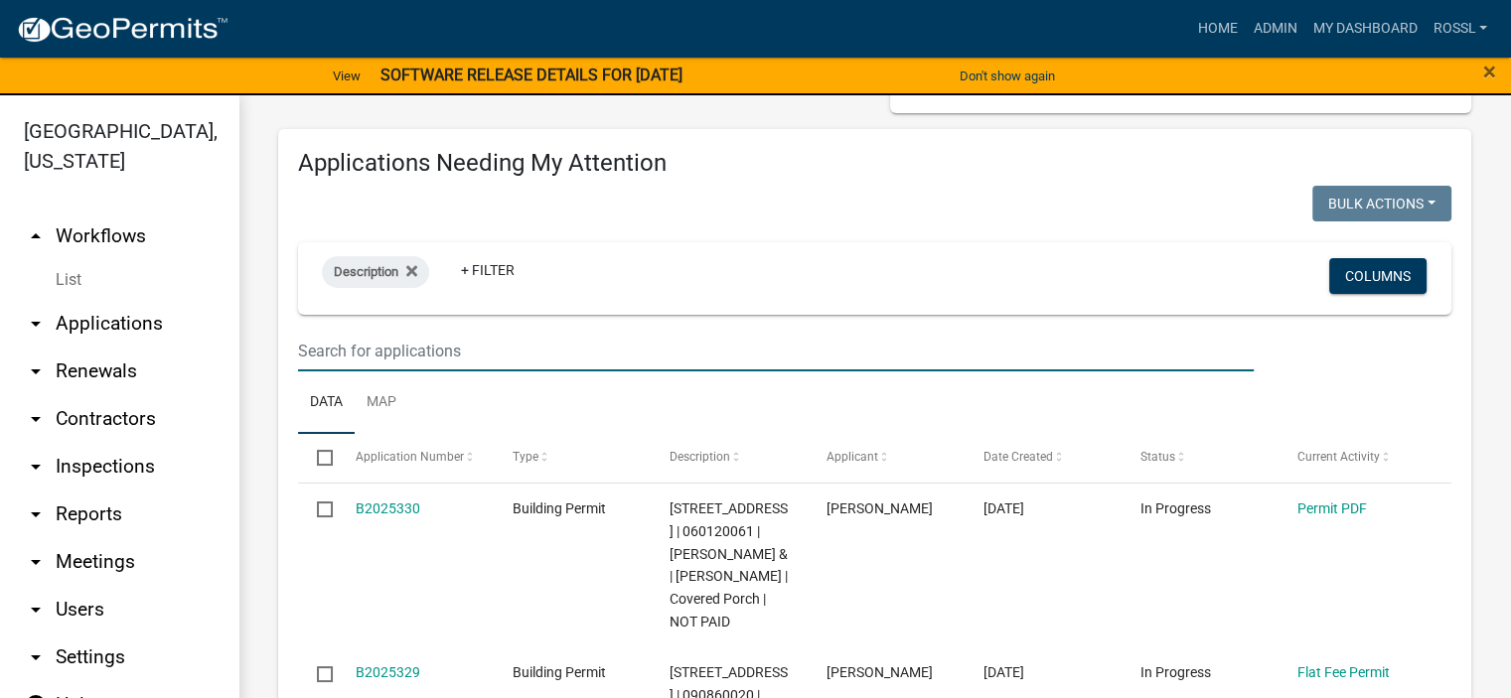
click at [356, 371] on input "text" at bounding box center [775, 351] width 955 height 41
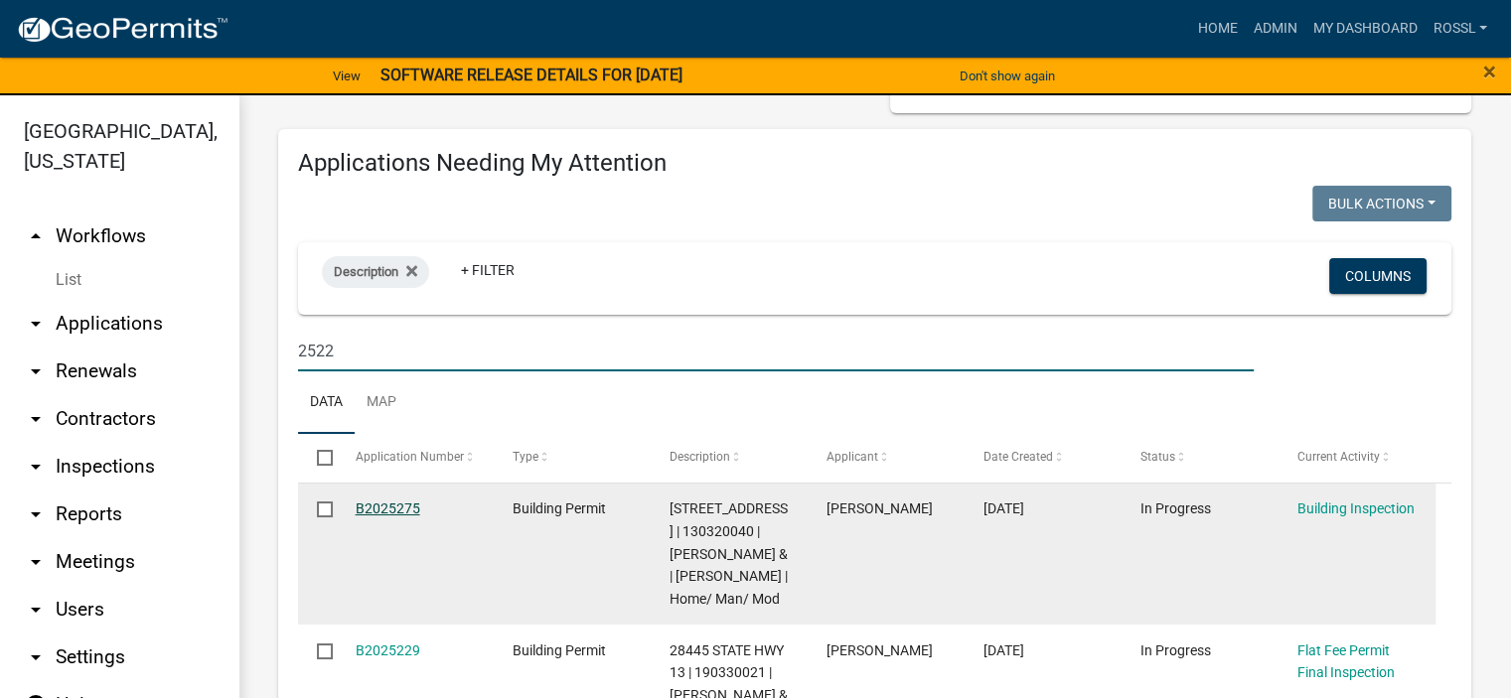
type input "2522"
click at [406, 516] on link "B2025275" at bounding box center [388, 509] width 65 height 16
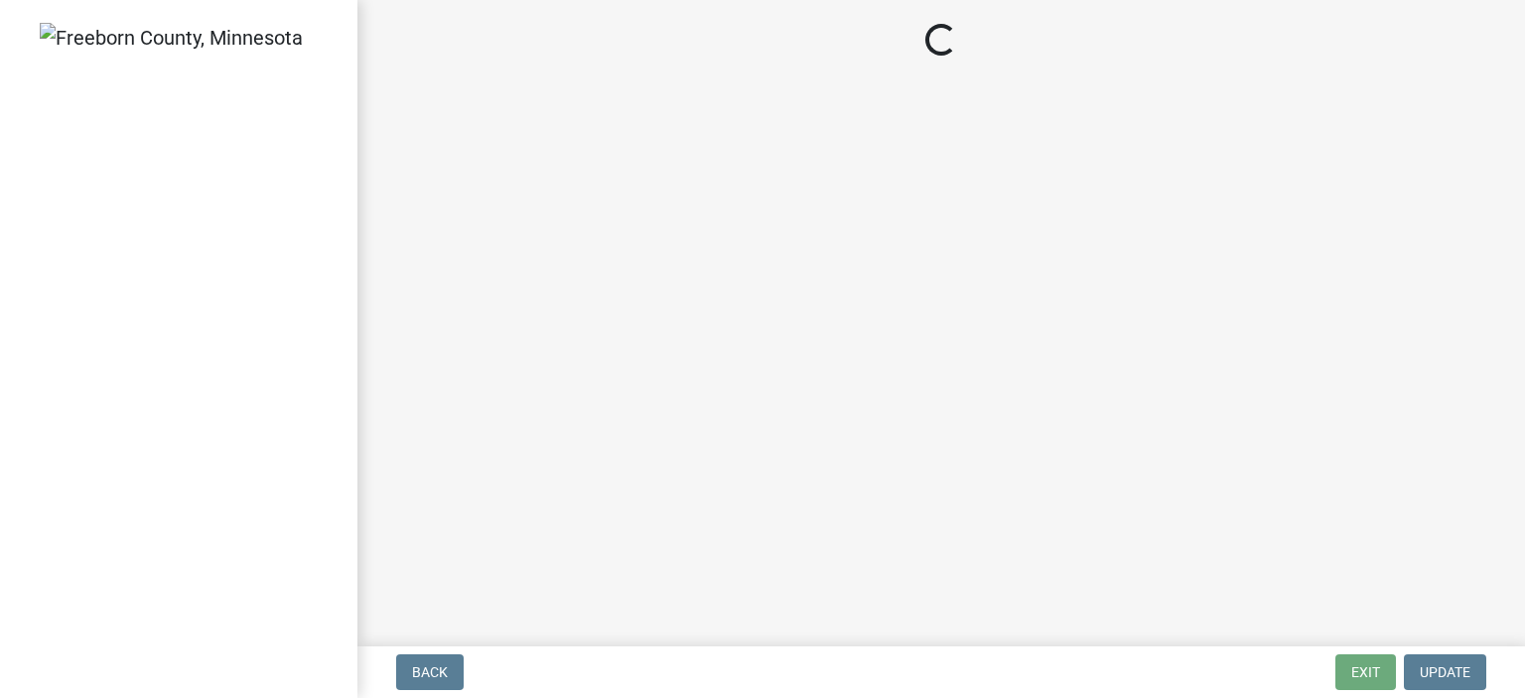
select select "306567ba-5481-4577-869f-56a75bb08b28"
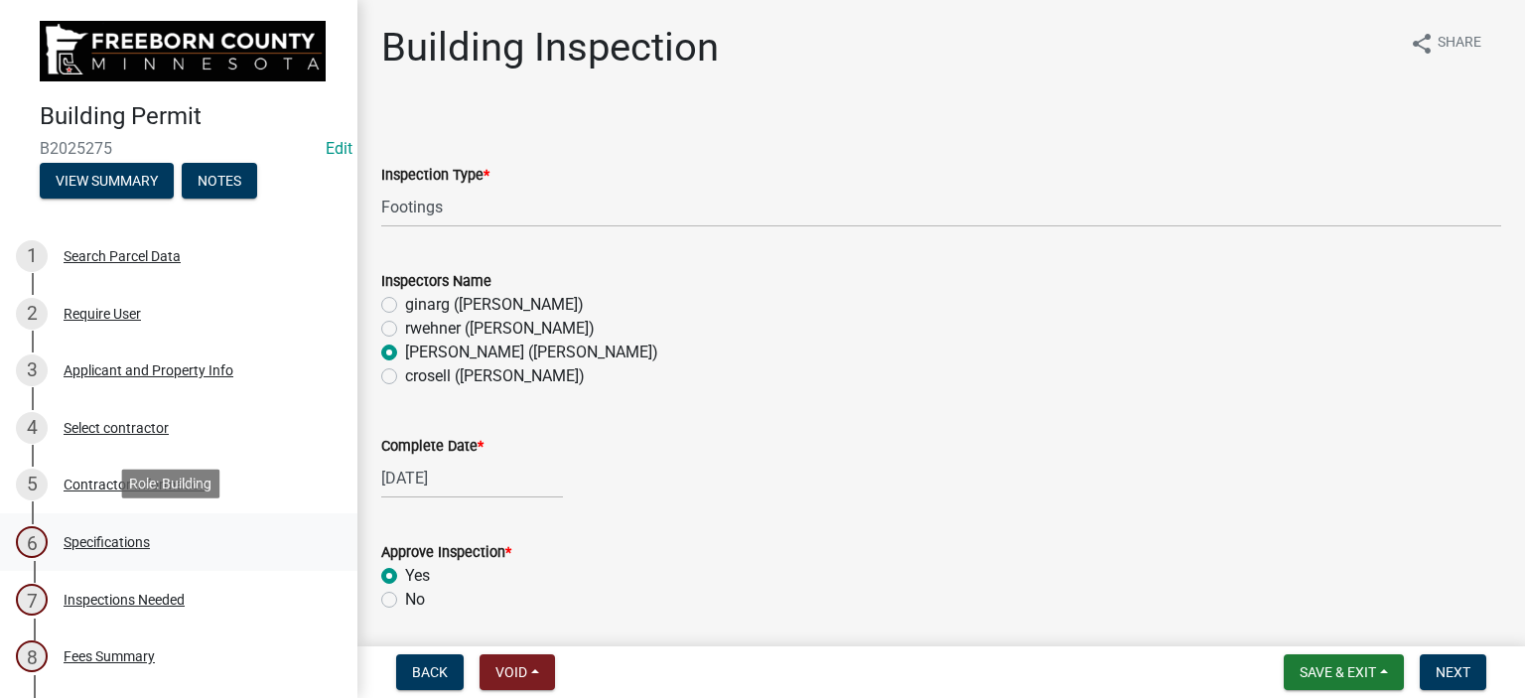
click at [131, 535] on div "Specifications" at bounding box center [107, 542] width 86 height 14
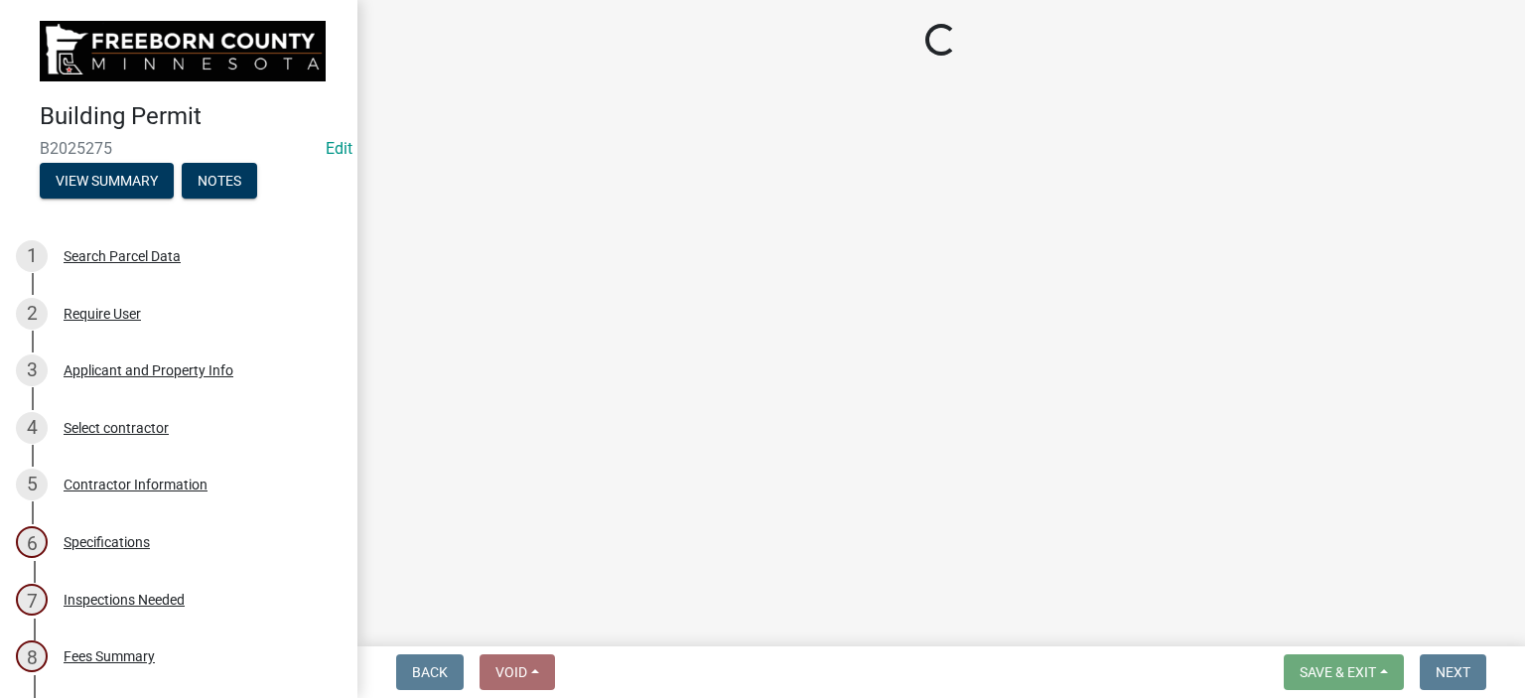
select select "cf5e982a-8fde-449d-bcd8-be8cdfb99374"
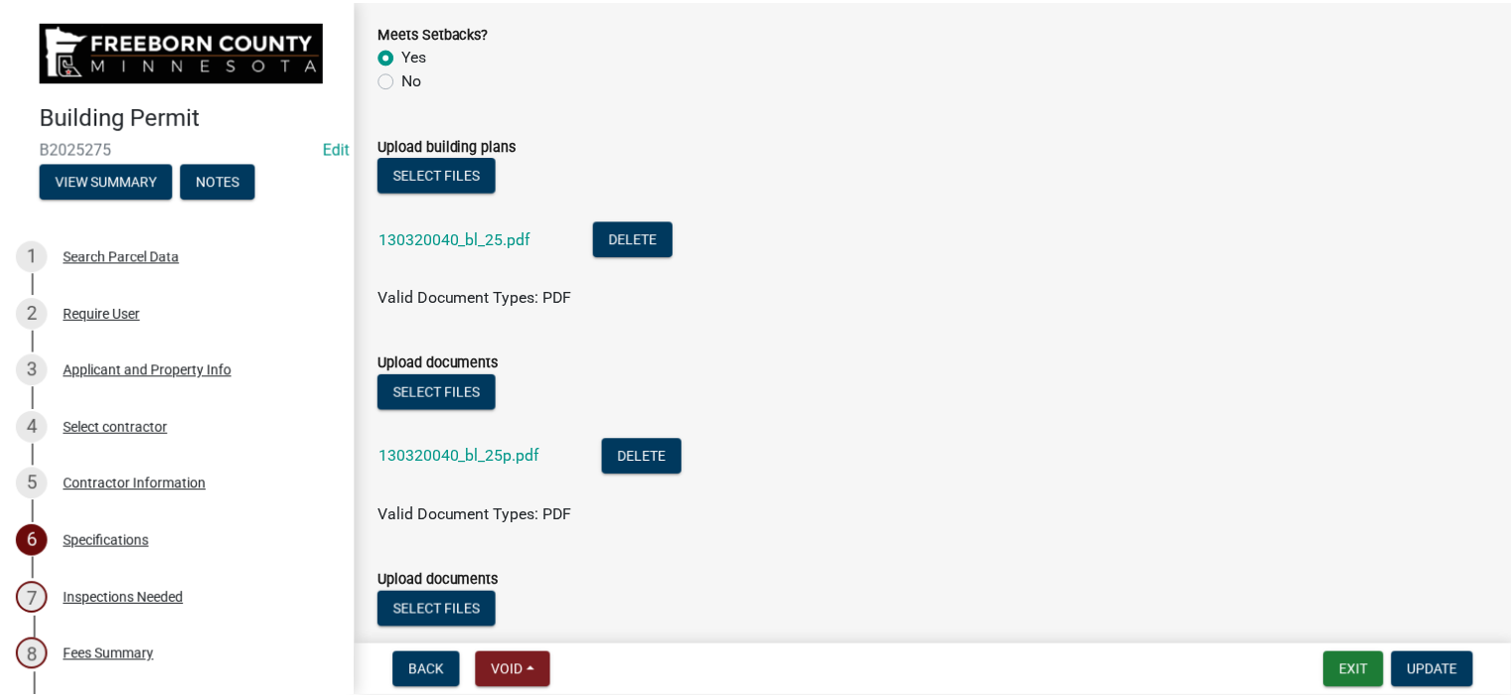
scroll to position [2284, 0]
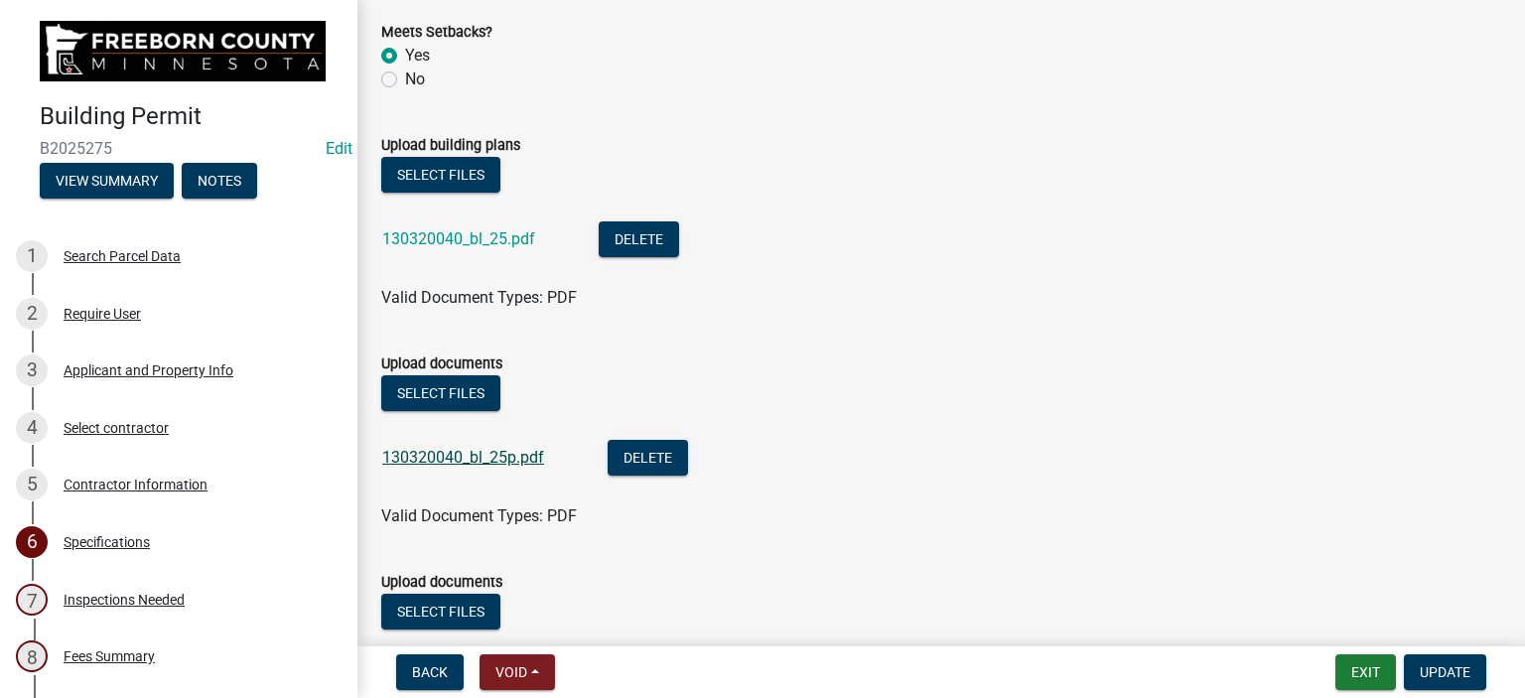
click at [536, 465] on link "130320040_bl_25p.pdf" at bounding box center [463, 457] width 162 height 19
click at [1375, 679] on button "Exit" at bounding box center [1366, 672] width 61 height 36
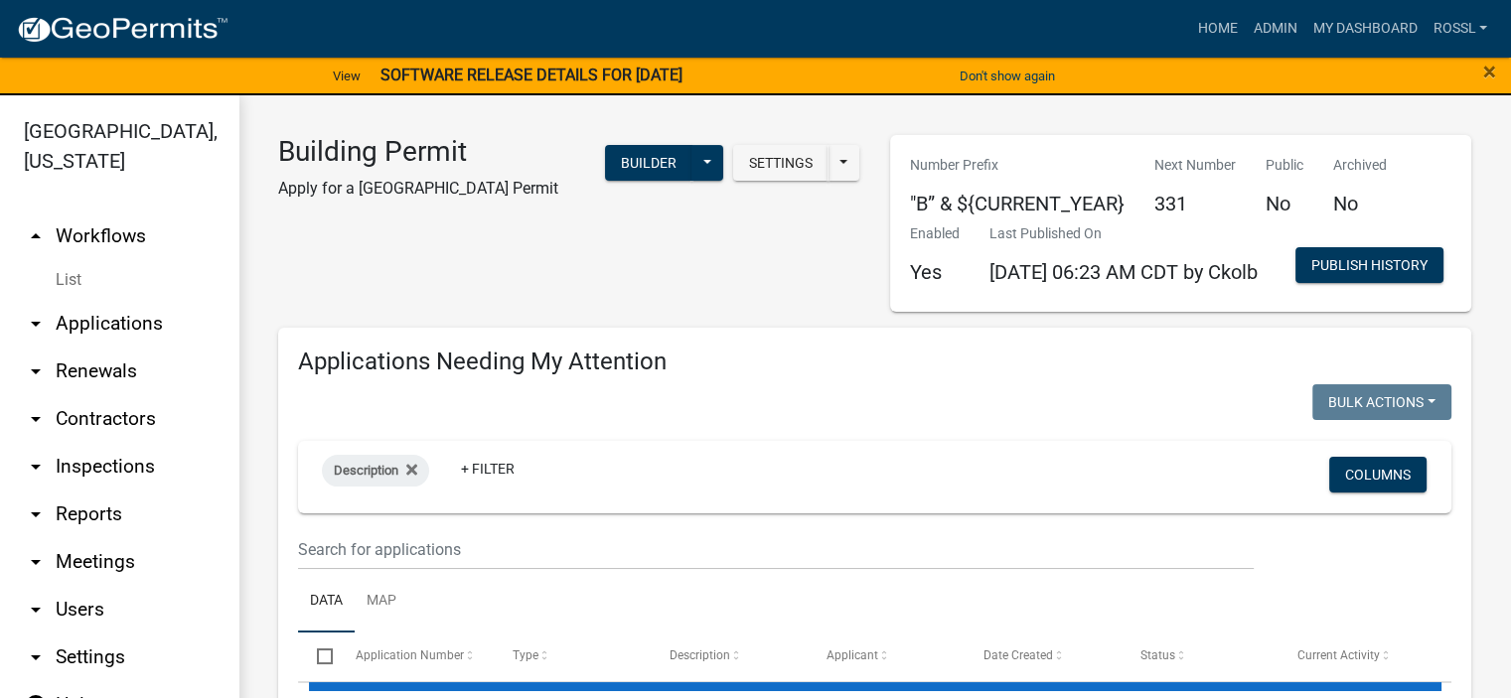
select select "2: 50"
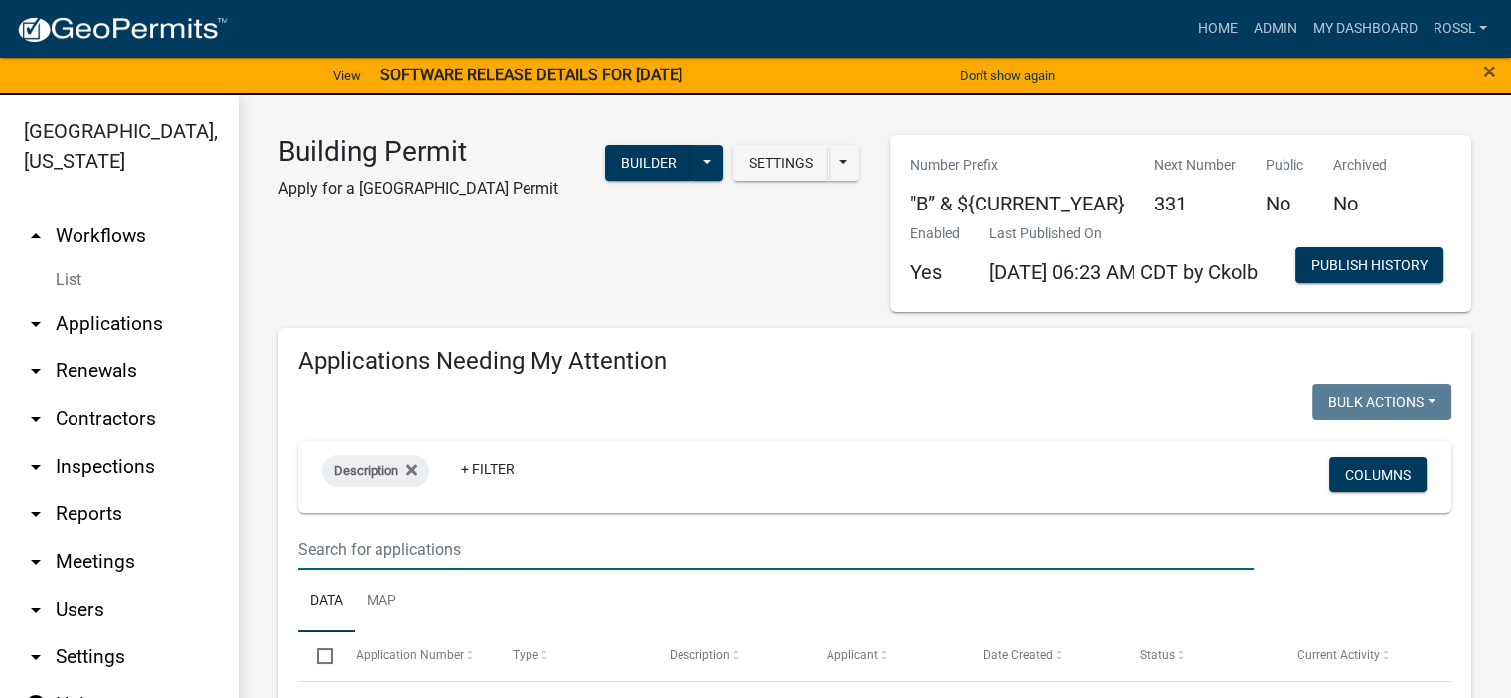
click at [416, 570] on input "text" at bounding box center [775, 549] width 955 height 41
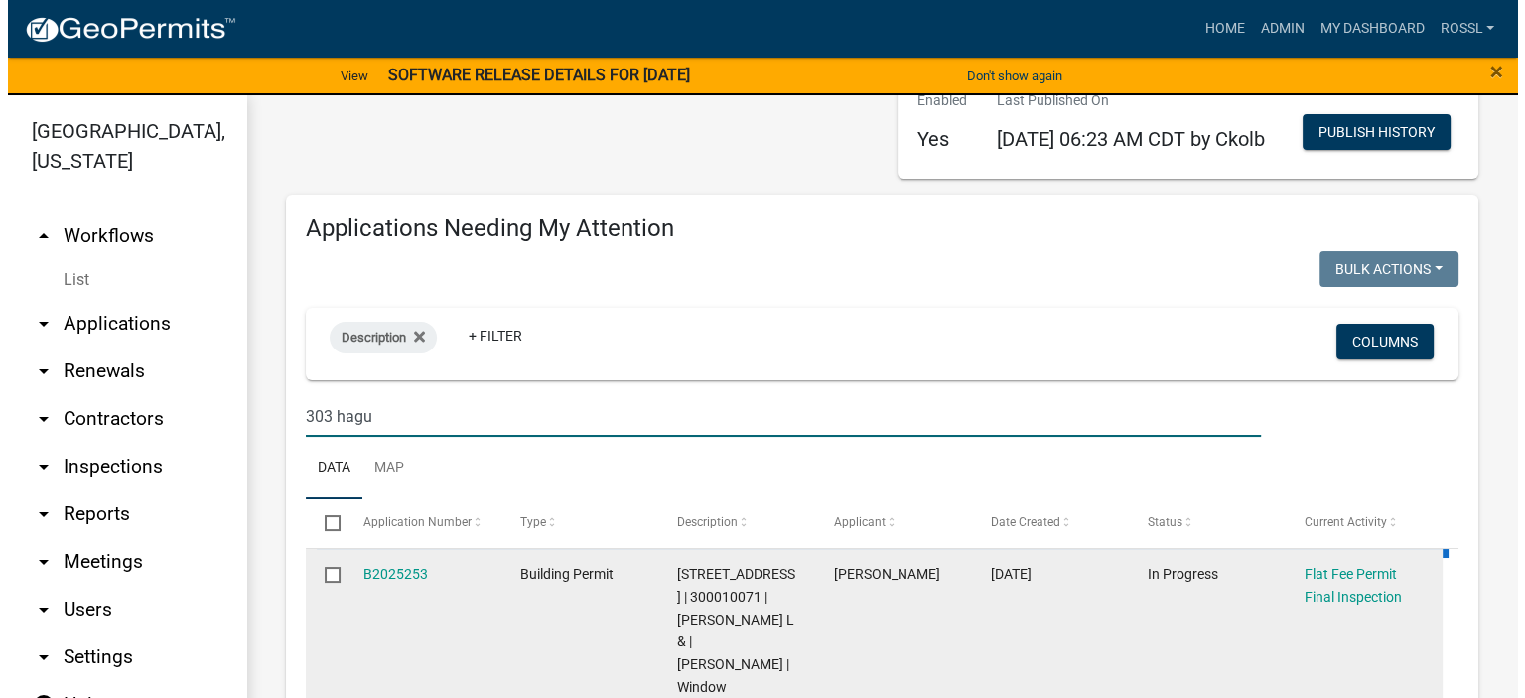
scroll to position [397, 0]
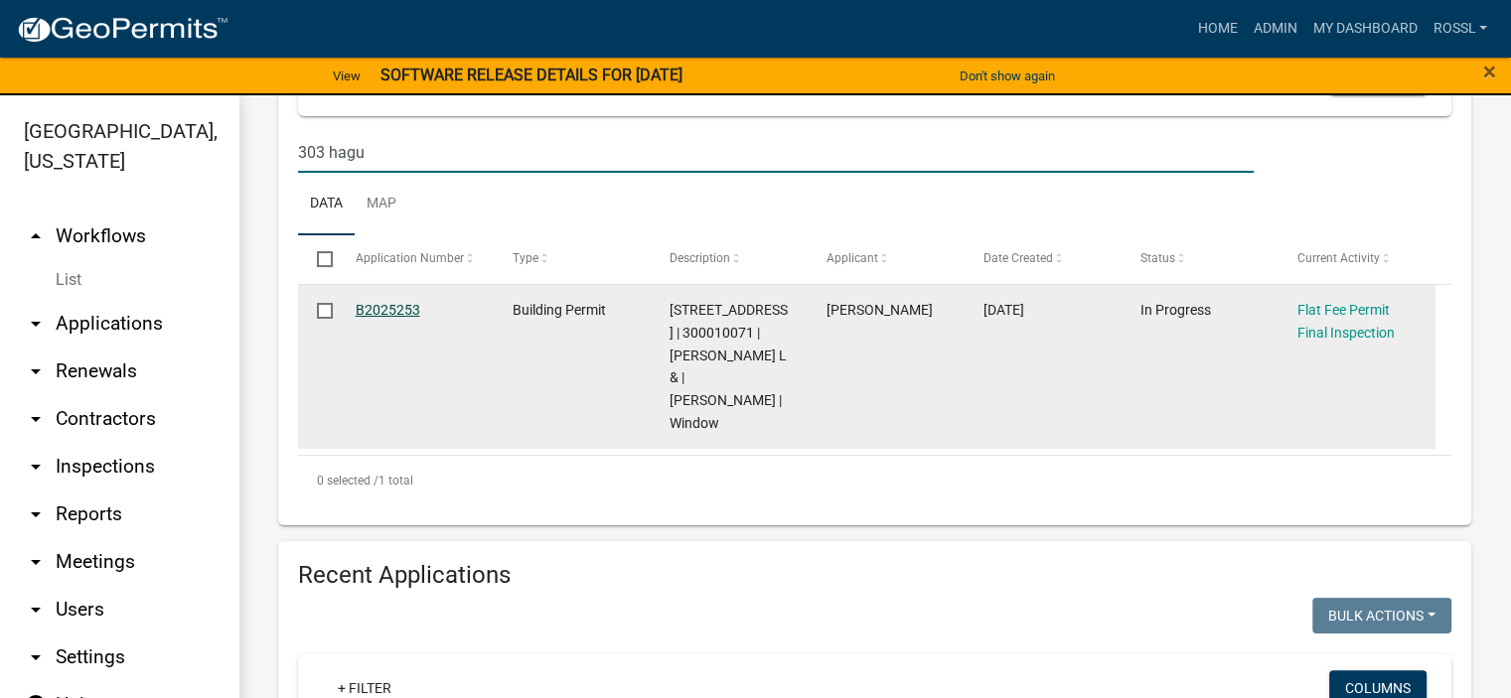
type input "303 hagu"
click at [391, 318] on link "B2025253" at bounding box center [388, 310] width 65 height 16
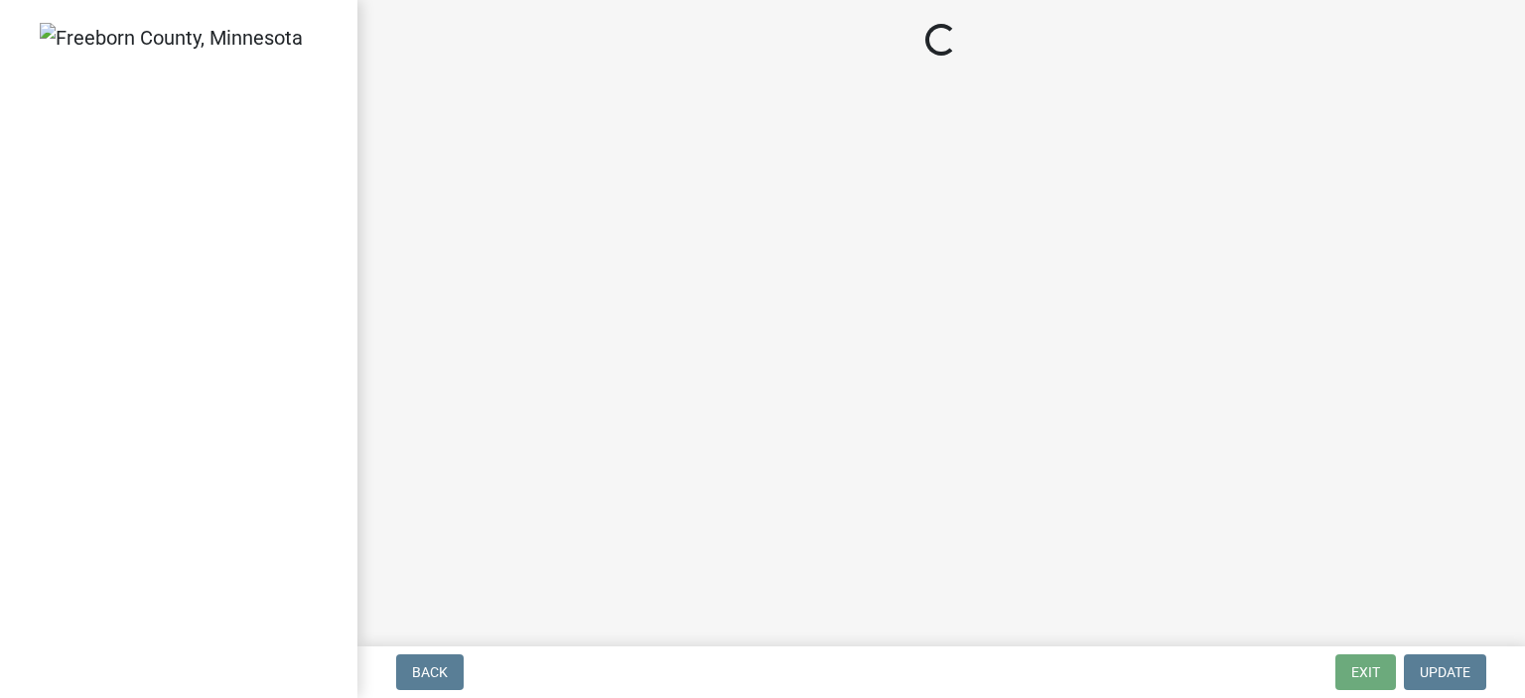
select select "3613e5d6-c0da-40a7-83d4-d5638b2e6124"
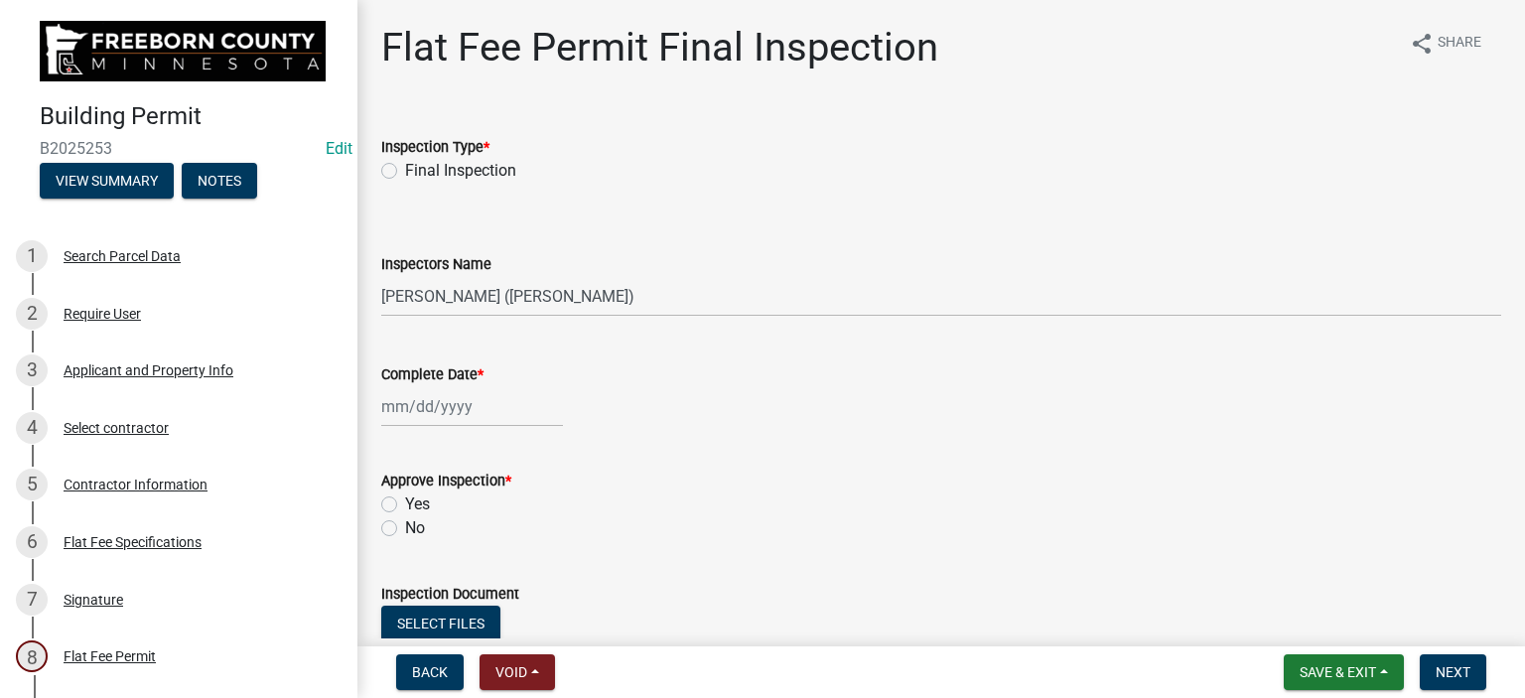
click at [397, 174] on div "Final Inspection" at bounding box center [941, 171] width 1120 height 24
click at [405, 170] on label "Final Inspection" at bounding box center [460, 171] width 111 height 24
click at [405, 170] on input "Final Inspection" at bounding box center [411, 165] width 13 height 13
radio input "true"
select select "9"
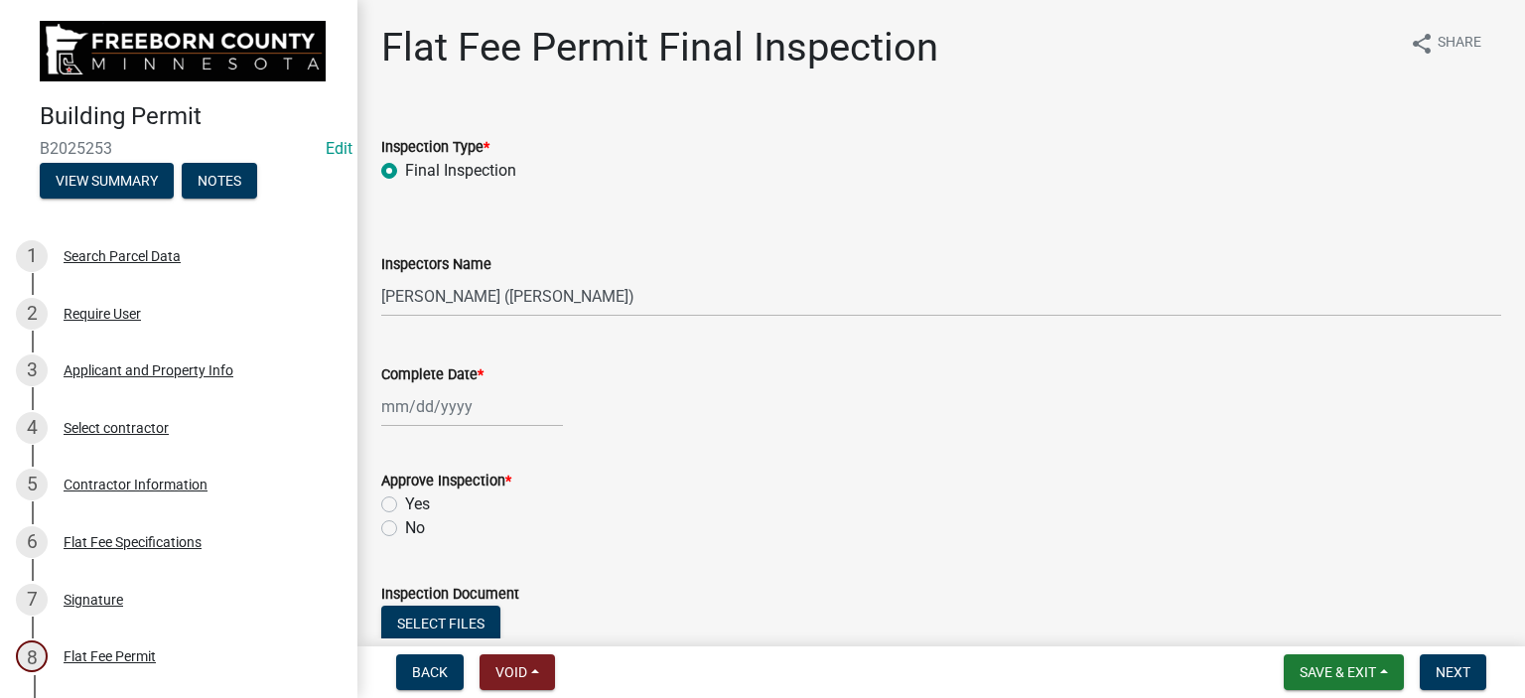
select select "2025"
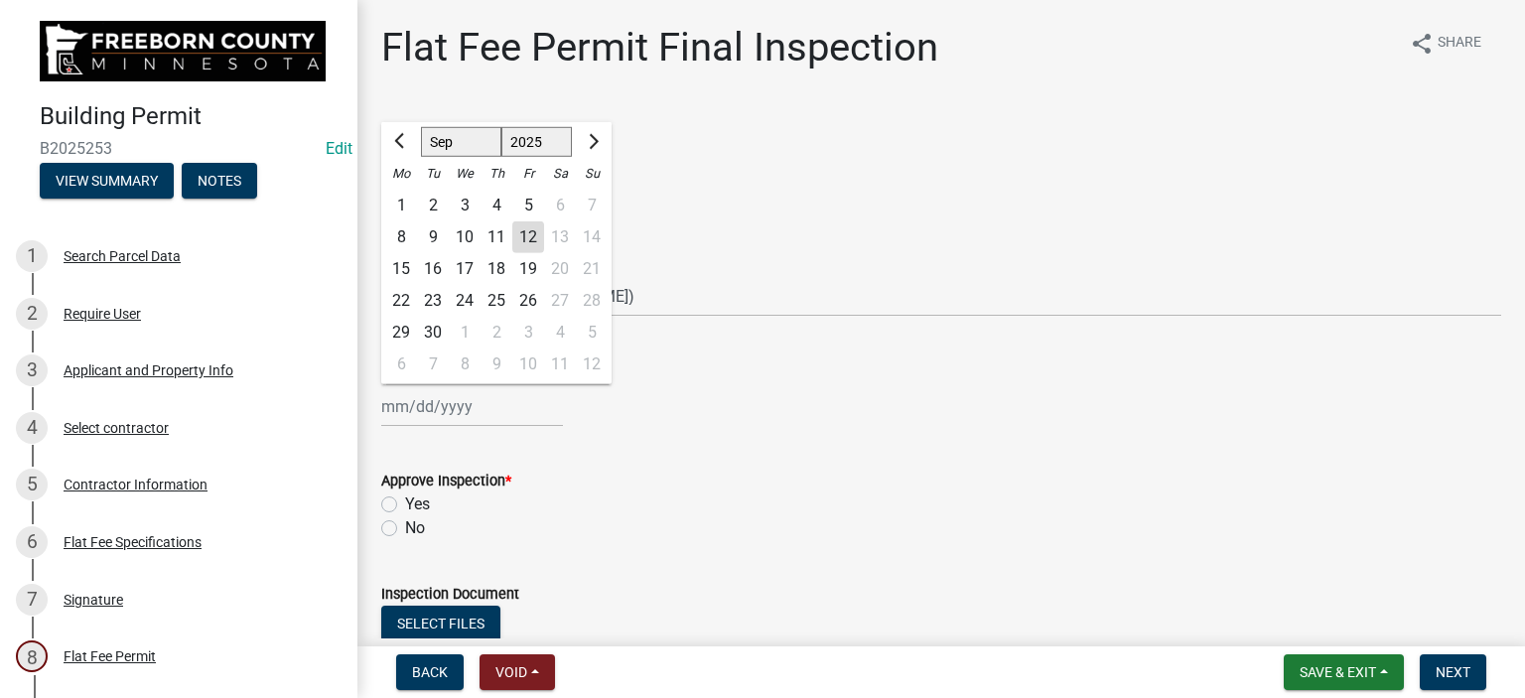
click at [427, 410] on div "[PERSON_NAME] Feb Mar Apr [PERSON_NAME][DATE] Oct Nov [DATE] 1526 1527 1528 152…" at bounding box center [472, 406] width 182 height 41
click at [493, 235] on div "11" at bounding box center [497, 237] width 32 height 32
type input "[DATE]"
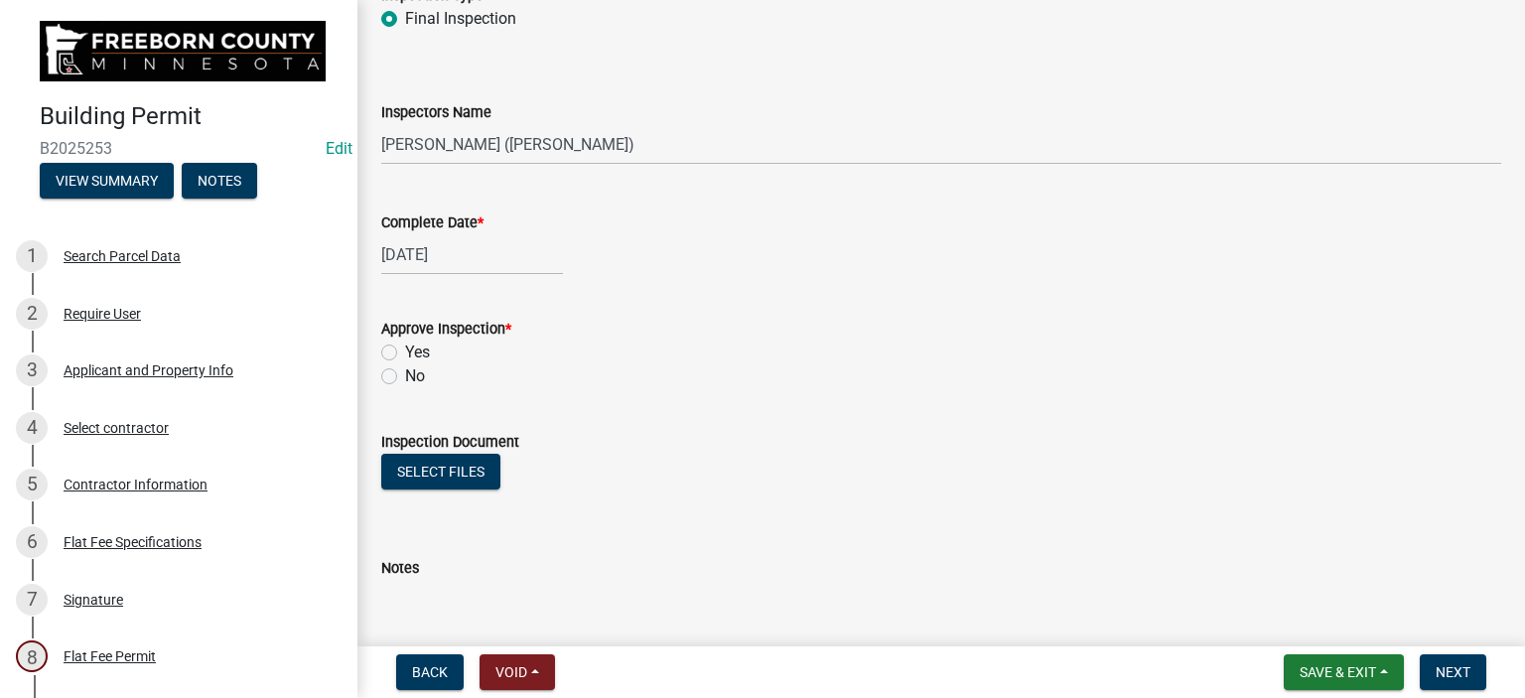
scroll to position [298, 0]
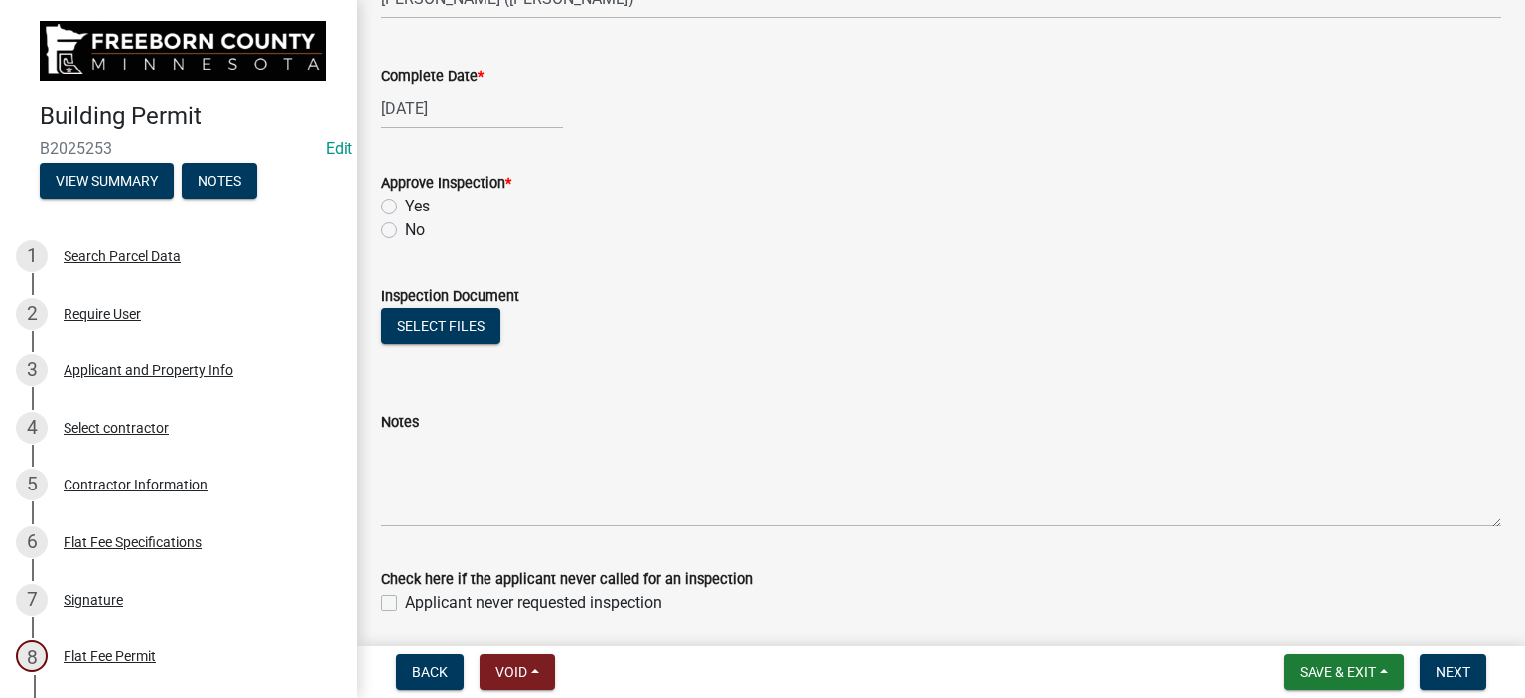
click at [405, 206] on label "Yes" at bounding box center [417, 207] width 25 height 24
click at [405, 206] on input "Yes" at bounding box center [411, 201] width 13 height 13
radio input "true"
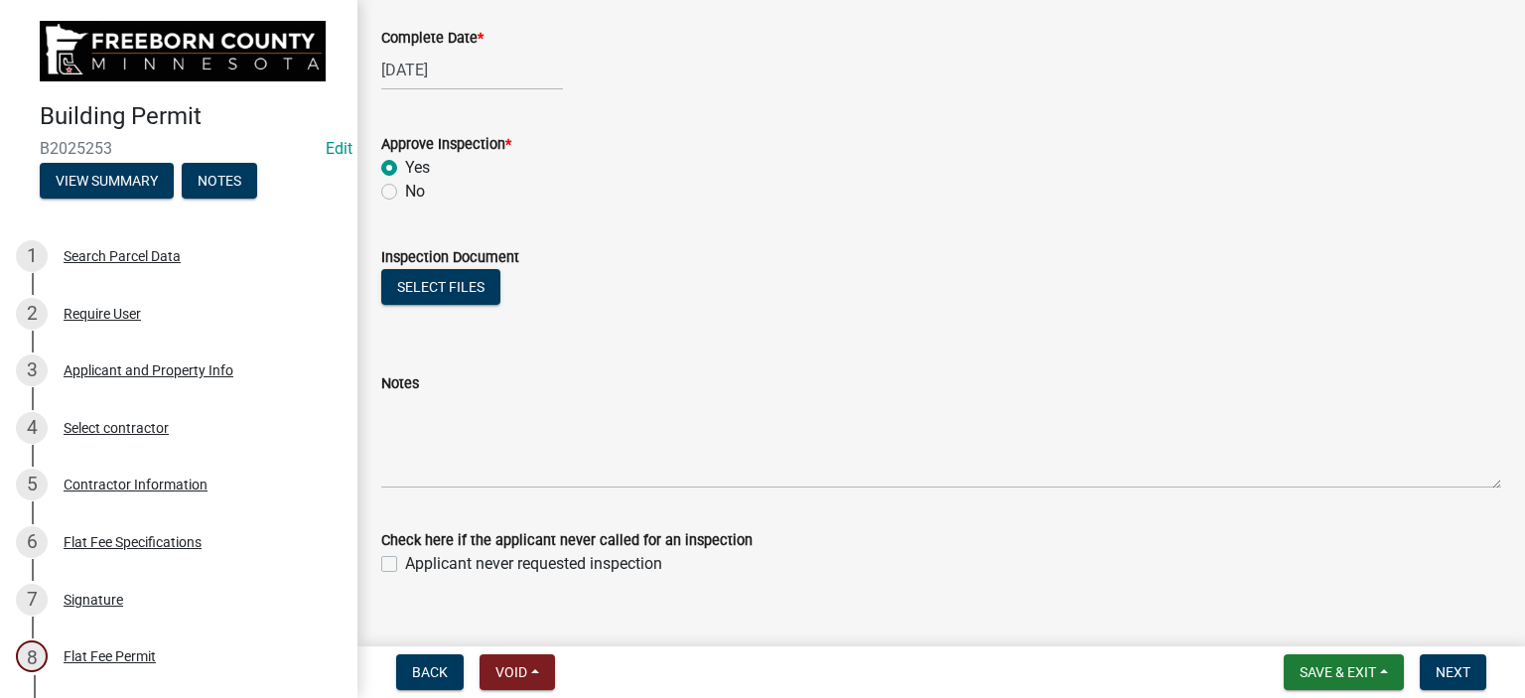
scroll to position [369, 0]
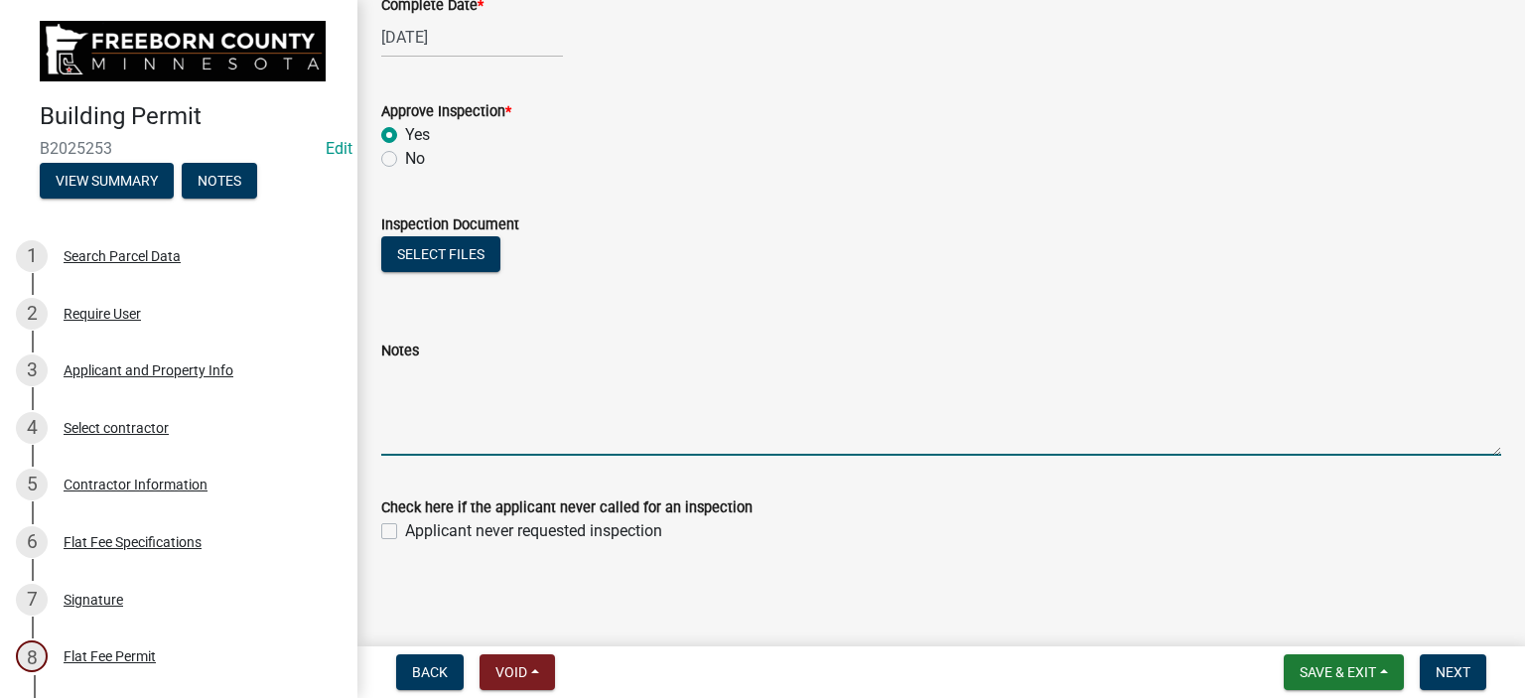
click at [468, 443] on textarea "Notes" at bounding box center [941, 409] width 1120 height 93
click at [521, 372] on textarea "bay window 4 piece ok and rear bedroom replacement-ok" at bounding box center [941, 409] width 1120 height 93
type textarea "bay window 4 piece -ok and rear bedroom replacement-ok"
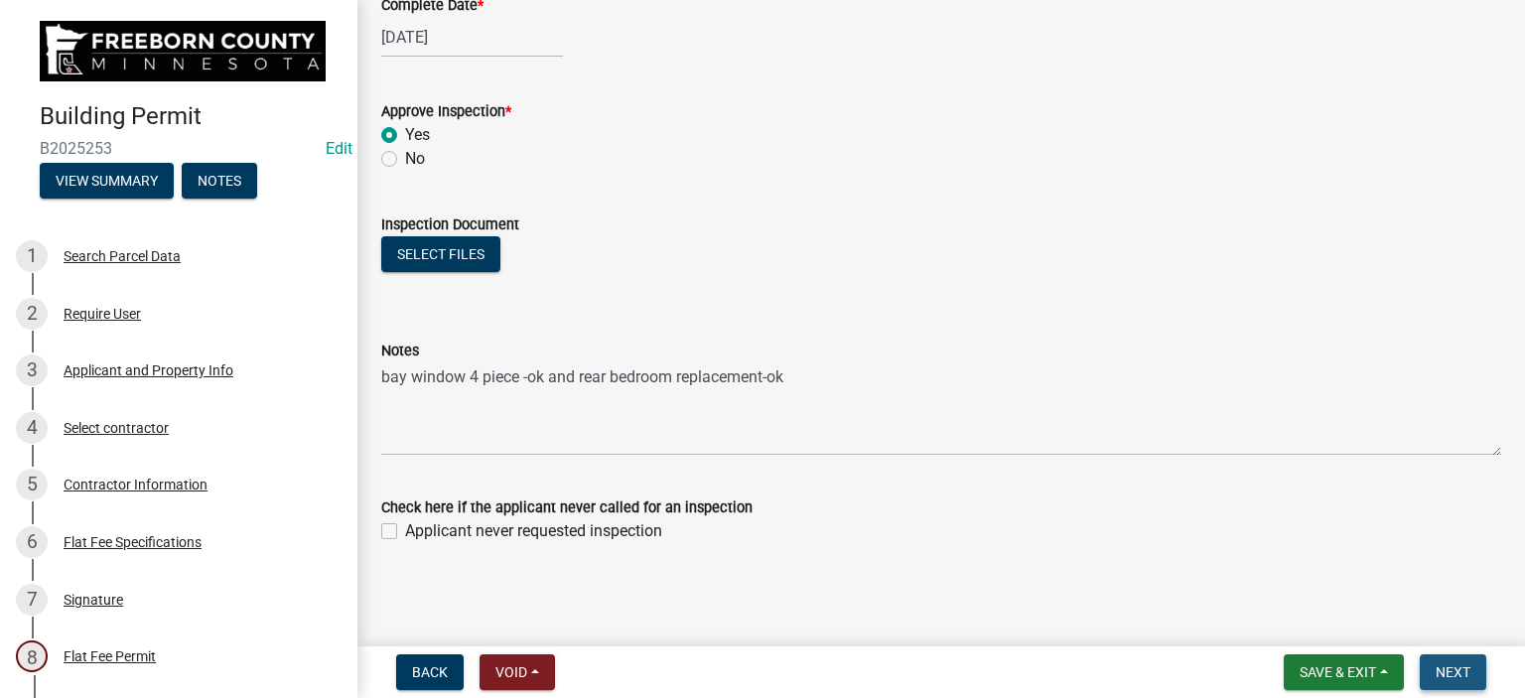
click at [1446, 665] on span "Next" at bounding box center [1453, 672] width 35 height 16
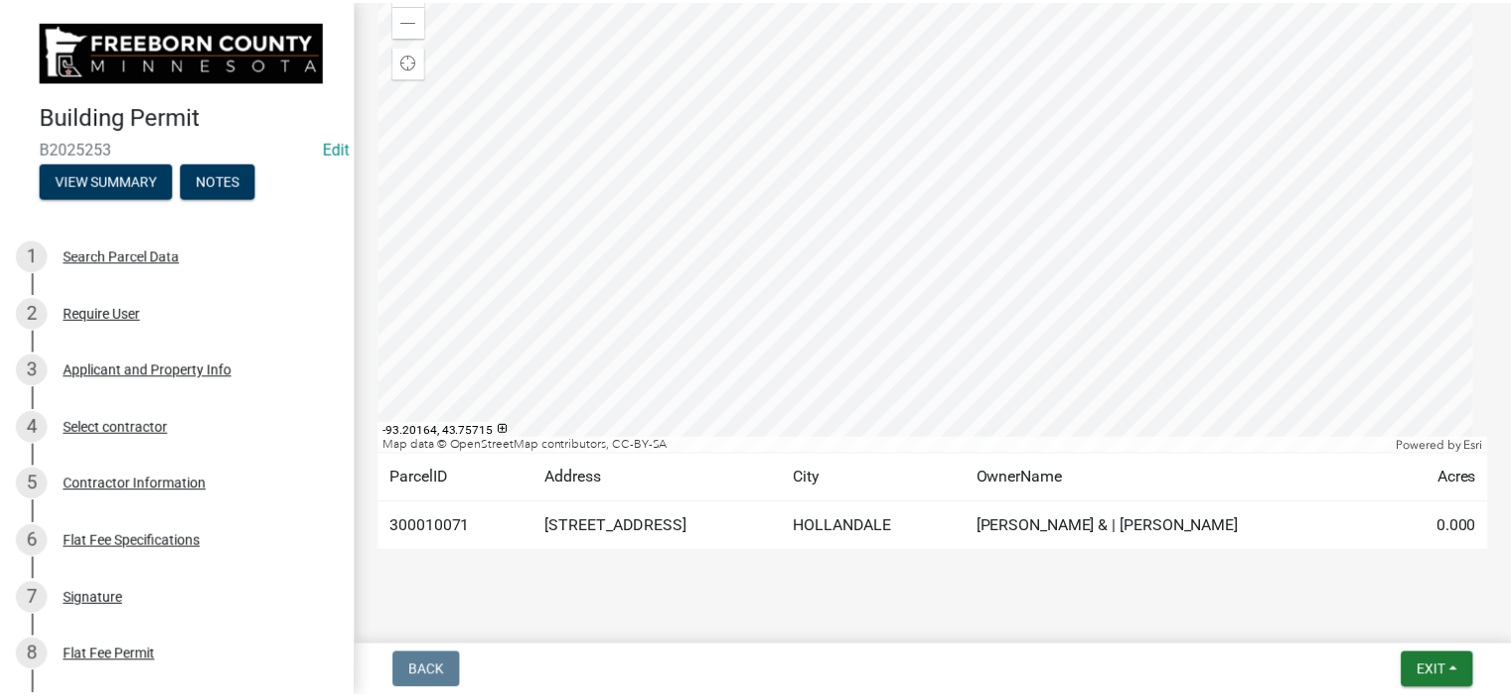
scroll to position [372, 0]
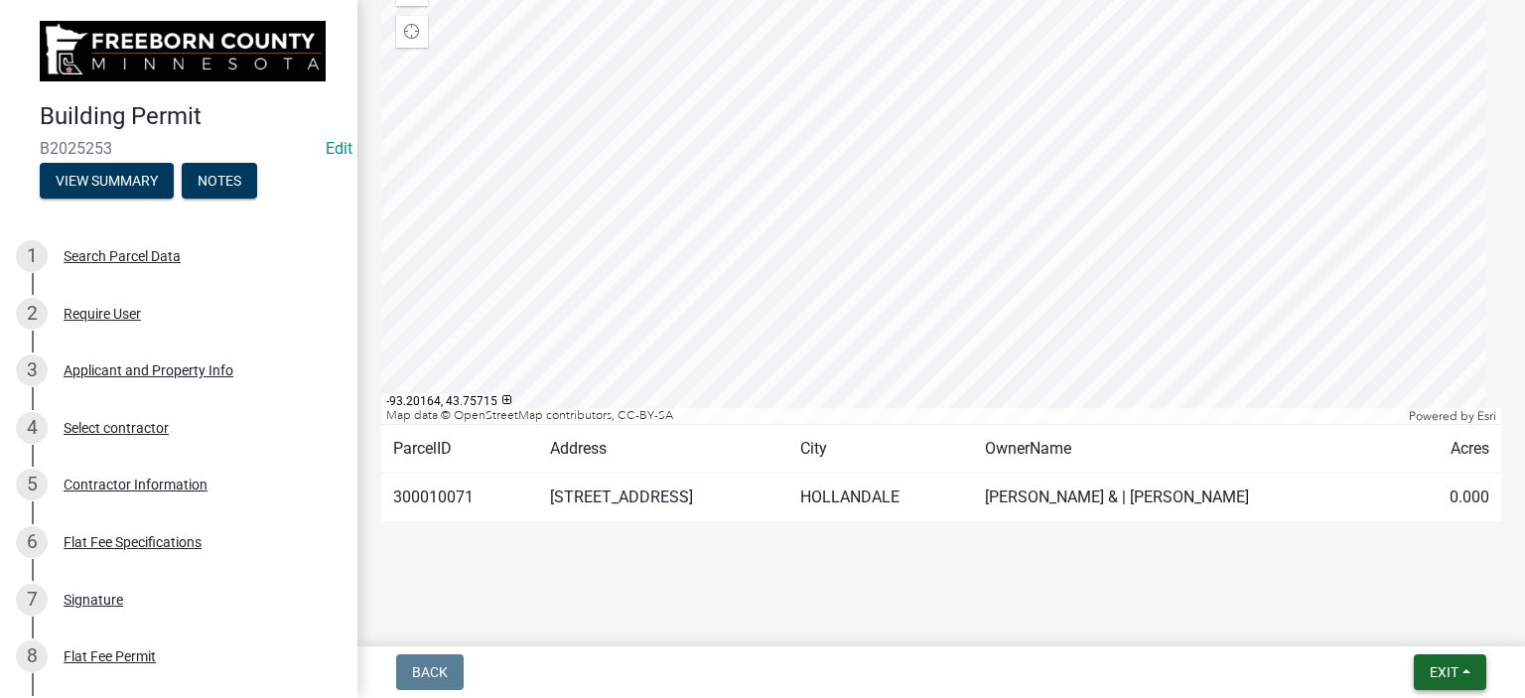
click at [1430, 667] on span "Exit" at bounding box center [1444, 672] width 29 height 16
click at [1398, 627] on button "Save & Exit" at bounding box center [1408, 621] width 159 height 48
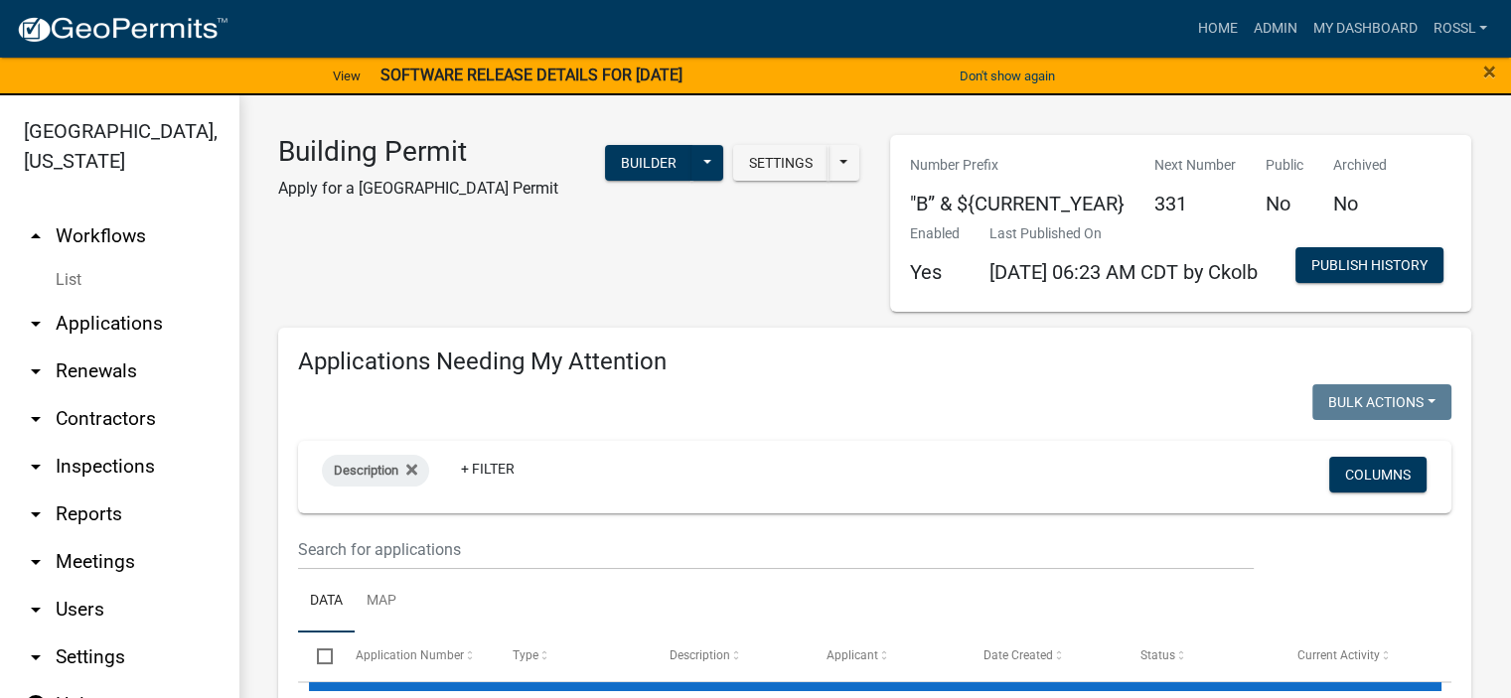
select select "2: 50"
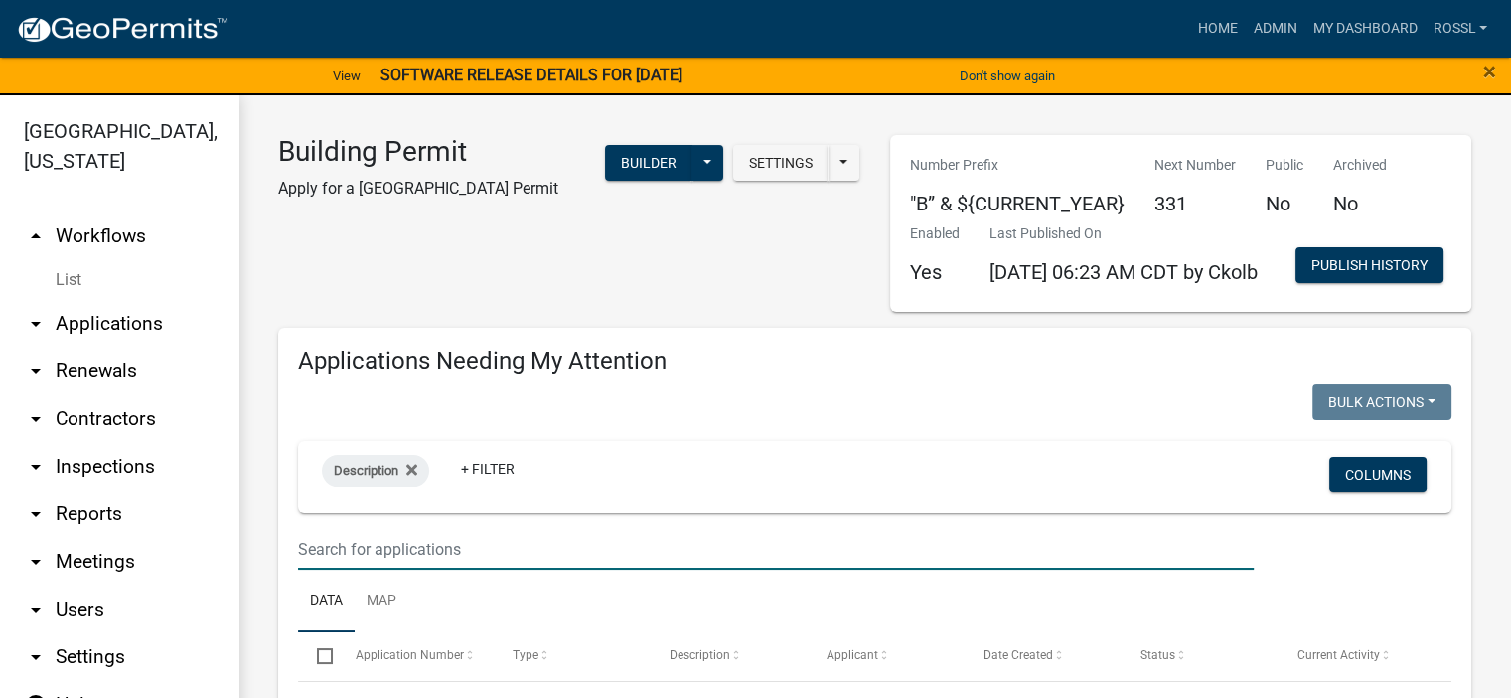
click at [408, 570] on input "text" at bounding box center [775, 549] width 955 height 41
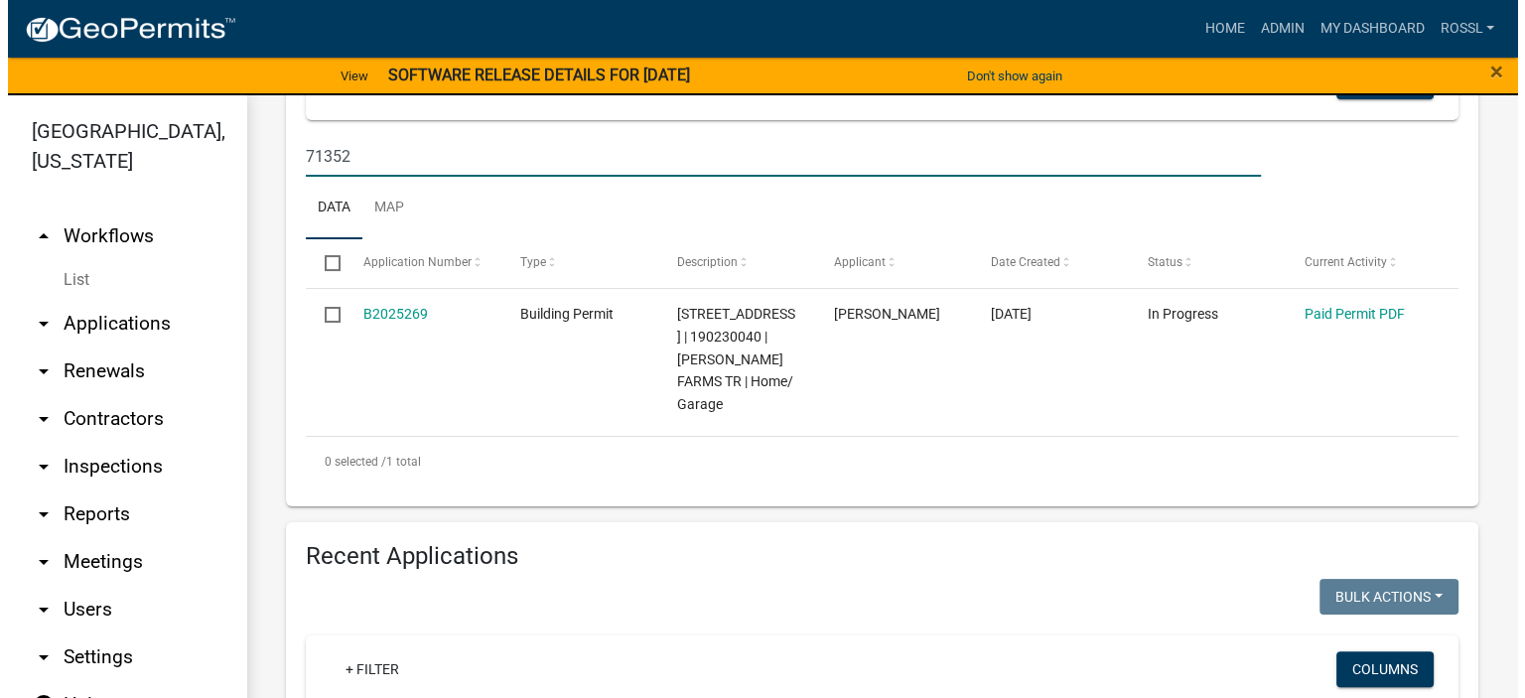
scroll to position [596, 0]
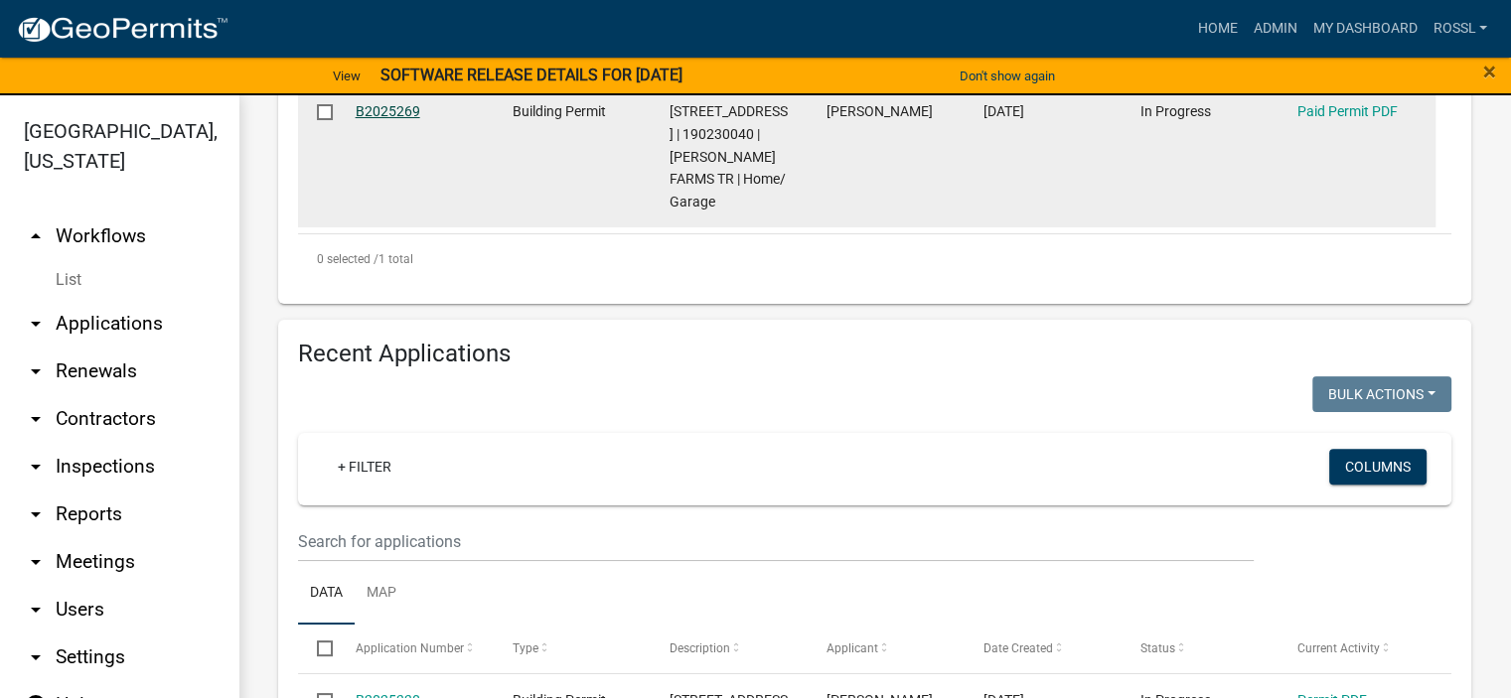
type input "71352"
click at [396, 119] on link "B2025269" at bounding box center [388, 111] width 65 height 16
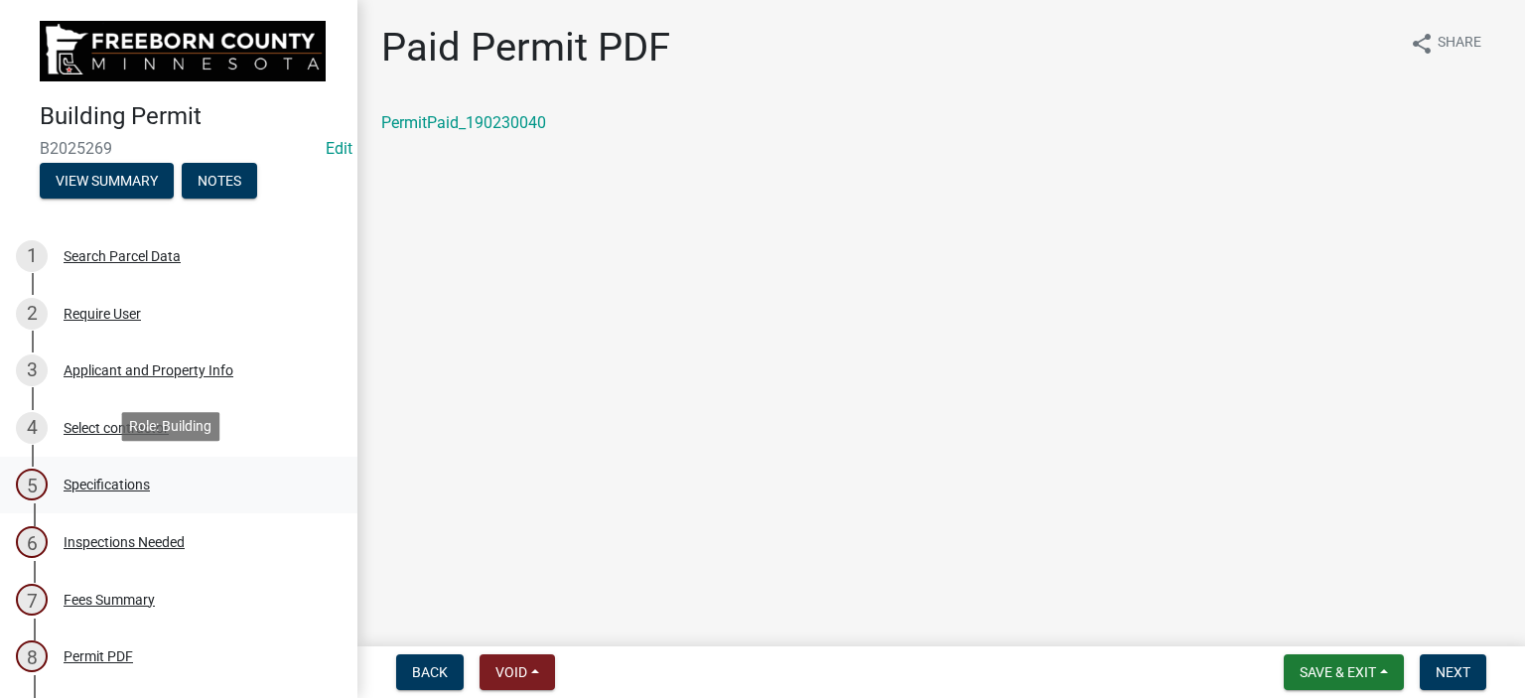
click at [125, 484] on div "Specifications" at bounding box center [107, 485] width 86 height 14
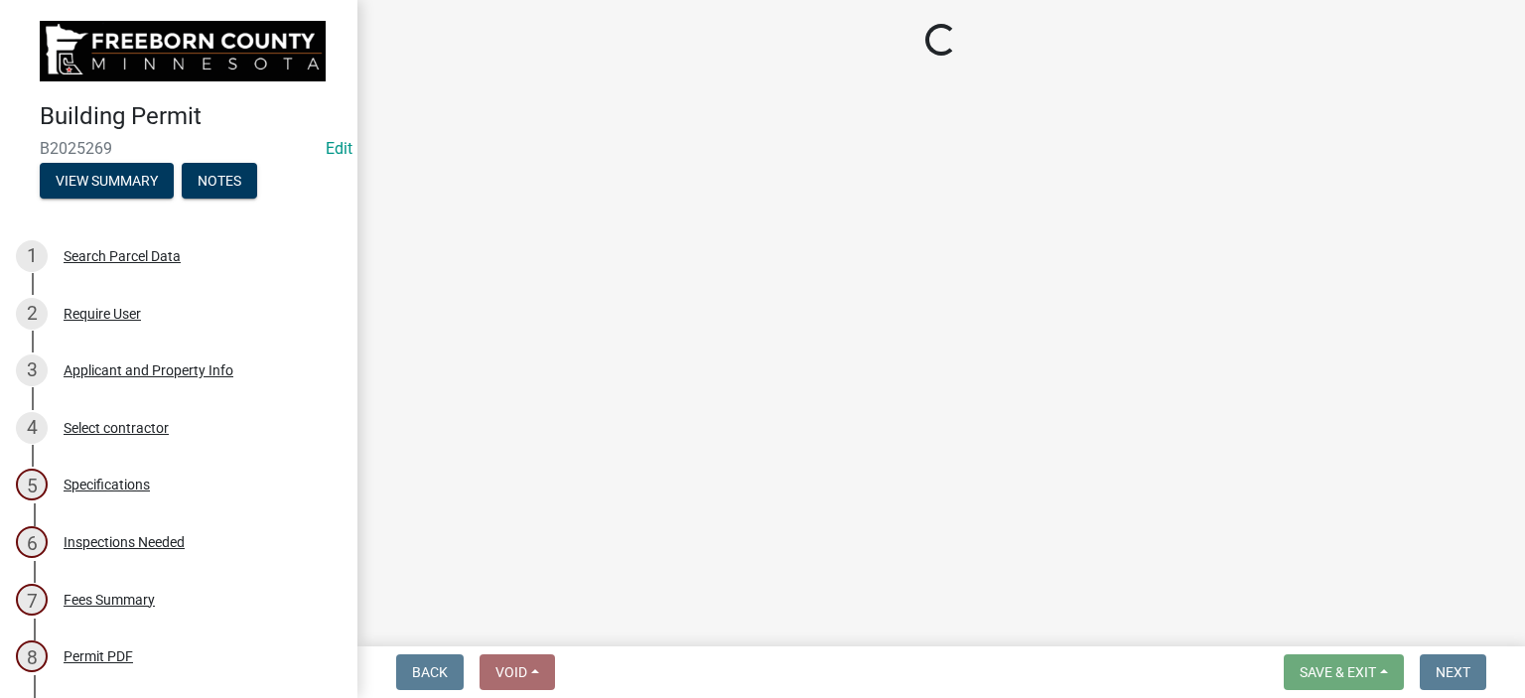
select select "cf5e982a-8fde-449d-bcd8-be8cdfb99374"
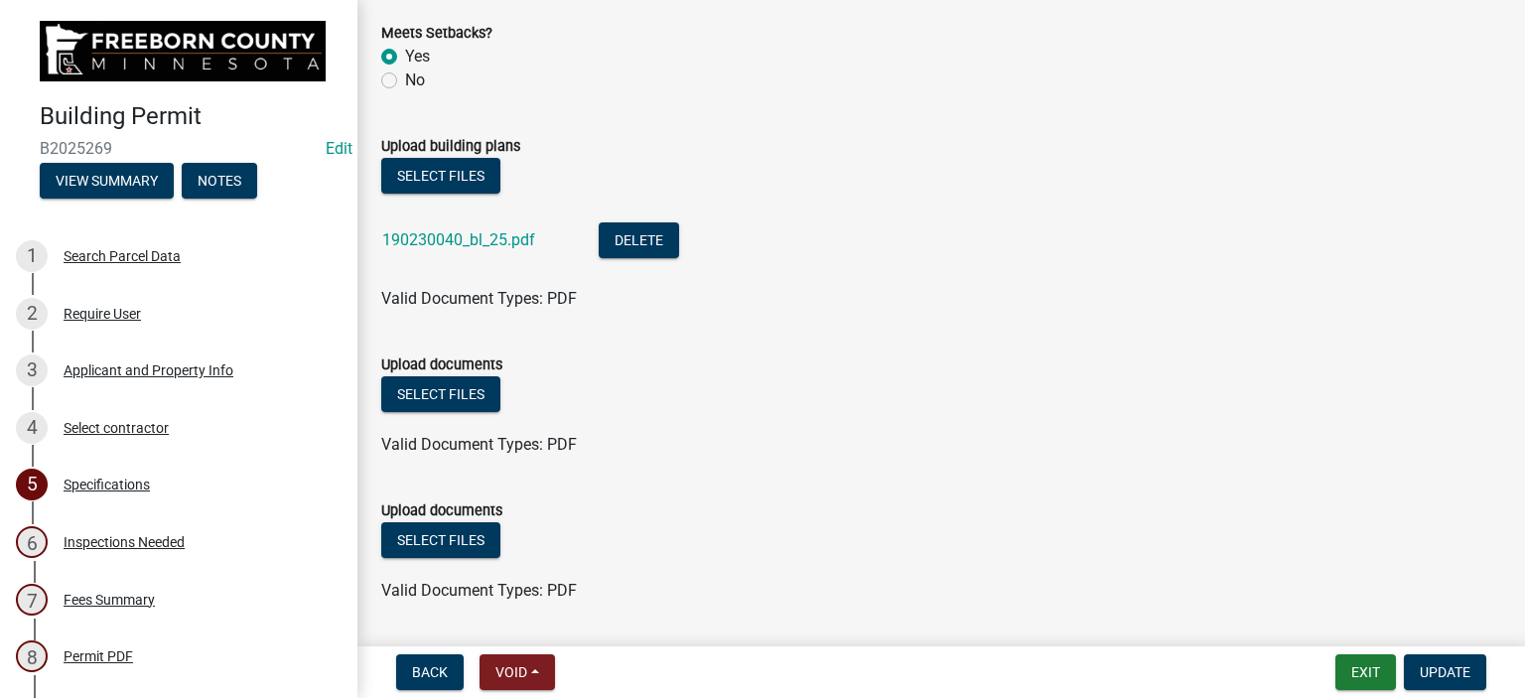
scroll to position [2284, 0]
click at [421, 397] on button "Select files" at bounding box center [440, 393] width 119 height 36
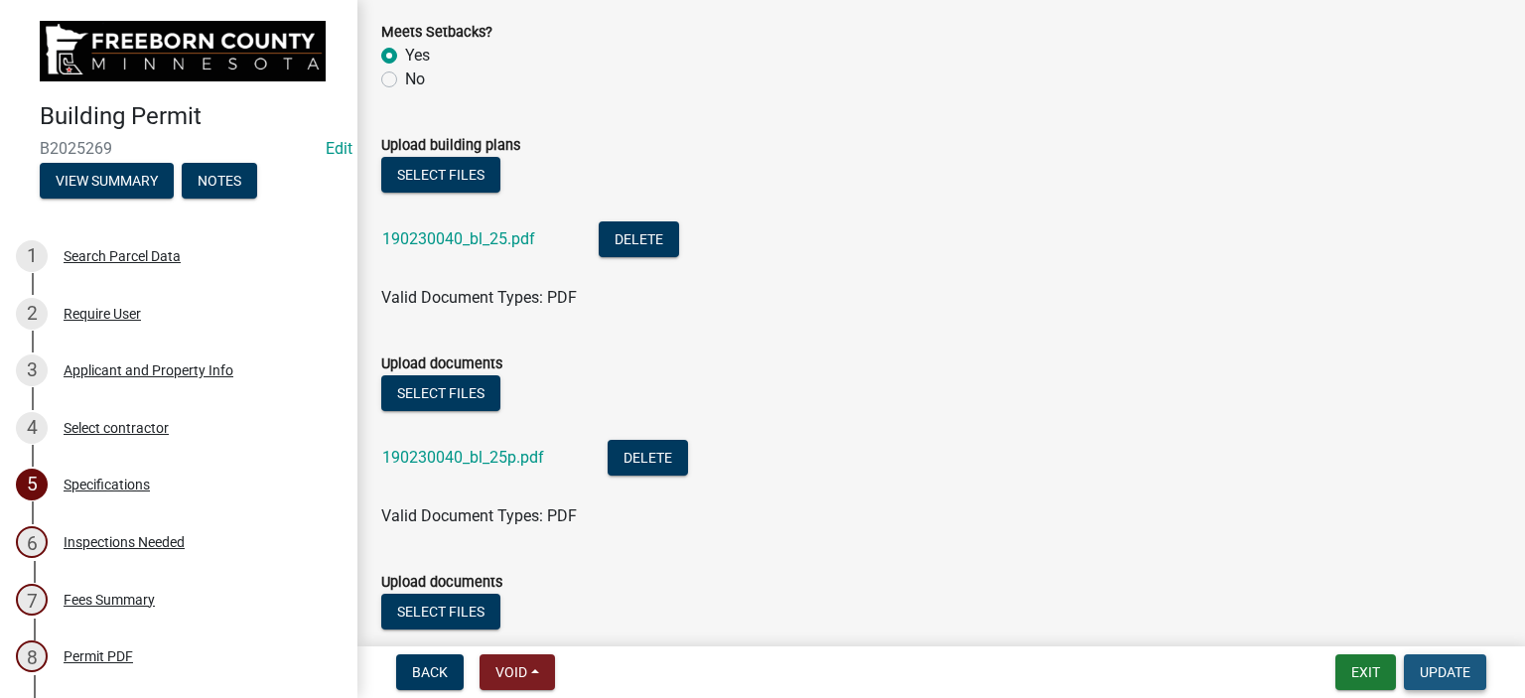
click at [1430, 662] on button "Update" at bounding box center [1445, 672] width 82 height 36
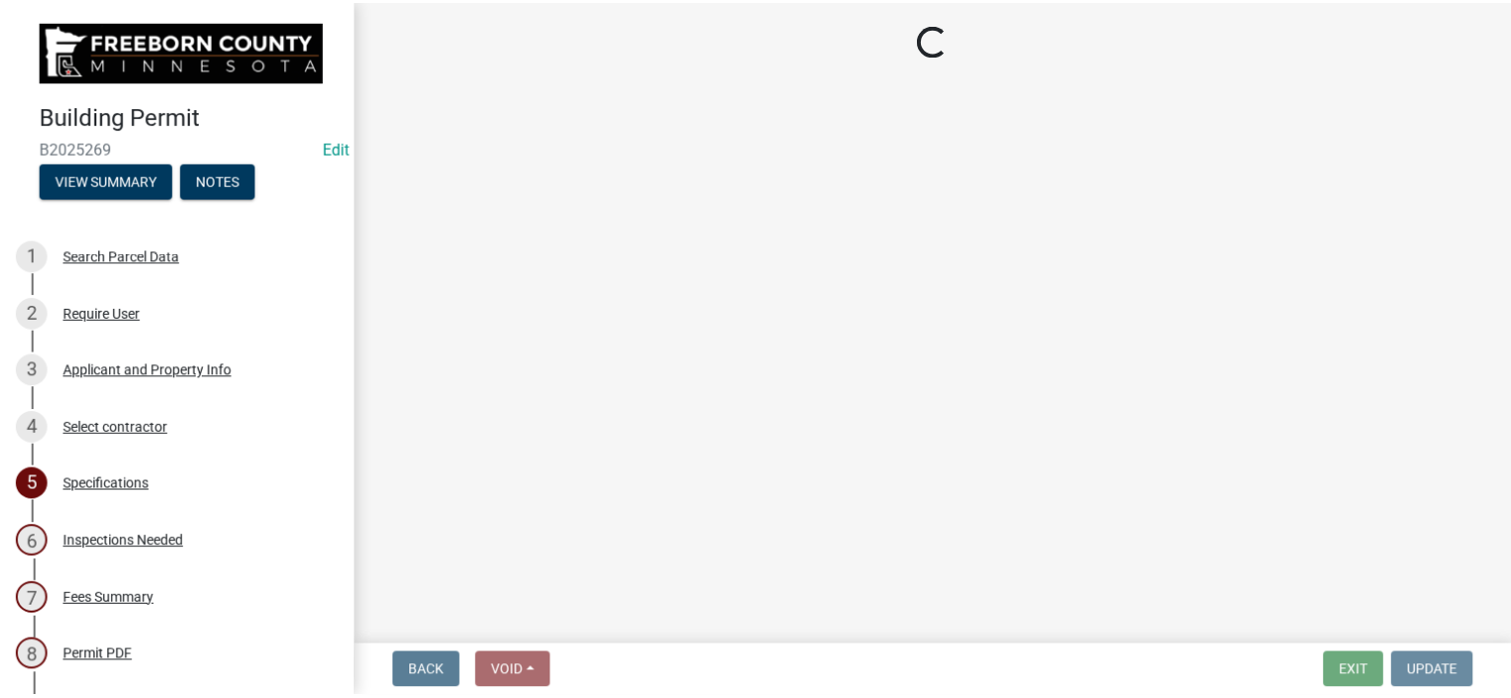
scroll to position [0, 0]
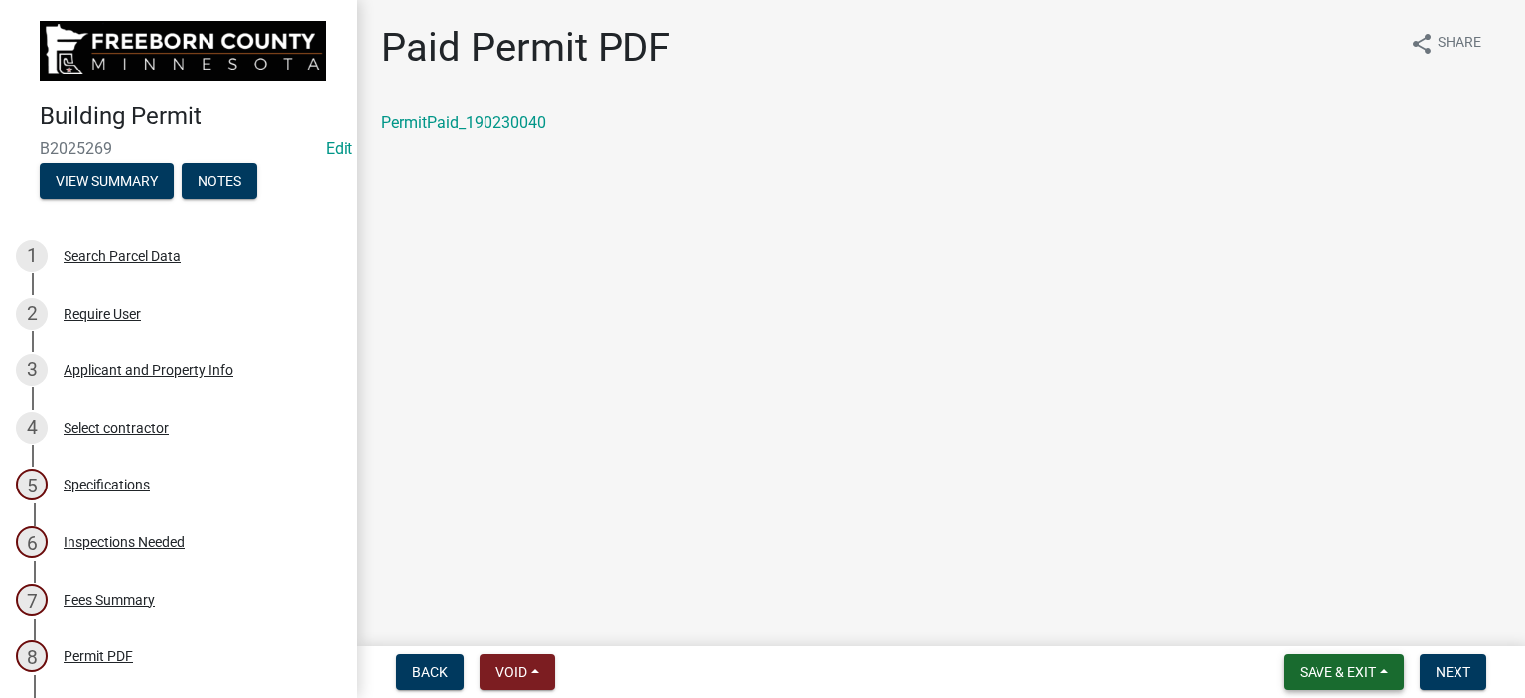
drag, startPoint x: 1339, startPoint y: 674, endPoint x: 1338, endPoint y: 662, distance: 12.0
click at [1339, 678] on span "Save & Exit" at bounding box center [1338, 672] width 76 height 16
click at [1303, 631] on button "Save & Exit" at bounding box center [1324, 621] width 159 height 48
